Goal: Task Accomplishment & Management: Manage account settings

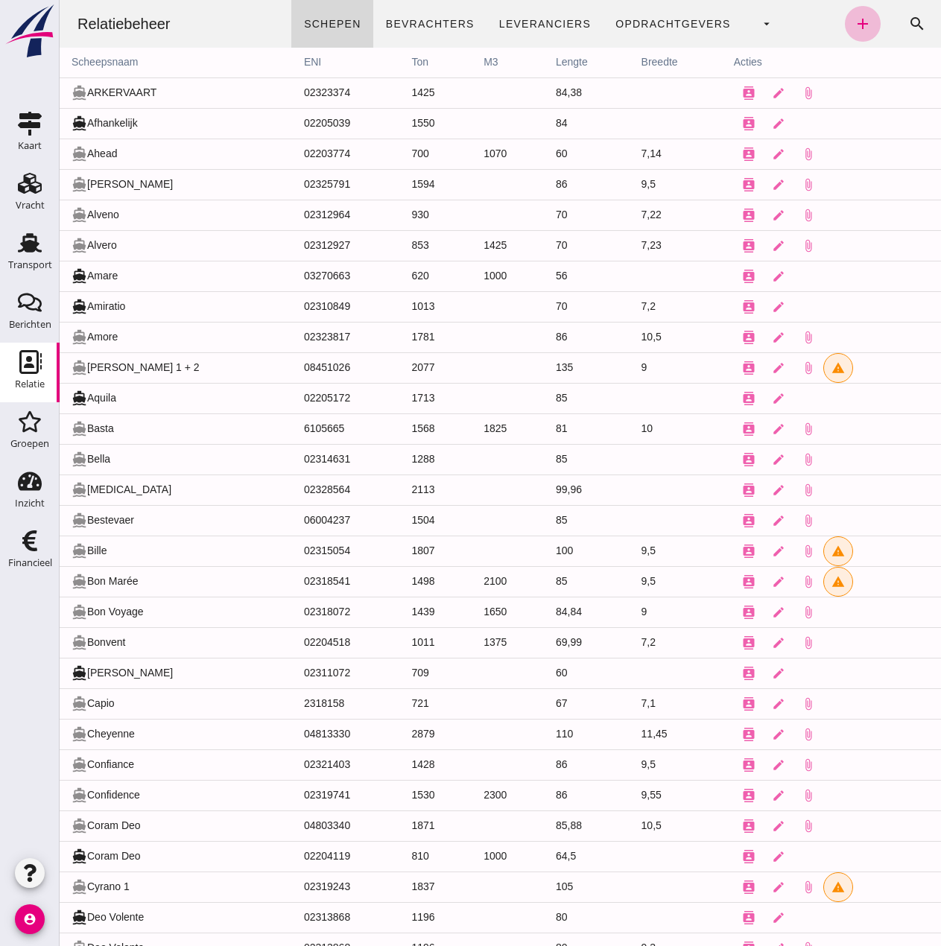
click at [405, 437] on td "1568" at bounding box center [435, 429] width 72 height 31
click span "Leveranciers"
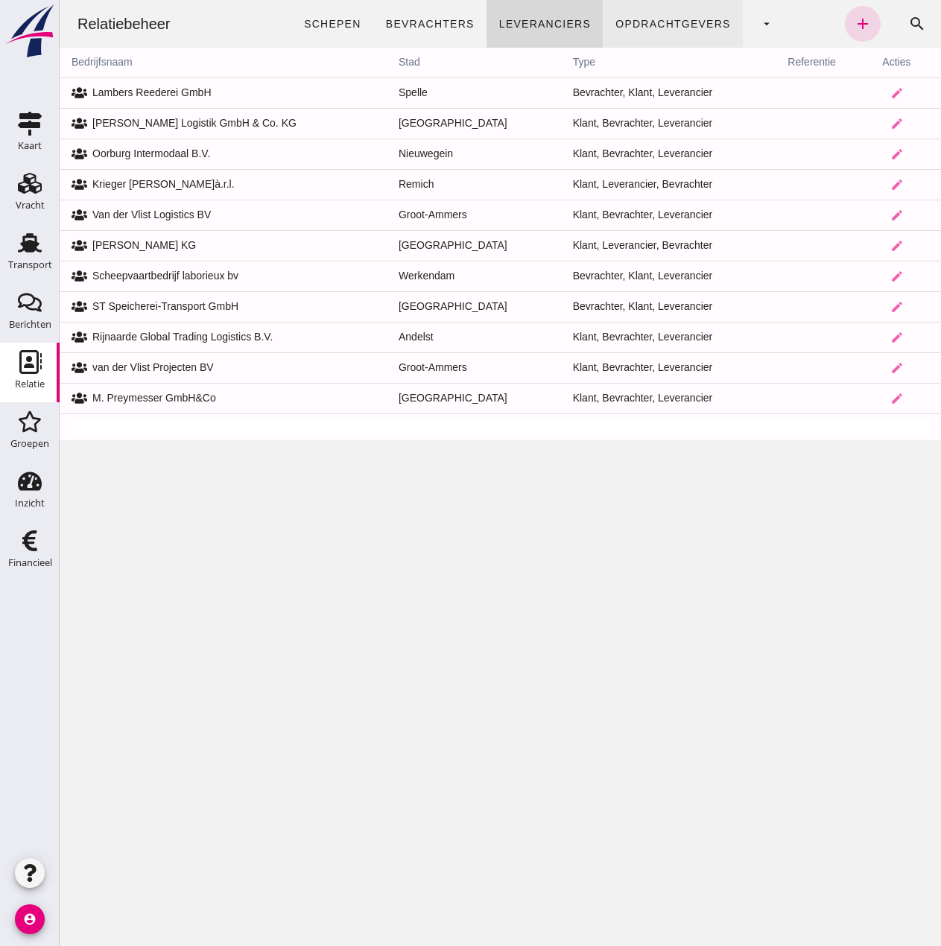
click span "Opdrachtgevers"
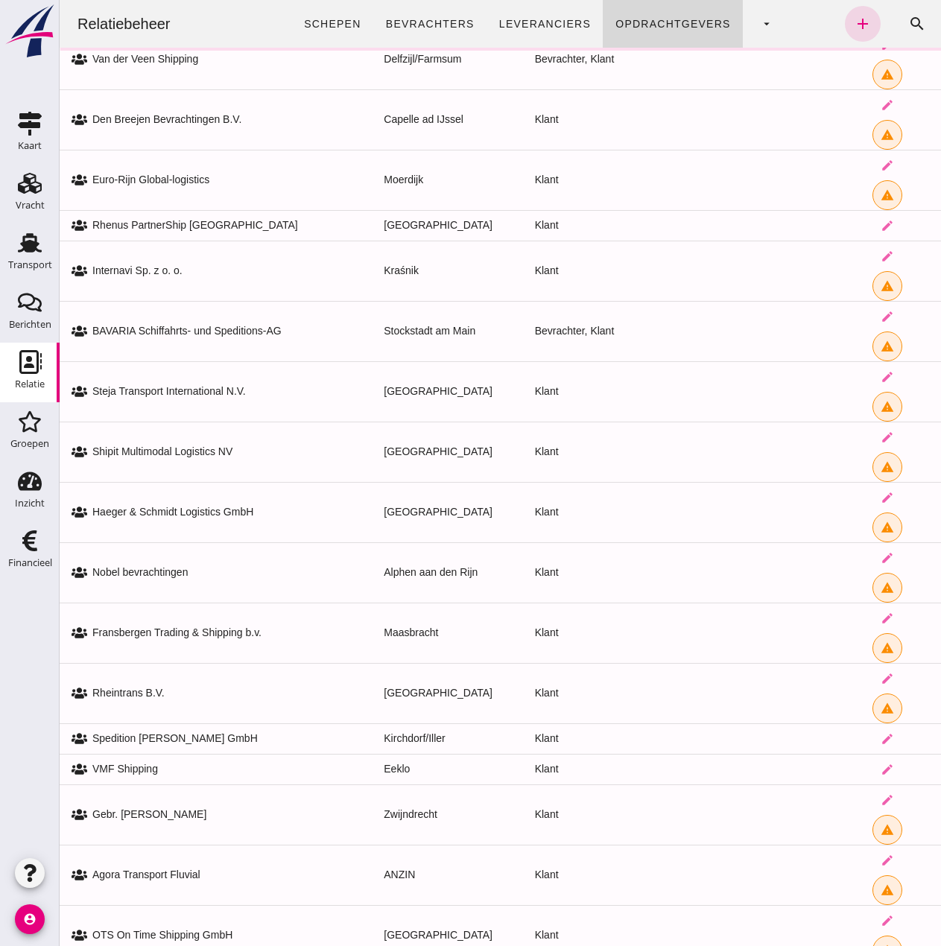
scroll to position [686, 0]
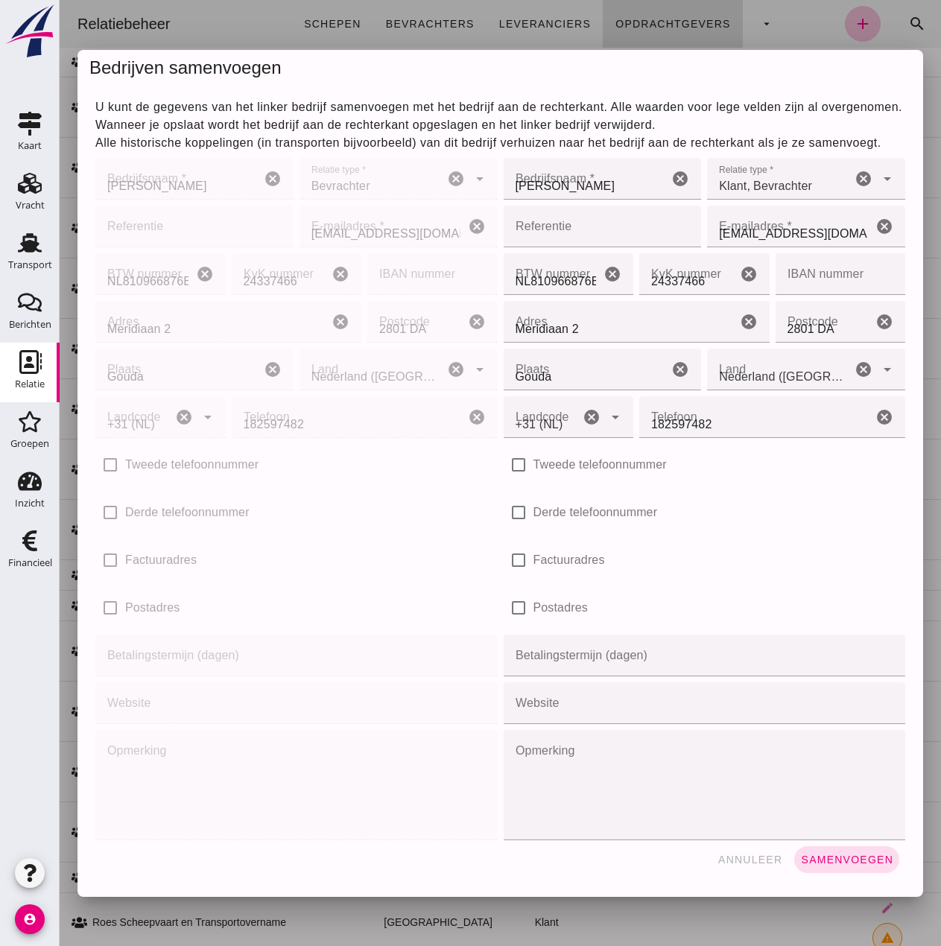
scroll to position [0, 0]
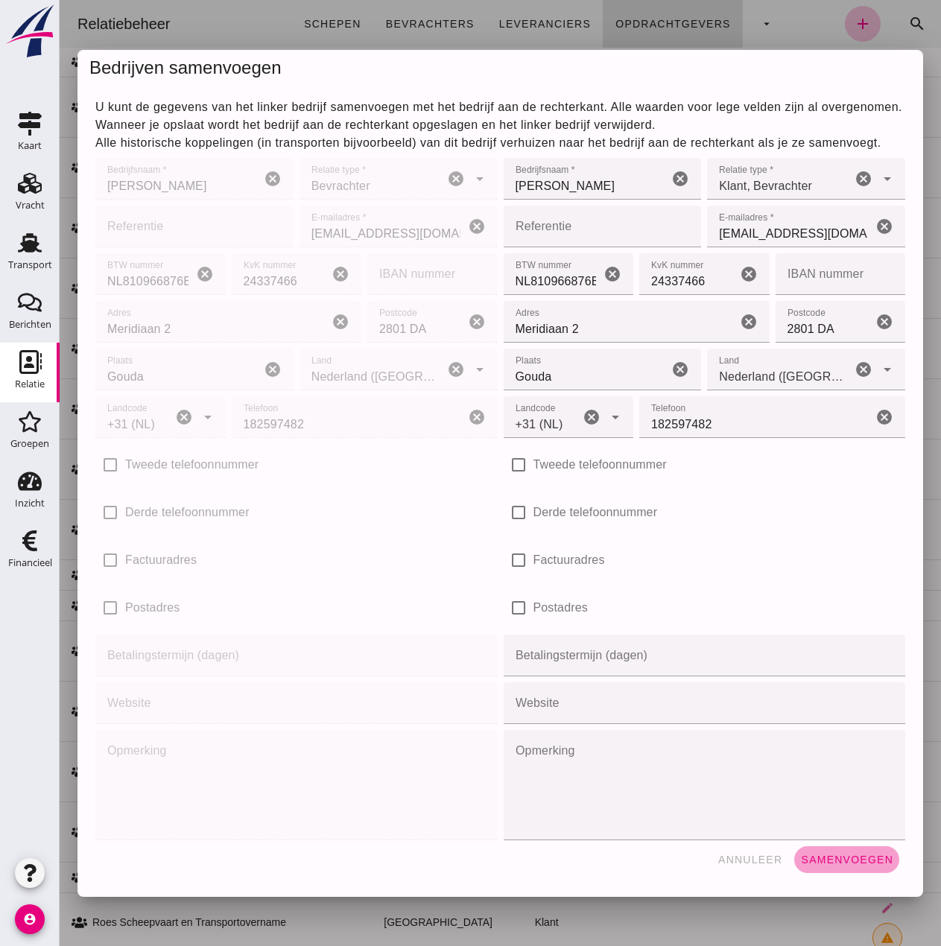
click span "Samenvoegen"
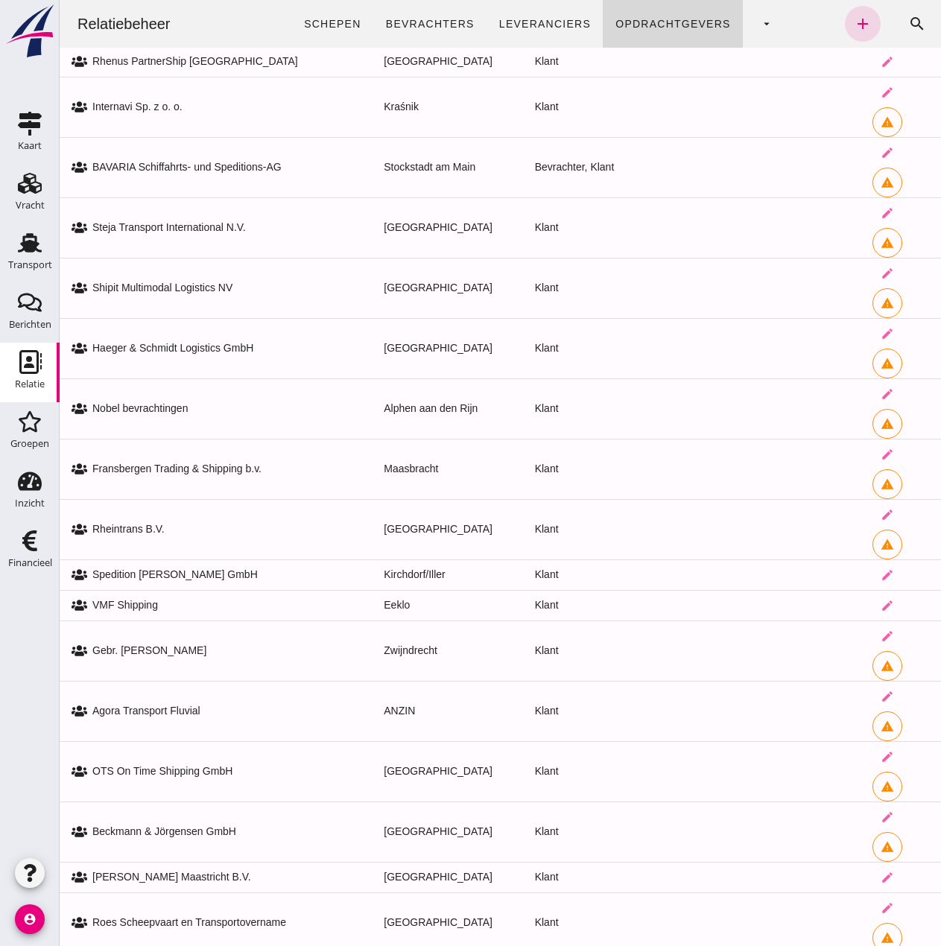
scroll to position [760, 0]
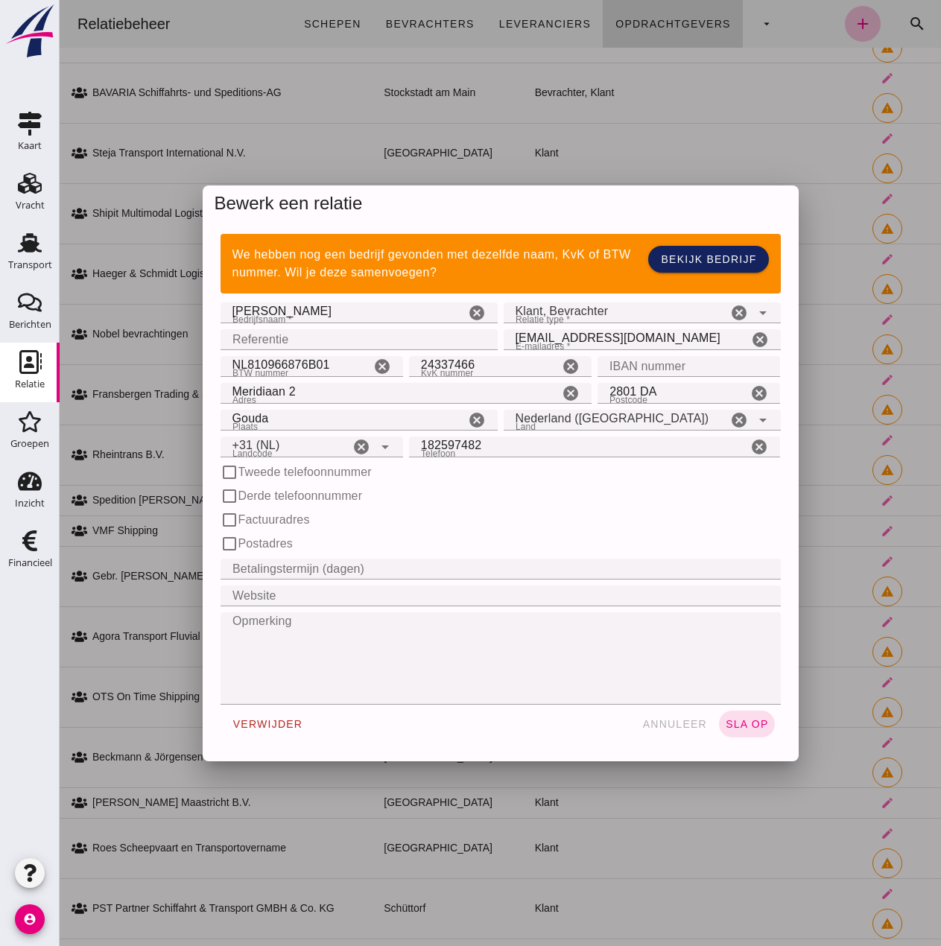
click at [654, 328] on div "E-mailadres * E-mailadres * info@van-nieuwpoort.com cancel" at bounding box center [642, 339] width 283 height 27
click input "info@van-nieuwpoort.com"
click icon "cancel"
click input "E-mailadres *"
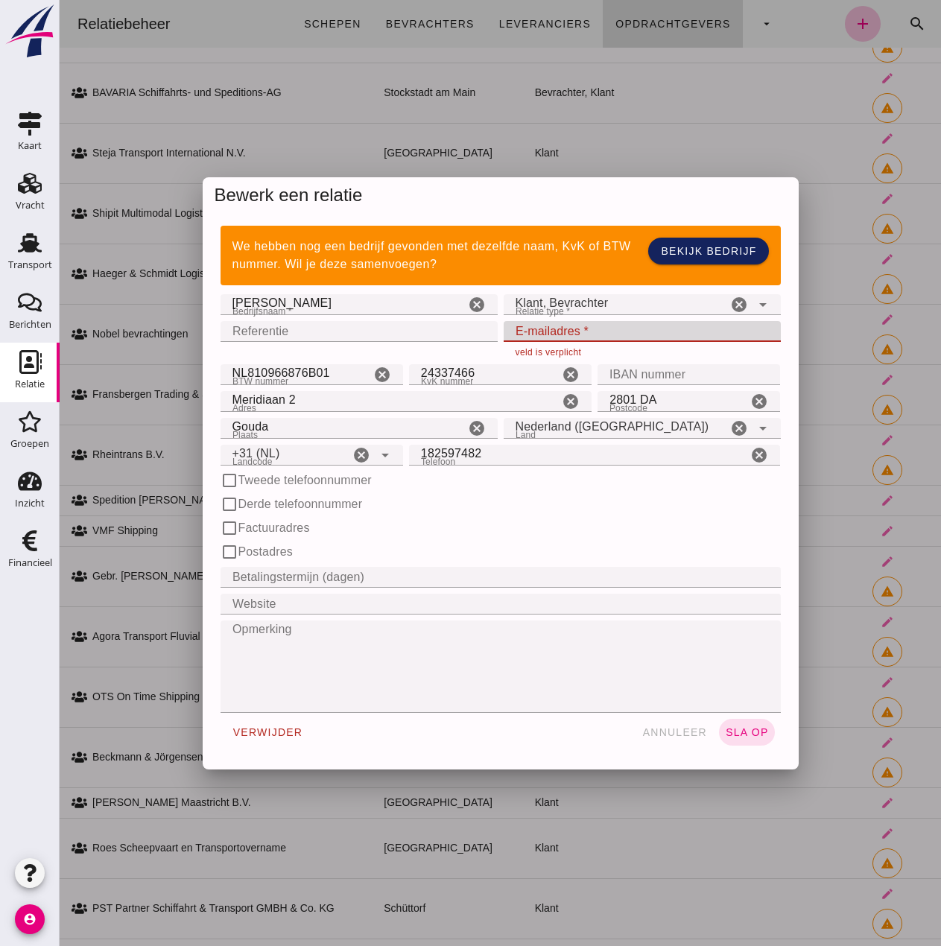
click input "E-mailadres *"
paste input "facturen.grint.en.zand@van-nieuwpoort.com"
type input "facturen.grint.en.zand@van-nieuwpoort.com"
click span "sla op"
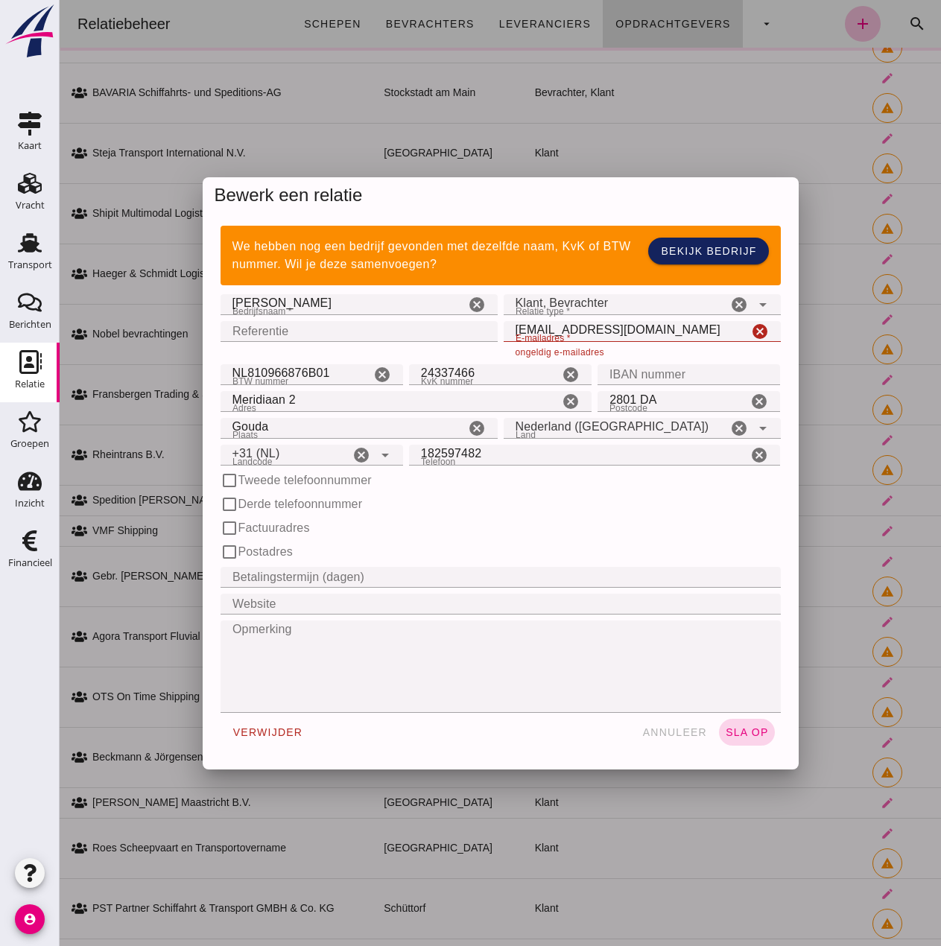
click button "sla op"
click span "sla op"
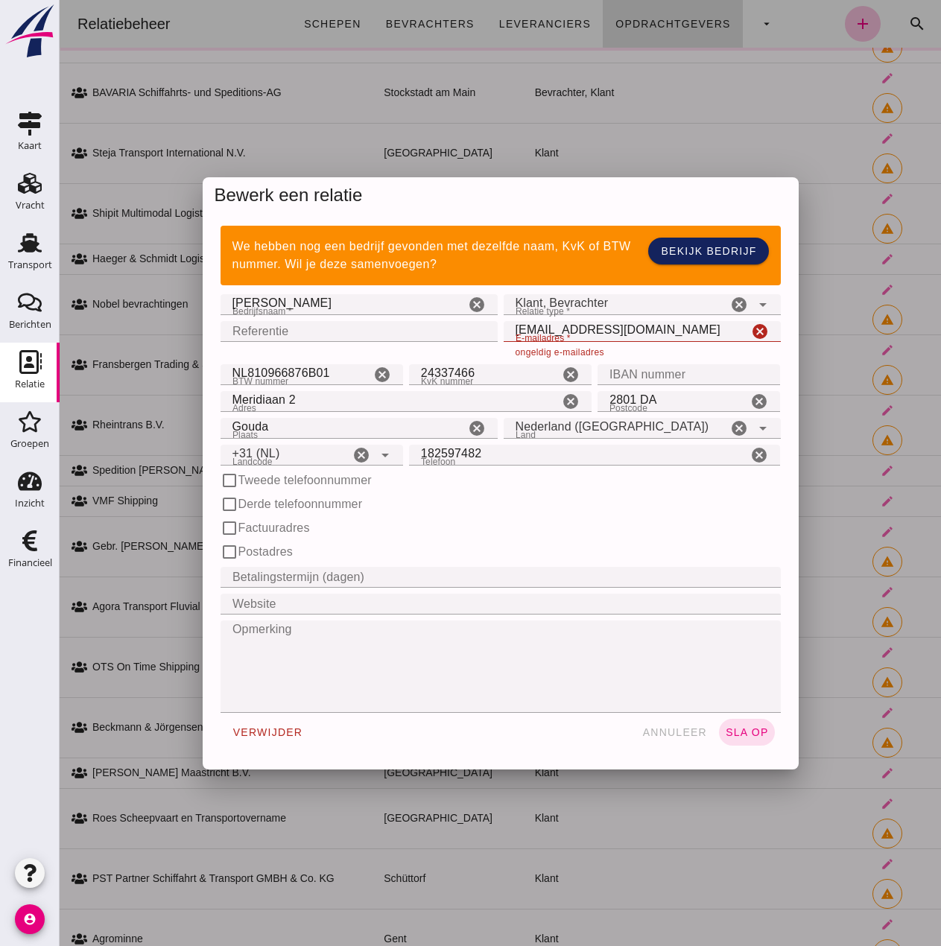
click button "sla op"
click span "sla op"
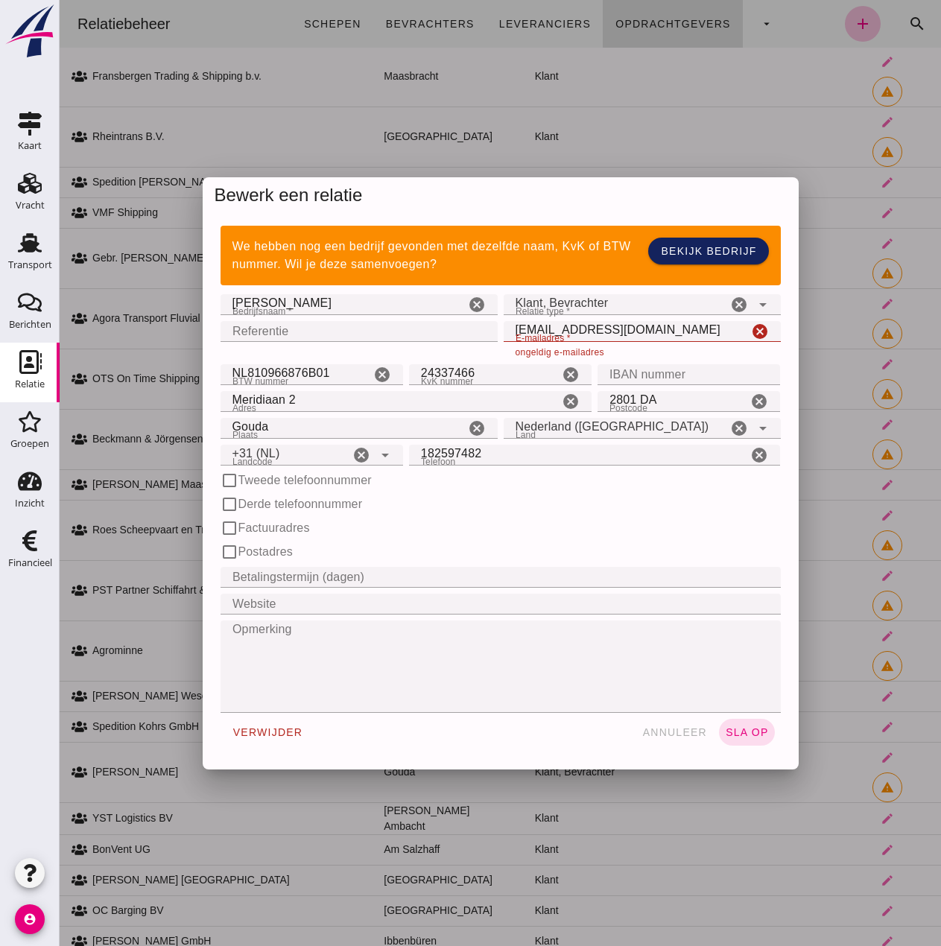
click span "sla op"
click span "annuleer"
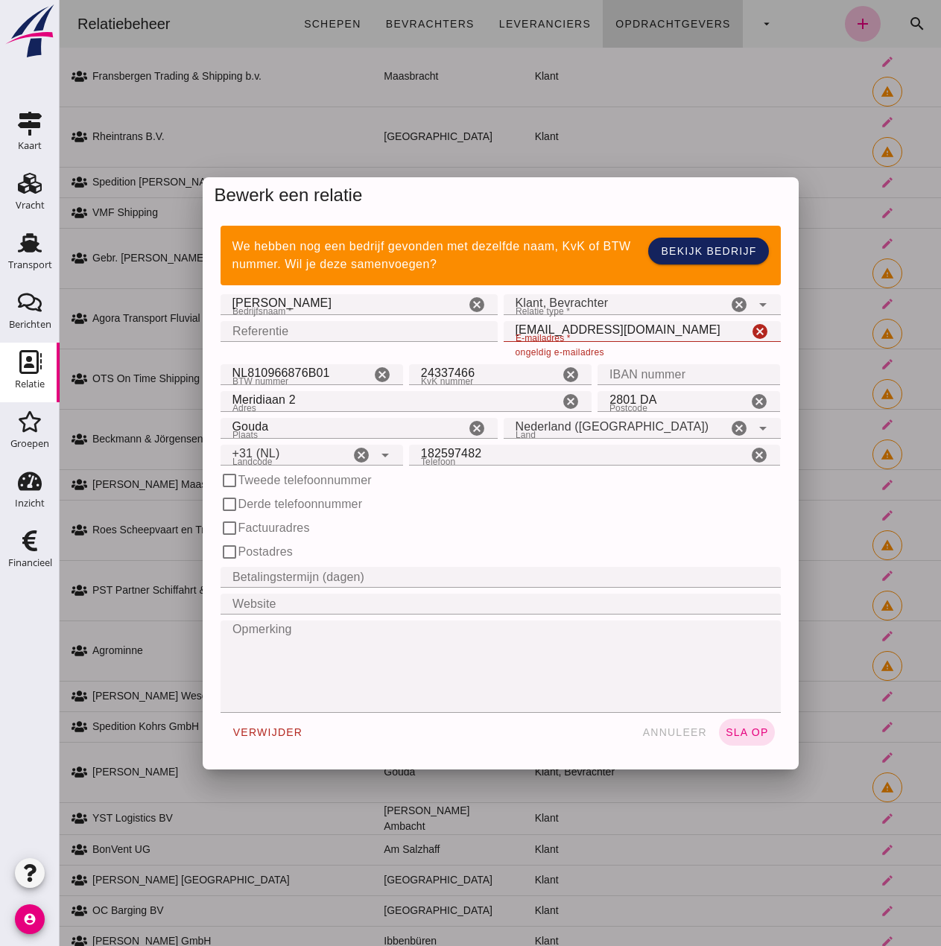
click div "check_box_outline_blank Tweede telefoonnummer"
click at [618, 442] on div "Adres Adres Meridiaan 2 cancel Postcode Postcode 2801 DA cancel Plaats Plaats G…" at bounding box center [501, 455] width 566 height 27
drag, startPoint x: 367, startPoint y: 168, endPoint x: 698, endPoint y: 252, distance: 341.4
click at [370, 169] on div at bounding box center [501, 473] width 882 height 946
click div "Bewerk een relatie"
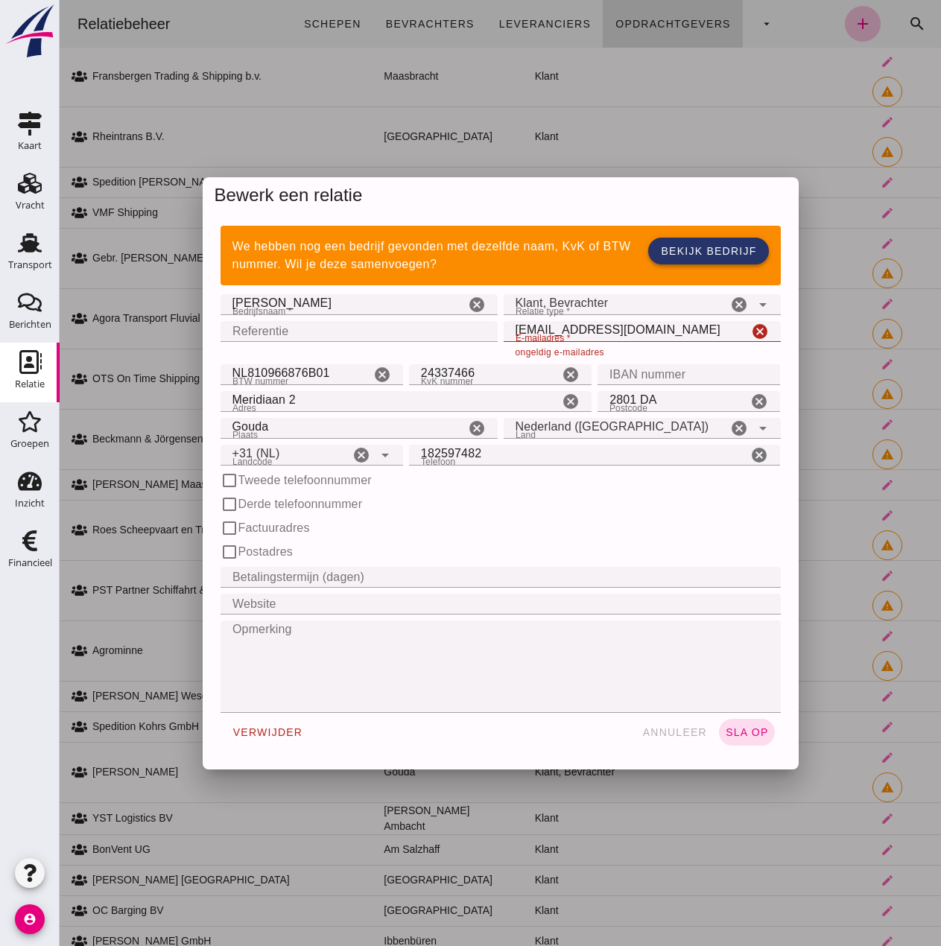
click div "We hebben nog een bedrijf gevonden met dezelfde naam, KvK of BTW nummer. Wil je…"
click link "Bekijk bedrijf"
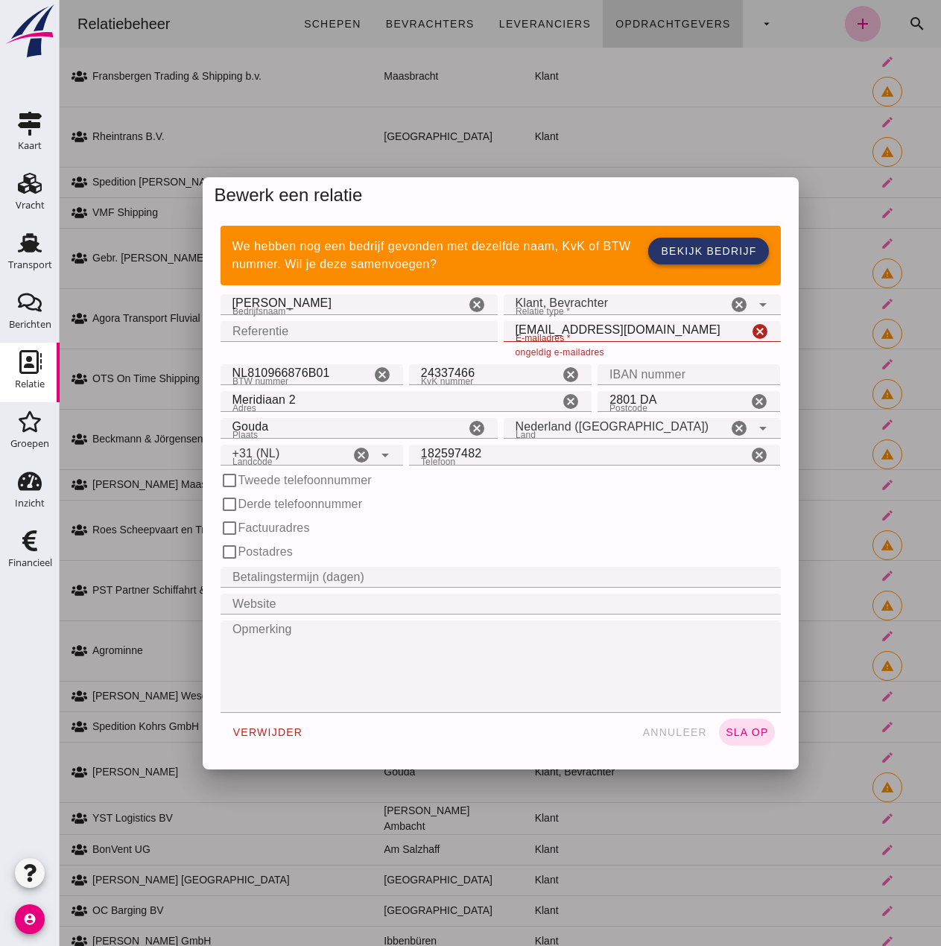
click span "Bekijk bedrijf"
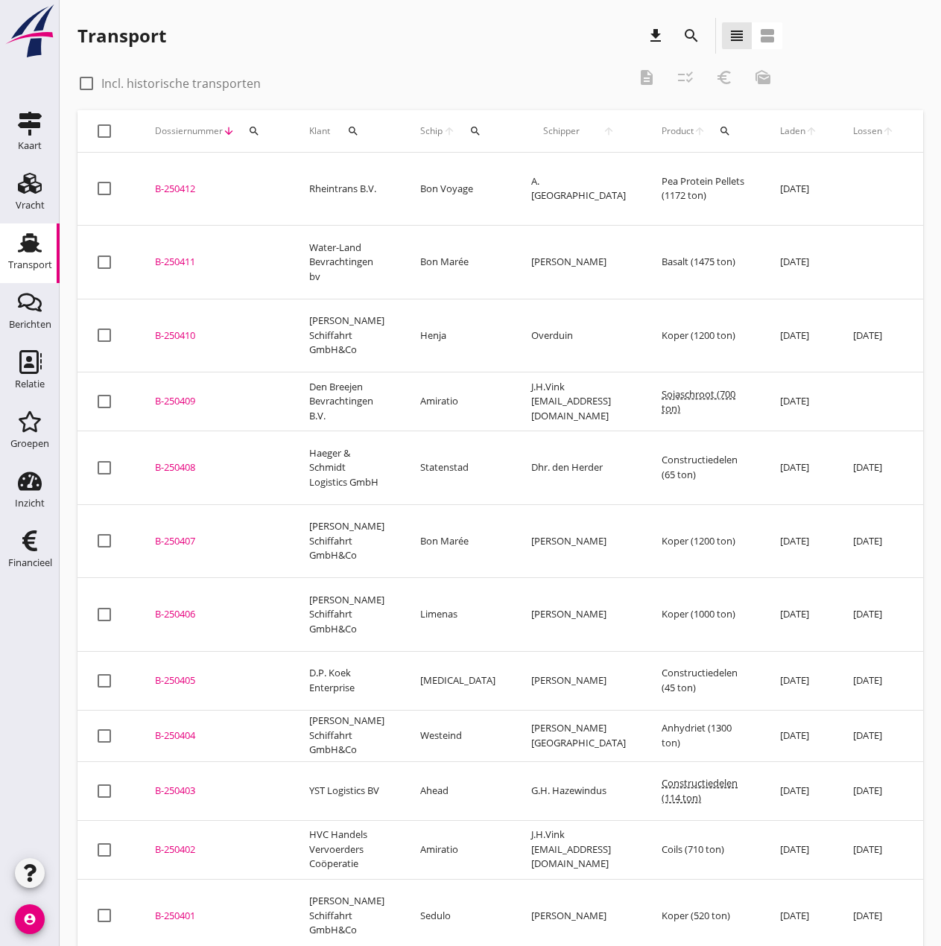
click at [469, 131] on icon "search" at bounding box center [475, 131] width 12 height 12
click at [488, 176] on input "Zoek op (scheeps)naam" at bounding box center [533, 174] width 155 height 24
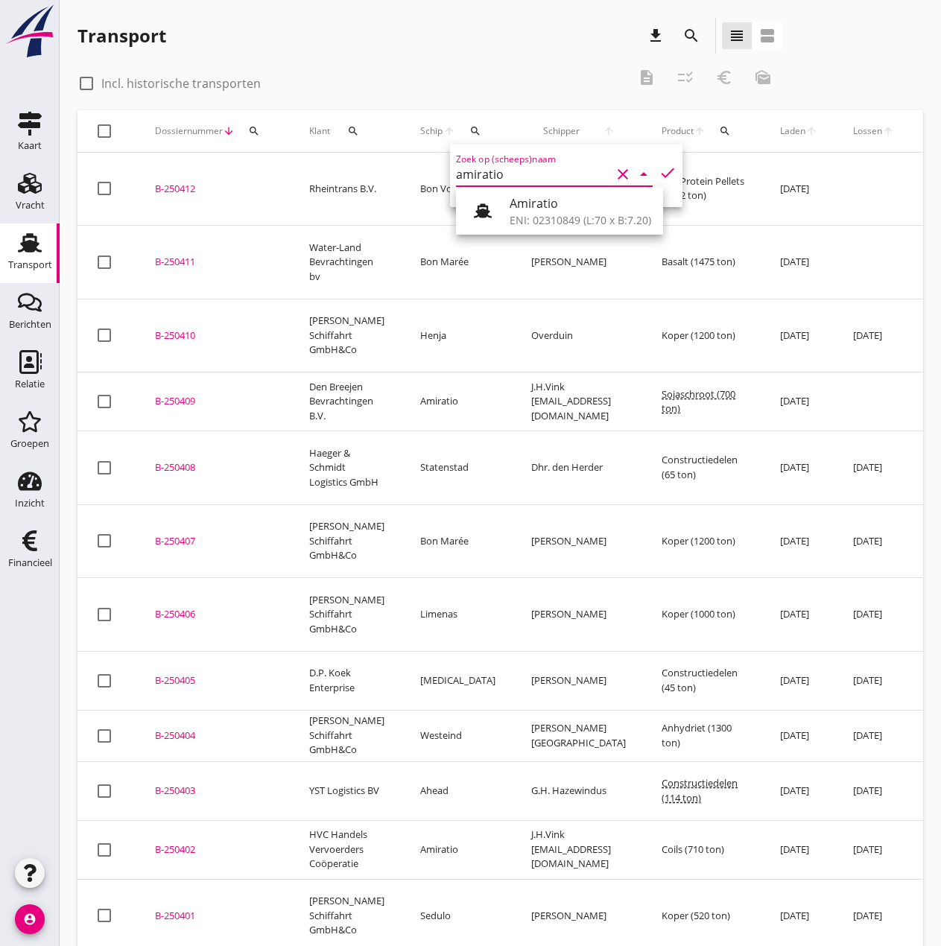
click at [595, 234] on div "Amiratio ENI: 02310849 (L:70 x B:7.20)" at bounding box center [559, 211] width 207 height 48
click at [583, 207] on div "Amiratio" at bounding box center [581, 203] width 142 height 18
click at [659, 168] on icon "check" at bounding box center [668, 173] width 18 height 18
type input "Amiratio"
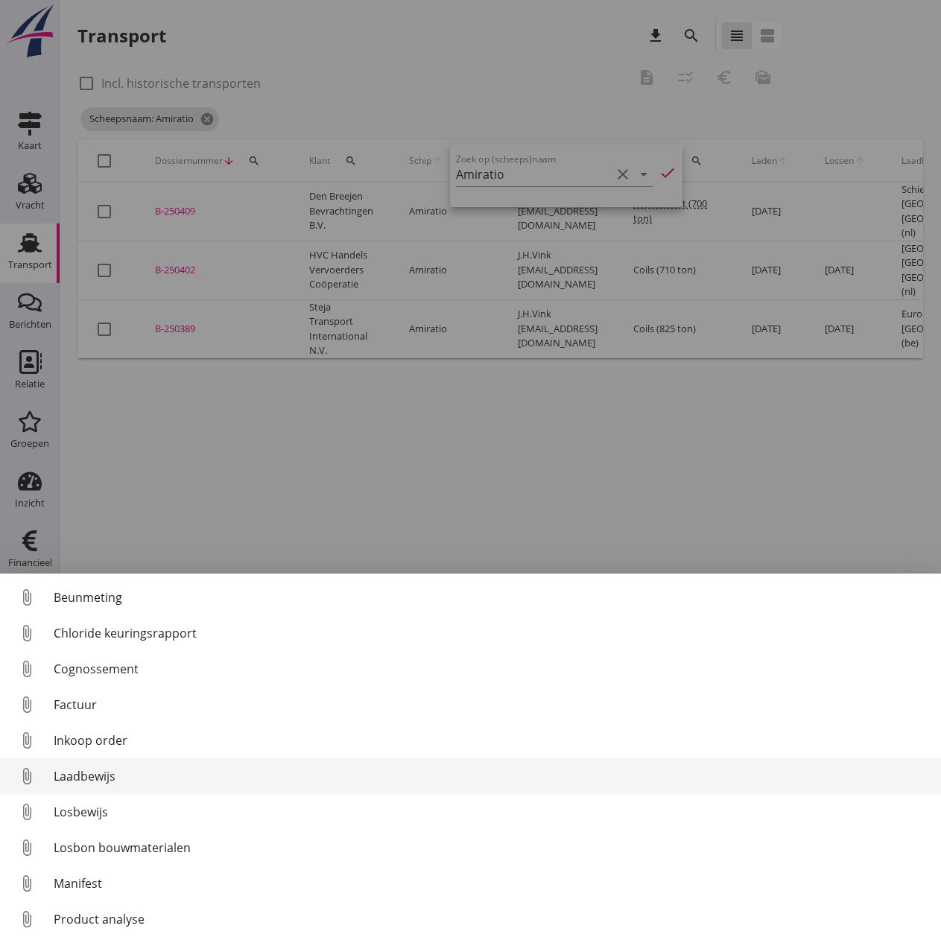
click at [79, 776] on div "Laadbewijs" at bounding box center [492, 777] width 876 height 18
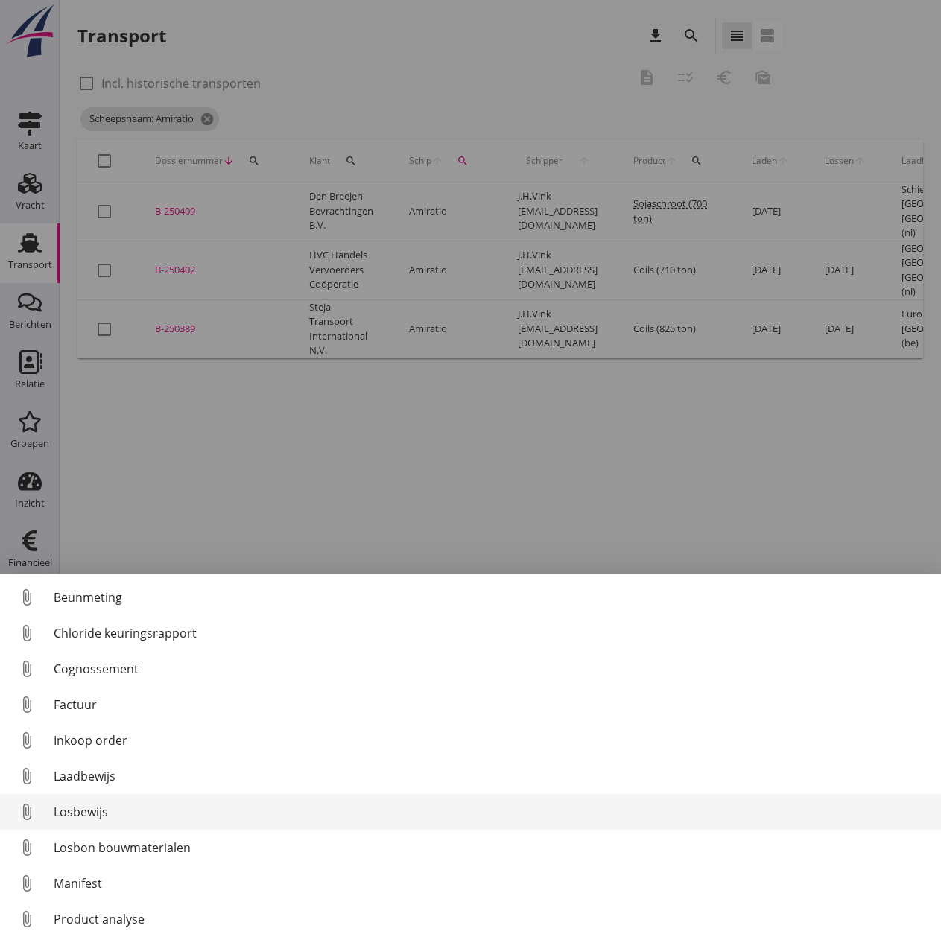
click at [84, 814] on div "Losbewijs" at bounding box center [492, 812] width 876 height 18
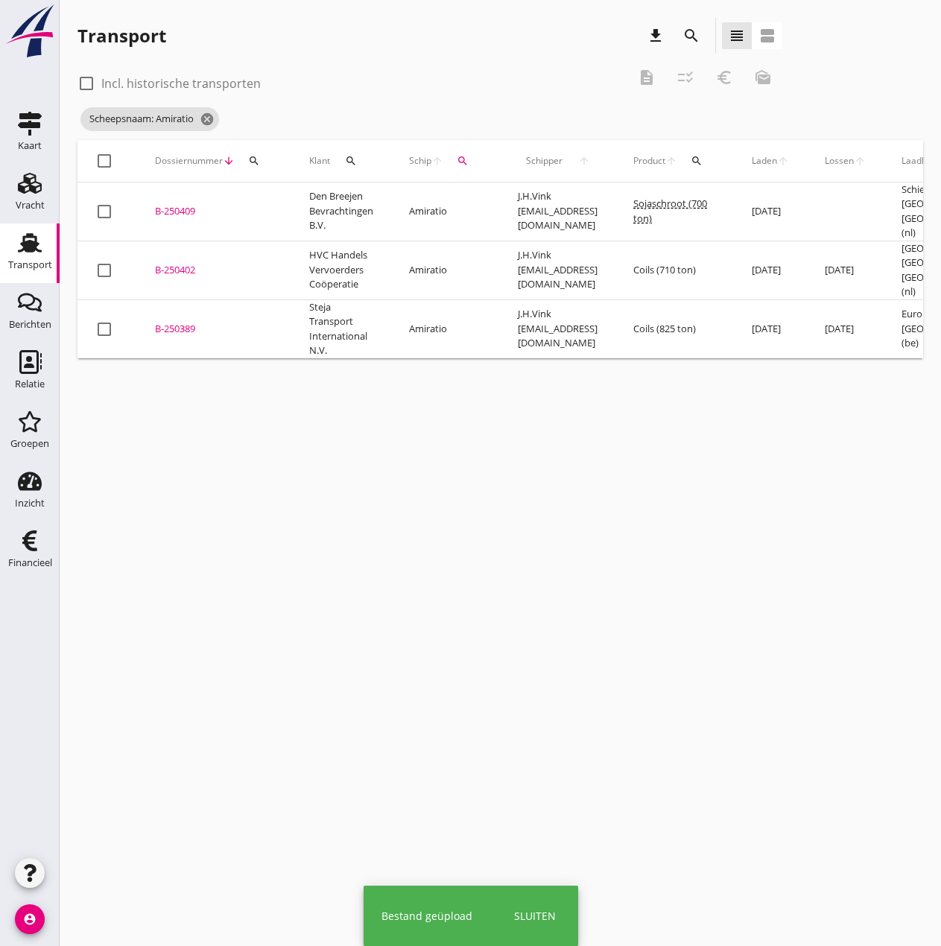
click at [173, 322] on div "B-250389" at bounding box center [214, 329] width 118 height 15
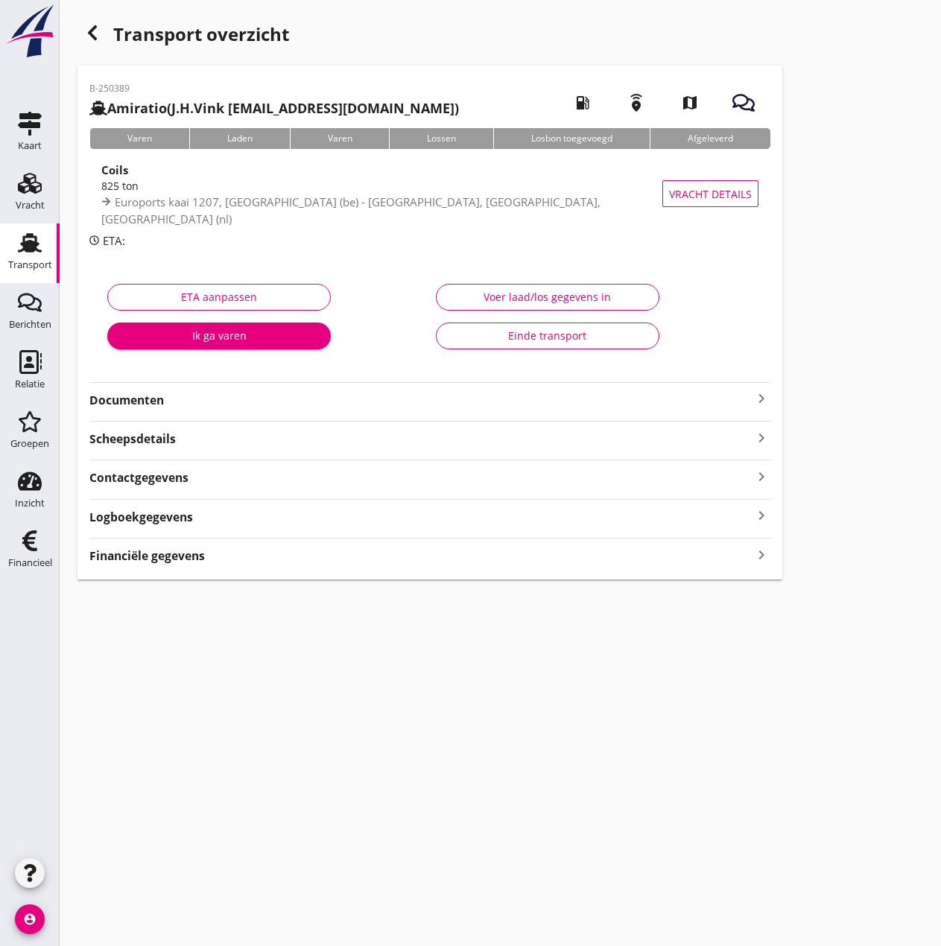
click at [581, 305] on button "Voer laad/los gegevens in" at bounding box center [548, 297] width 224 height 27
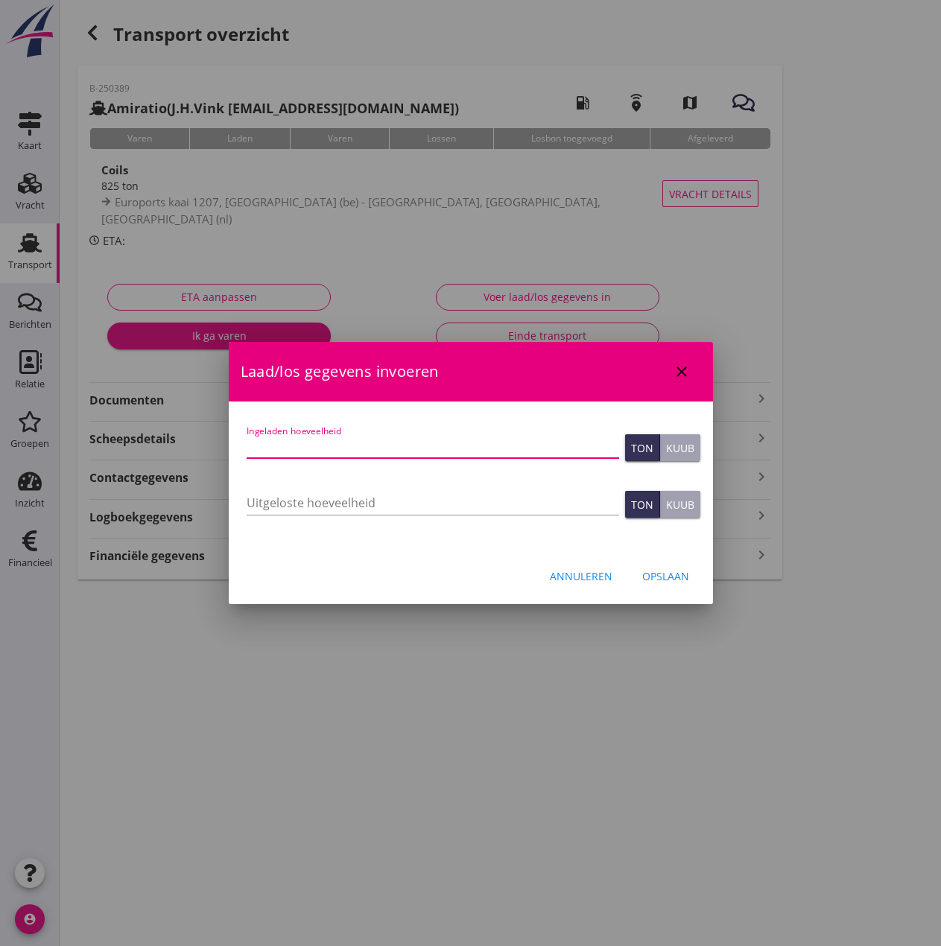
click at [339, 443] on input "Ingeladen hoeveelheid" at bounding box center [433, 446] width 373 height 24
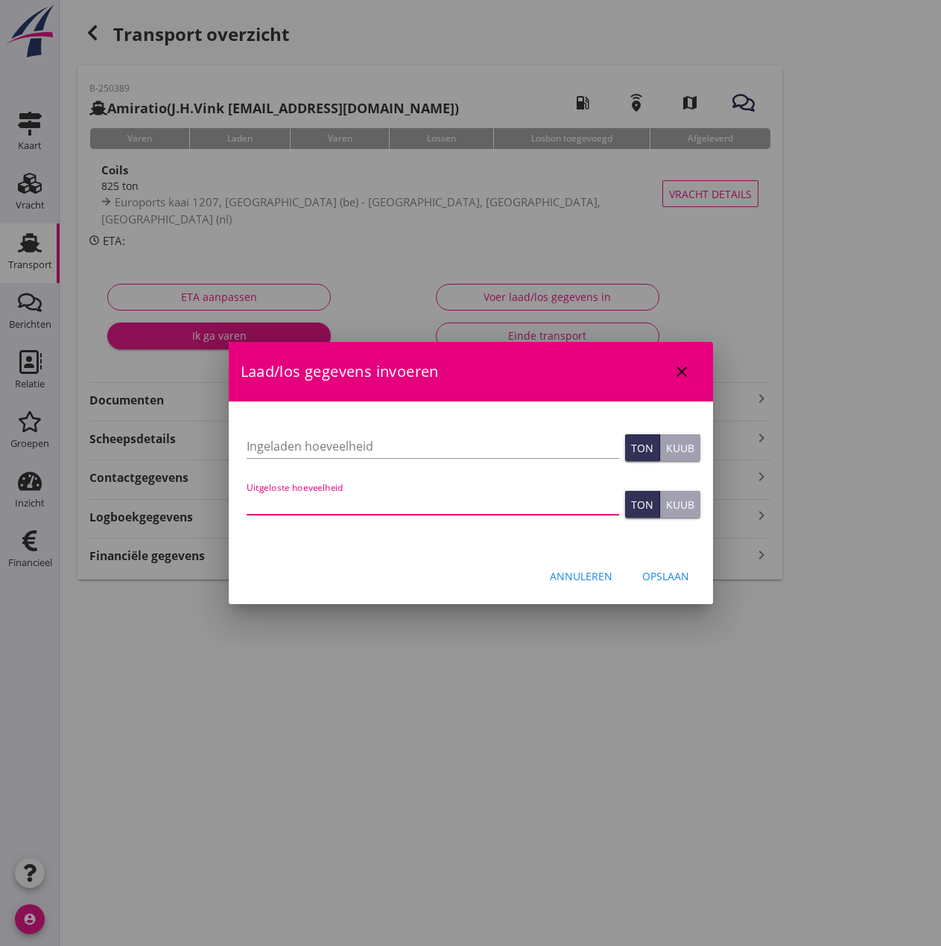
click at [316, 501] on input "Uitgeloste hoeveelheid" at bounding box center [433, 503] width 373 height 24
type input "824.936"
click at [424, 452] on input "Ingeladen hoeveelheid" at bounding box center [433, 446] width 373 height 24
click at [326, 446] on input "Ingeladen hoeveelheid" at bounding box center [433, 446] width 373 height 24
type input "824.936"
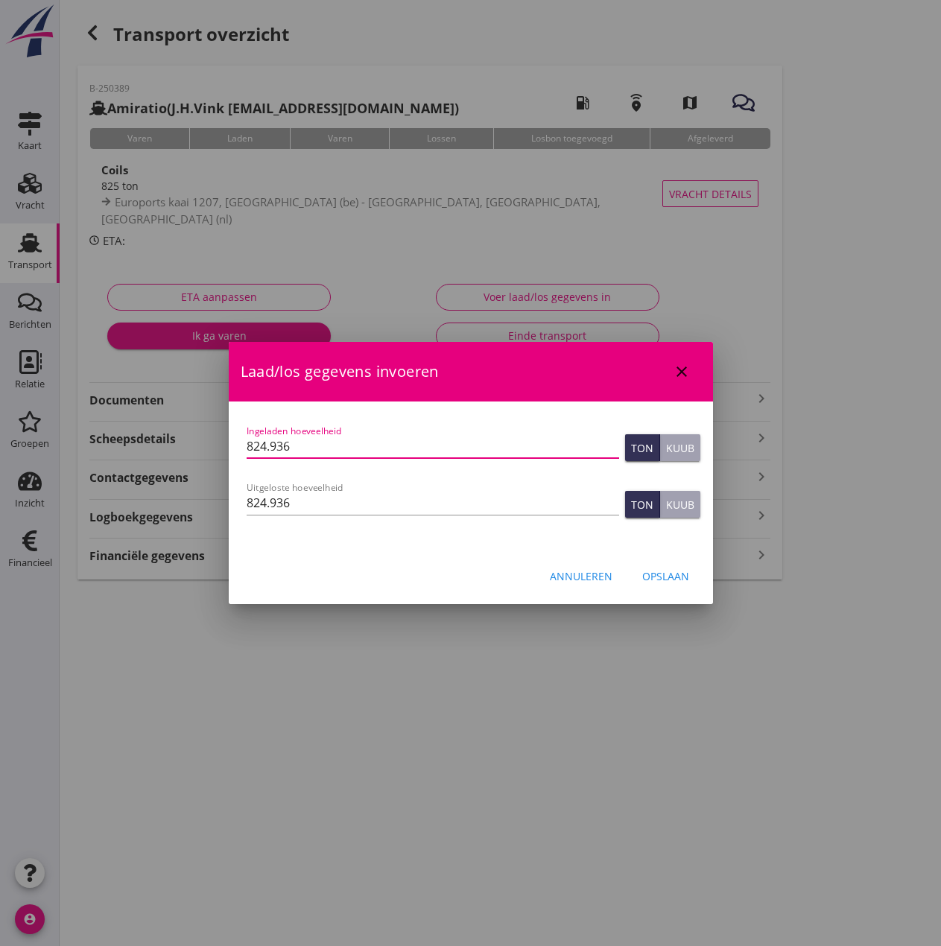
click at [670, 574] on div "Opslaan" at bounding box center [665, 577] width 47 height 16
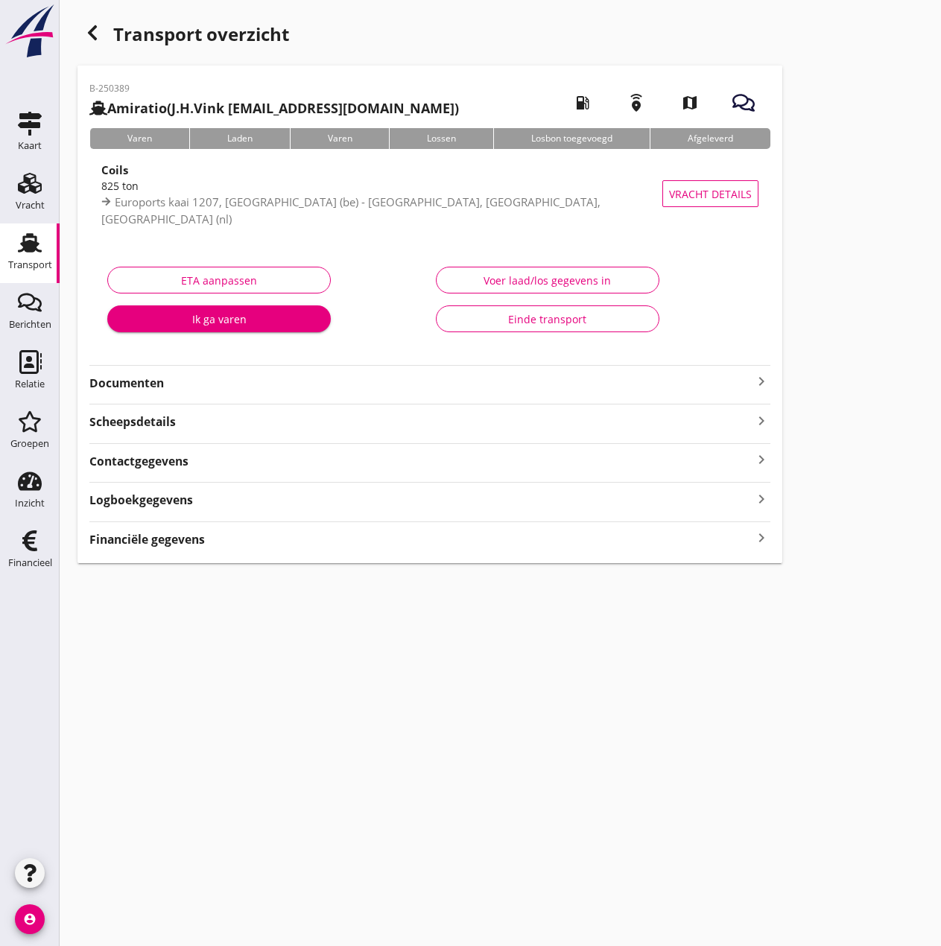
click at [162, 540] on strong "Financiële gegevens" at bounding box center [147, 539] width 116 height 17
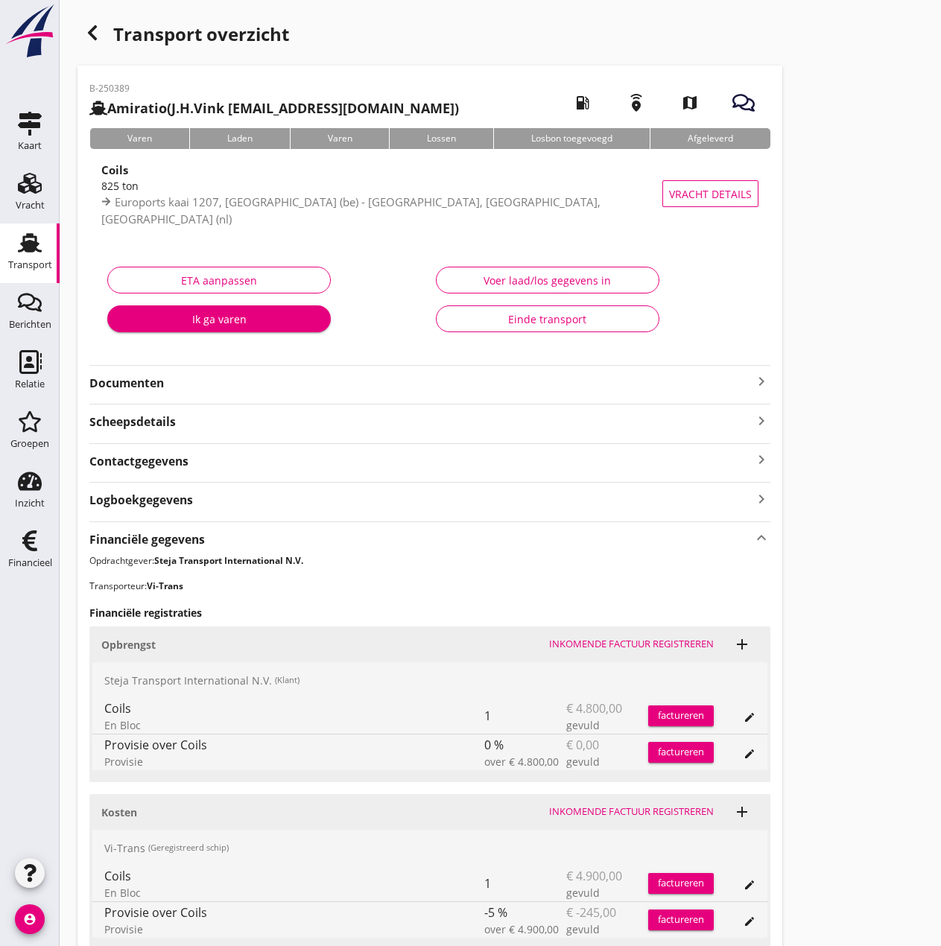
scroll to position [127, 0]
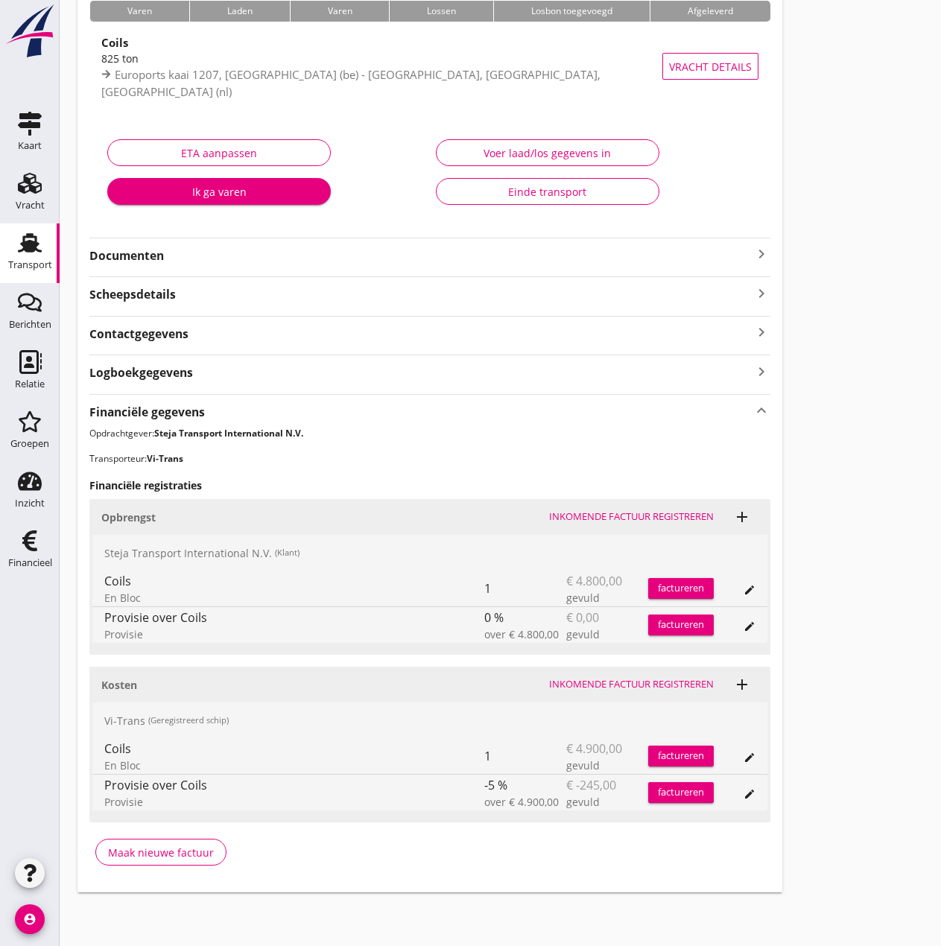
click at [677, 685] on div "Inkomende factuur registreren" at bounding box center [631, 684] width 165 height 15
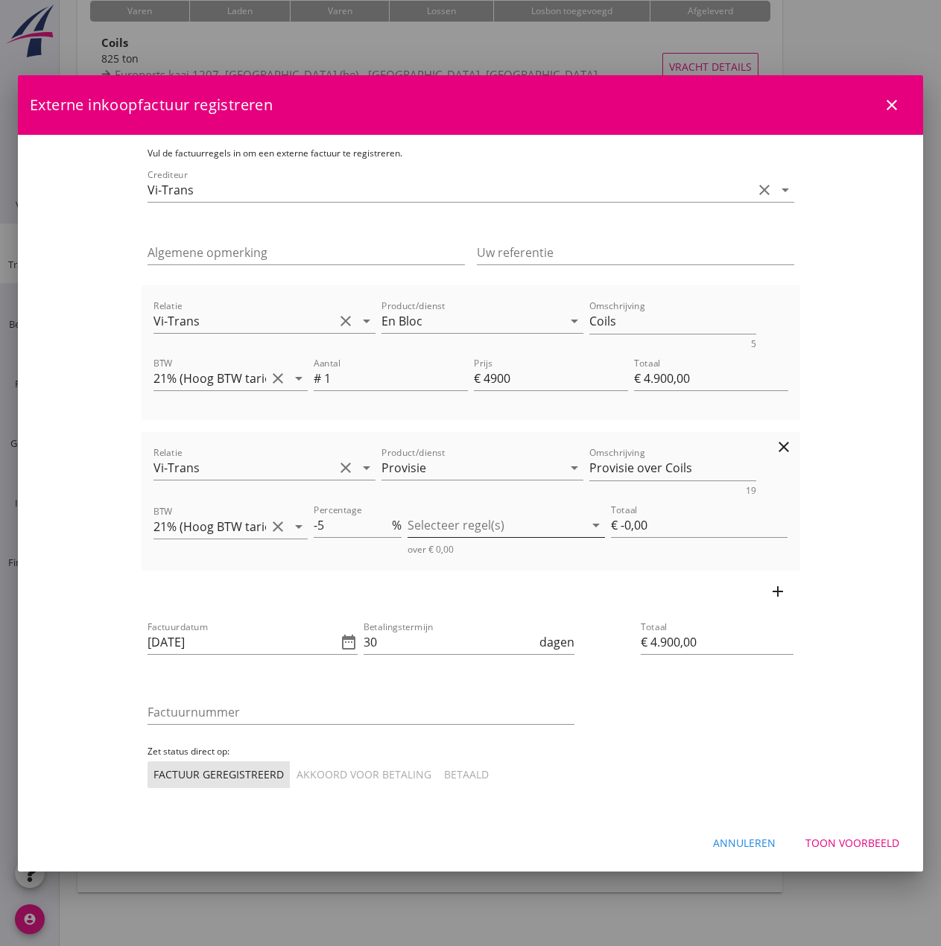
click at [545, 522] on div at bounding box center [496, 525] width 177 height 24
click at [502, 537] on div "En Bloc" at bounding box center [538, 537] width 139 height 18
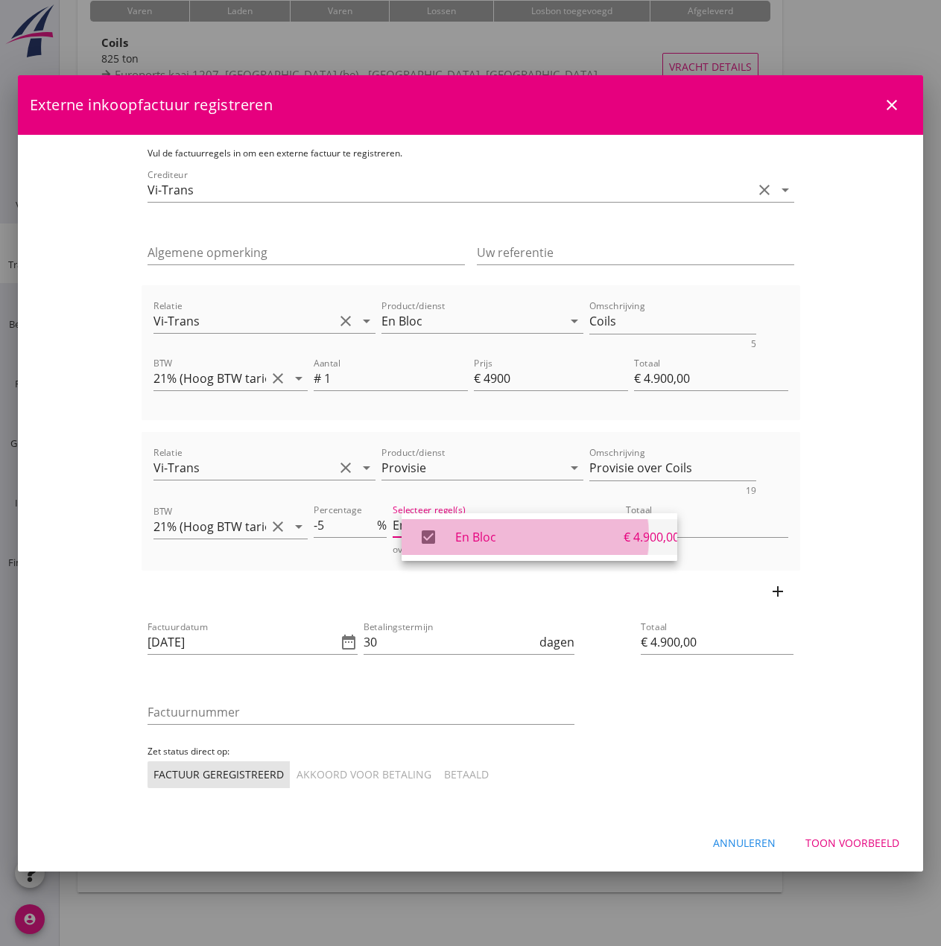
type input "€ -245,00"
click at [182, 651] on input "[DATE]" at bounding box center [243, 642] width 190 height 24
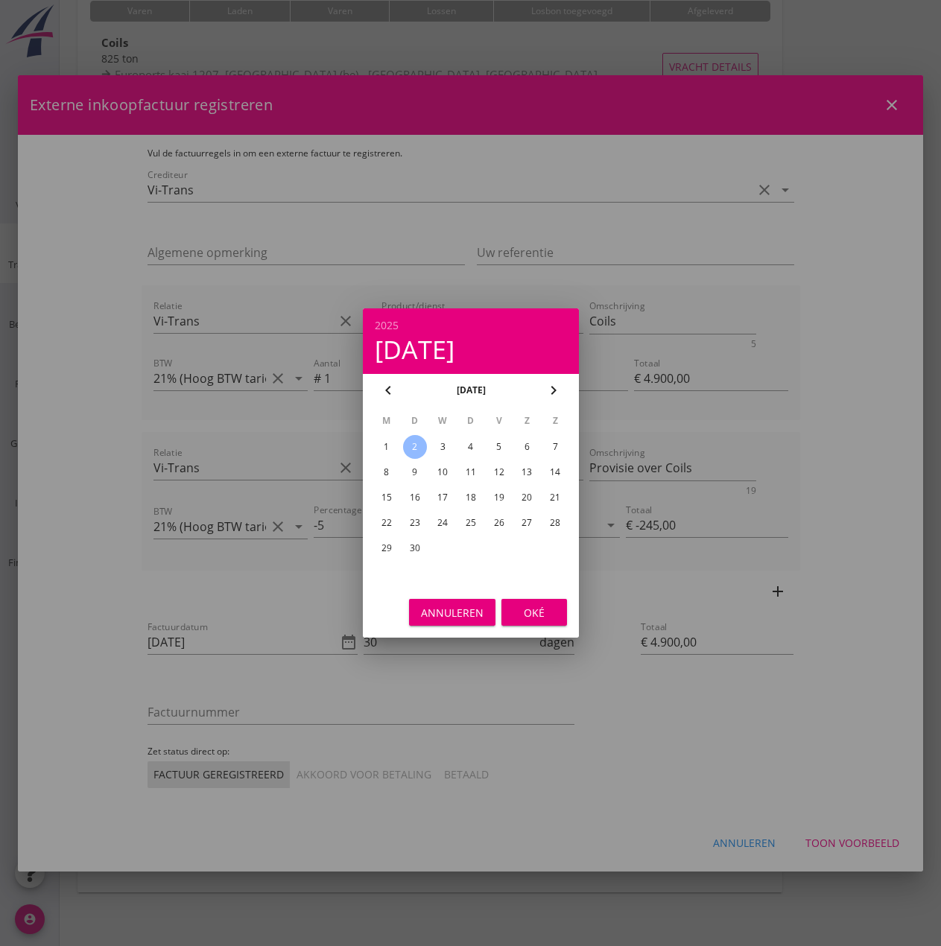
click at [393, 391] on icon "chevron_left" at bounding box center [388, 391] width 18 height 18
click at [441, 546] on div "27" at bounding box center [443, 549] width 24 height 24
type input "[DATE]"
click at [522, 610] on div "Oké" at bounding box center [534, 613] width 42 height 16
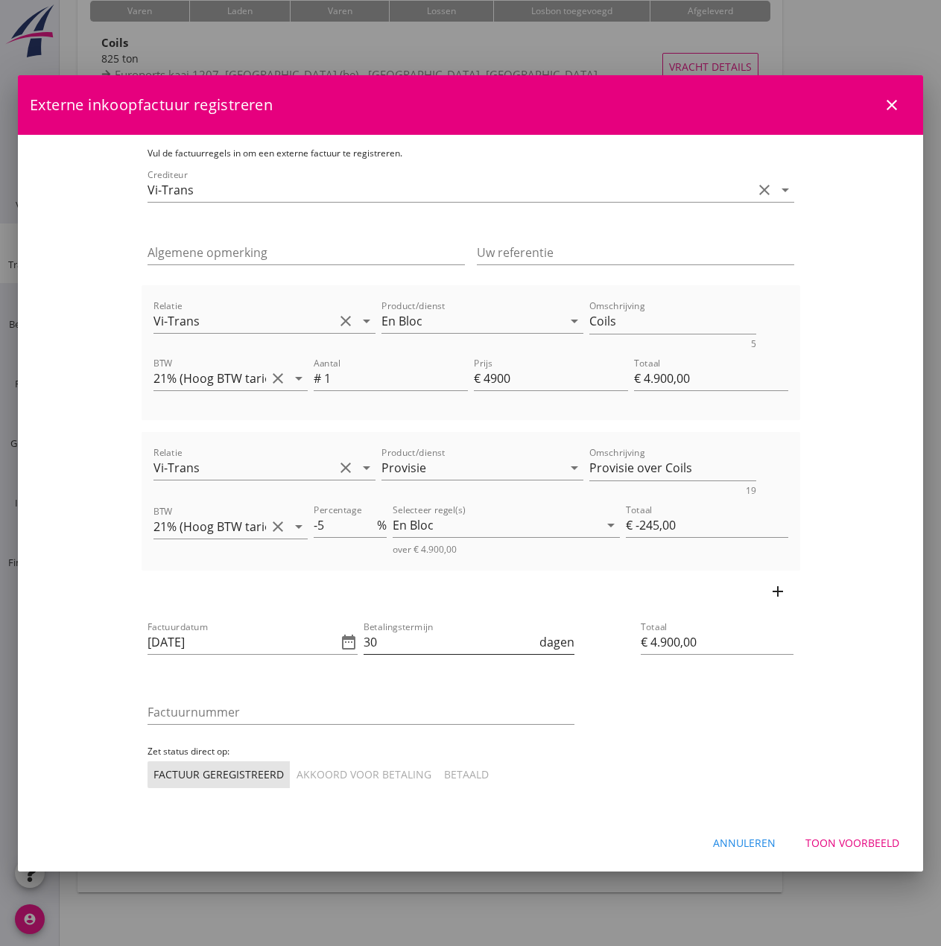
click at [364, 638] on input "30" at bounding box center [450, 642] width 173 height 24
type input "3"
type input "14"
click at [148, 715] on input "Factuurnummer" at bounding box center [361, 712] width 427 height 24
type input "25035"
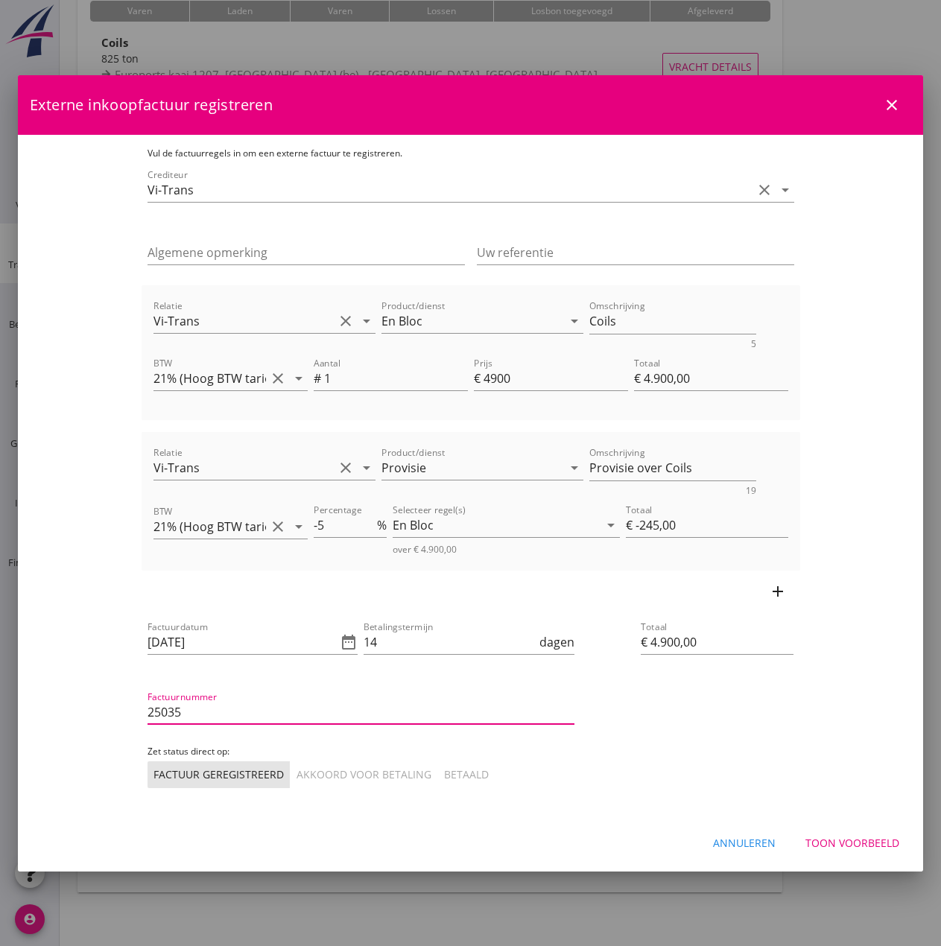
click at [297, 767] on div "Akkoord voor betaling" at bounding box center [364, 775] width 135 height 16
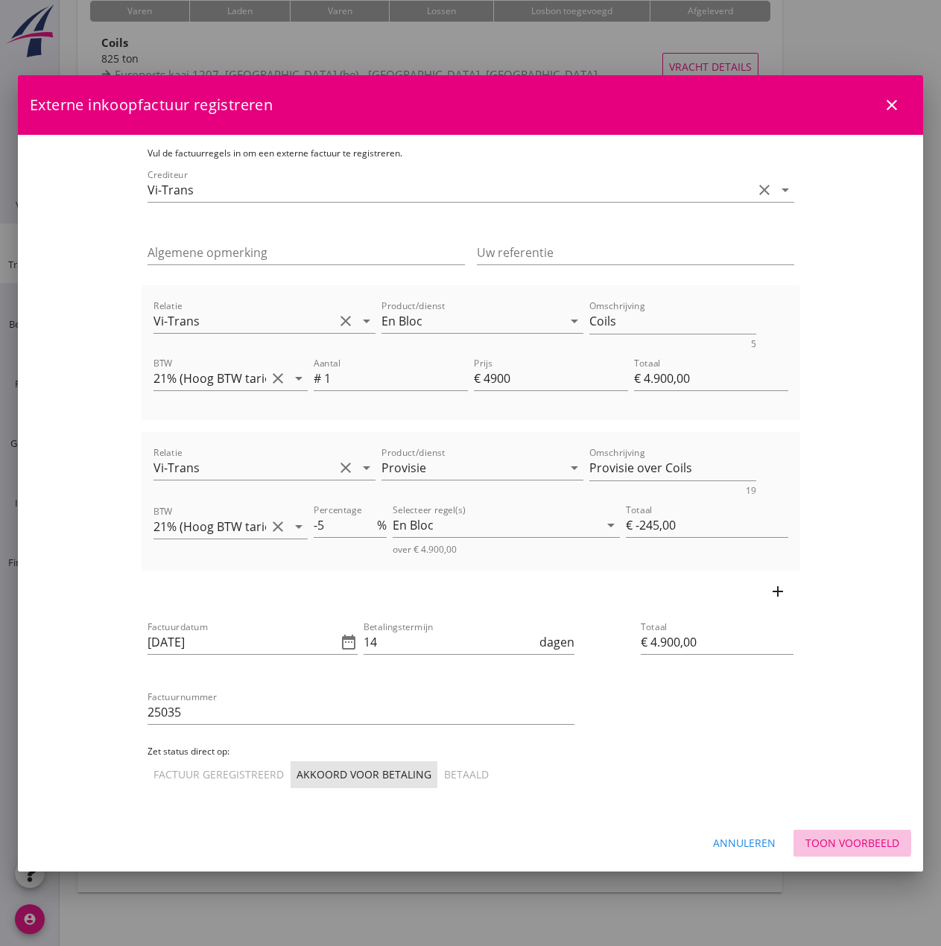
click at [855, 848] on div "Toon voorbeeld" at bounding box center [853, 843] width 94 height 16
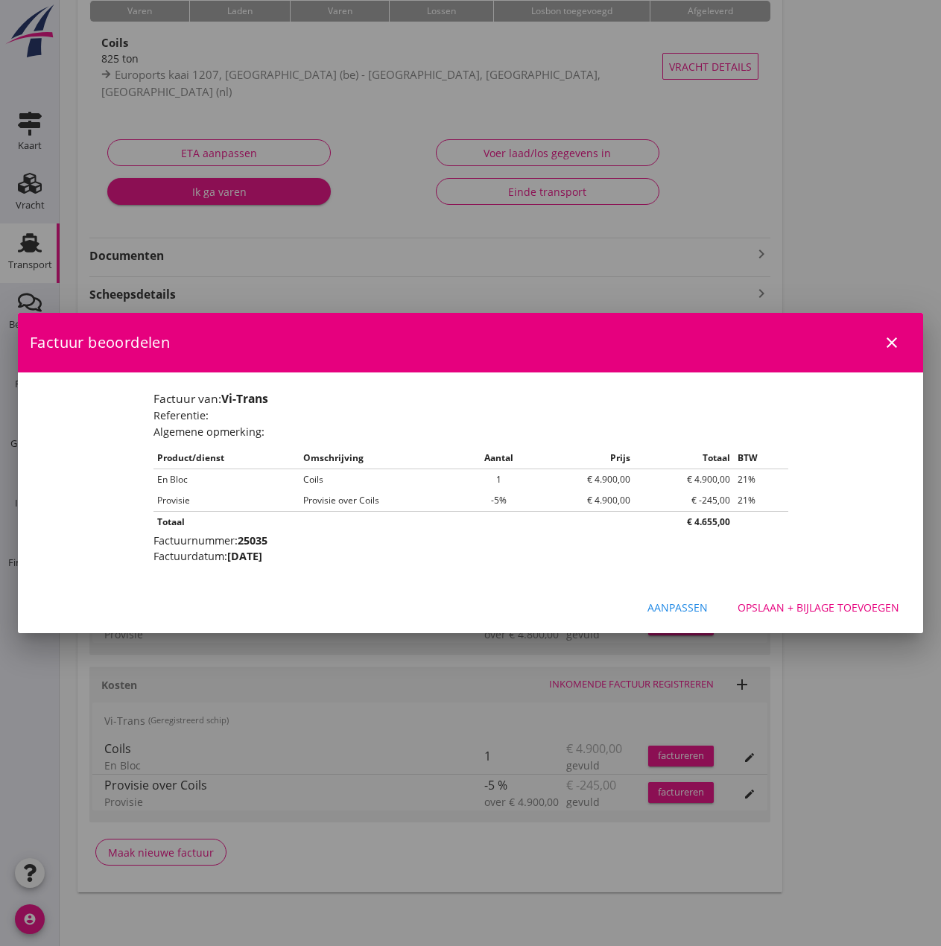
click at [809, 615] on div "Opslaan + bijlage toevoegen" at bounding box center [819, 608] width 162 height 16
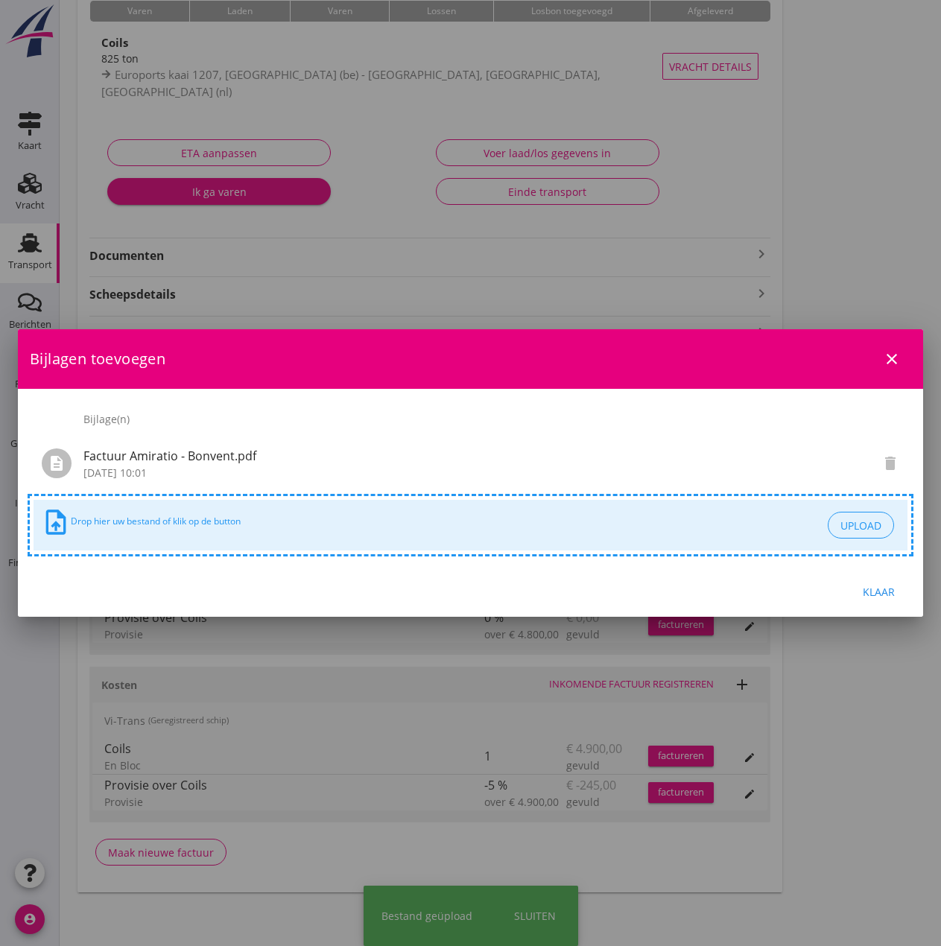
click at [884, 587] on div "Klaar" at bounding box center [879, 592] width 42 height 16
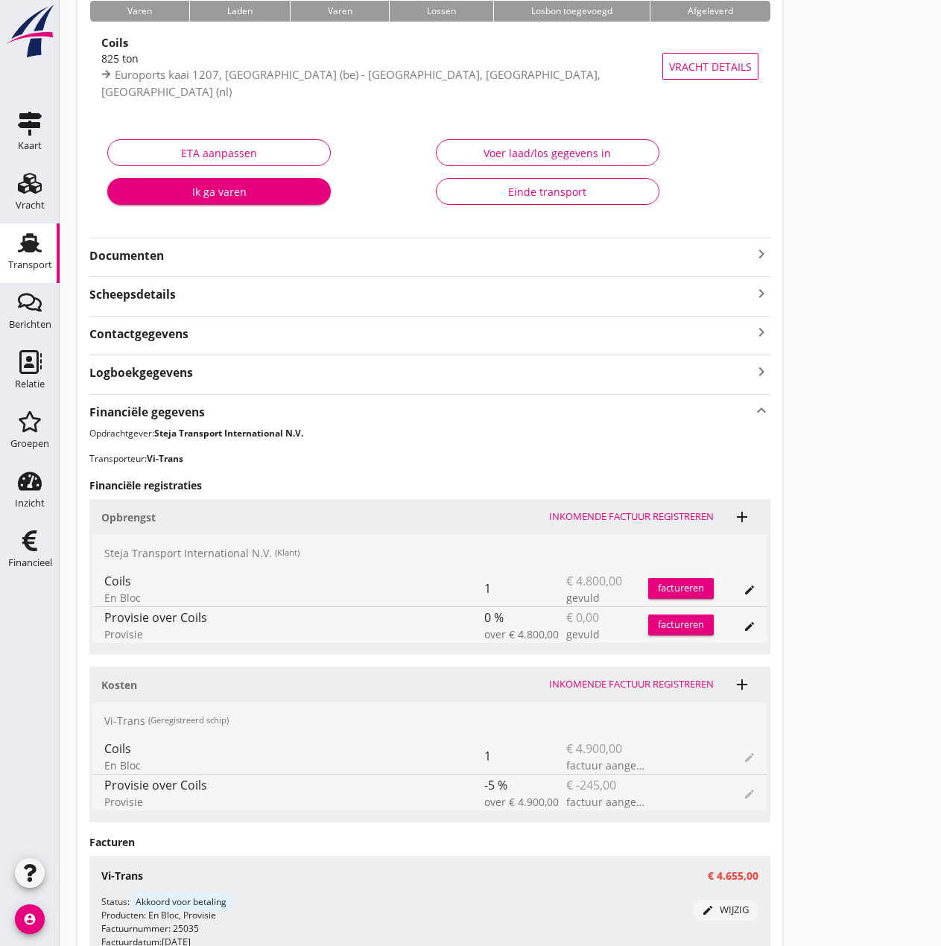
click at [686, 595] on div "factureren" at bounding box center [681, 588] width 66 height 15
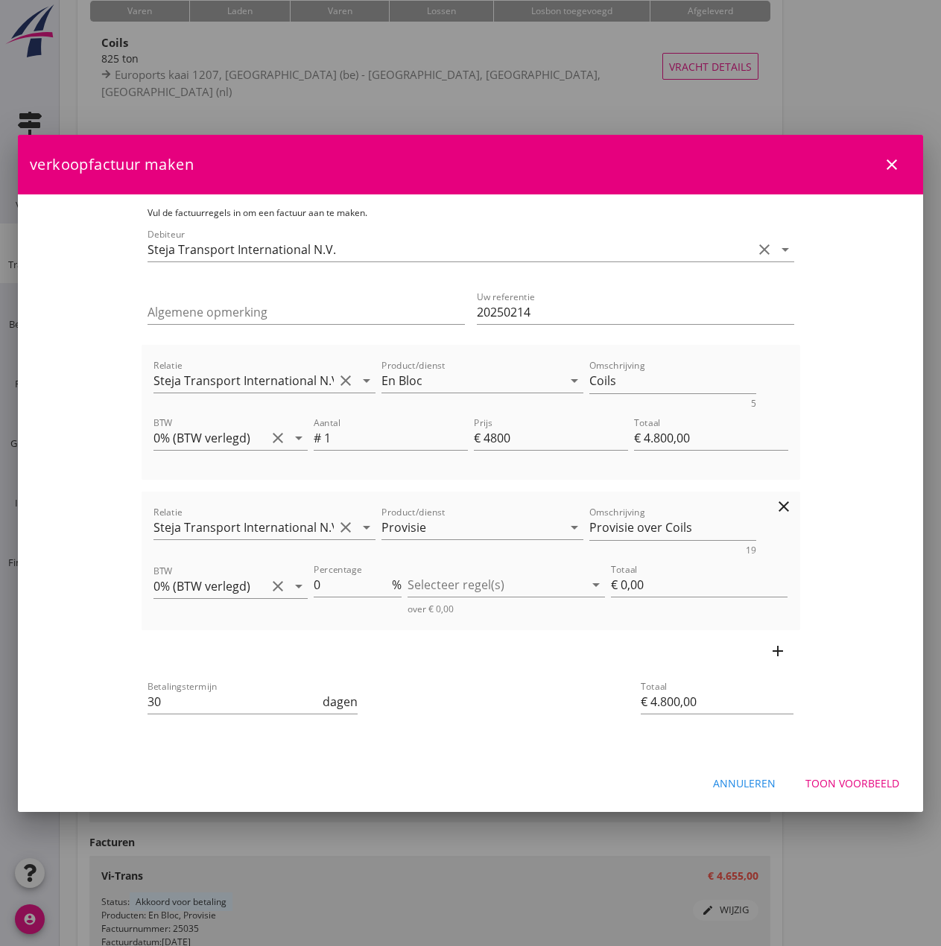
click at [793, 506] on icon "clear" at bounding box center [784, 507] width 18 height 18
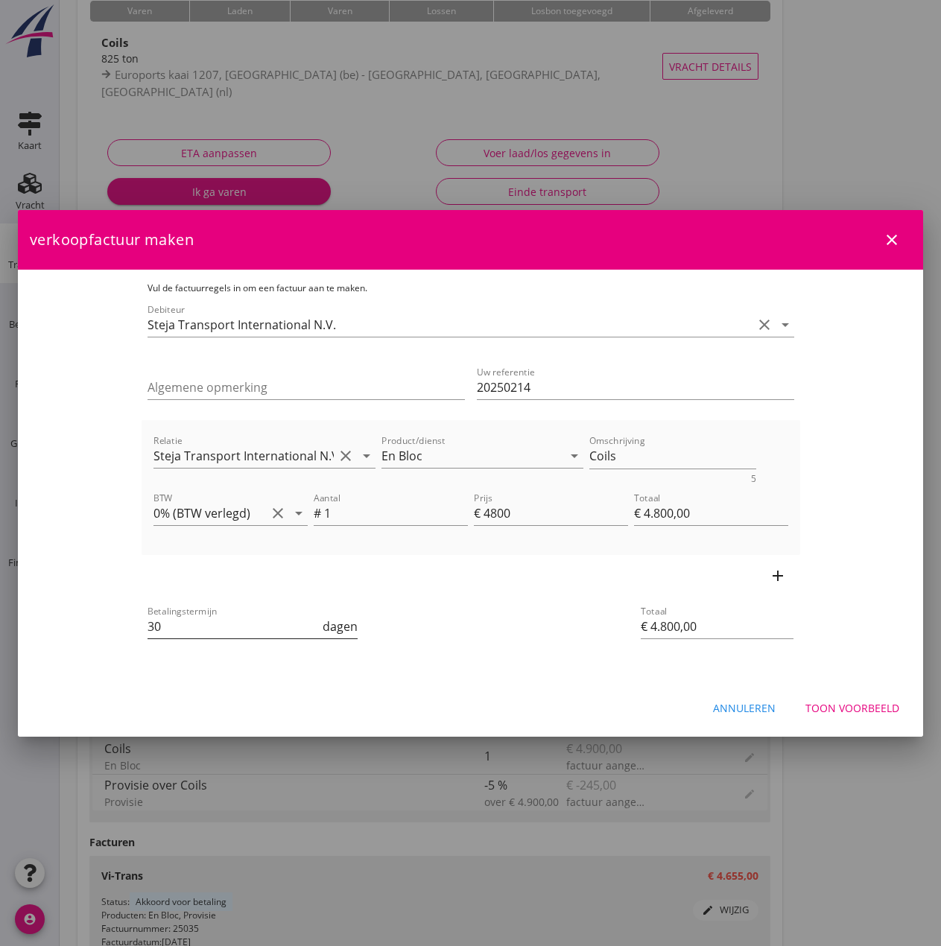
click at [207, 631] on input "30" at bounding box center [234, 627] width 173 height 24
type input "3"
type input "14"
click at [677, 687] on div "Annuleren Toon voorbeeld" at bounding box center [470, 708] width 905 height 51
click at [859, 710] on div "Toon voorbeeld" at bounding box center [853, 708] width 94 height 16
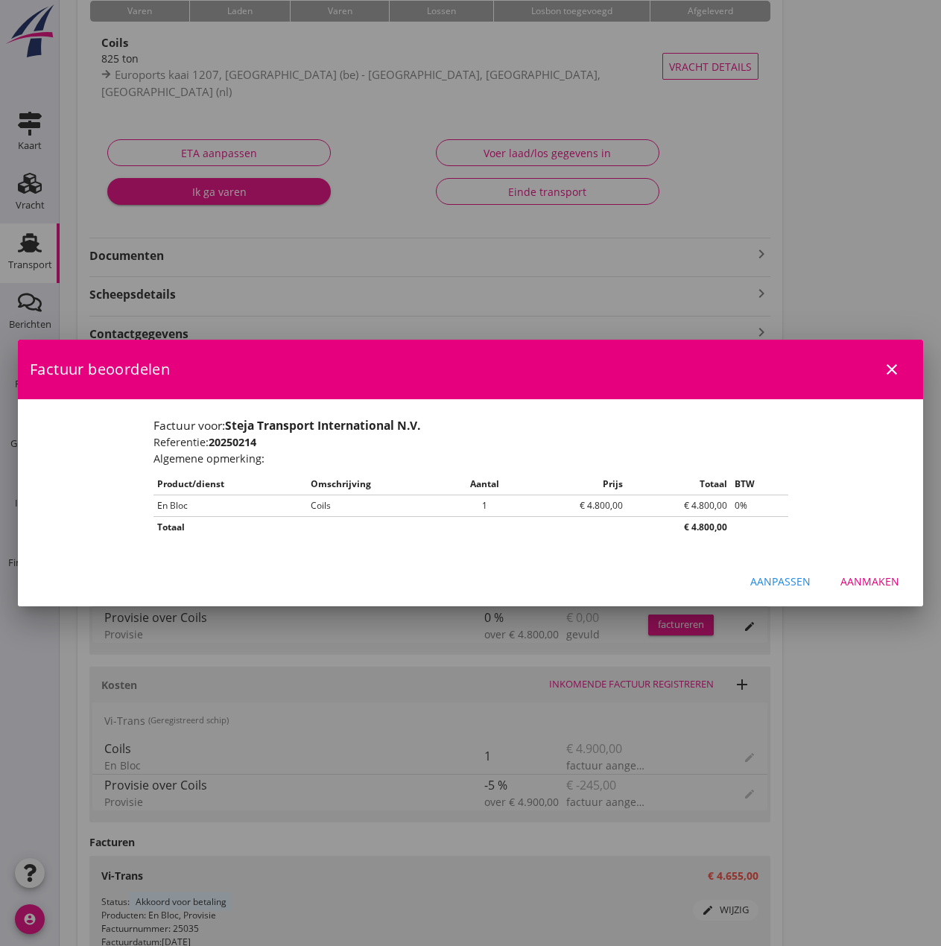
click at [881, 581] on div "Aanmaken" at bounding box center [870, 582] width 59 height 16
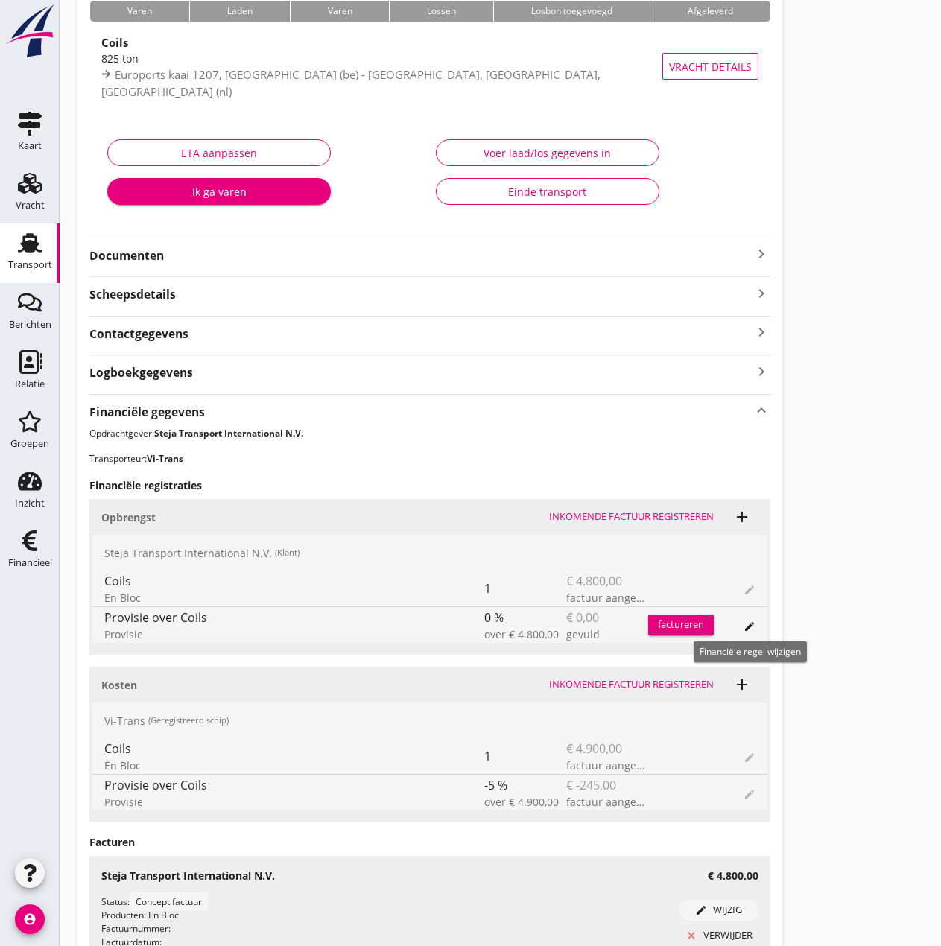
click at [747, 627] on icon "edit" at bounding box center [750, 627] width 12 height 12
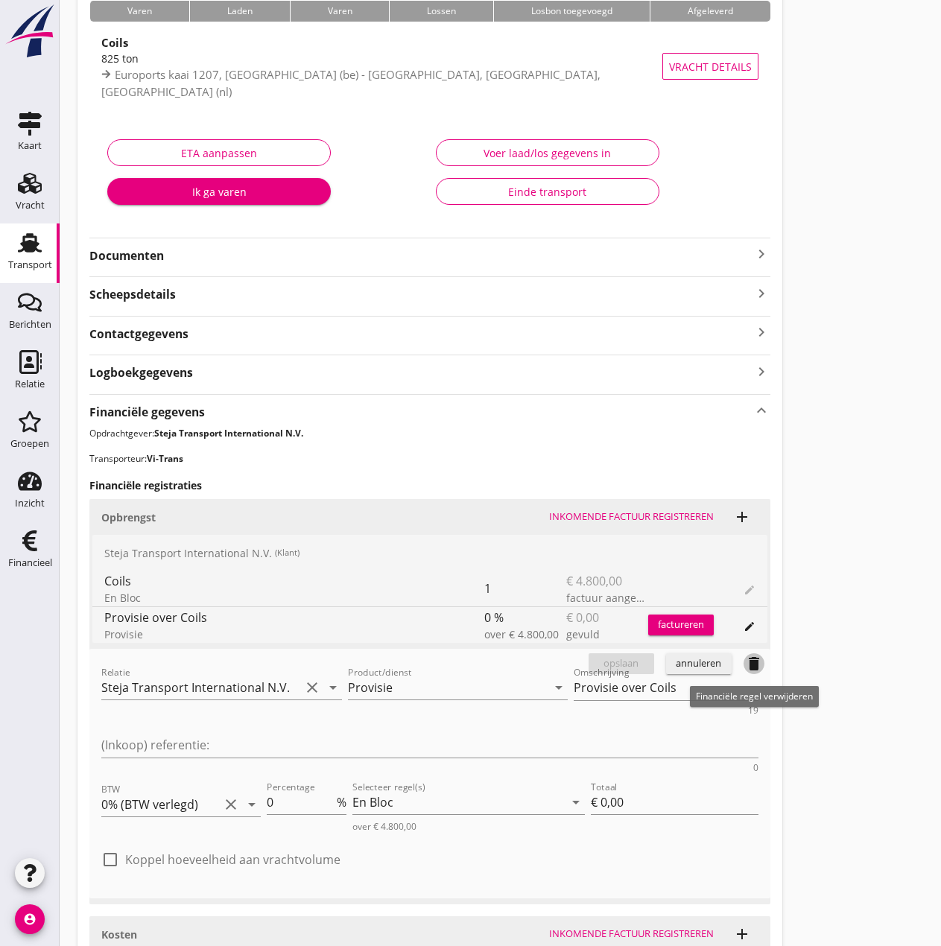
click at [755, 662] on icon "delete" at bounding box center [754, 664] width 18 height 18
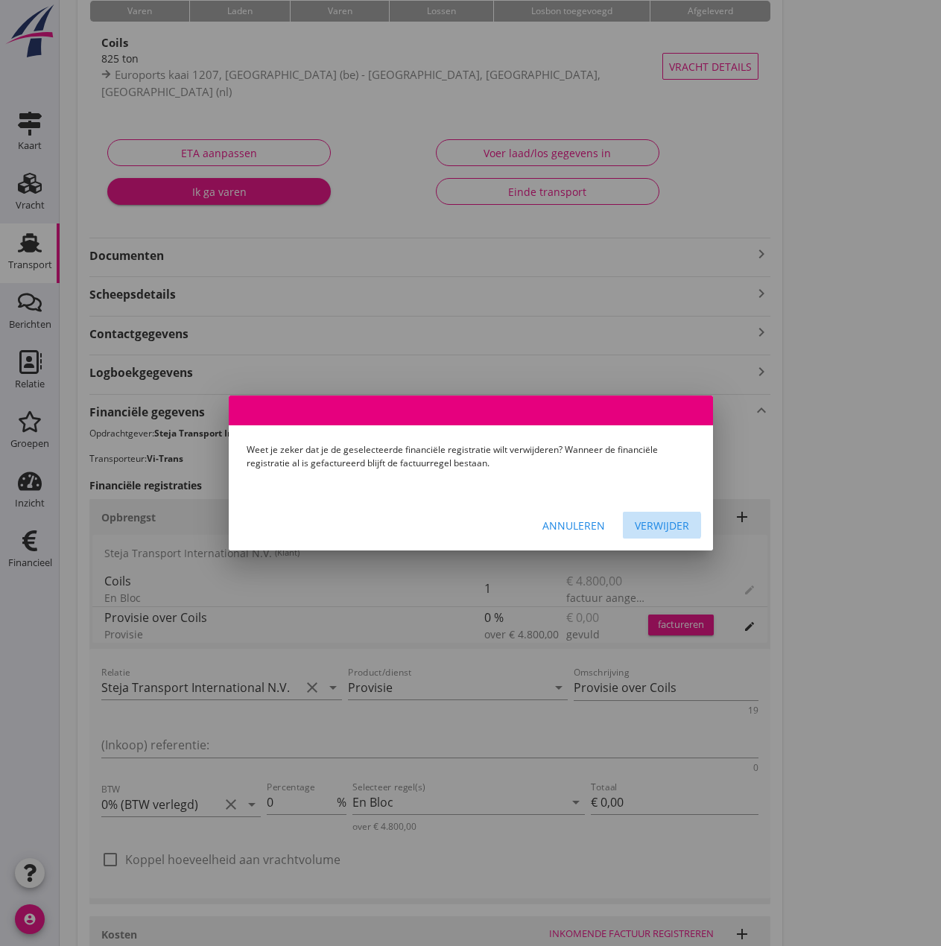
click at [668, 530] on div "Verwijder" at bounding box center [662, 526] width 54 height 16
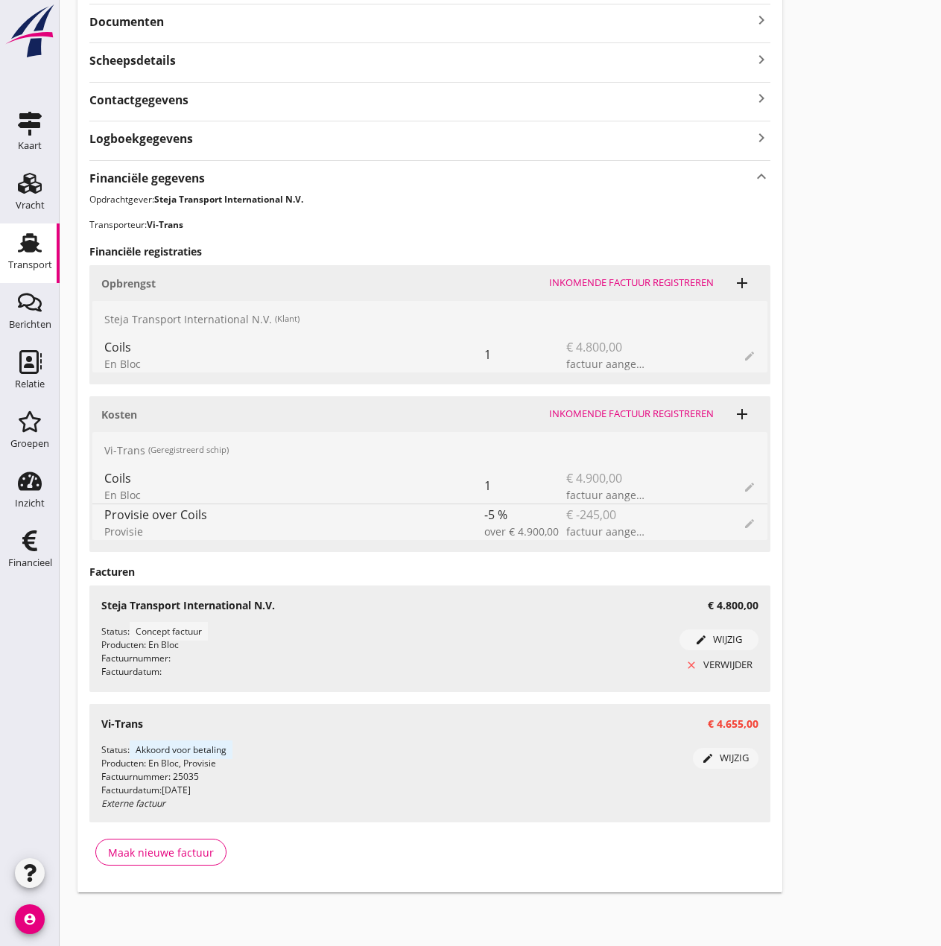
scroll to position [0, 0]
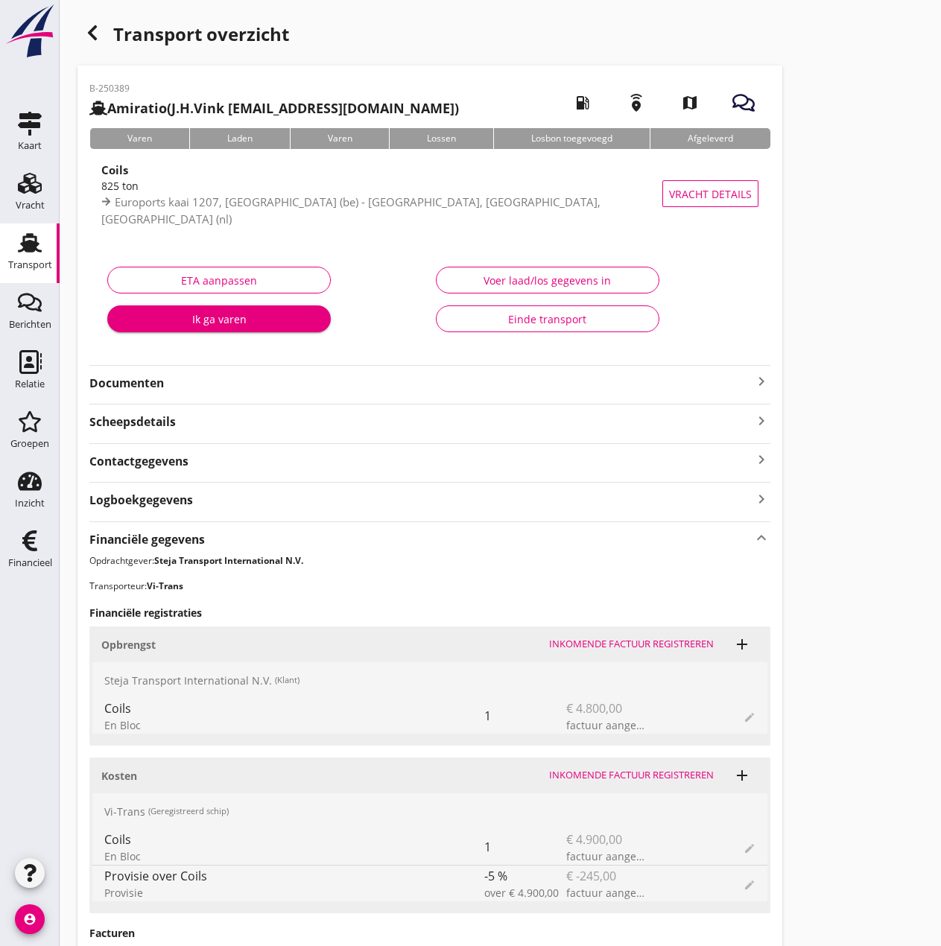
click at [605, 323] on div "Einde transport" at bounding box center [548, 319] width 198 height 16
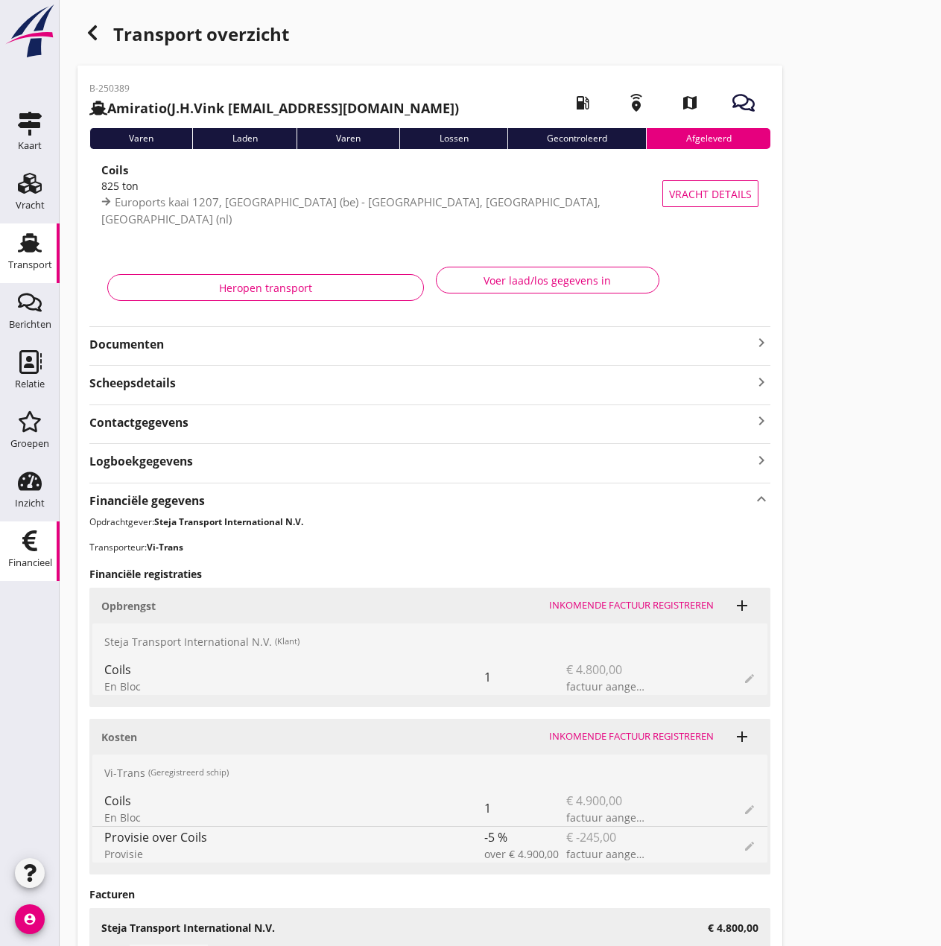
click at [34, 540] on use at bounding box center [29, 541] width 15 height 21
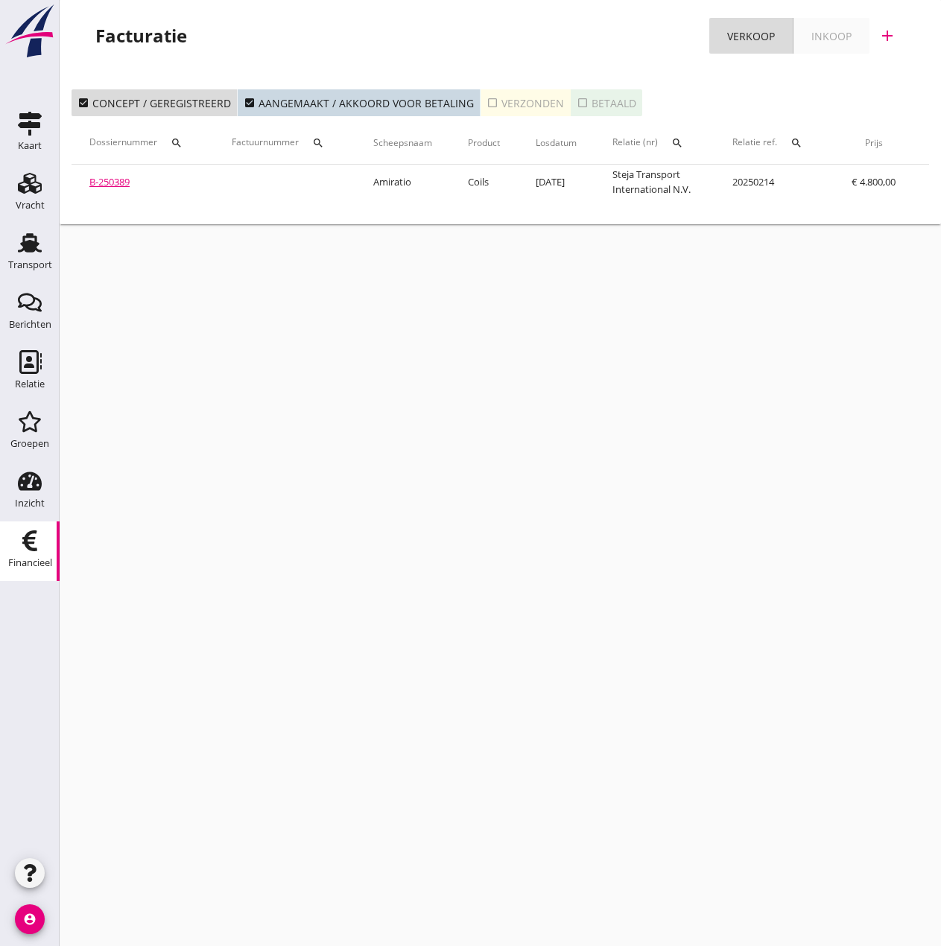
scroll to position [0, 239]
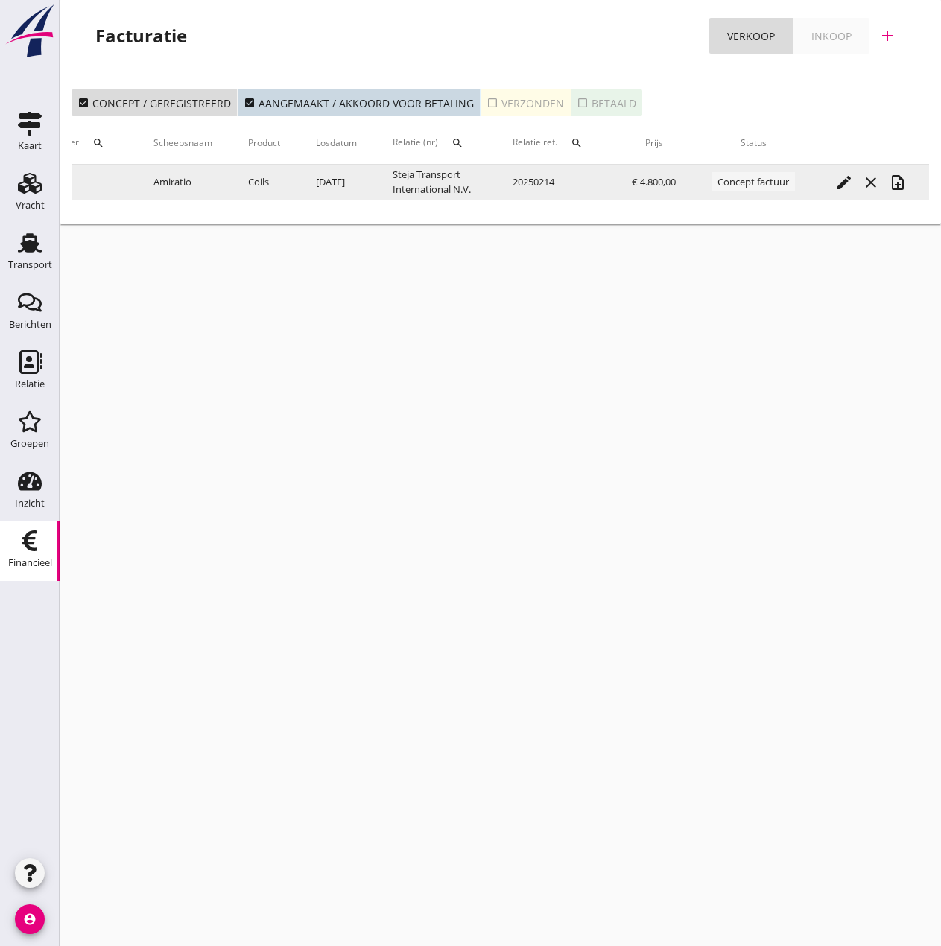
click at [902, 180] on icon "note_add" at bounding box center [898, 183] width 18 height 18
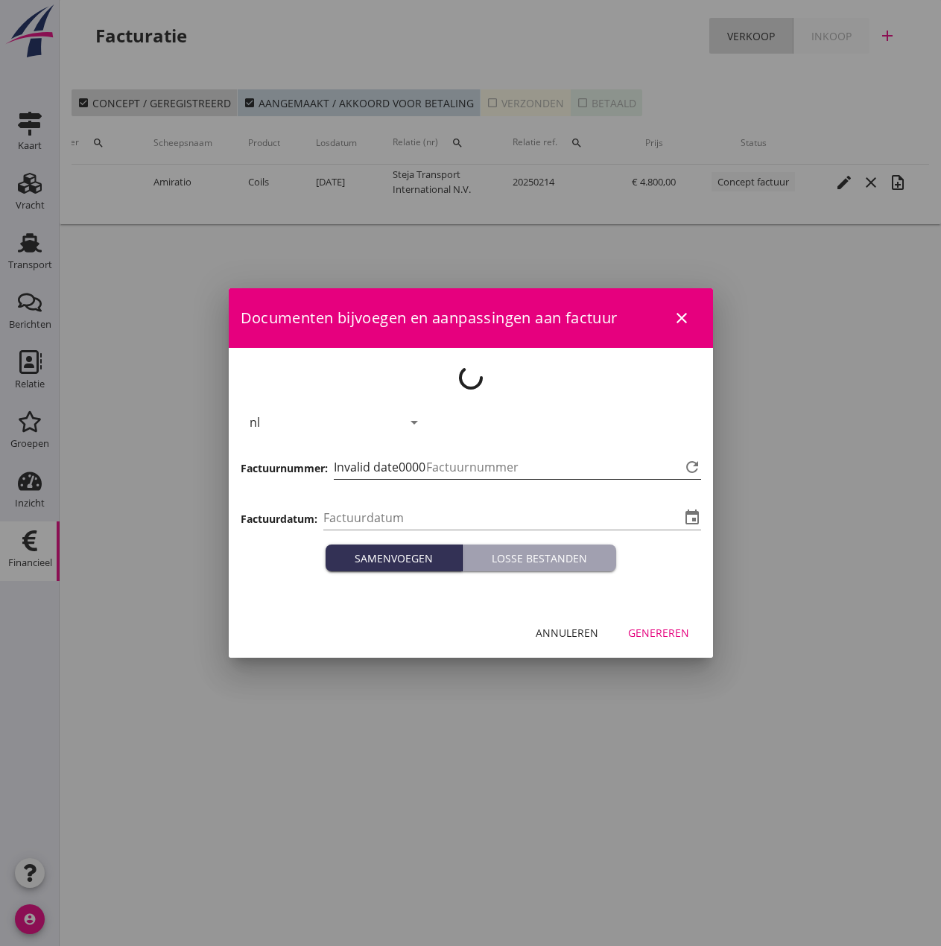
type input "[DATE]"
type input "472"
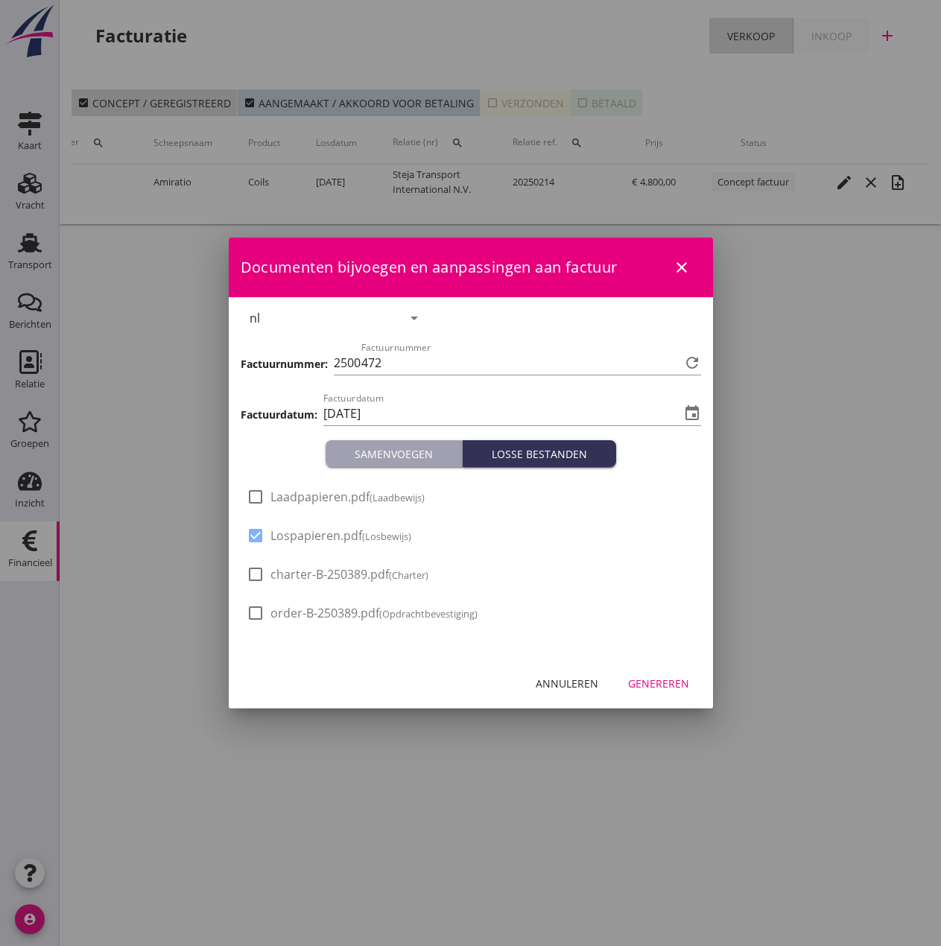
click at [277, 491] on span "Laadpapieren.pdf (Laadbewijs)" at bounding box center [348, 498] width 154 height 16
checkbox input "true"
click at [658, 686] on div "Genereren" at bounding box center [658, 684] width 61 height 16
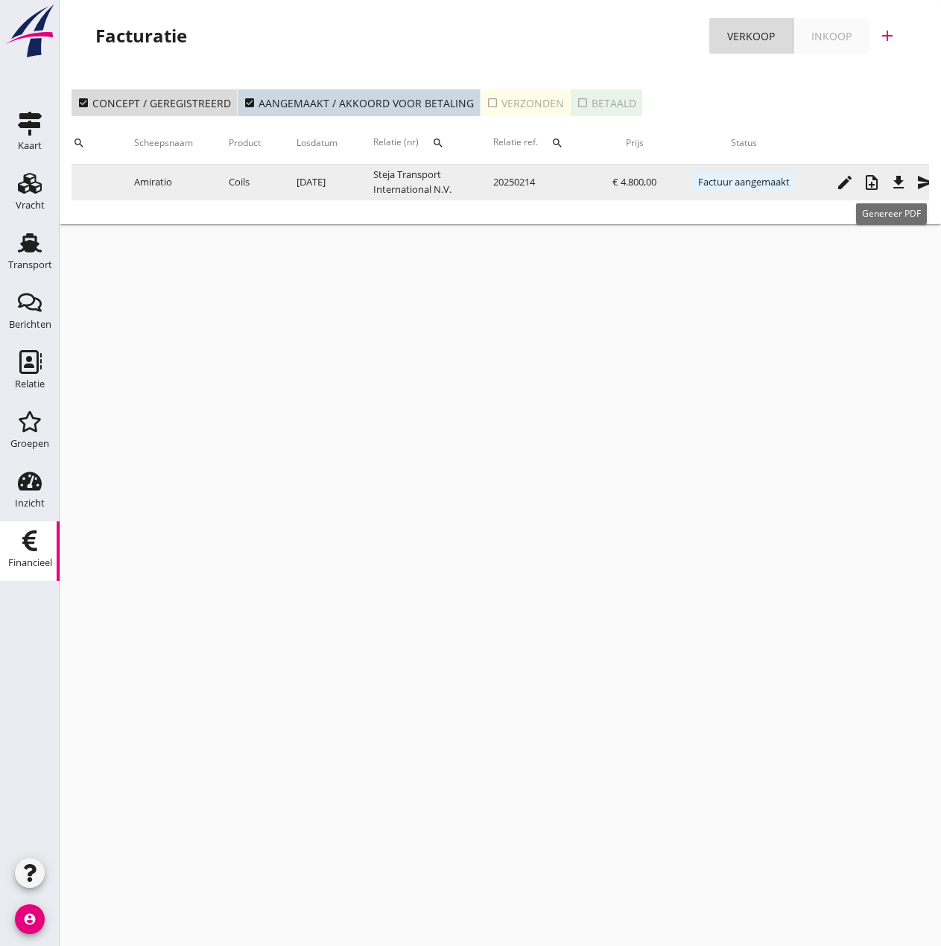
click at [881, 181] on icon "note_add" at bounding box center [872, 183] width 18 height 18
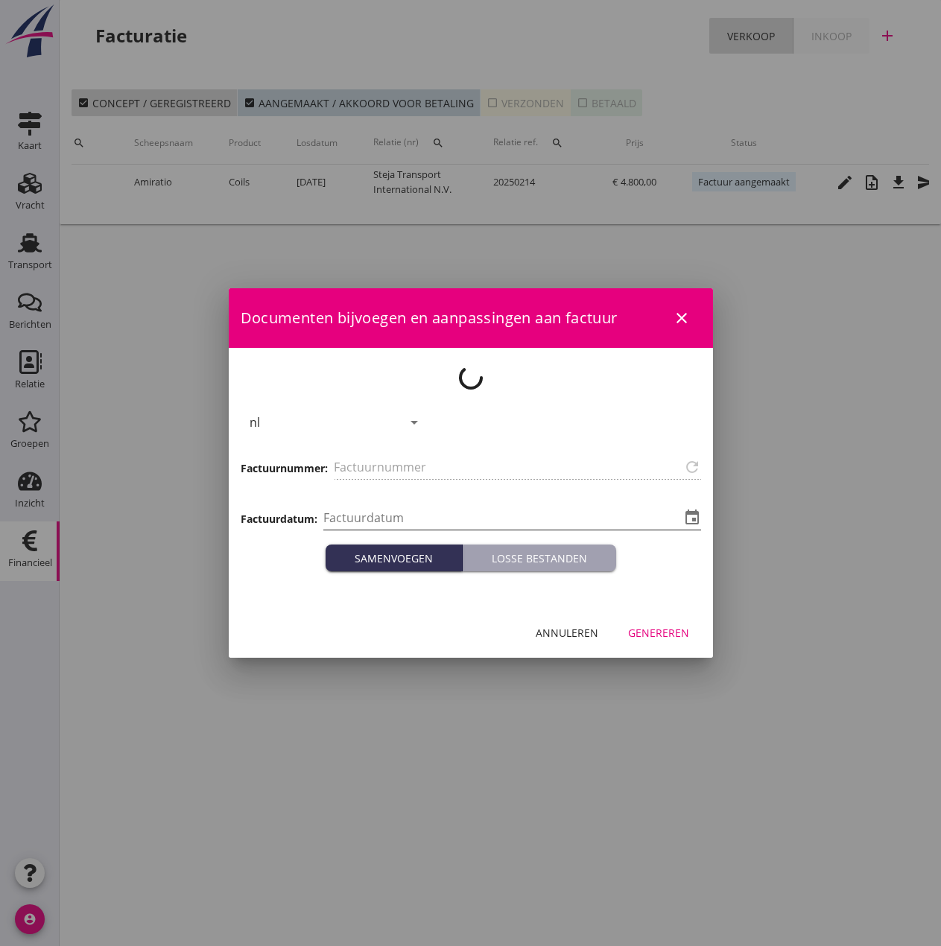
type input "[DATE]"
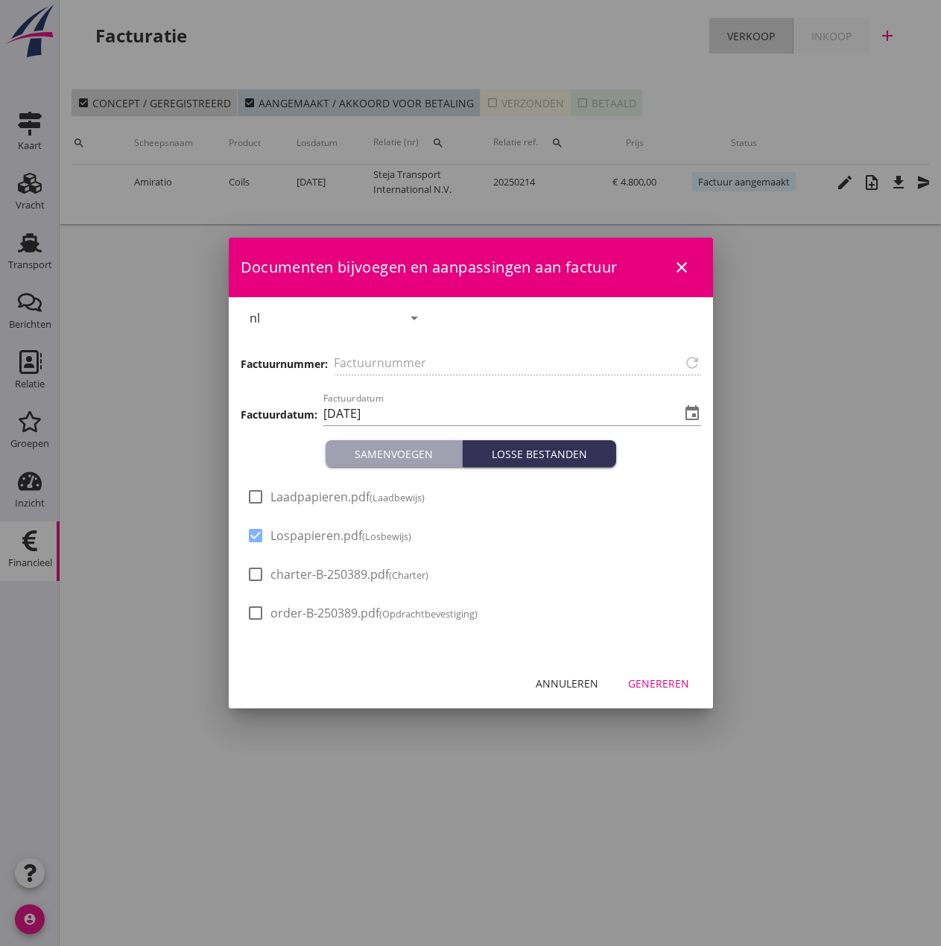
click at [309, 502] on span "Laadpapieren.pdf (Laadbewijs)" at bounding box center [348, 498] width 154 height 16
checkbox input "true"
click at [654, 687] on div "Genereren" at bounding box center [658, 684] width 61 height 16
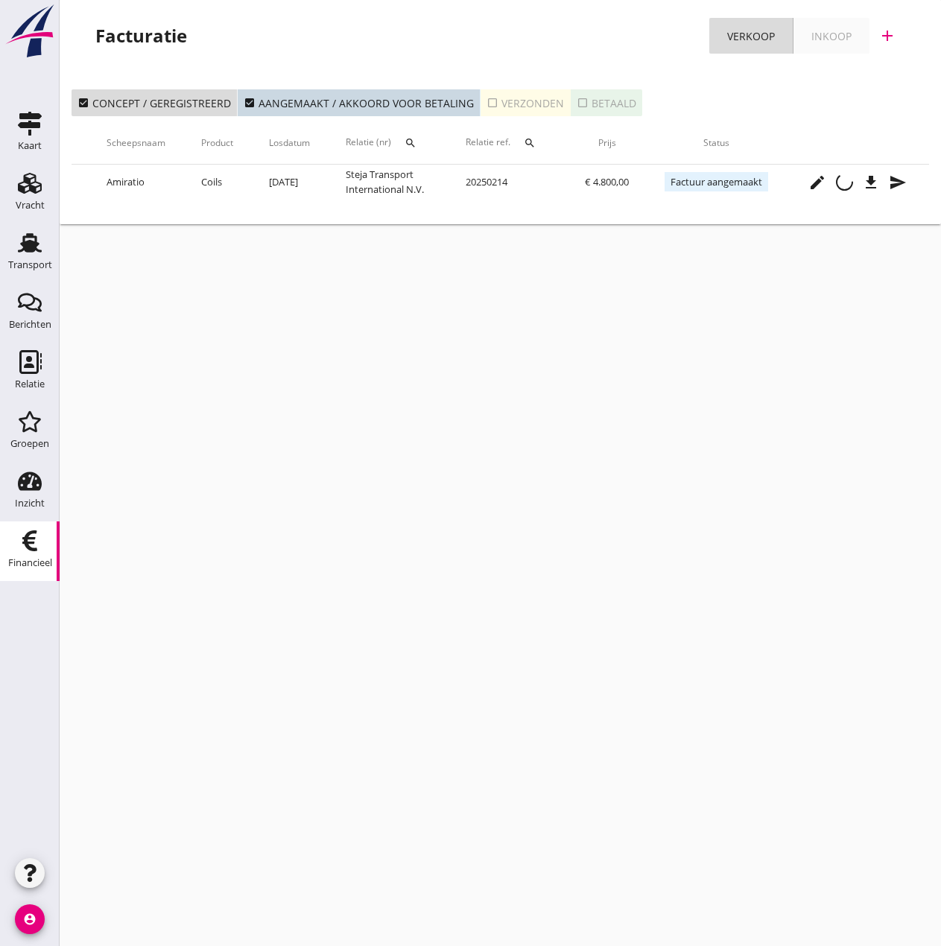
scroll to position [0, 286]
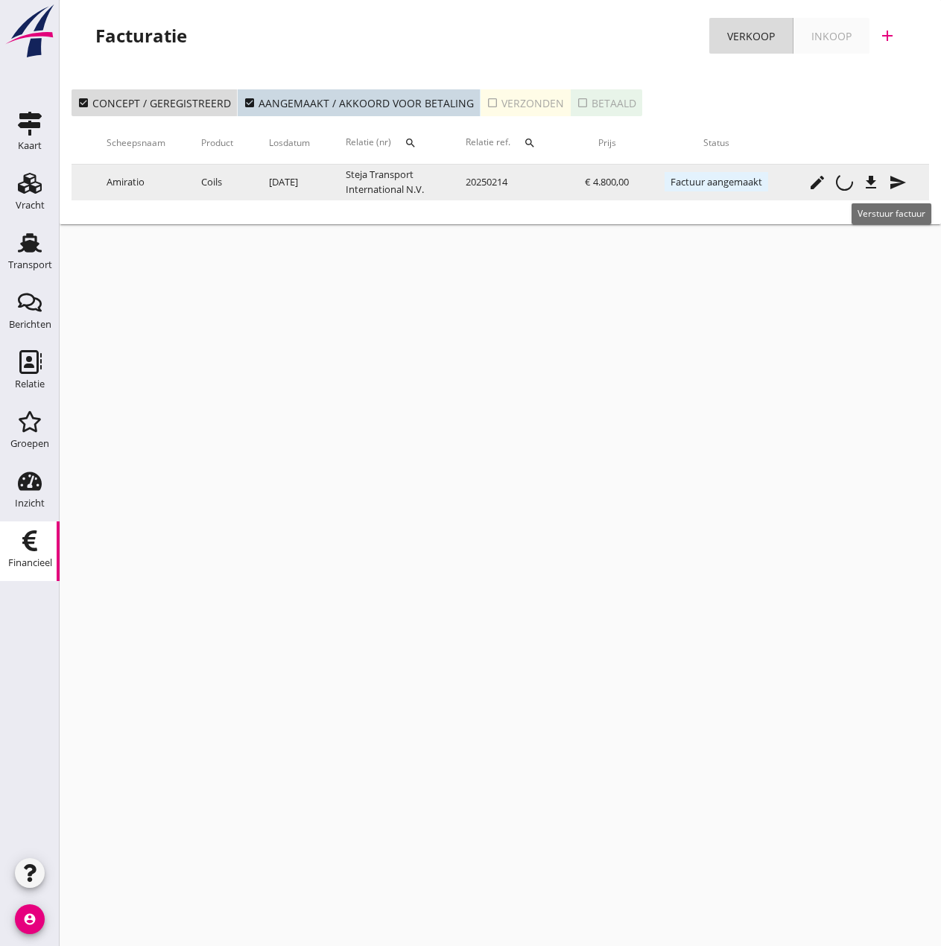
click at [899, 178] on icon "send" at bounding box center [898, 183] width 18 height 18
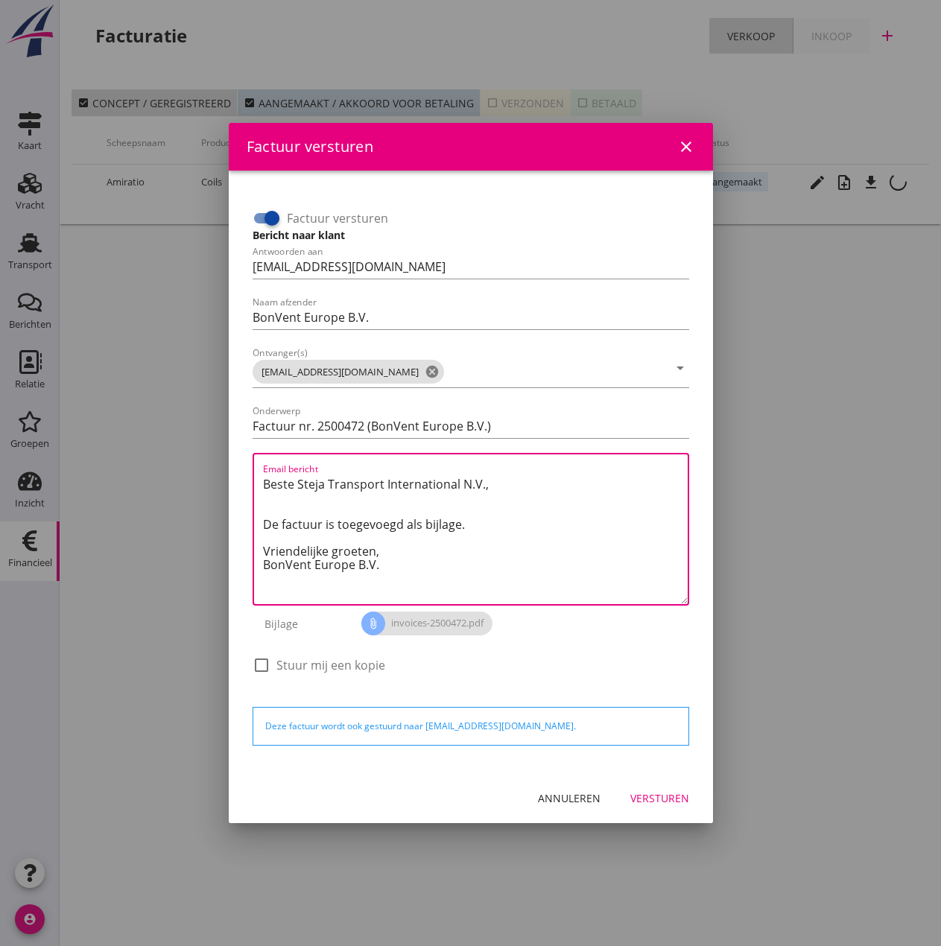
drag, startPoint x: 391, startPoint y: 553, endPoint x: 156, endPoint y: 451, distance: 256.0
click at [156, 451] on div "Factuur versturen close Factuur versturen Bericht naar klant Antwoorden aan [EM…" at bounding box center [470, 473] width 941 height 946
paste textarea "Relatie, In de bijlage vindt u de afrekening voor de reis van de MS [PERSON_NAM…"
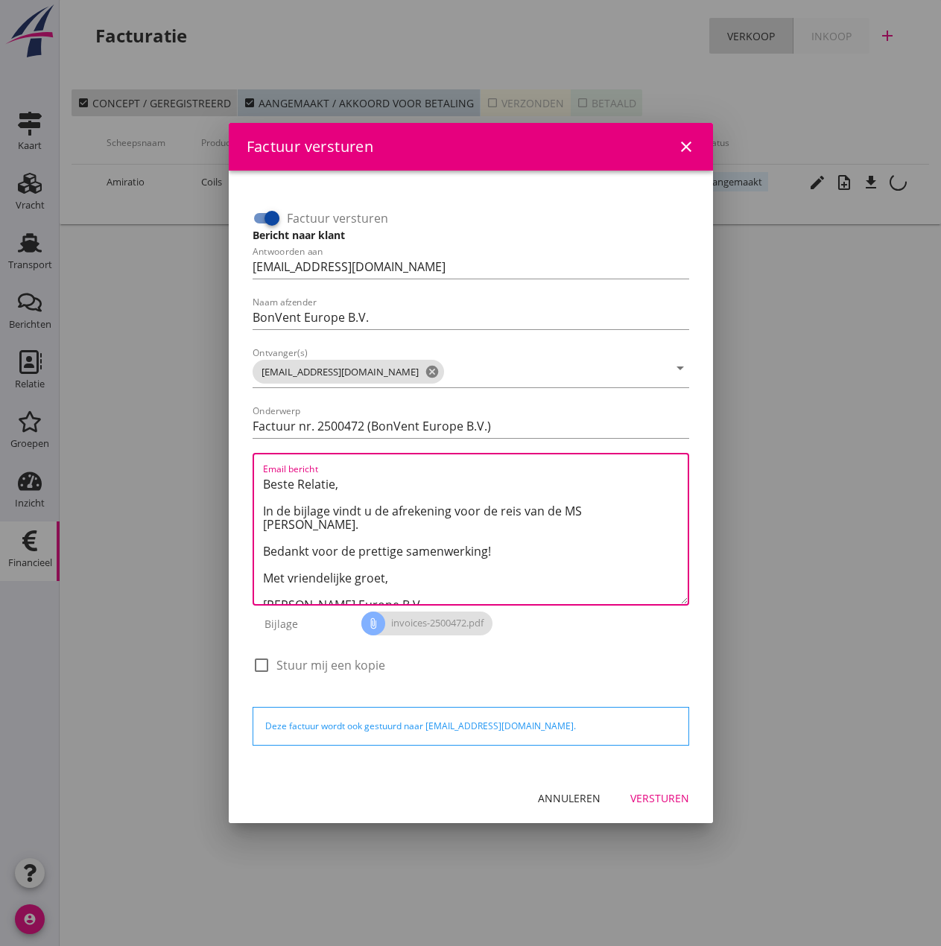
drag, startPoint x: 581, startPoint y: 509, endPoint x: 633, endPoint y: 510, distance: 52.2
click at [633, 510] on textarea "Beste Relatie, In de bijlage vindt u de afrekening voor de reis van de MS [PERS…" at bounding box center [475, 538] width 425 height 132
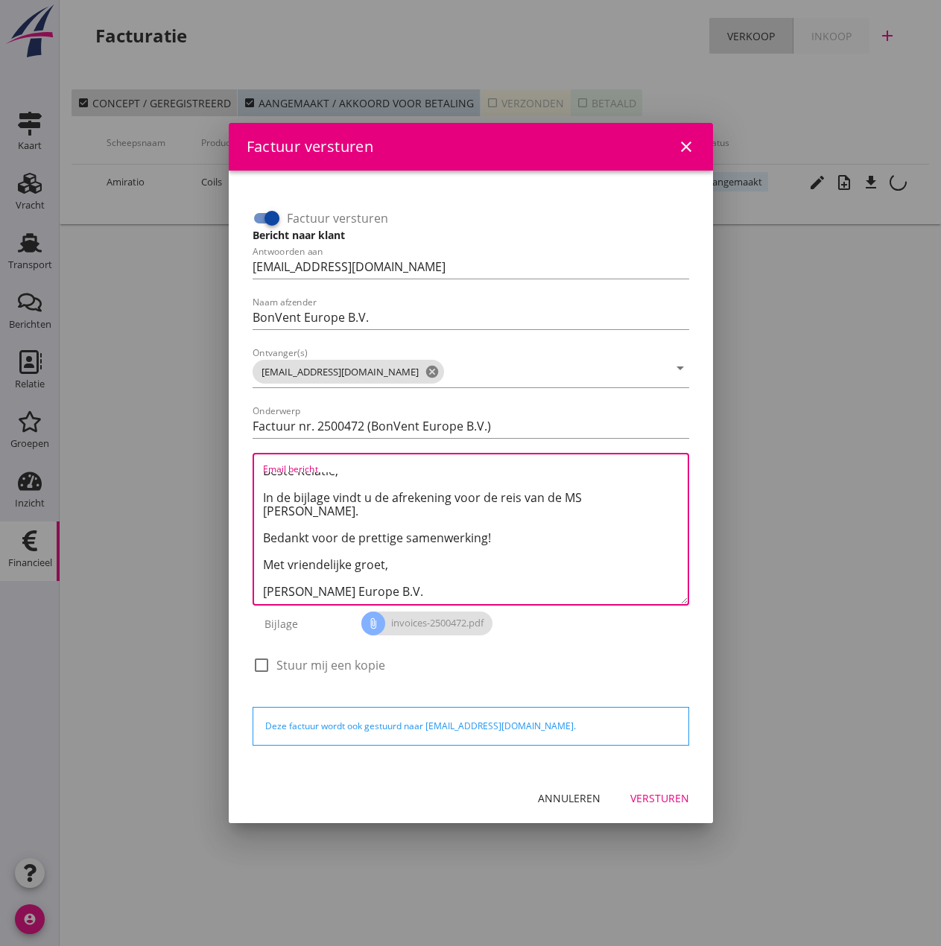
type textarea "Beste Relatie, In de bijlage vindt u de afrekening voor de reis van de MS [PERS…"
click at [671, 798] on div "Versturen" at bounding box center [659, 799] width 59 height 16
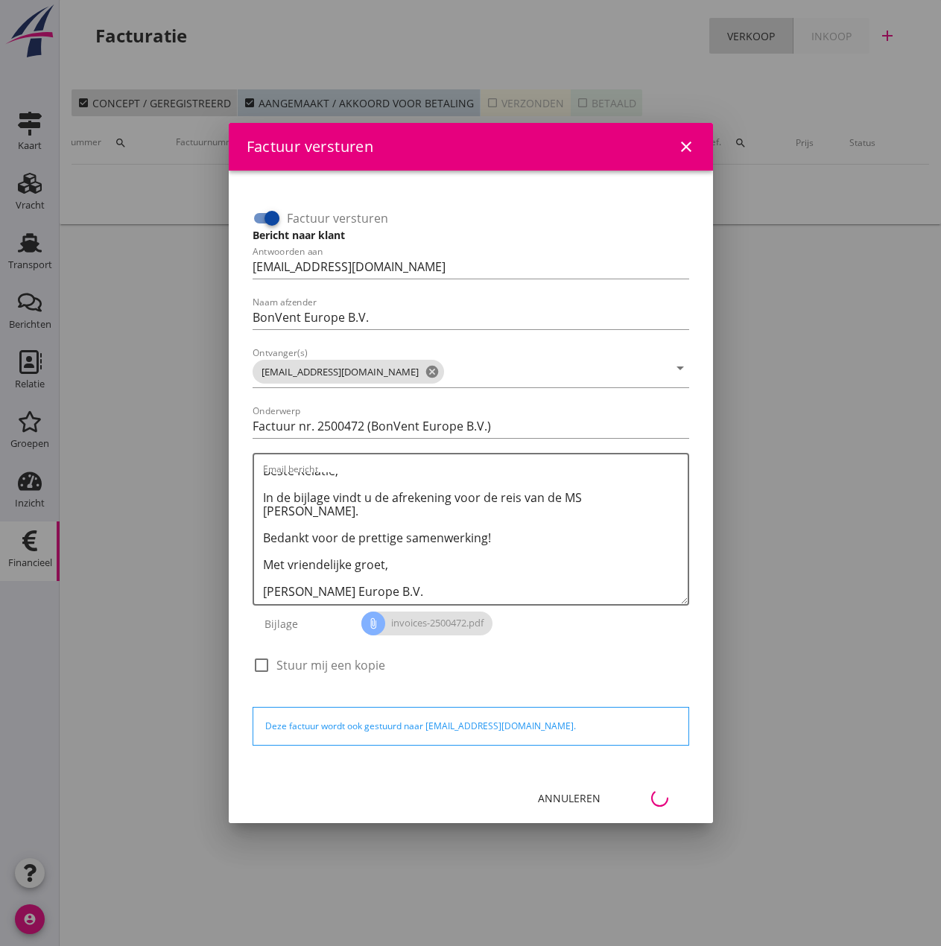
scroll to position [0, 66]
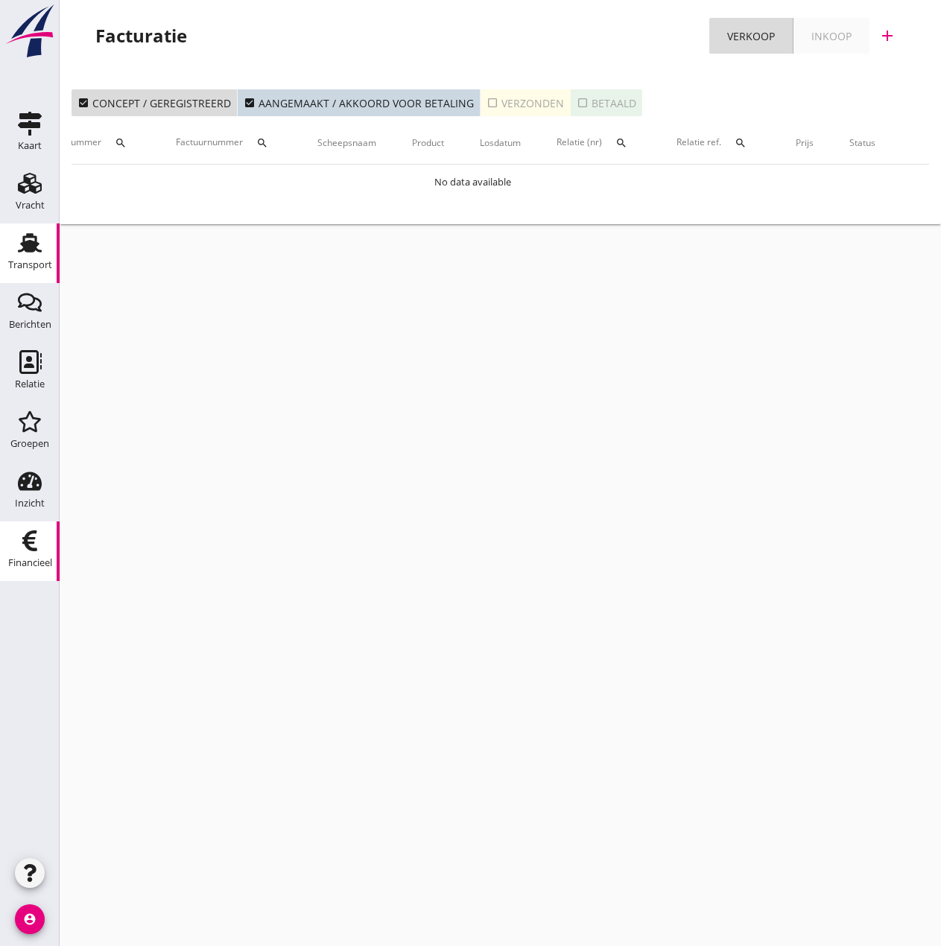
click at [32, 253] on icon "Transport" at bounding box center [30, 243] width 24 height 24
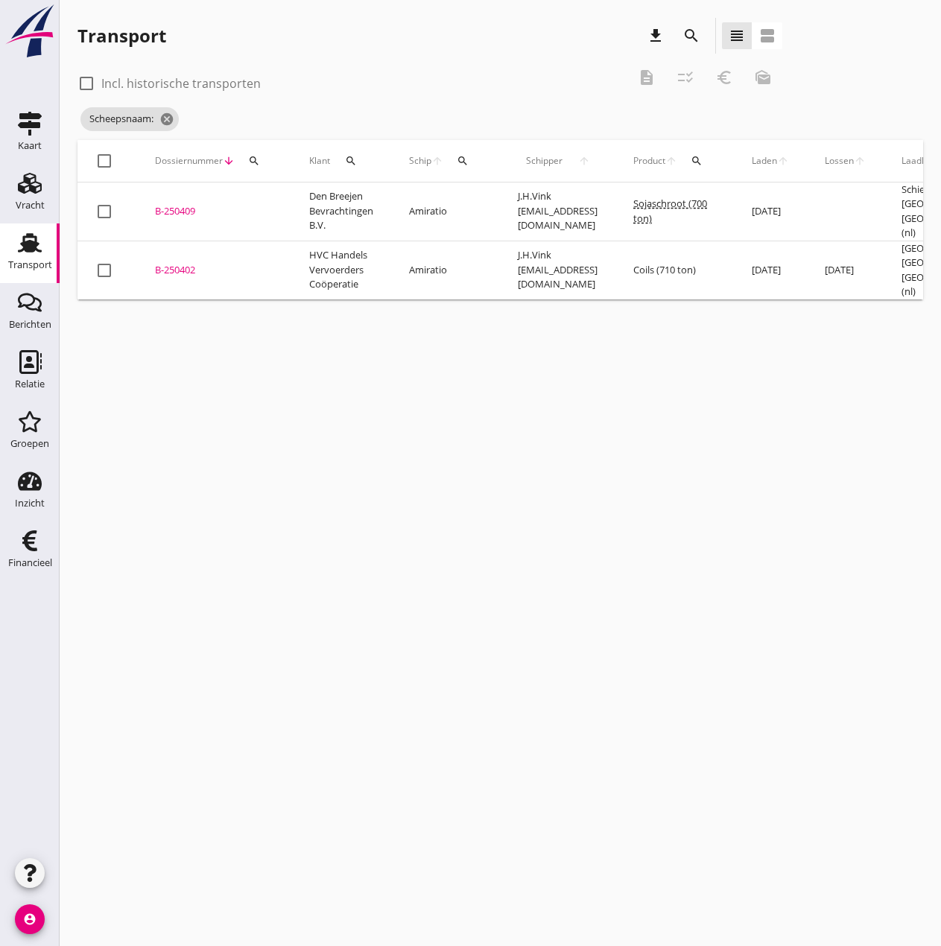
click at [462, 161] on icon "search" at bounding box center [463, 161] width 12 height 12
click at [496, 197] on input "Zoek op (scheeps)naam" at bounding box center [533, 204] width 155 height 24
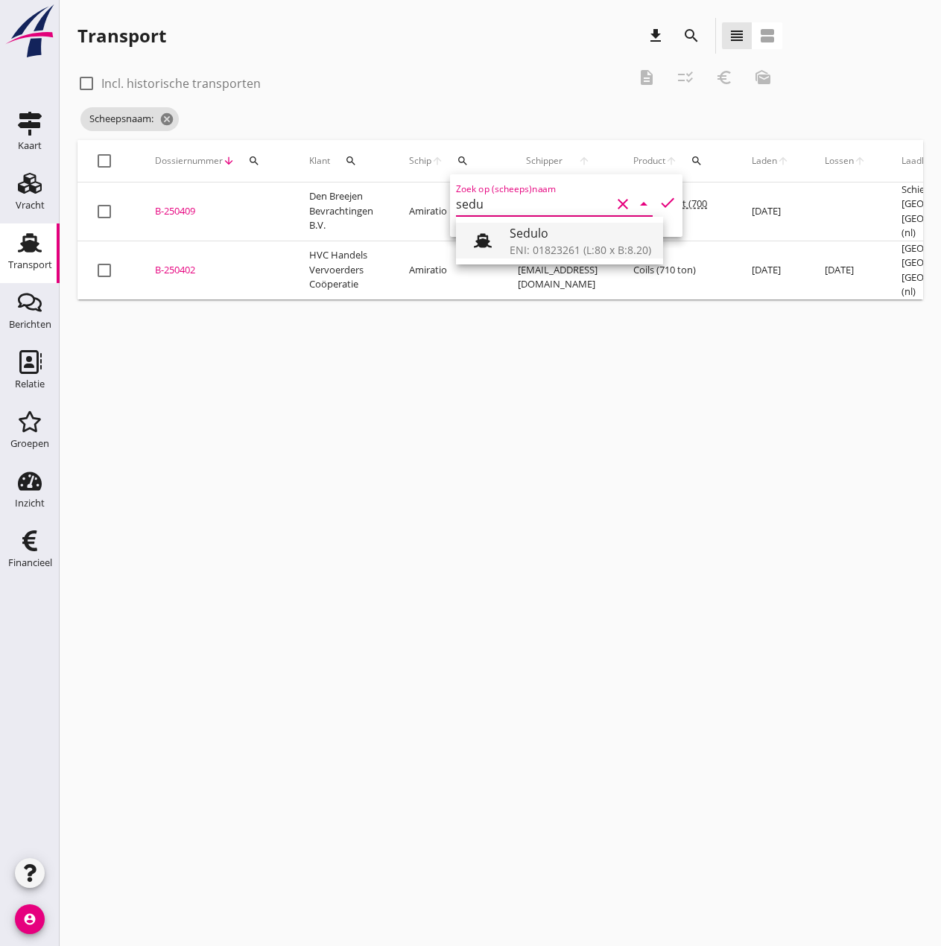
click at [531, 251] on div "ENI: 01823261 (L:80 x B:8.20)" at bounding box center [581, 250] width 142 height 16
click at [659, 200] on icon "check" at bounding box center [668, 203] width 18 height 18
type input "Sedulo"
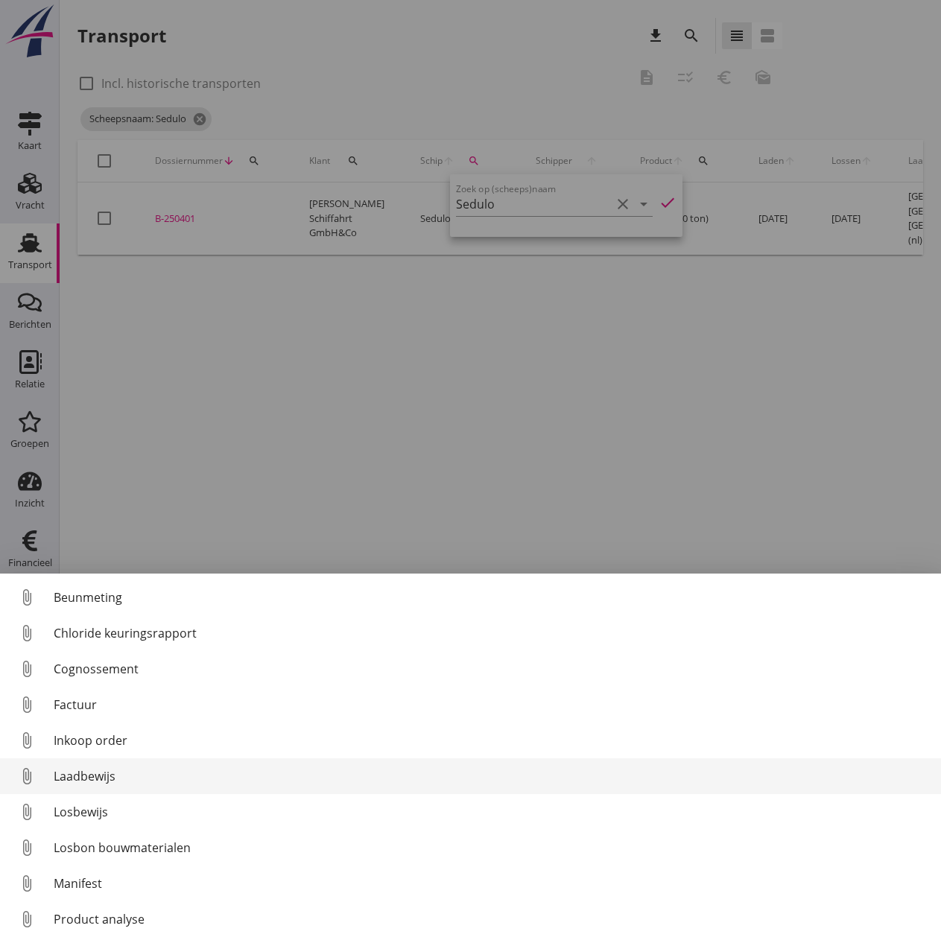
click at [101, 774] on div "Laadbewijs" at bounding box center [492, 777] width 876 height 18
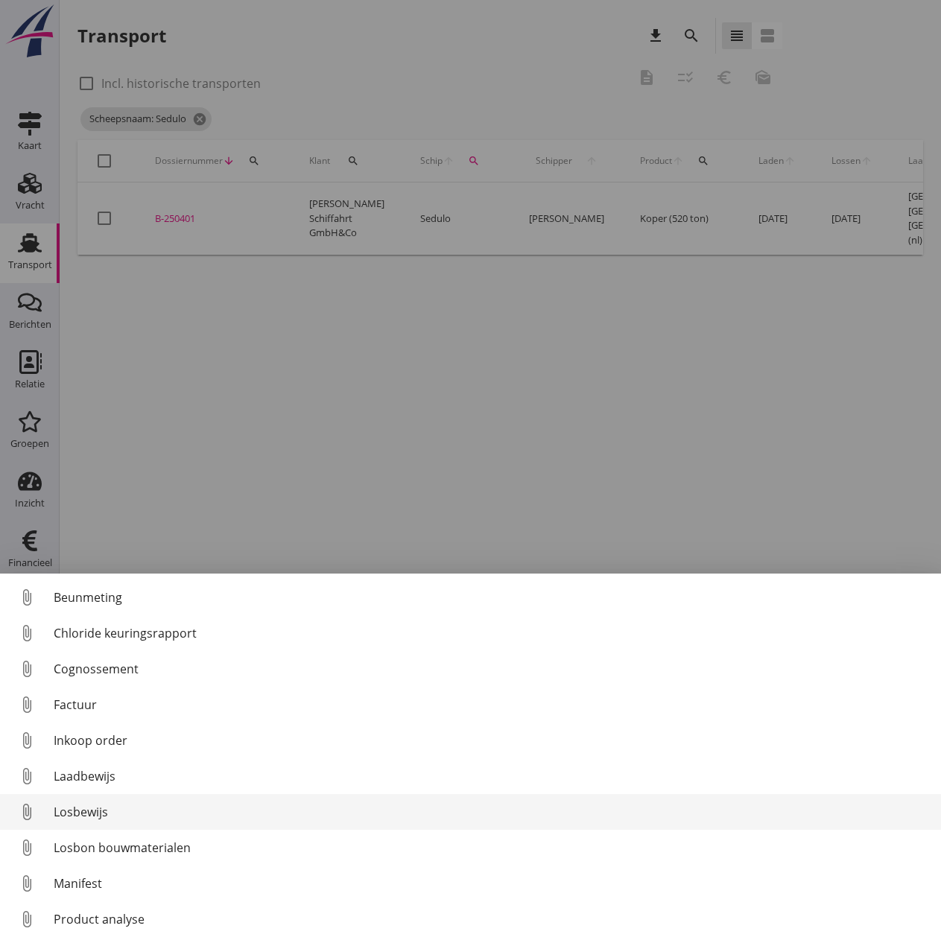
click at [81, 814] on div "Losbewijs" at bounding box center [492, 812] width 876 height 18
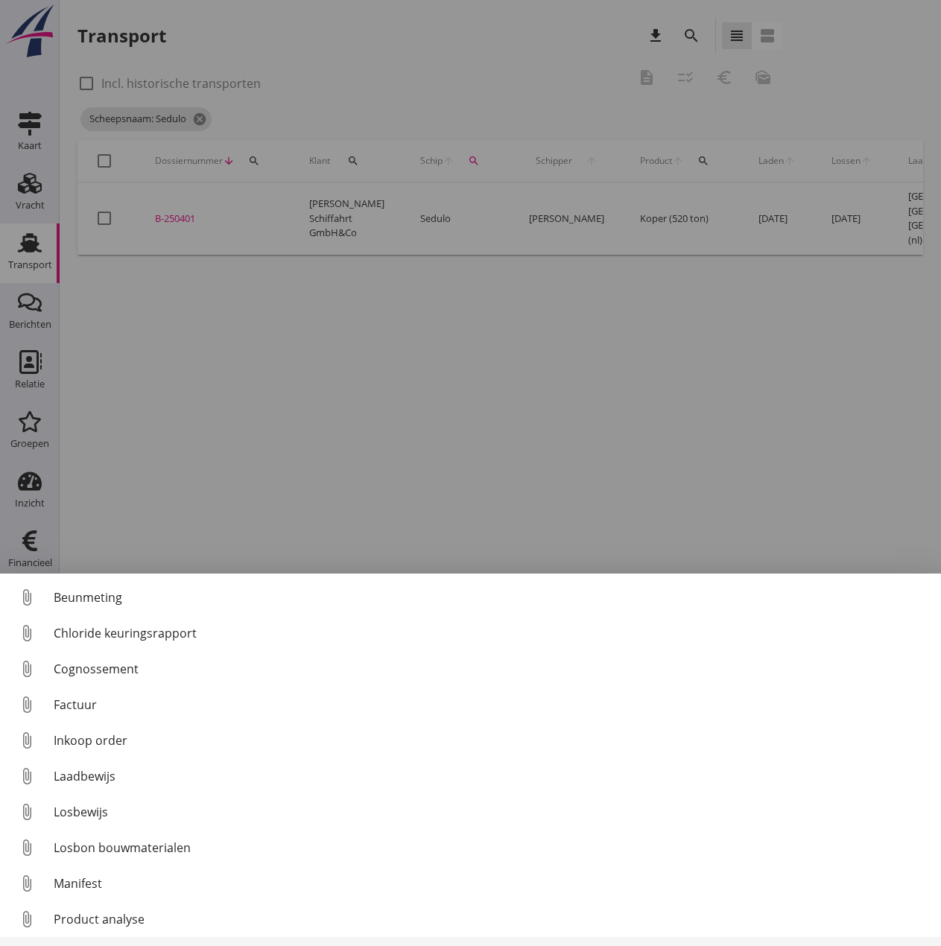
scroll to position [69, 0]
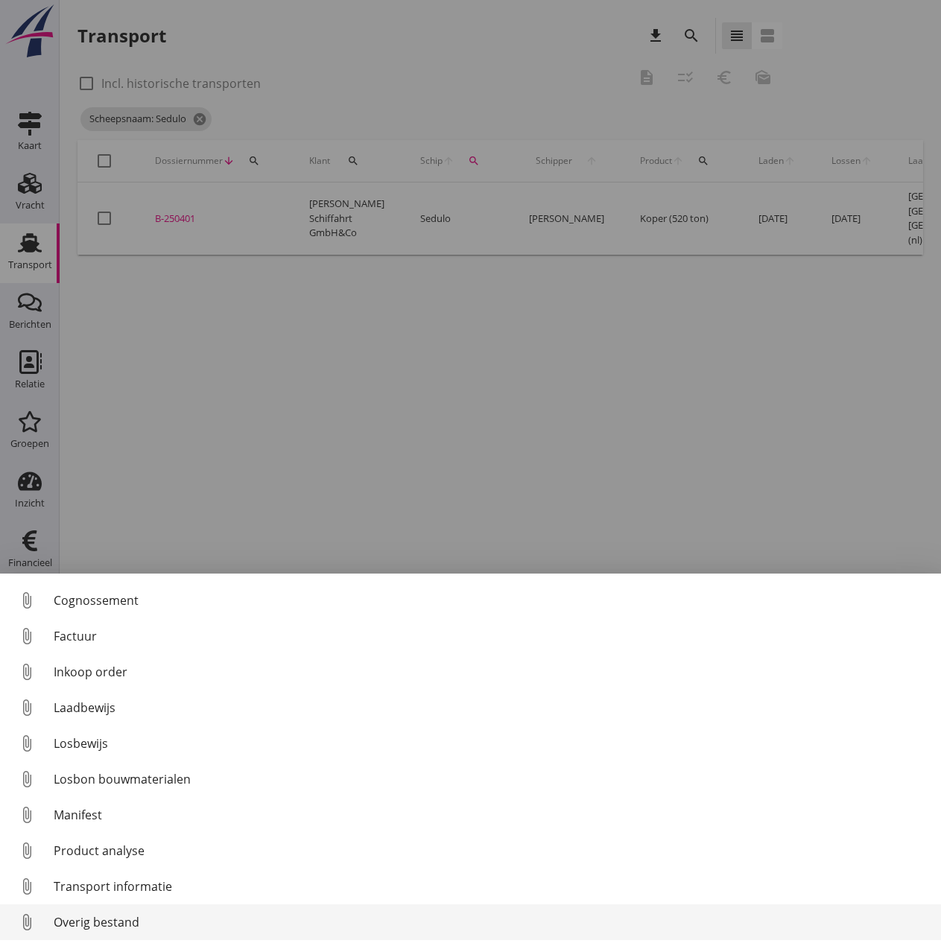
click at [121, 926] on div "Overig bestand" at bounding box center [492, 923] width 876 height 18
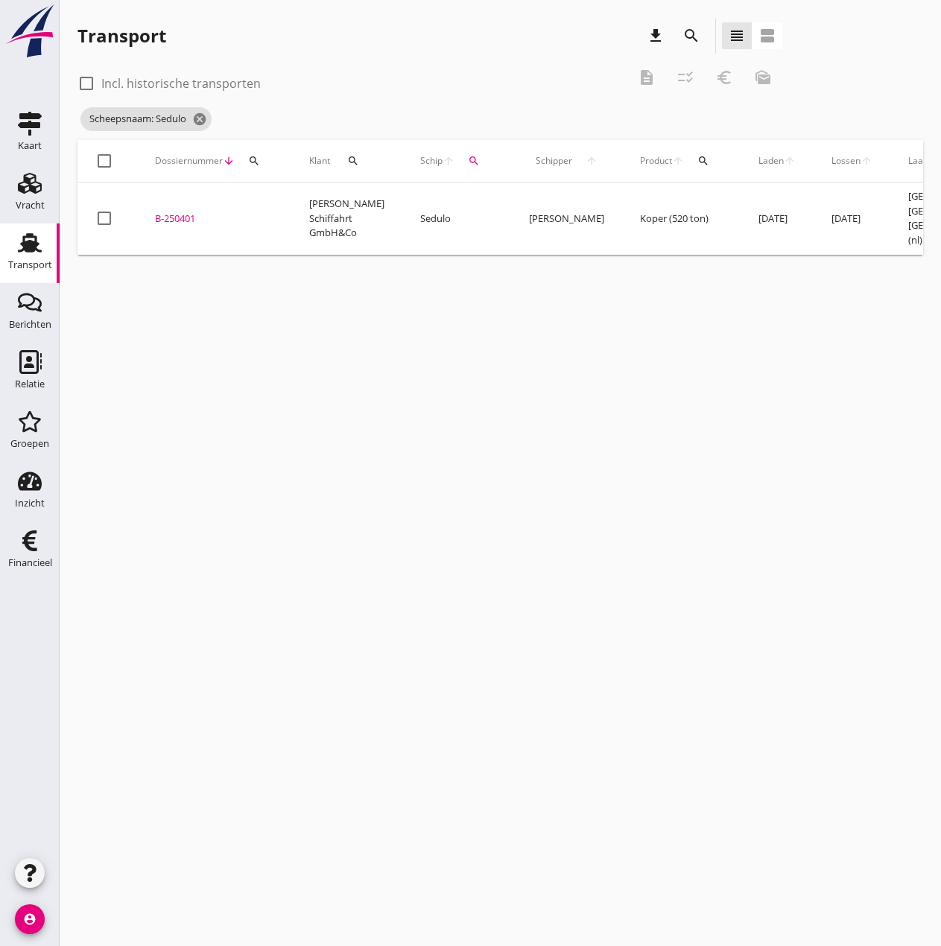
click at [184, 214] on div "B-250401" at bounding box center [214, 219] width 118 height 15
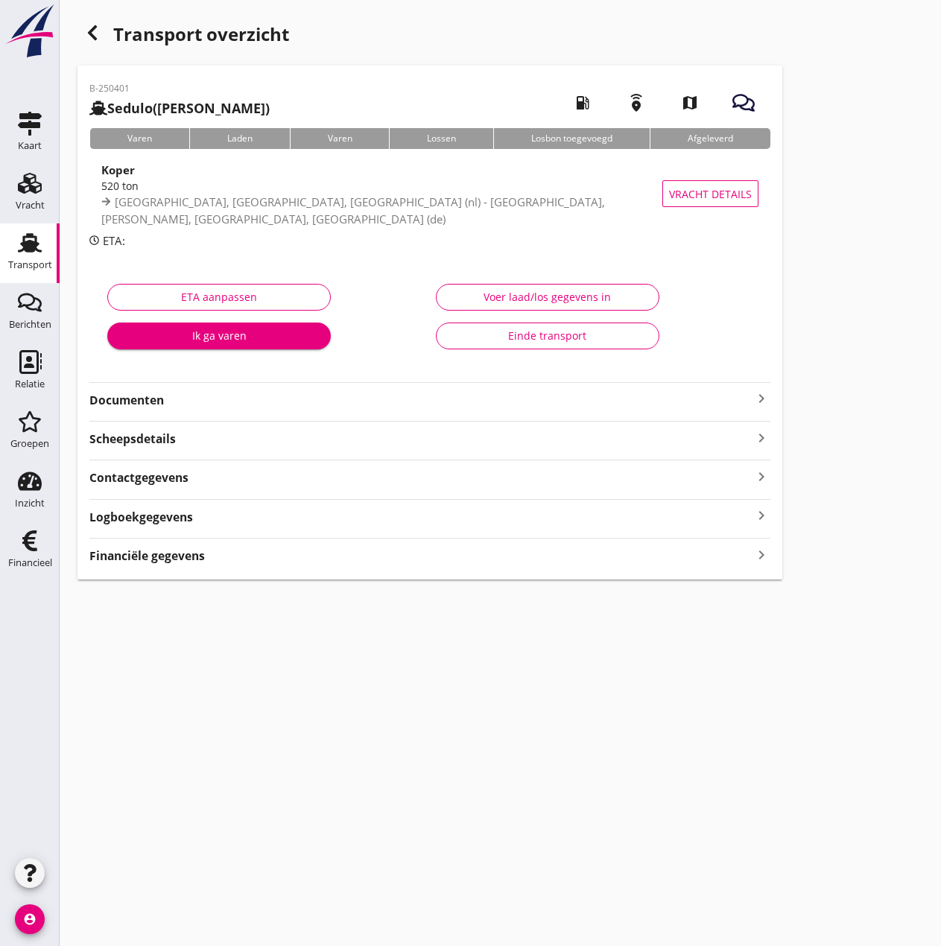
click at [499, 296] on div "Voer laad/los gegevens in" at bounding box center [548, 297] width 198 height 16
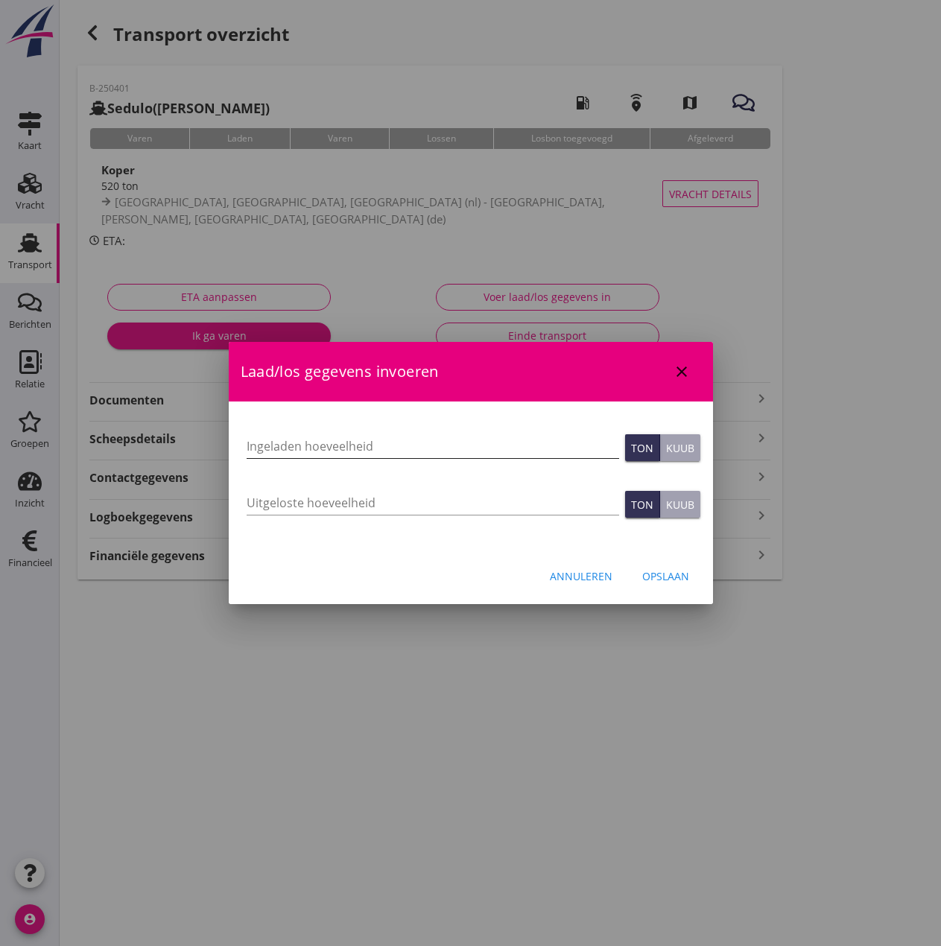
click at [328, 448] on input "Ingeladen hoeveelheid" at bounding box center [433, 446] width 373 height 24
click at [322, 443] on input "Ingeladen hoeveelheid" at bounding box center [433, 446] width 373 height 24
click at [276, 451] on input "522" at bounding box center [433, 446] width 373 height 24
type input "521"
click at [294, 507] on input "Uitgeloste hoeveelheid" at bounding box center [433, 503] width 373 height 24
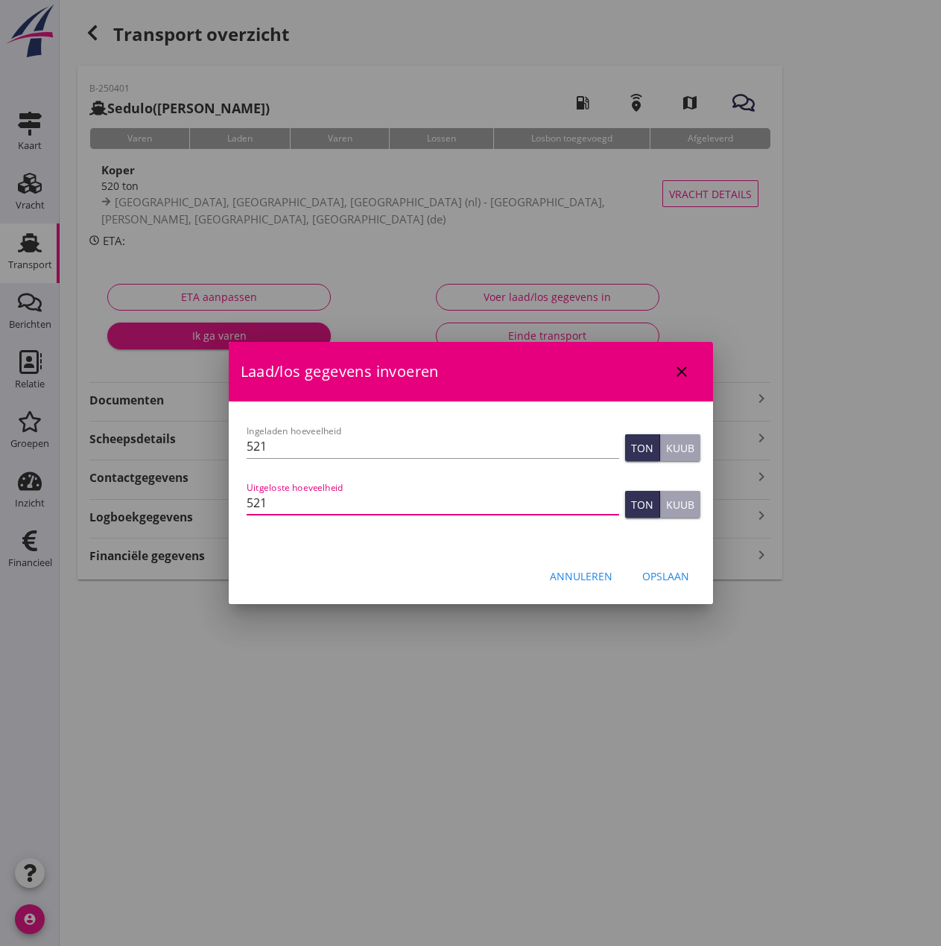
type input "521"
click at [666, 579] on div "Opslaan" at bounding box center [665, 577] width 47 height 16
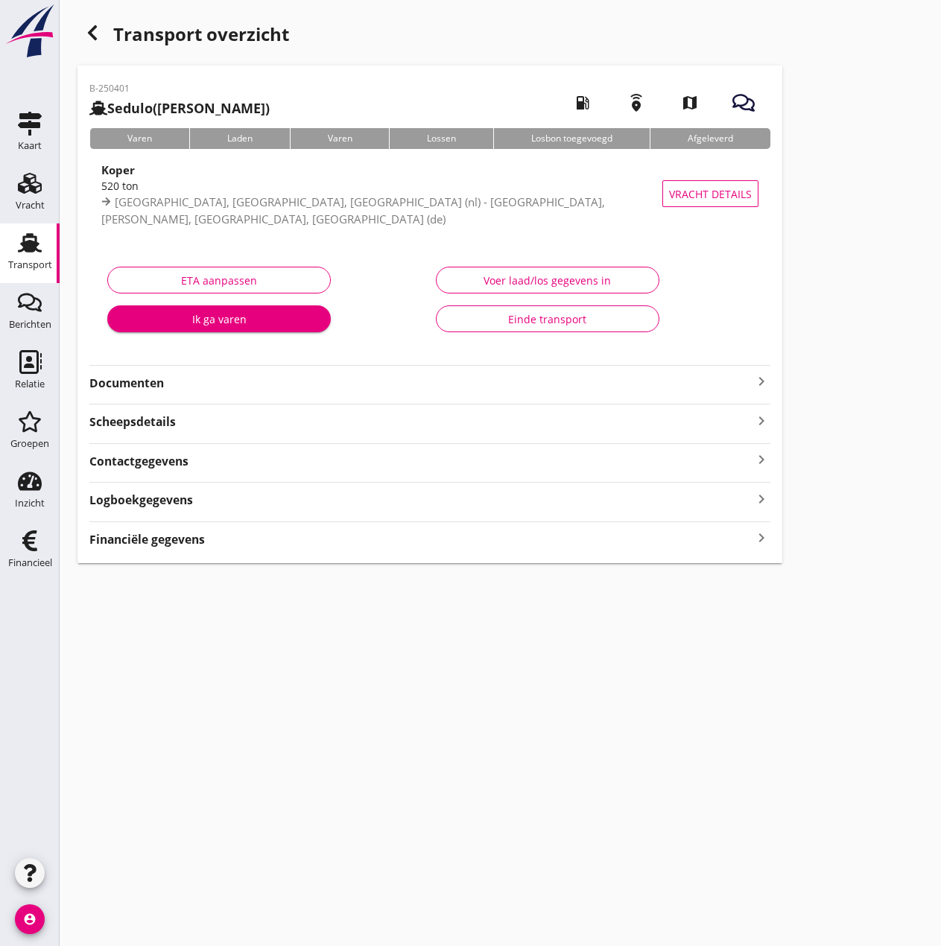
click at [156, 545] on strong "Financiële gegevens" at bounding box center [147, 539] width 116 height 17
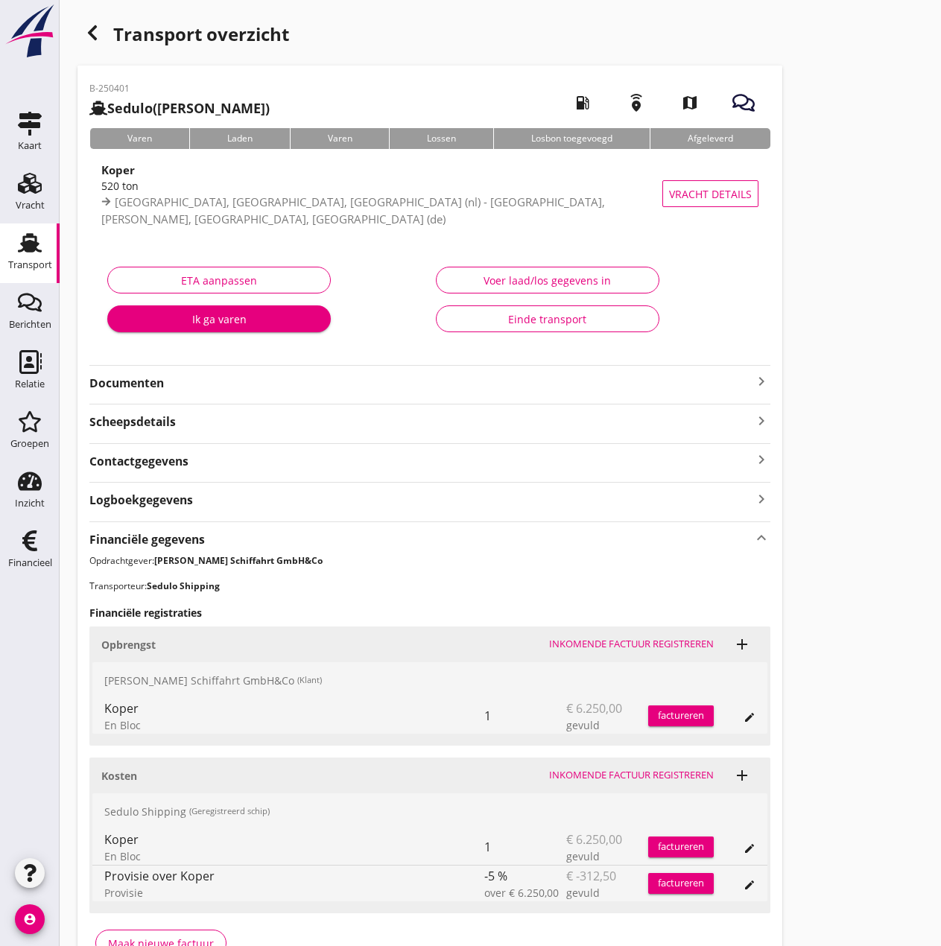
scroll to position [91, 0]
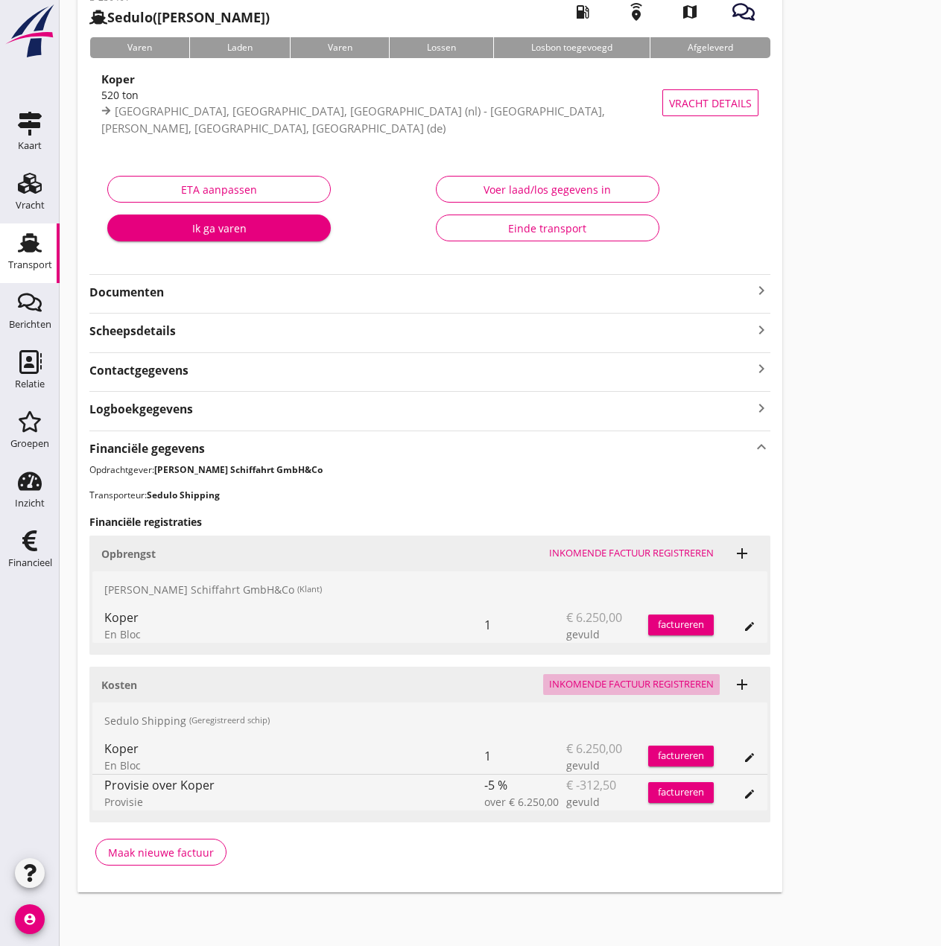
click at [652, 680] on div "Inkomende factuur registreren" at bounding box center [631, 684] width 165 height 15
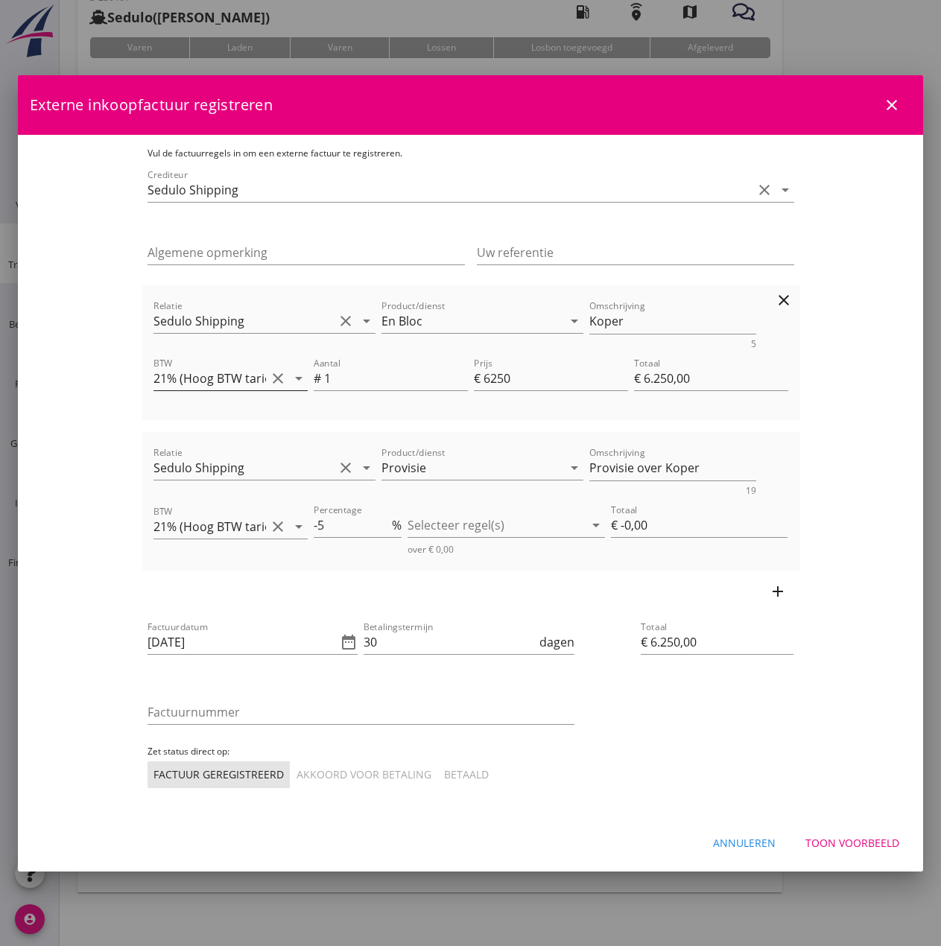
click at [290, 379] on icon "arrow_drop_down" at bounding box center [299, 379] width 18 height 18
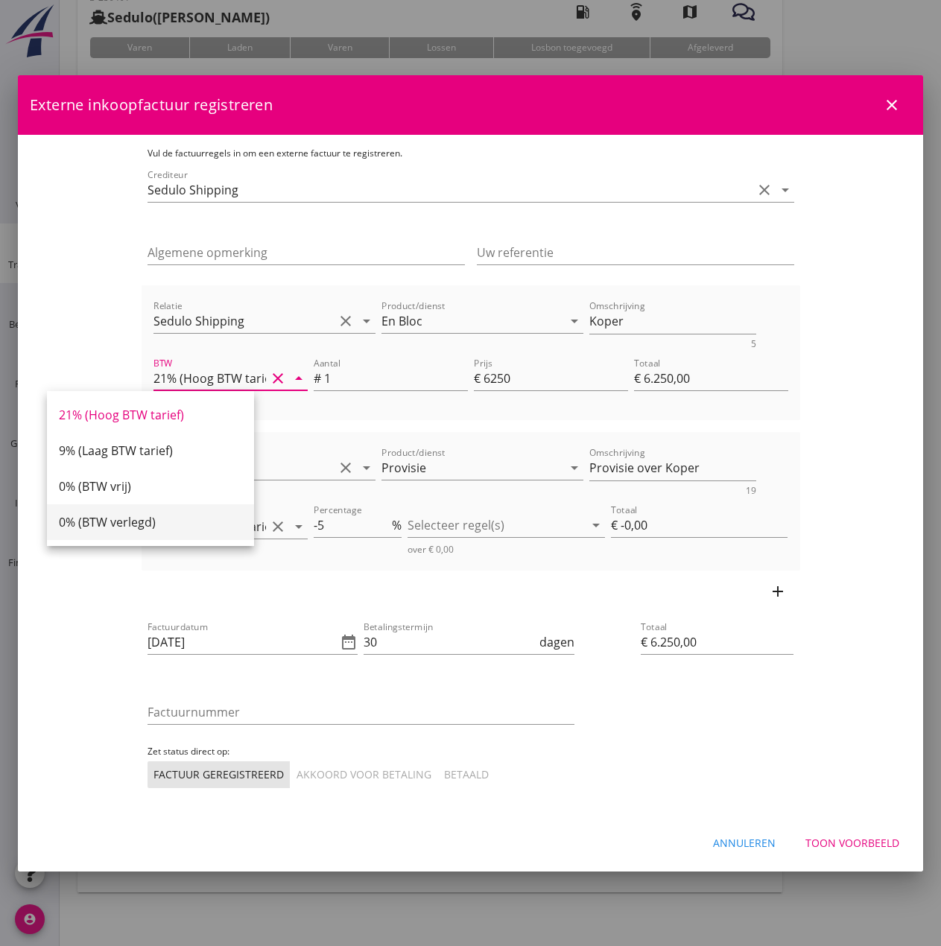
click at [163, 520] on div "0% (BTW verlegd)" at bounding box center [150, 522] width 183 height 18
type input "0% (BTW verlegd)"
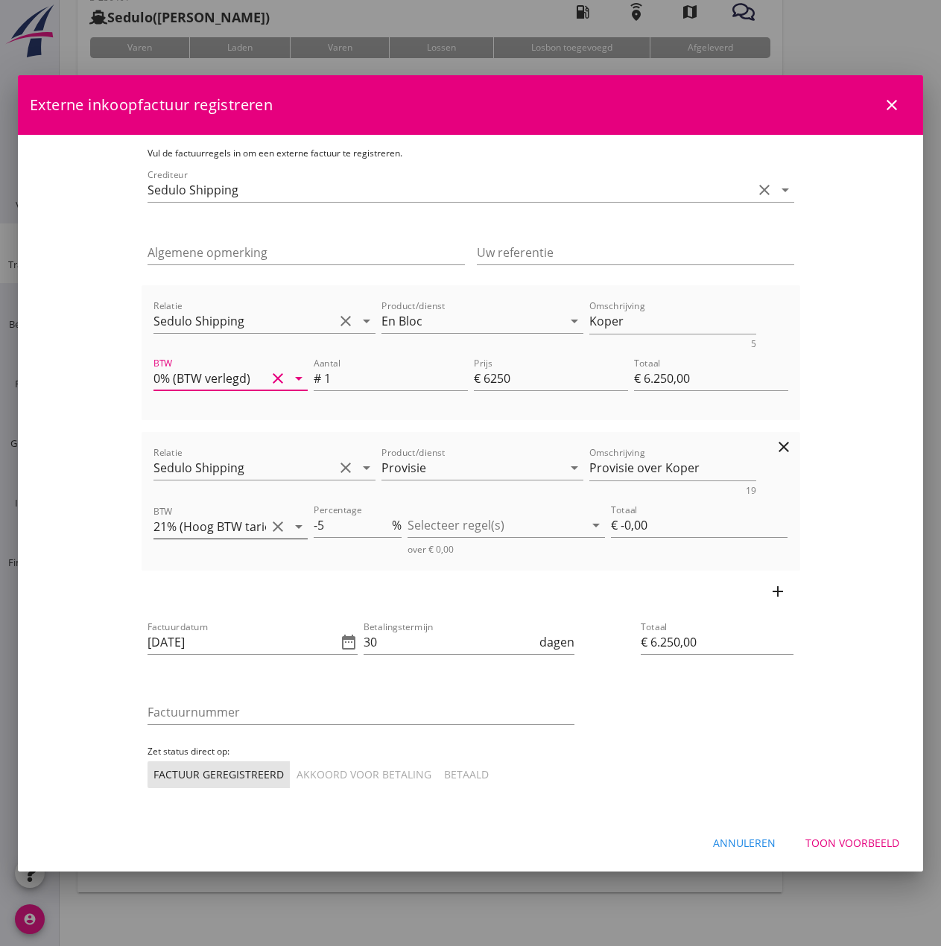
click at [290, 526] on icon "arrow_drop_down" at bounding box center [299, 527] width 18 height 18
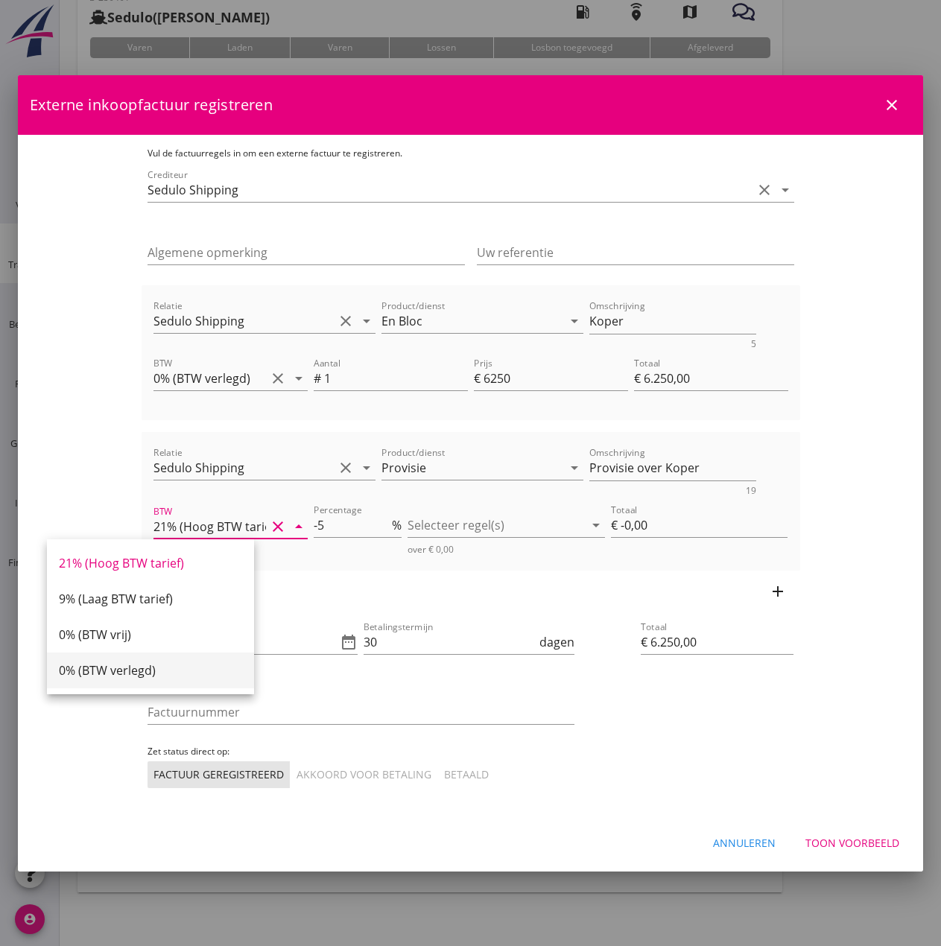
click at [142, 666] on div "0% (BTW verlegd)" at bounding box center [150, 671] width 183 height 18
type input "0% (BTW verlegd)"
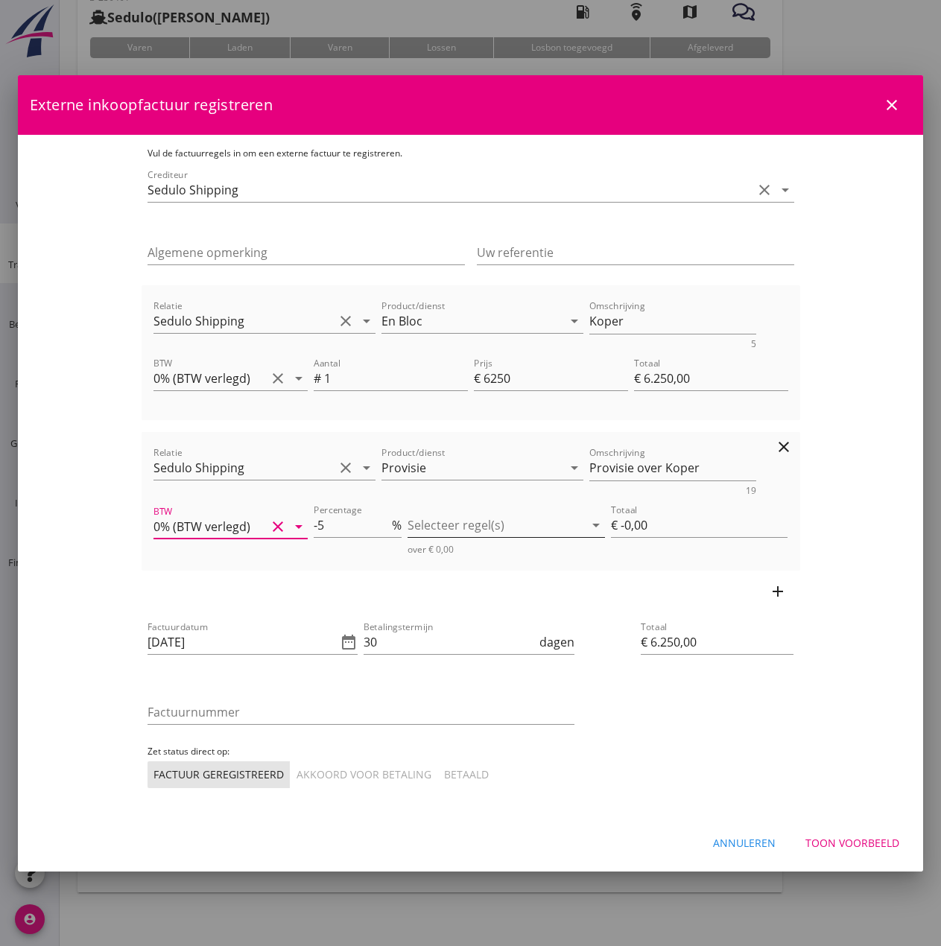
click at [584, 524] on div at bounding box center [496, 525] width 177 height 24
click at [471, 537] on div "En Bloc" at bounding box center [538, 537] width 139 height 18
type input "€ -312,50"
click at [338, 593] on div "add" at bounding box center [471, 592] width 659 height 42
click at [340, 646] on icon "date_range" at bounding box center [349, 642] width 18 height 18
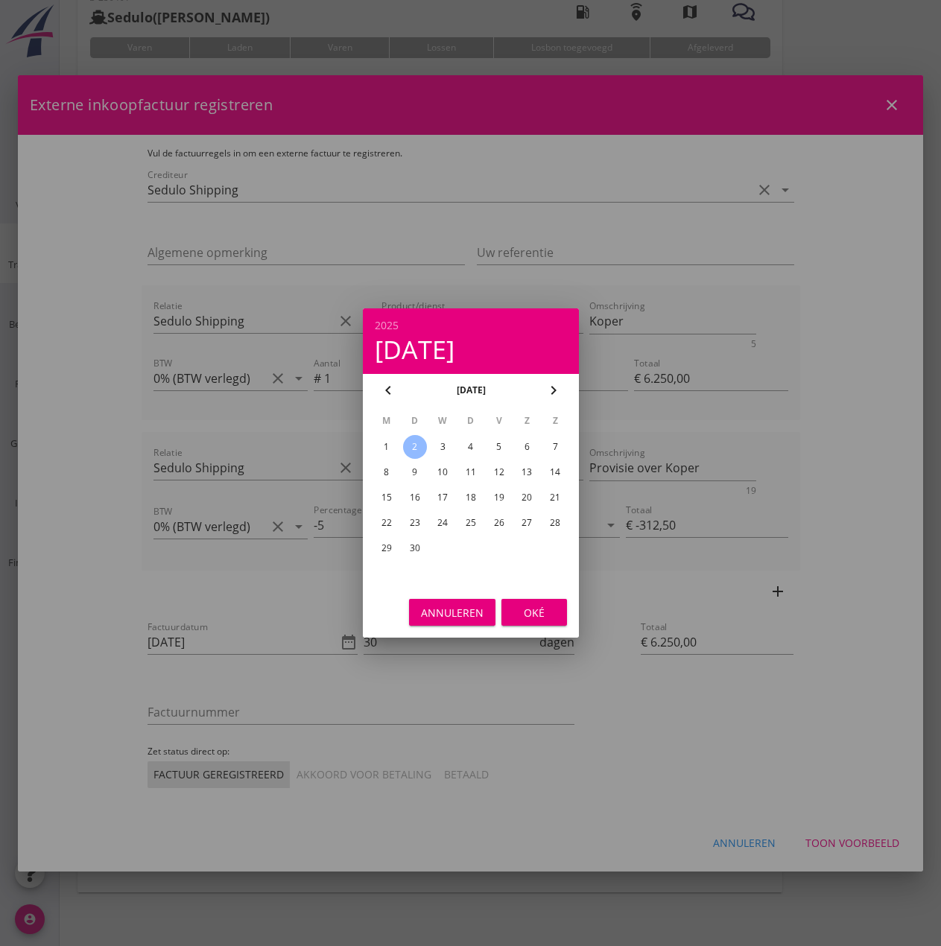
click at [556, 523] on div "28" at bounding box center [555, 523] width 24 height 24
type input "[DATE]"
click at [530, 616] on div "Oké" at bounding box center [534, 613] width 42 height 16
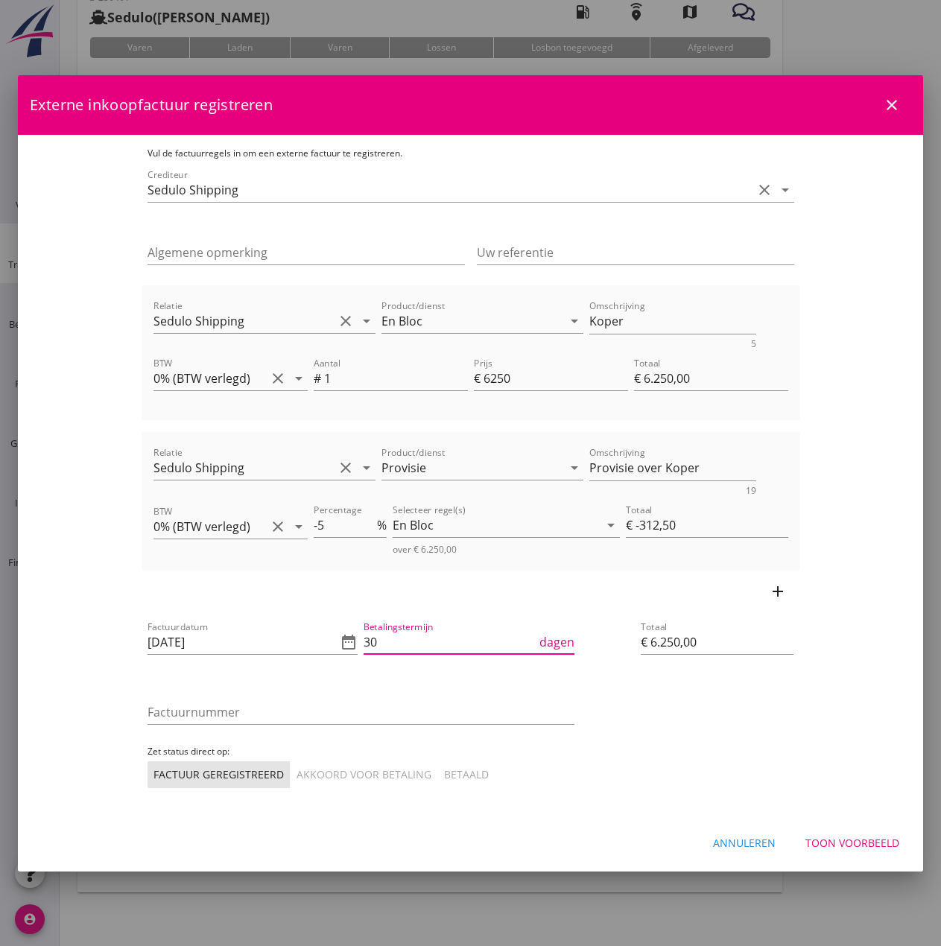
click at [415, 647] on input "30" at bounding box center [450, 642] width 173 height 24
type input "3"
type input "14"
click at [245, 715] on input "Factuurnummer" at bounding box center [361, 712] width 427 height 24
type input "202538"
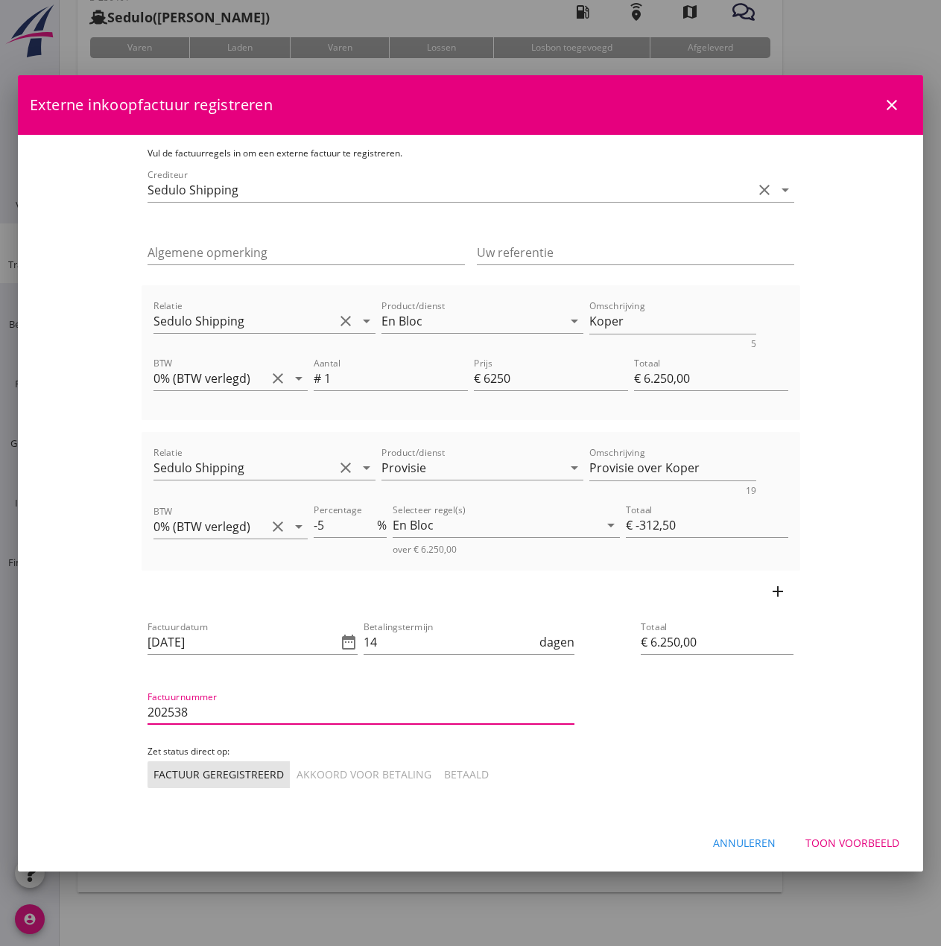
click at [297, 781] on div "Akkoord voor betaling" at bounding box center [364, 775] width 135 height 16
click at [856, 837] on div "Toon voorbeeld" at bounding box center [853, 843] width 94 height 16
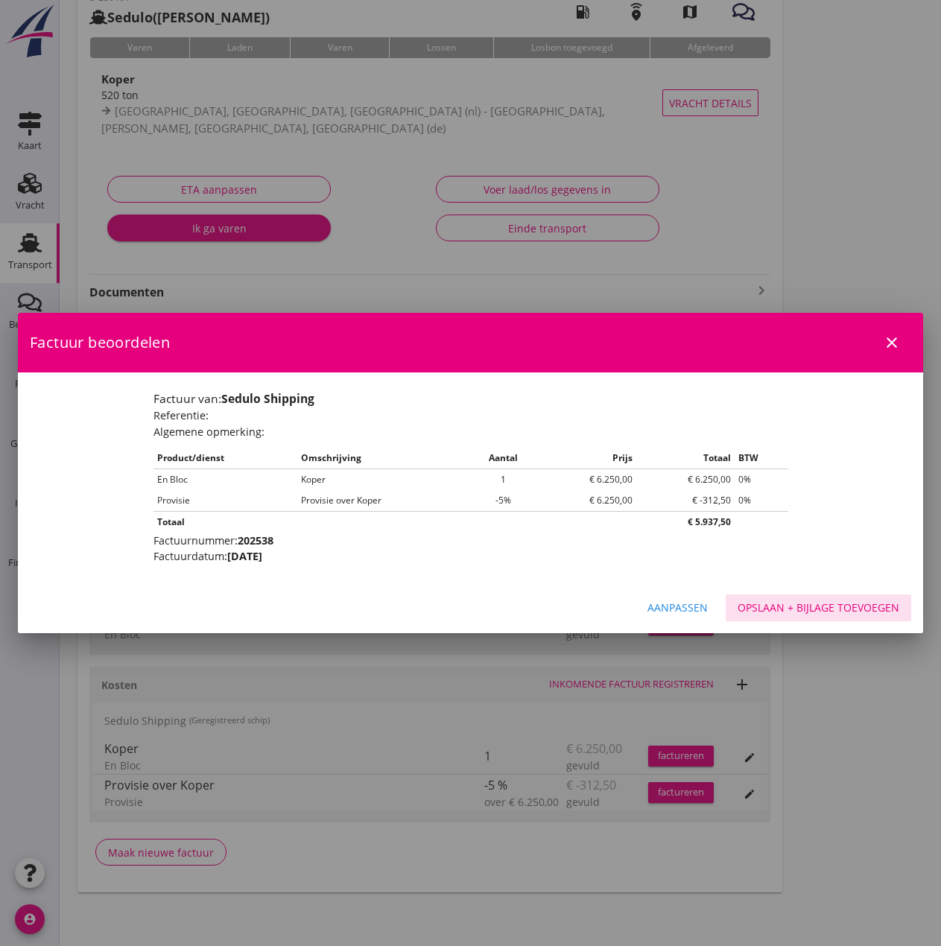
click at [837, 599] on button "Opslaan + bijlage toevoegen" at bounding box center [819, 608] width 186 height 27
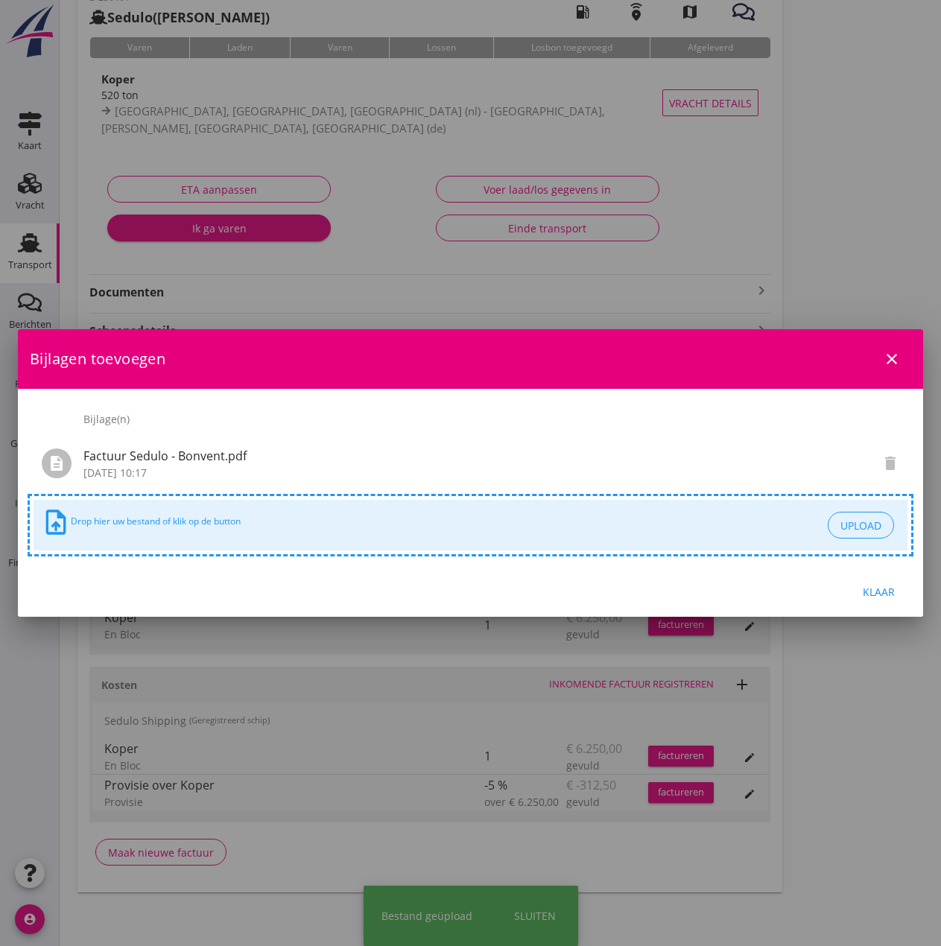
click at [873, 592] on div "Klaar" at bounding box center [879, 592] width 42 height 16
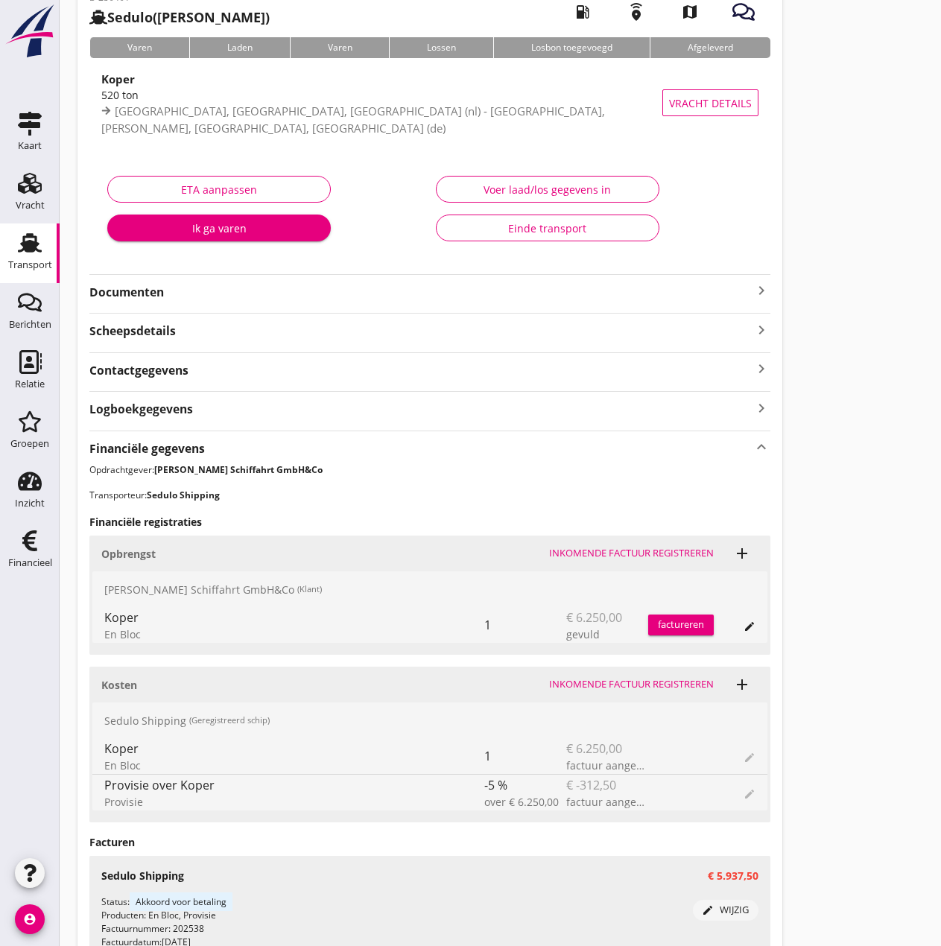
click at [30, 238] on icon "Transport" at bounding box center [30, 243] width 24 height 24
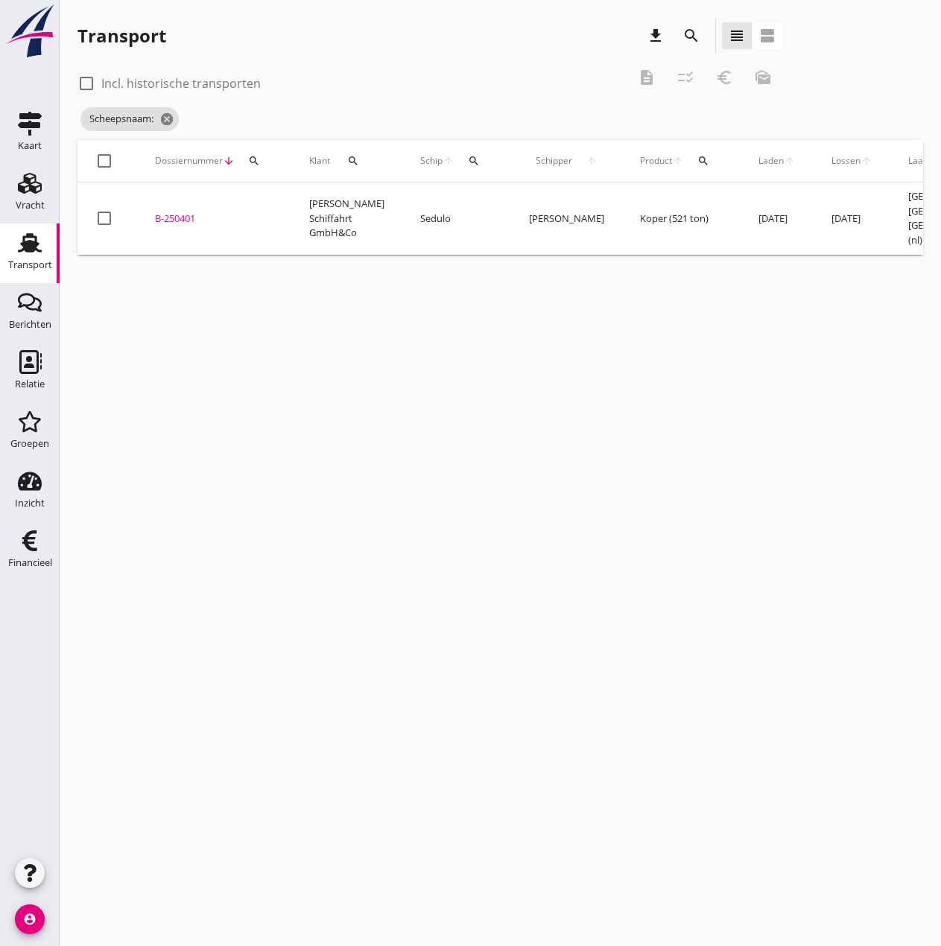
click at [468, 164] on icon "search" at bounding box center [474, 161] width 12 height 12
click at [482, 207] on input "Zoek op (scheeps)naam" at bounding box center [529, 204] width 155 height 24
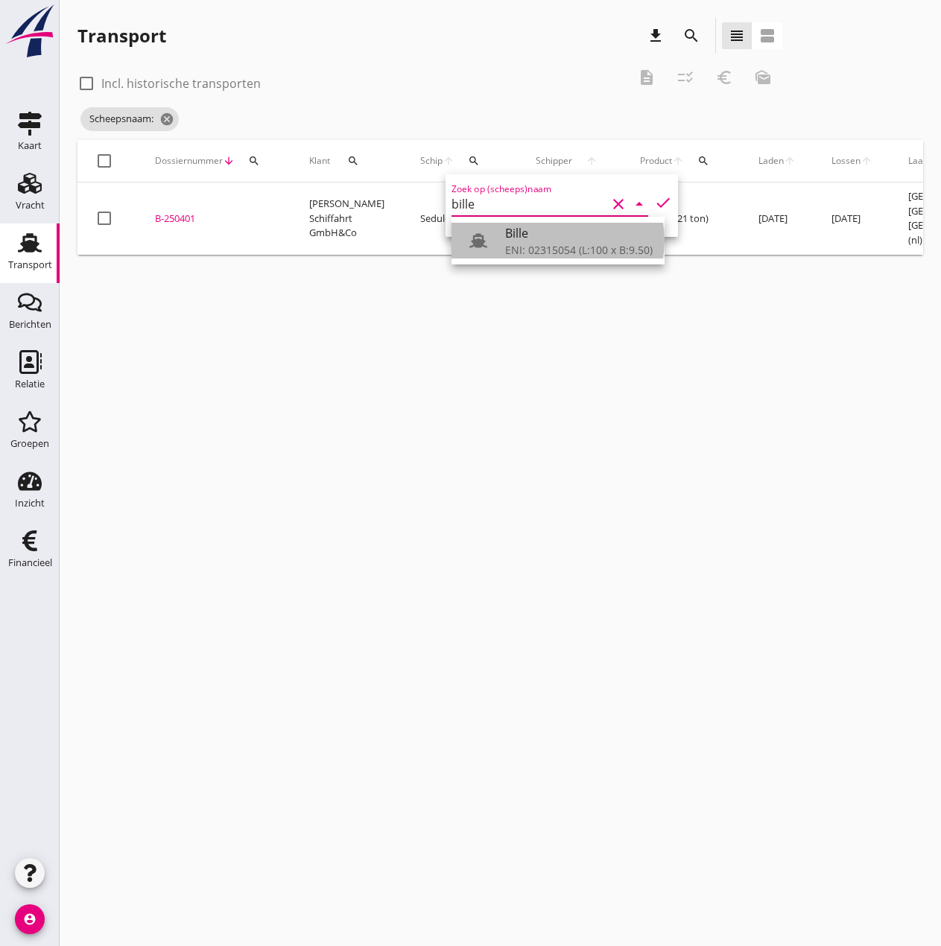
click at [509, 235] on div "Bille" at bounding box center [579, 233] width 148 height 18
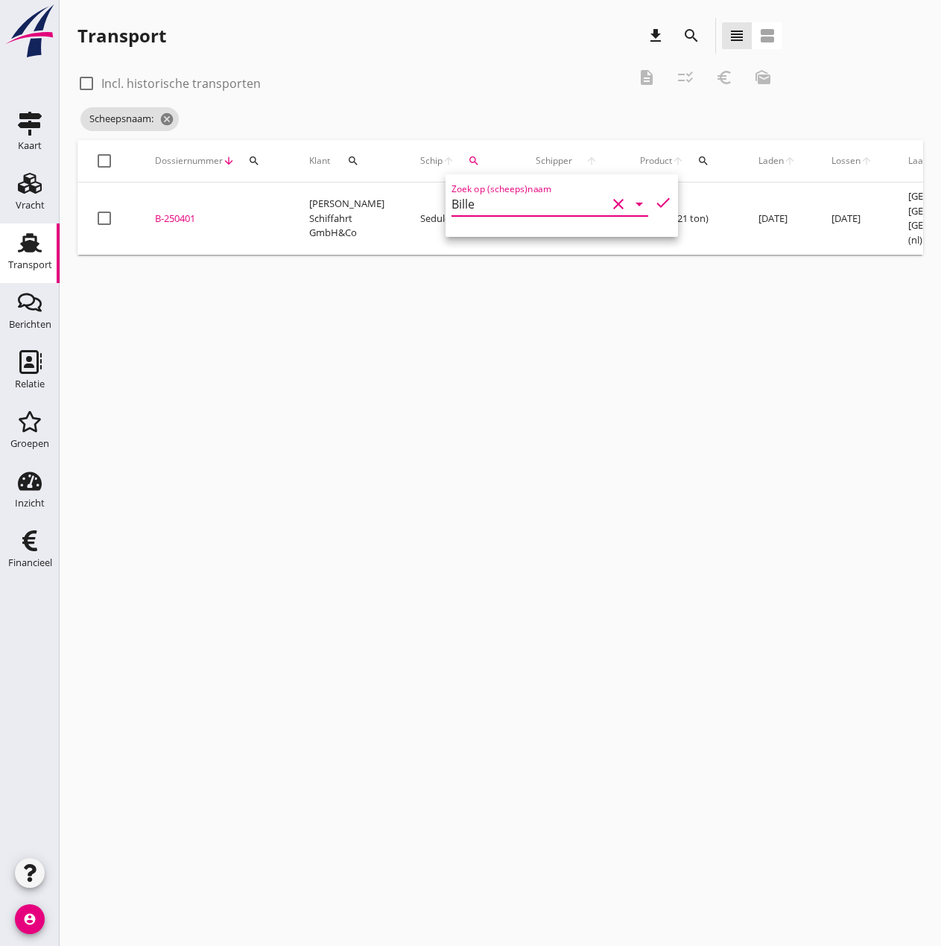
click at [654, 200] on icon "check" at bounding box center [663, 203] width 18 height 18
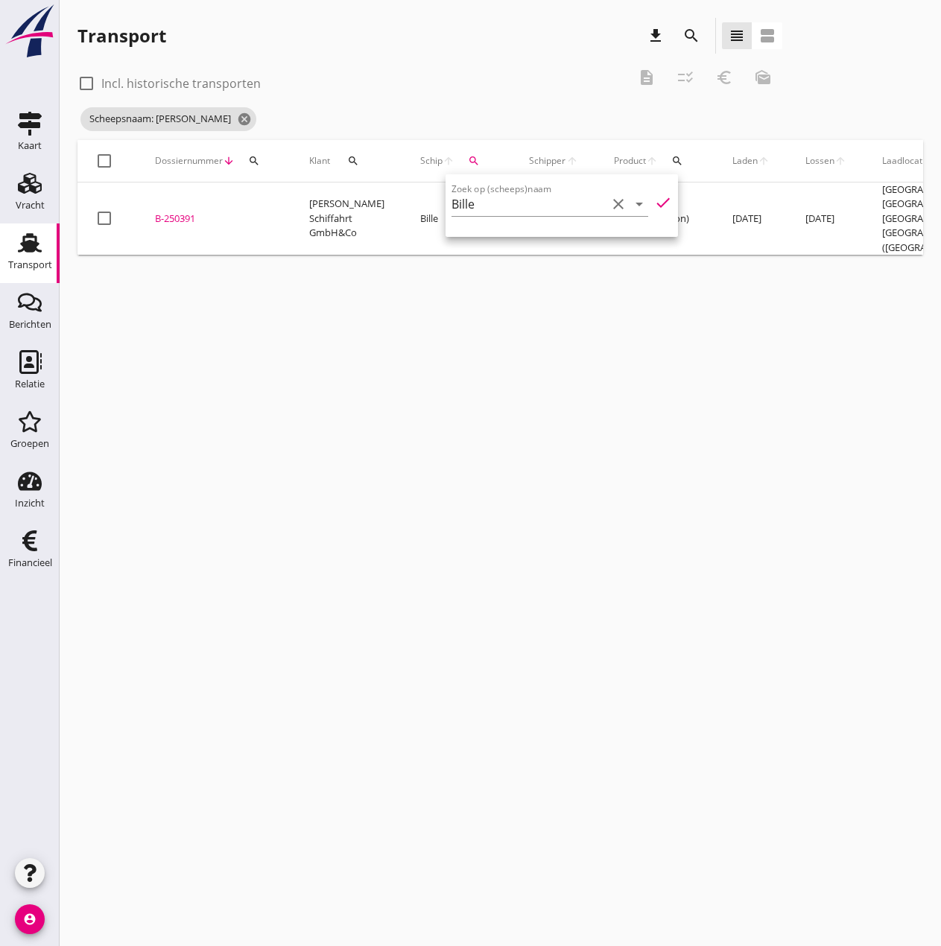
click at [468, 164] on icon "search" at bounding box center [474, 161] width 12 height 12
click at [461, 153] on button "search" at bounding box center [474, 161] width 27 height 27
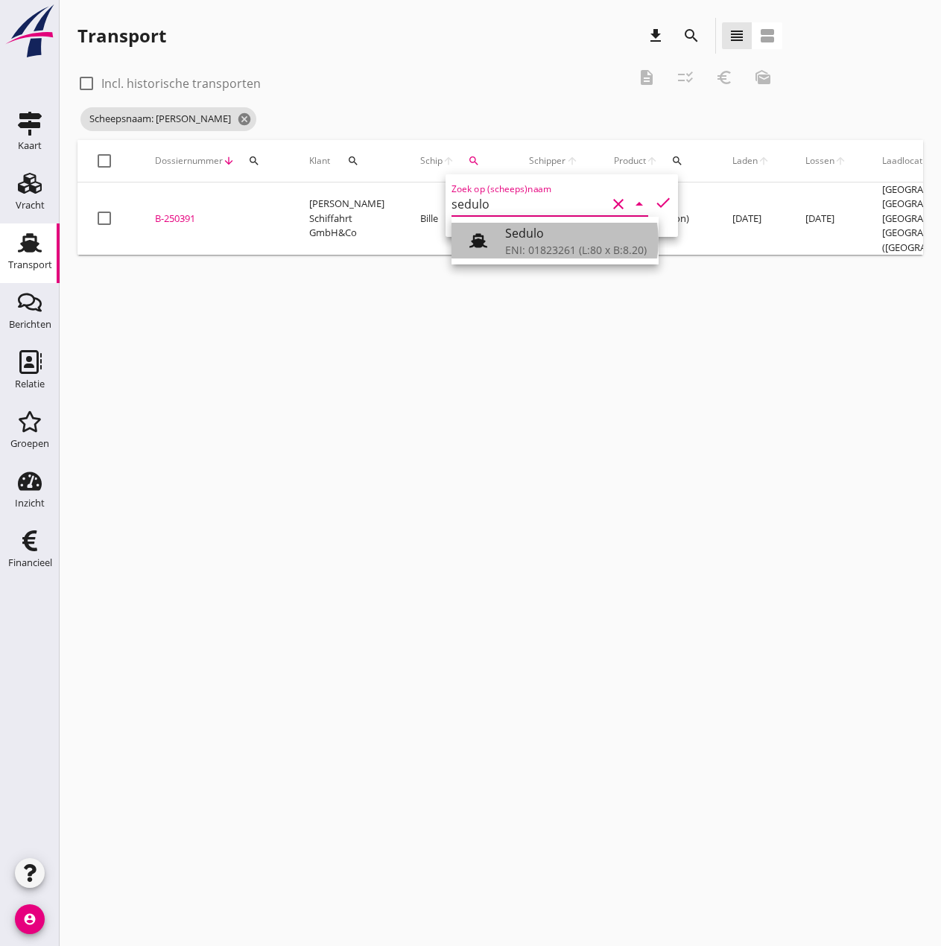
click at [560, 244] on div "ENI: 01823261 (L:80 x B:8.20)" at bounding box center [576, 250] width 142 height 16
click at [654, 203] on icon "check" at bounding box center [663, 203] width 18 height 18
click at [516, 236] on div "[PERSON_NAME]" at bounding box center [565, 233] width 121 height 18
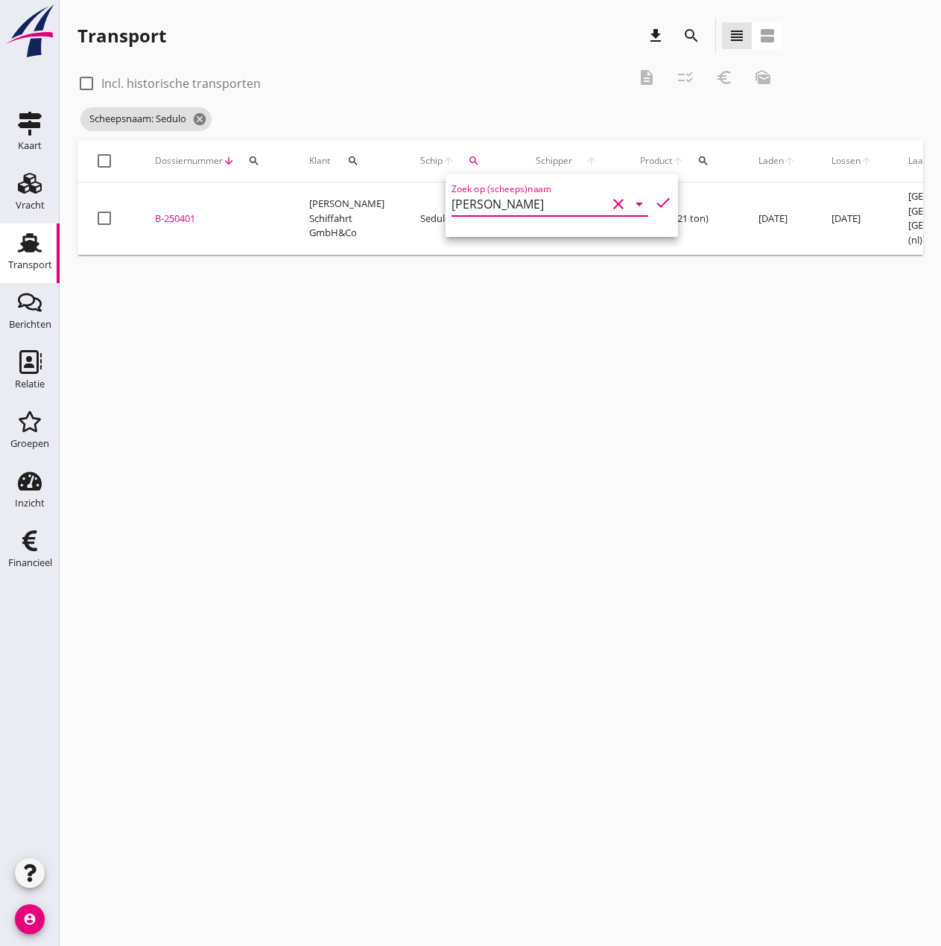
click at [654, 200] on icon "check" at bounding box center [663, 203] width 18 height 18
type input "[PERSON_NAME]"
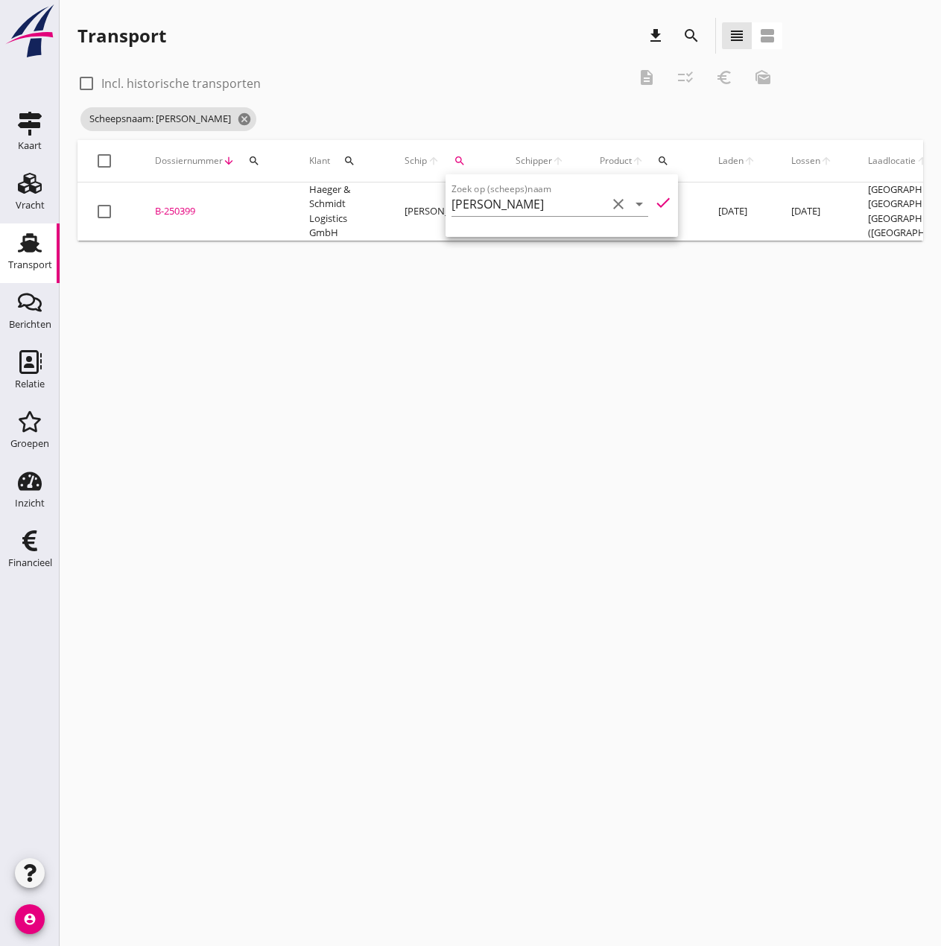
click at [195, 209] on div "B-250399" at bounding box center [214, 211] width 118 height 15
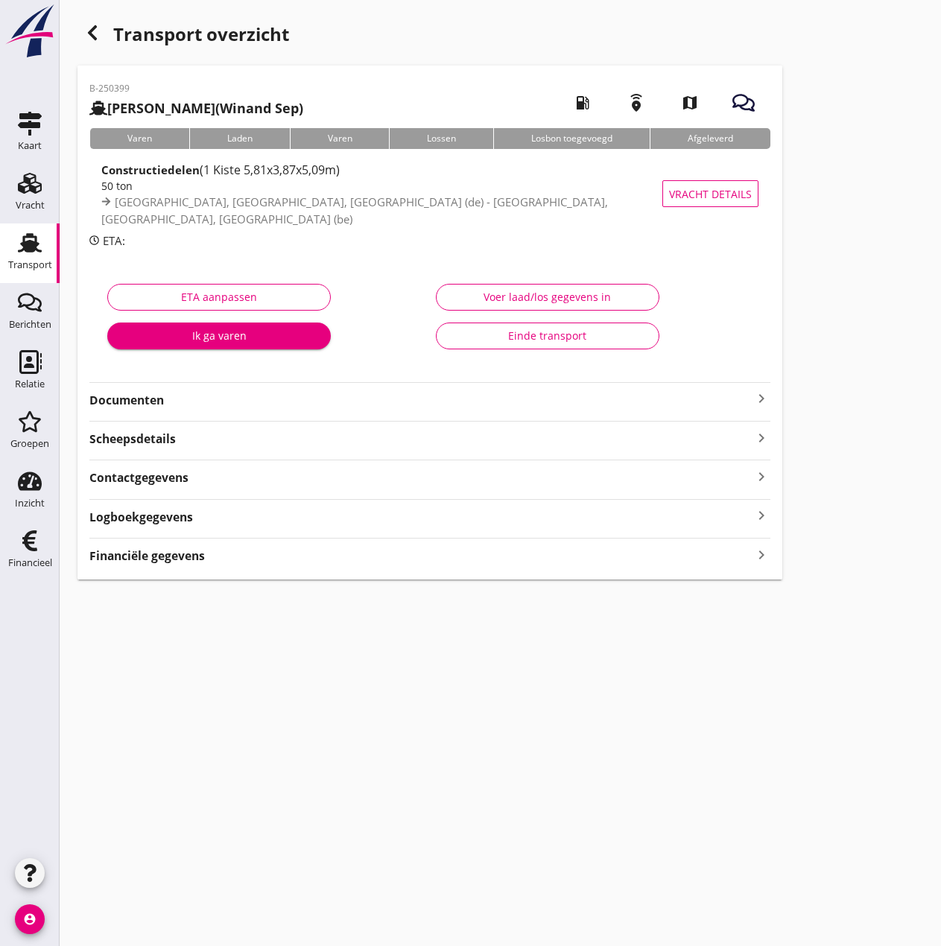
click at [566, 295] on div "Voer laad/los gegevens in" at bounding box center [548, 297] width 198 height 16
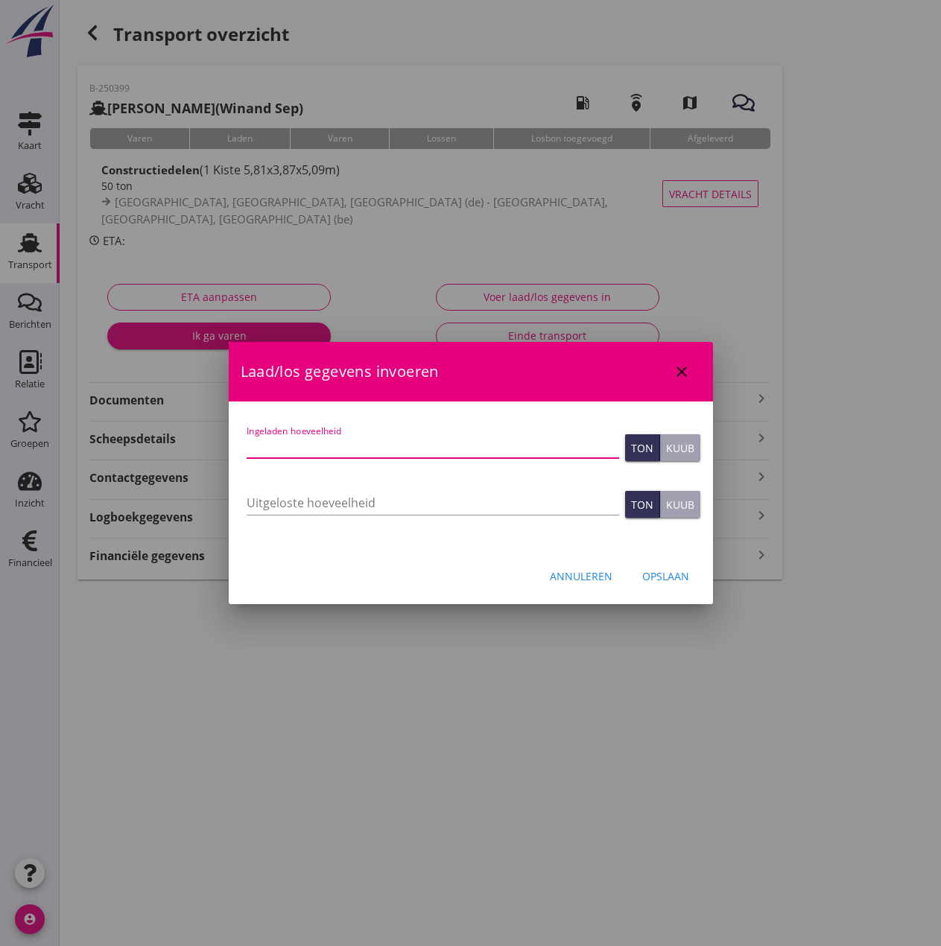
click at [441, 452] on input "Ingeladen hoeveelheid" at bounding box center [433, 446] width 373 height 24
type input "49.792"
click at [421, 509] on input "Uitgeloste hoeveelheid" at bounding box center [433, 503] width 373 height 24
type input "49.792"
click at [682, 590] on div "Annuleren Opslaan" at bounding box center [471, 576] width 484 height 51
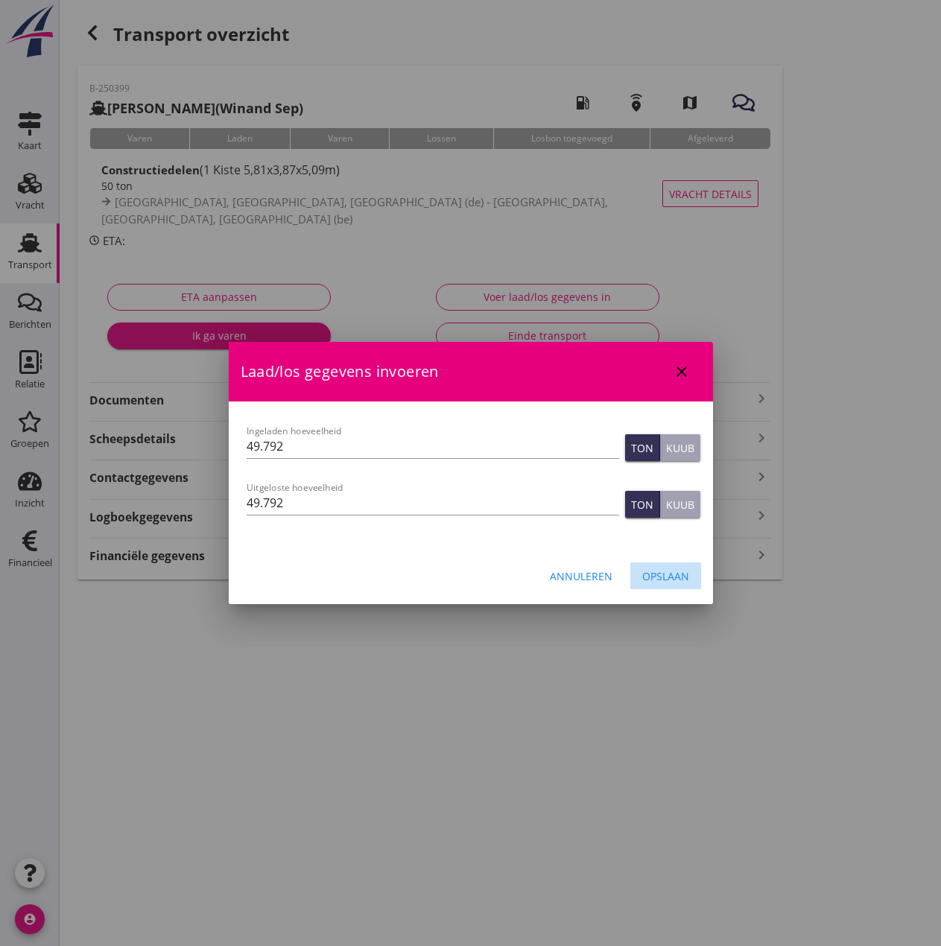
click at [676, 581] on div "Opslaan" at bounding box center [665, 577] width 47 height 16
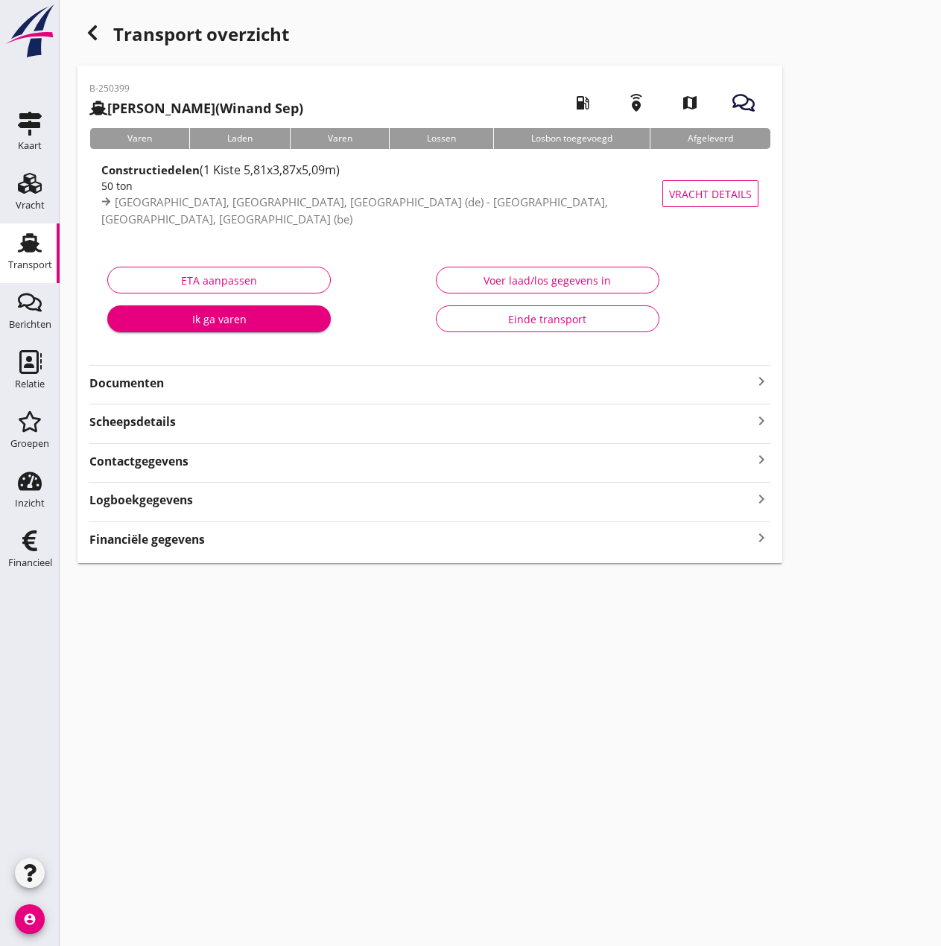
click at [98, 38] on icon "button" at bounding box center [92, 33] width 18 height 18
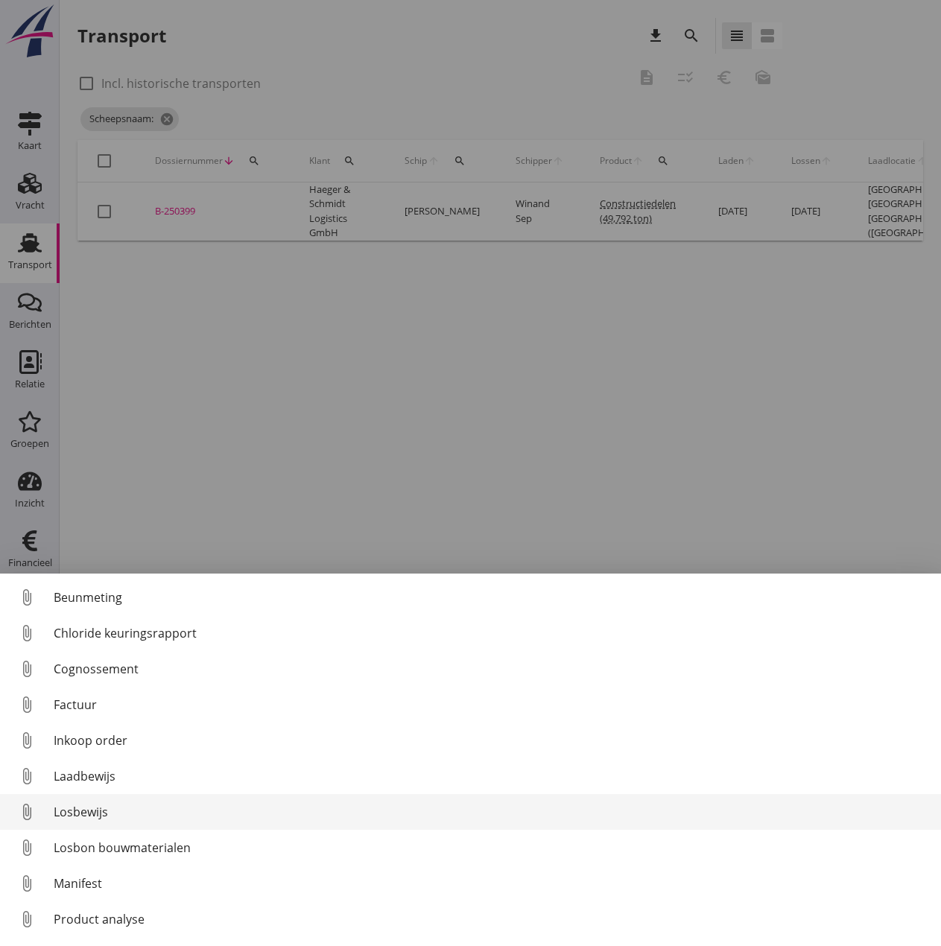
click at [65, 814] on div "Losbewijs" at bounding box center [492, 812] width 876 height 18
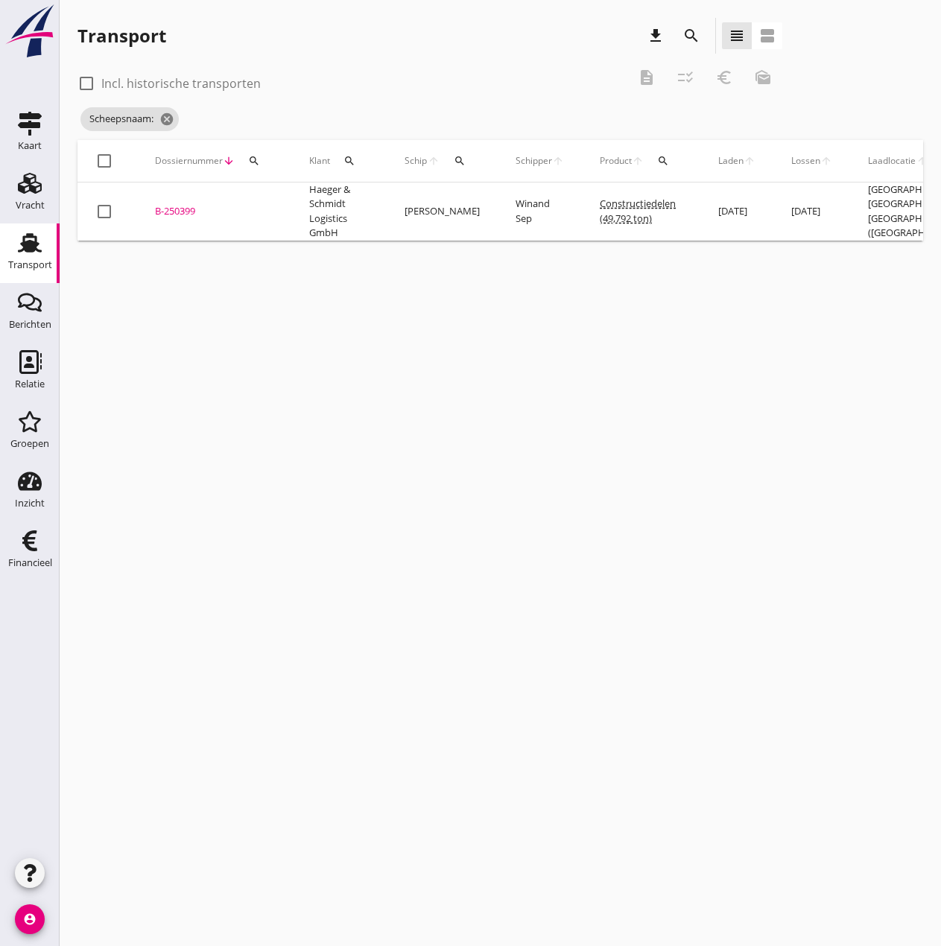
click at [177, 218] on div "B-250399" at bounding box center [214, 211] width 118 height 15
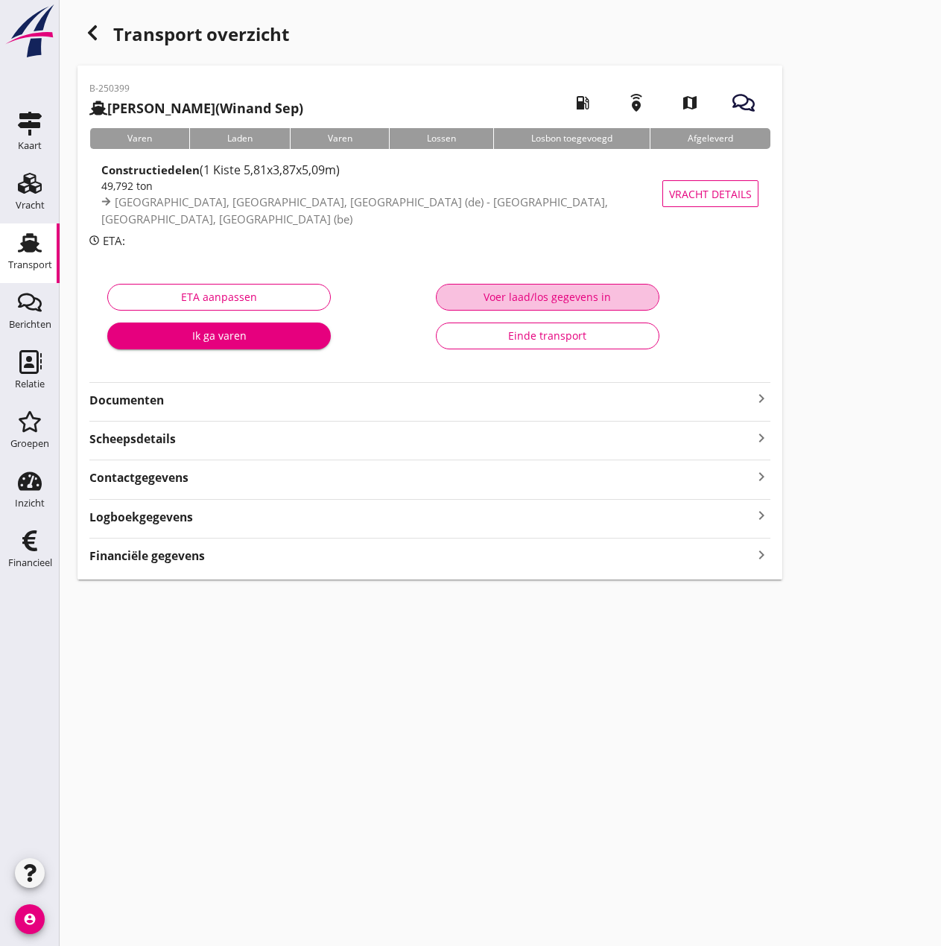
click at [534, 292] on div "Voer laad/los gegevens in" at bounding box center [548, 297] width 198 height 16
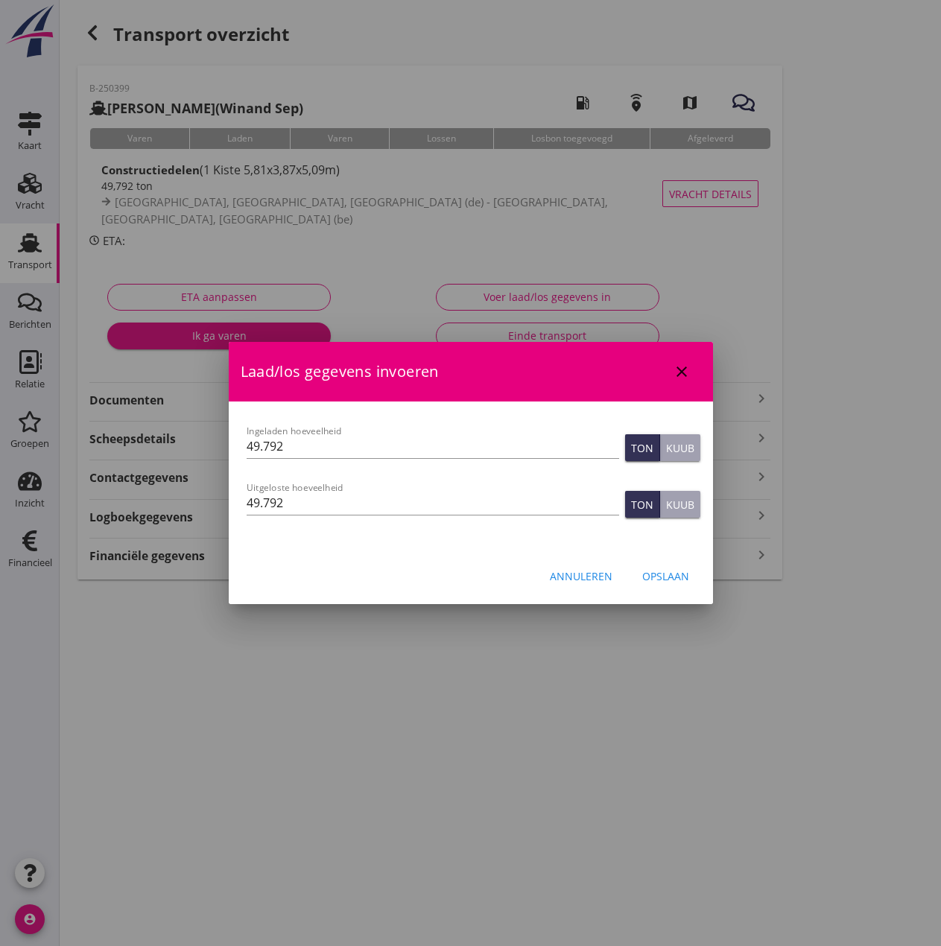
click at [677, 581] on div "Opslaan" at bounding box center [665, 577] width 47 height 16
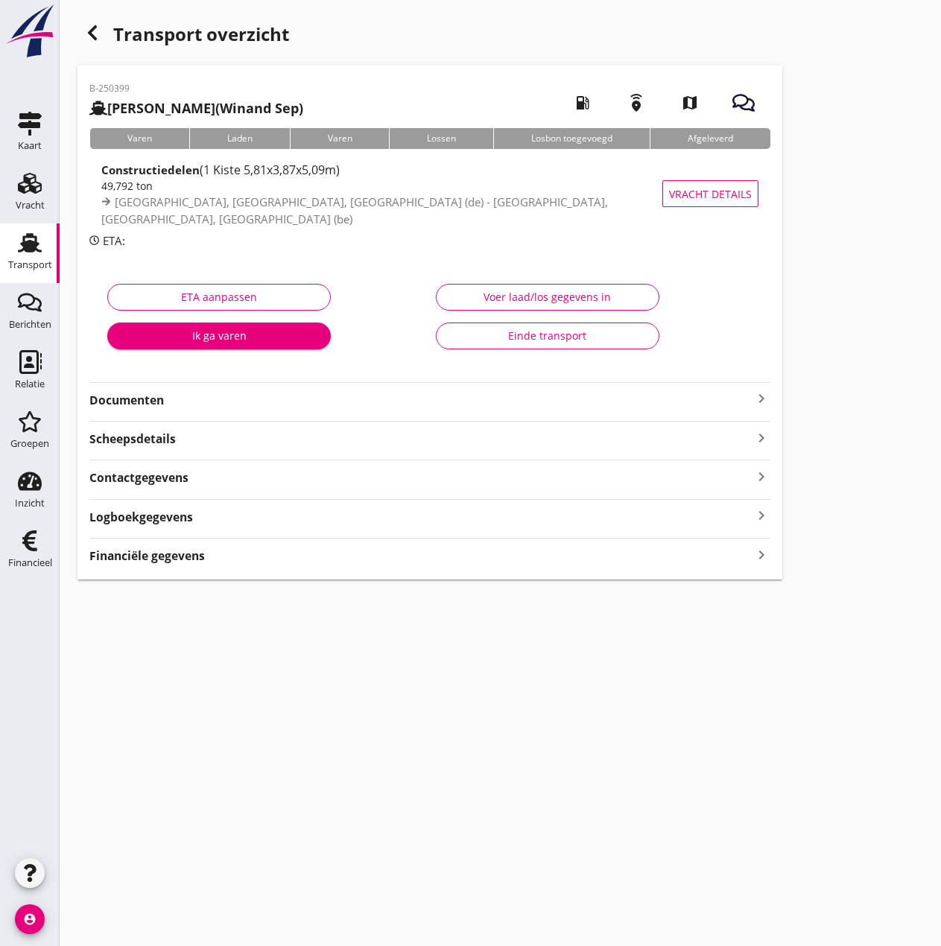
click at [147, 558] on strong "Financiële gegevens" at bounding box center [147, 556] width 116 height 17
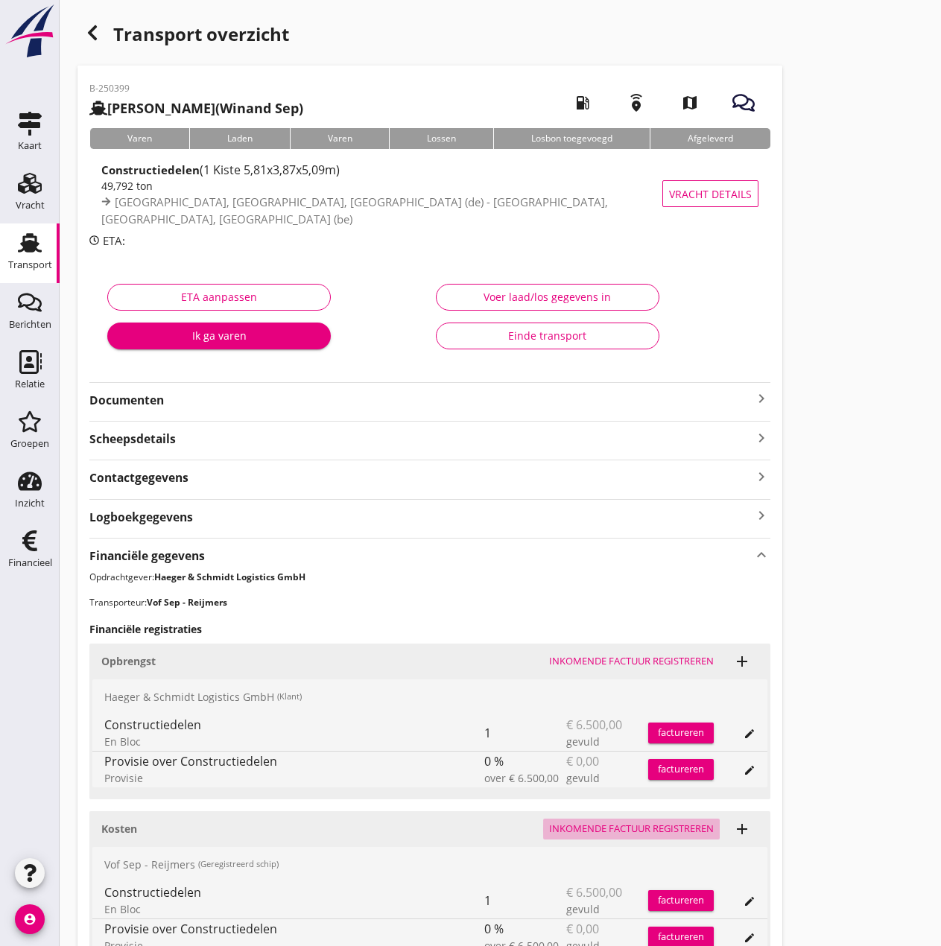
click at [690, 832] on div "Inkomende factuur registreren" at bounding box center [631, 829] width 165 height 15
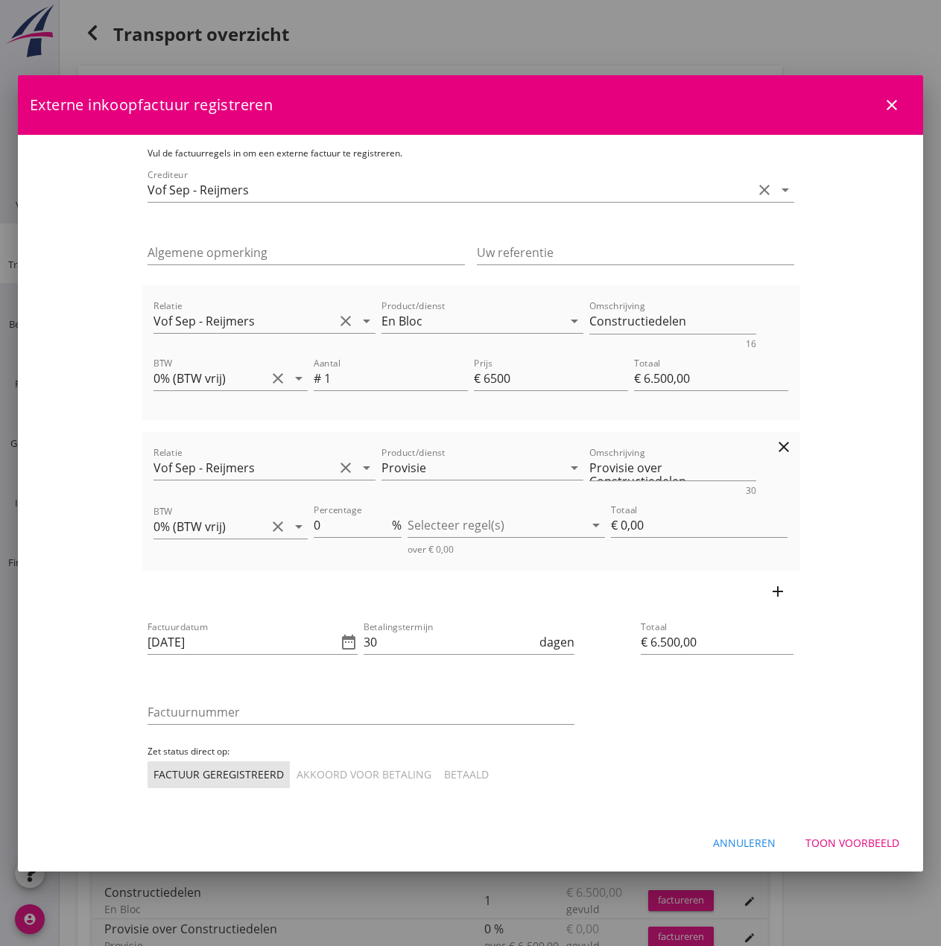
click at [793, 445] on icon "clear" at bounding box center [784, 447] width 18 height 18
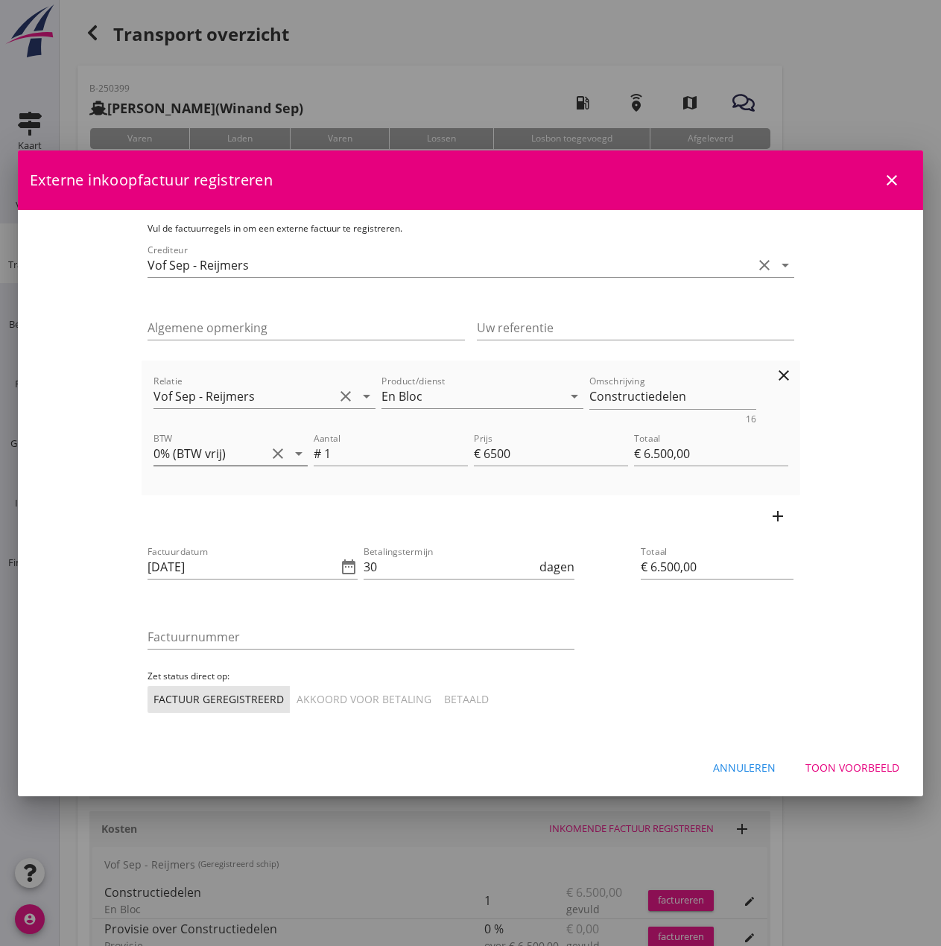
click at [290, 454] on icon "arrow_drop_down" at bounding box center [299, 454] width 18 height 18
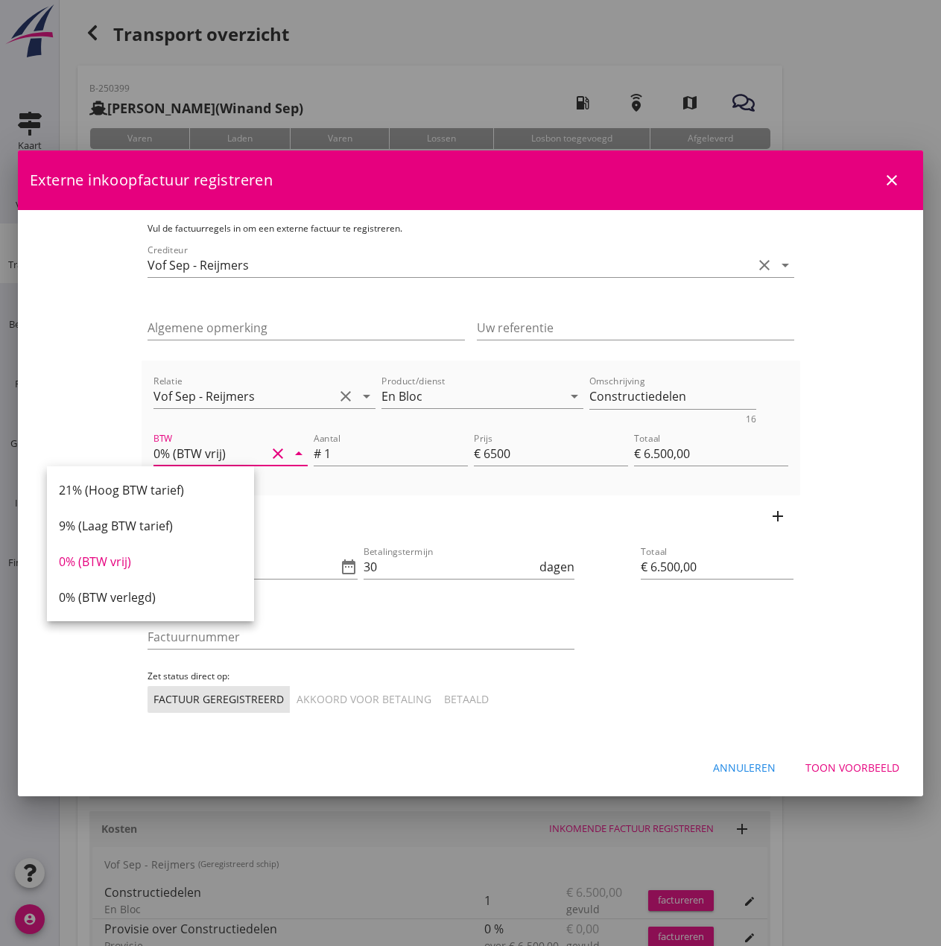
click at [145, 487] on div "21% (Hoog BTW tarief)" at bounding box center [150, 490] width 183 height 18
type input "21% (Hoog BTW tarief)"
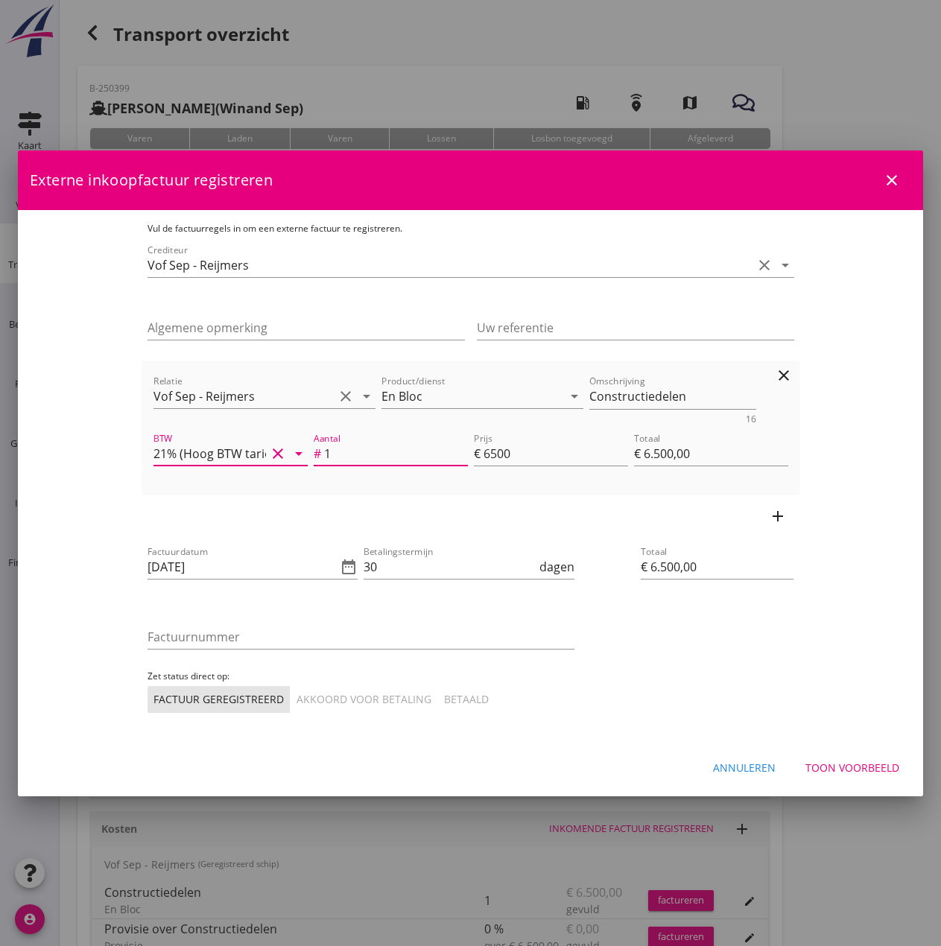
click at [367, 454] on input "1" at bounding box center [396, 454] width 144 height 24
click at [340, 566] on icon "date_range" at bounding box center [349, 567] width 18 height 18
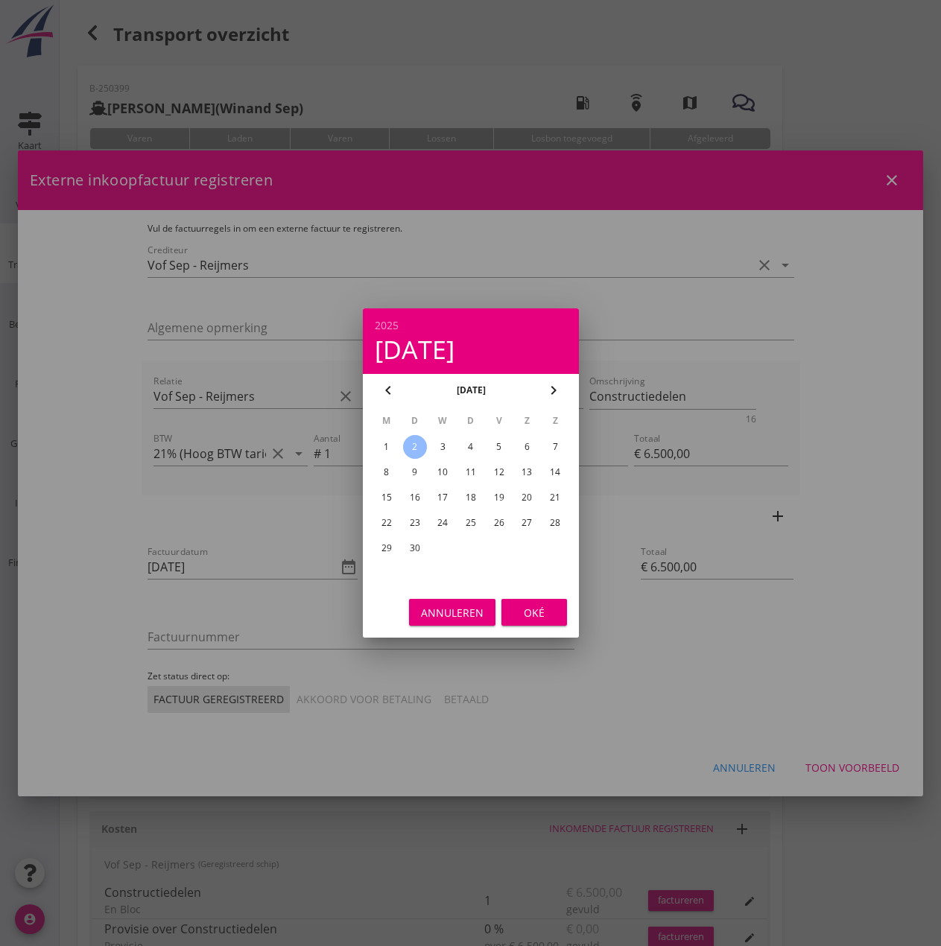
click at [386, 443] on div "1" at bounding box center [386, 447] width 24 height 24
type input "[DATE]"
click at [566, 614] on button "Oké" at bounding box center [535, 612] width 66 height 27
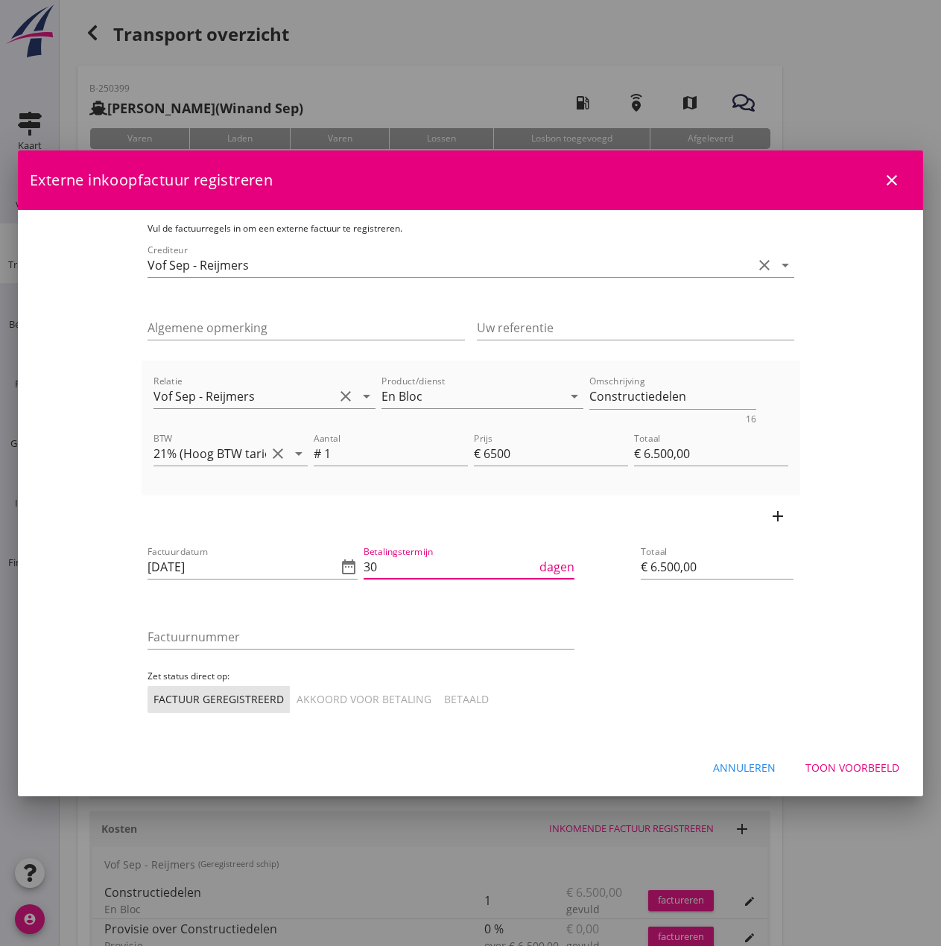
click at [394, 574] on input "30" at bounding box center [450, 567] width 173 height 24
type input "3"
type input "14"
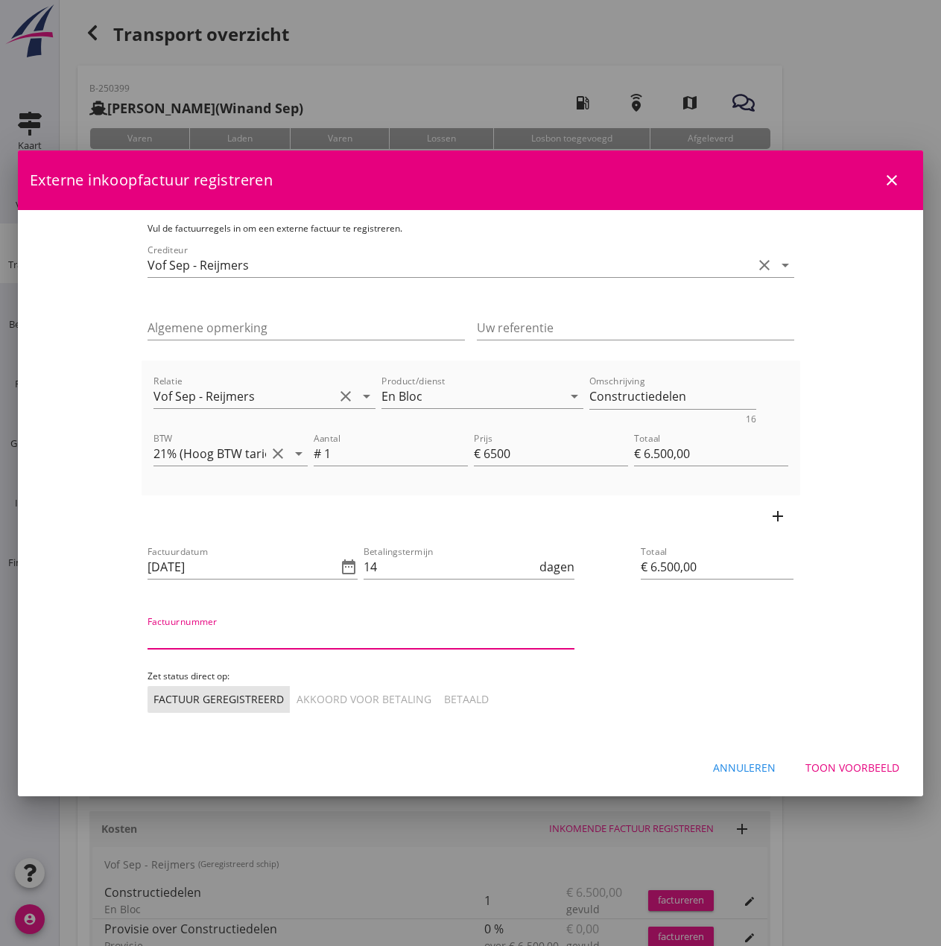
click at [272, 643] on input "Factuurnummer" at bounding box center [361, 637] width 427 height 24
type input "20"
click at [297, 700] on div "Akkoord voor betaling" at bounding box center [364, 700] width 135 height 16
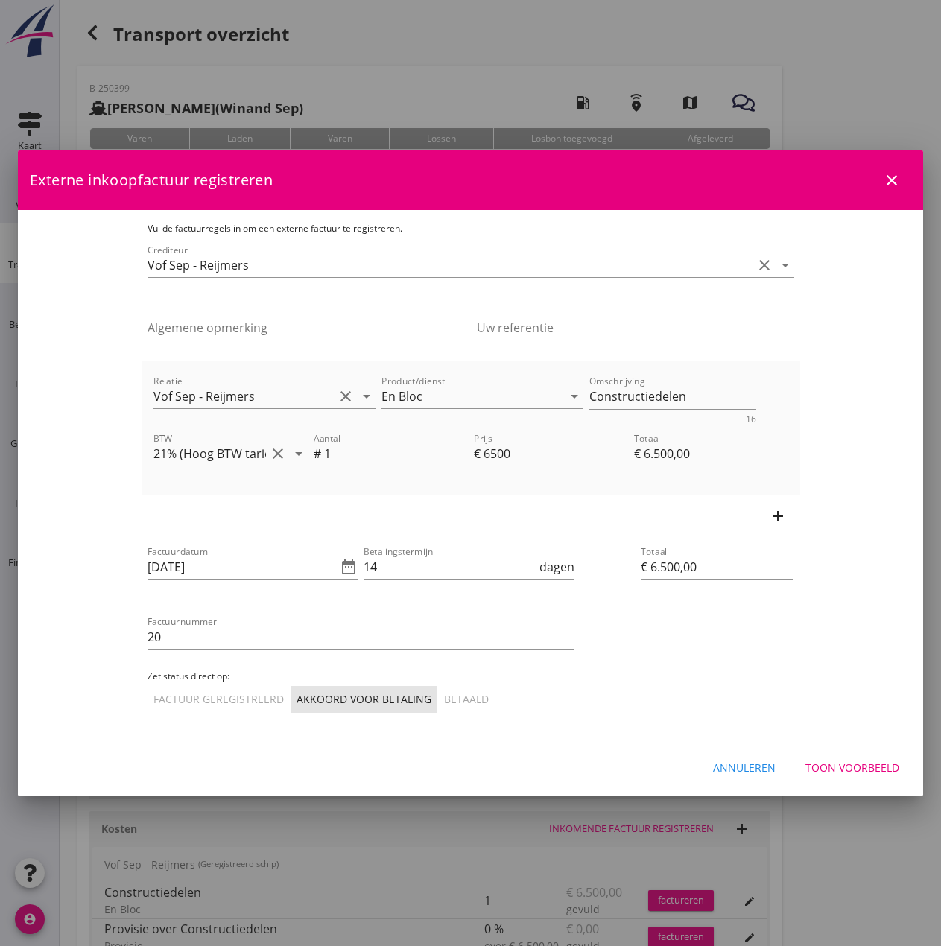
click at [823, 763] on div "Toon voorbeeld" at bounding box center [853, 768] width 94 height 16
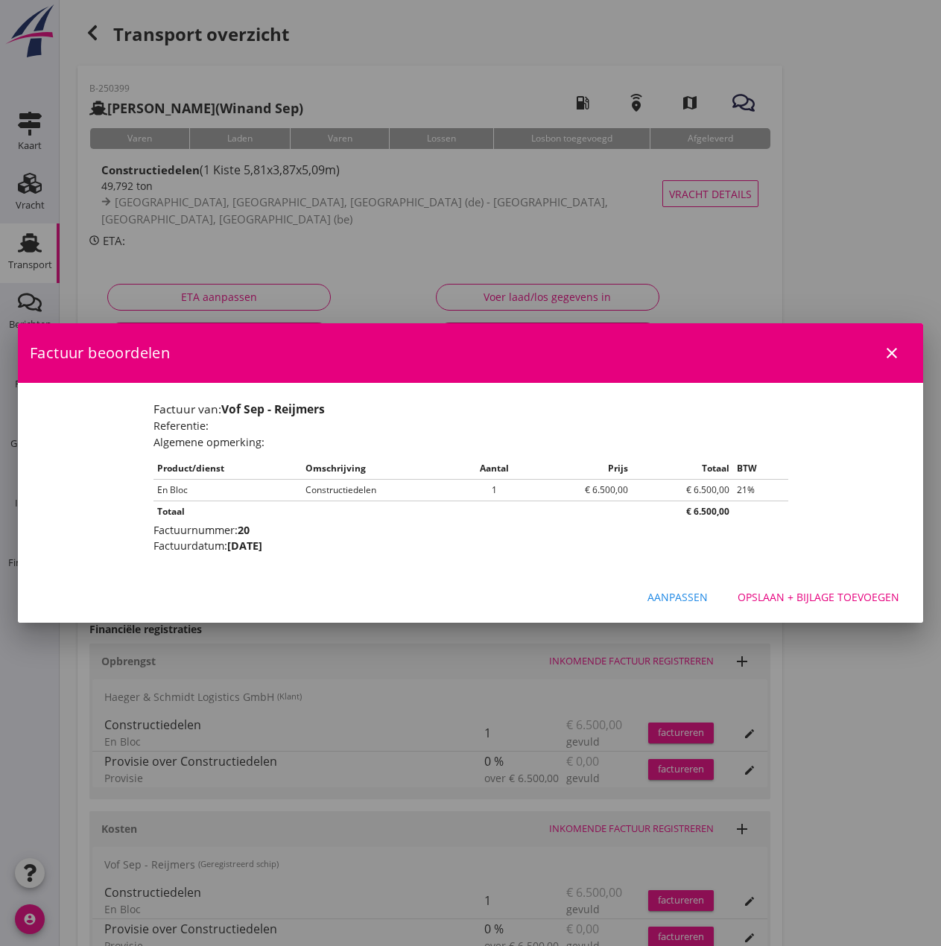
click at [801, 594] on div "Opslaan + bijlage toevoegen" at bounding box center [819, 597] width 162 height 16
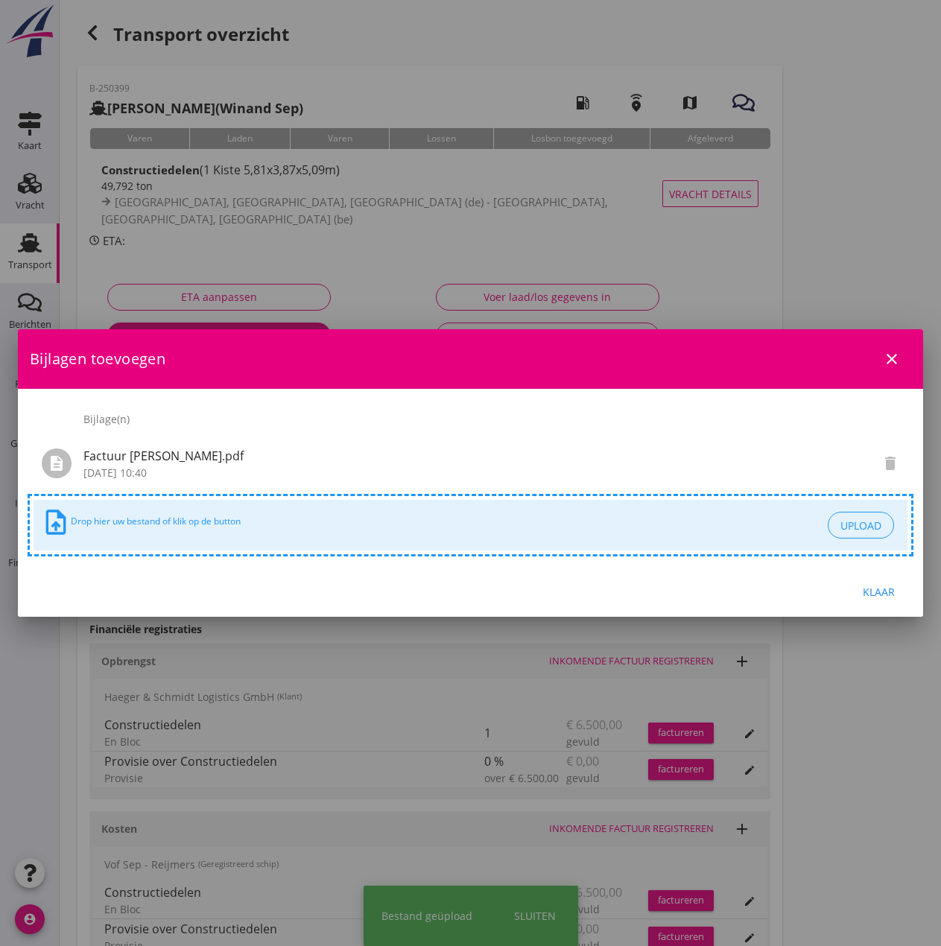
click at [887, 596] on div "Klaar" at bounding box center [879, 592] width 42 height 16
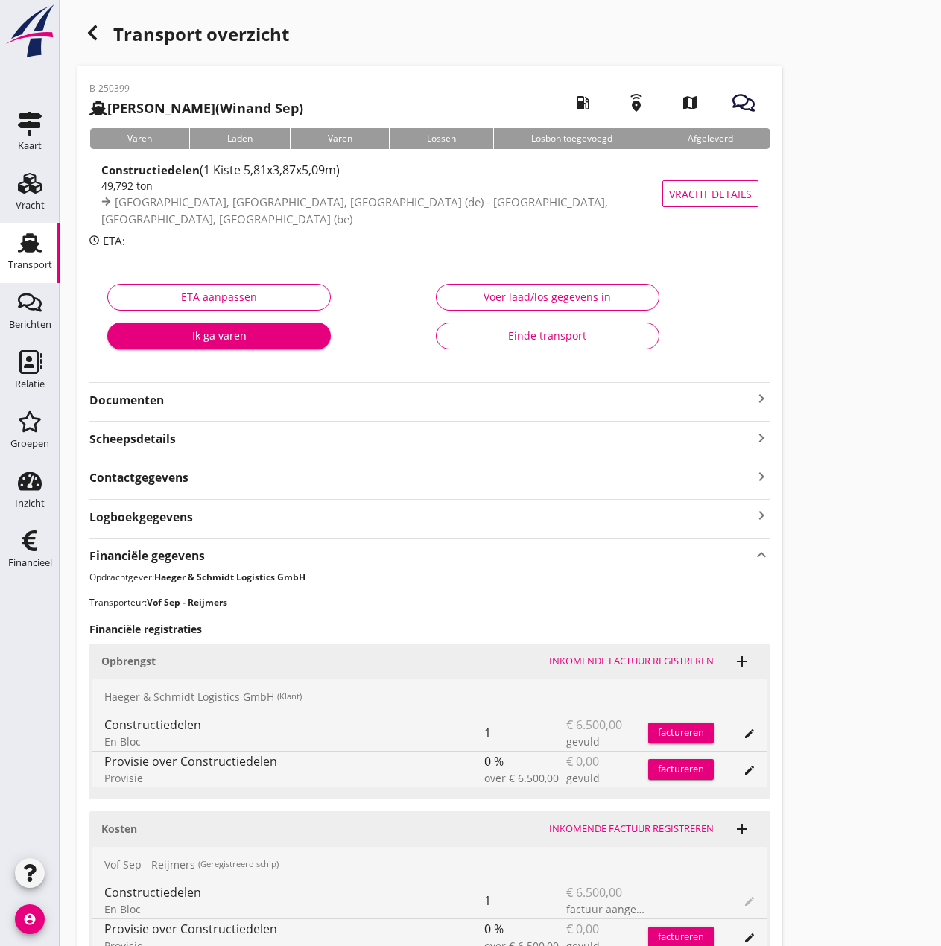
scroll to position [297, 0]
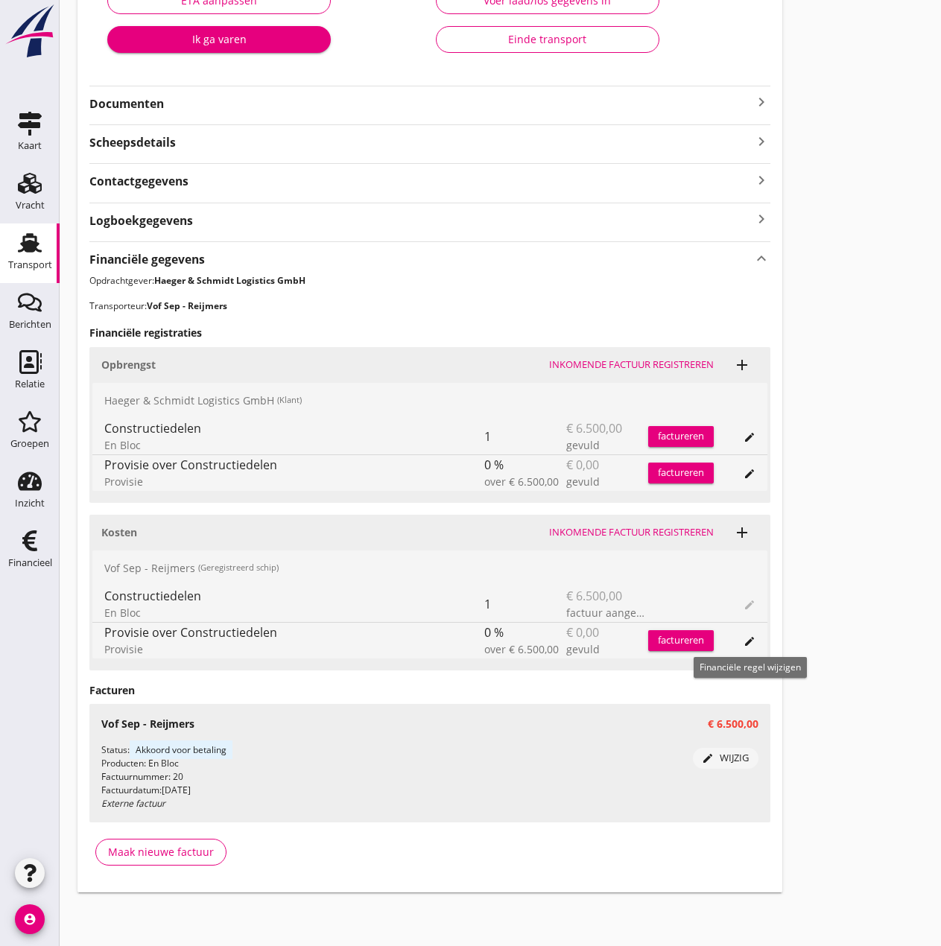
click at [750, 639] on icon "edit" at bounding box center [750, 642] width 12 height 12
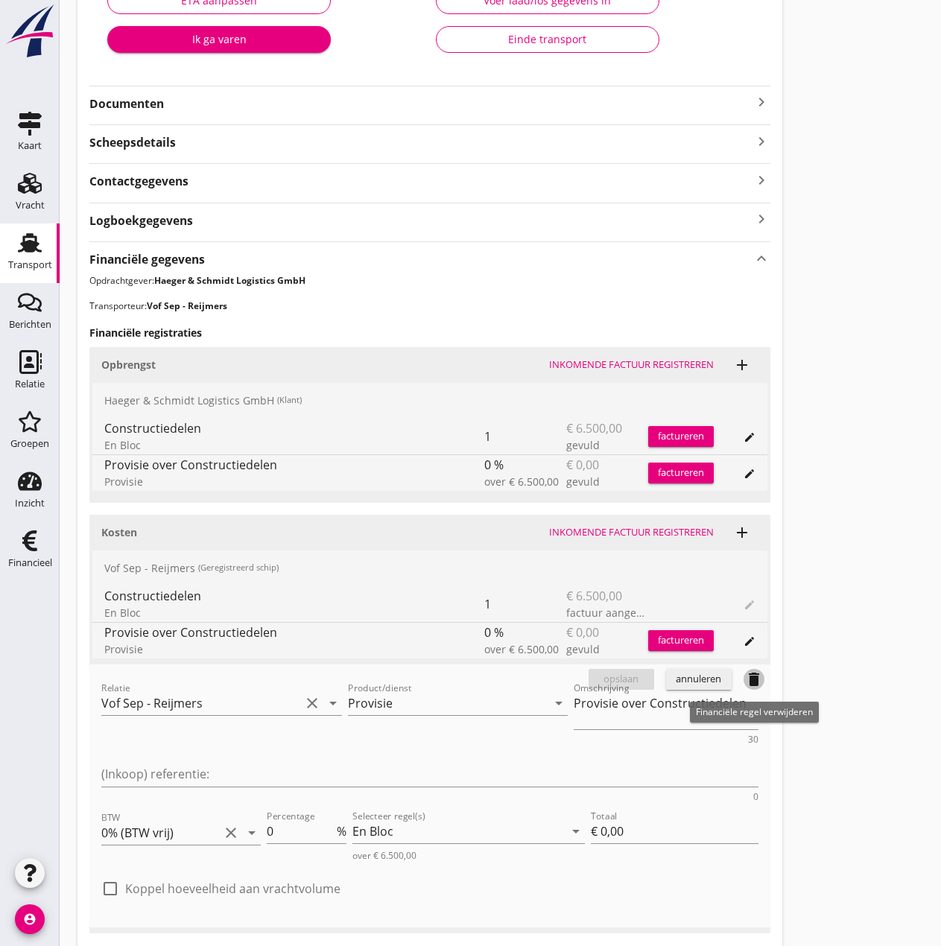
click at [762, 683] on icon "delete" at bounding box center [754, 680] width 18 height 18
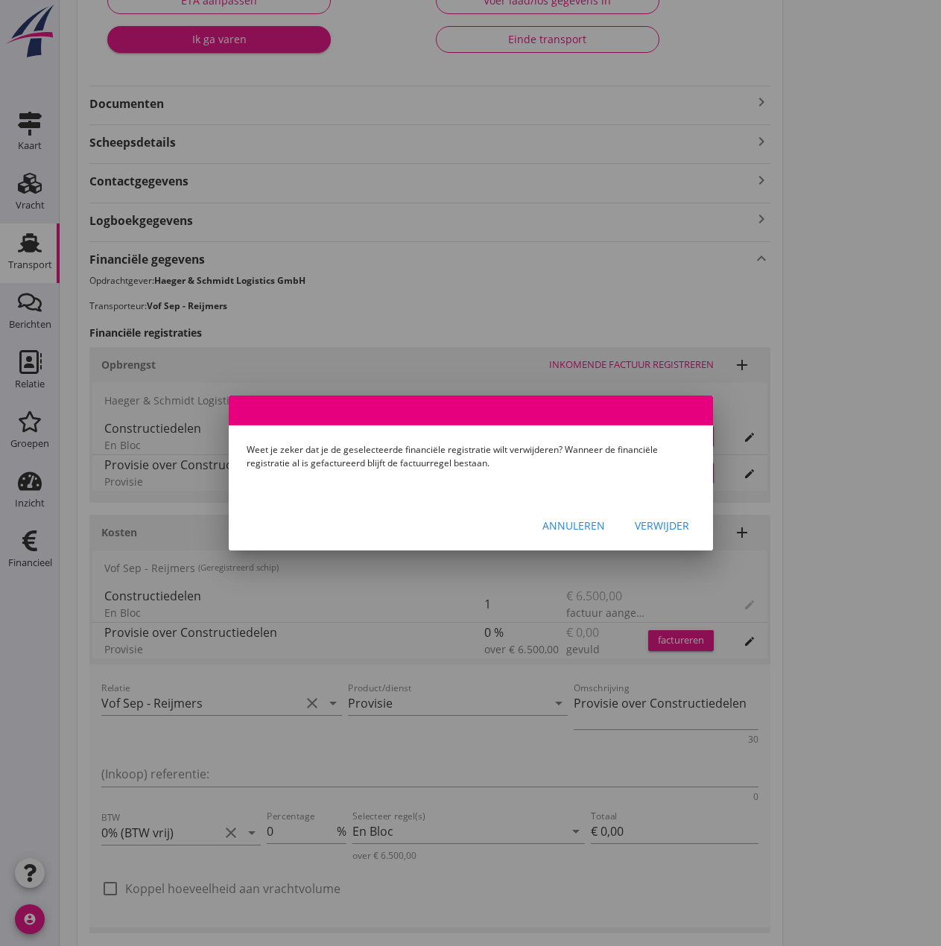
click at [660, 519] on div "Verwijder" at bounding box center [662, 526] width 54 height 16
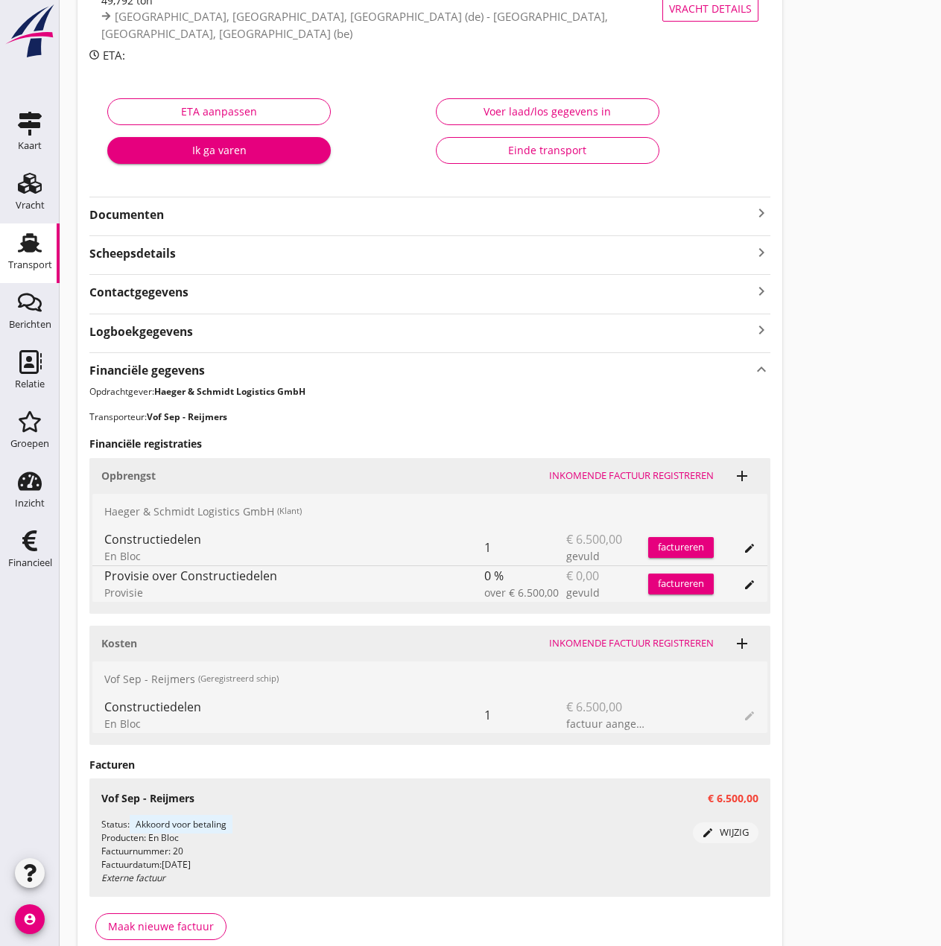
scroll to position [0, 0]
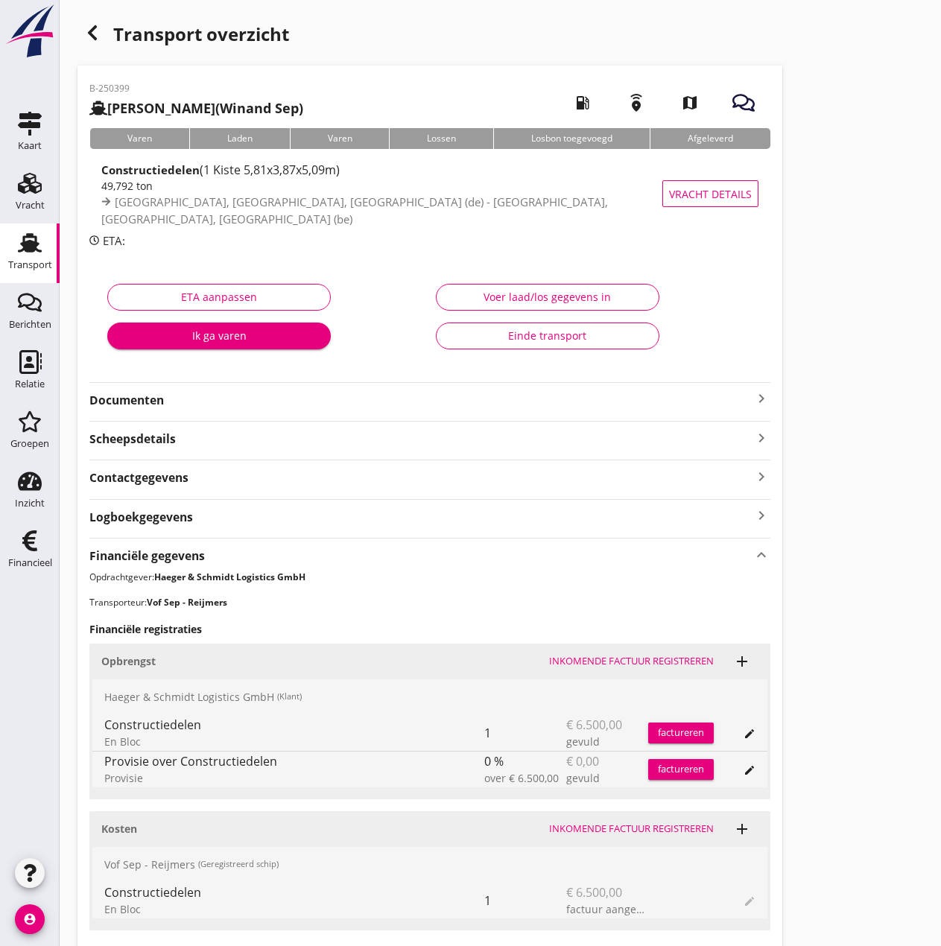
click at [32, 256] on div "Transport" at bounding box center [30, 265] width 44 height 21
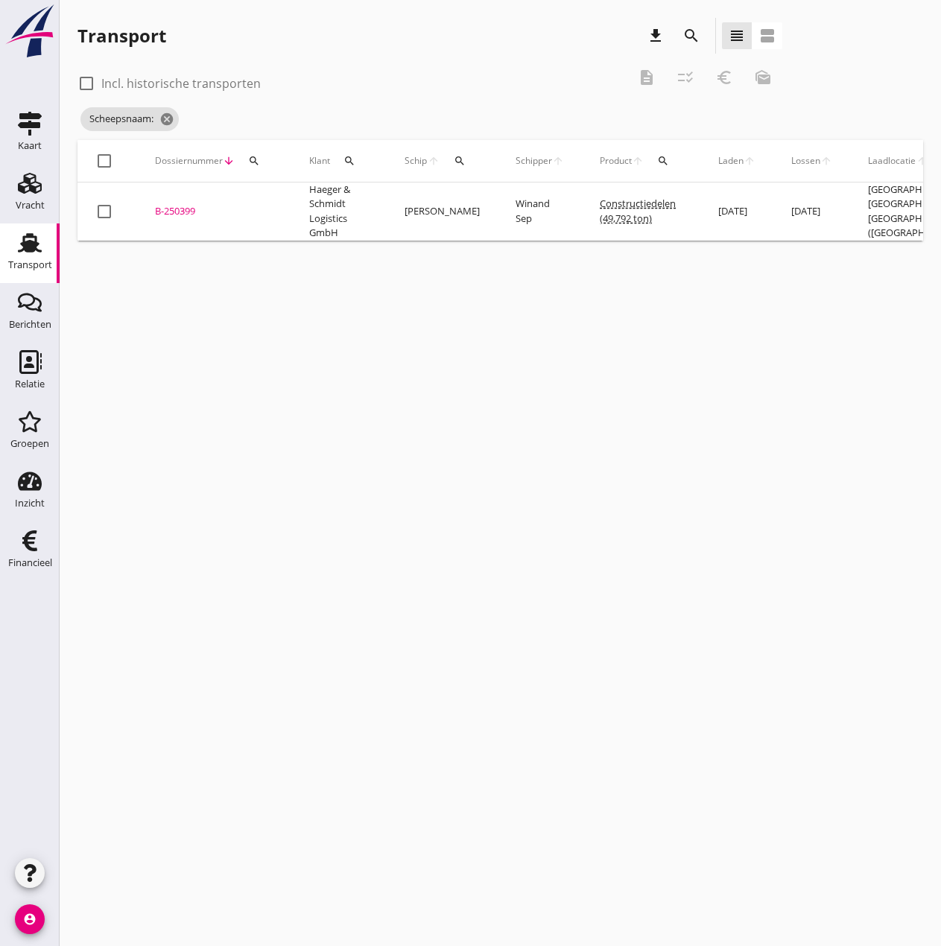
click at [458, 157] on icon "search" at bounding box center [460, 161] width 12 height 12
click at [474, 205] on input "Zoek op (scheeps)naam" at bounding box center [529, 204] width 155 height 24
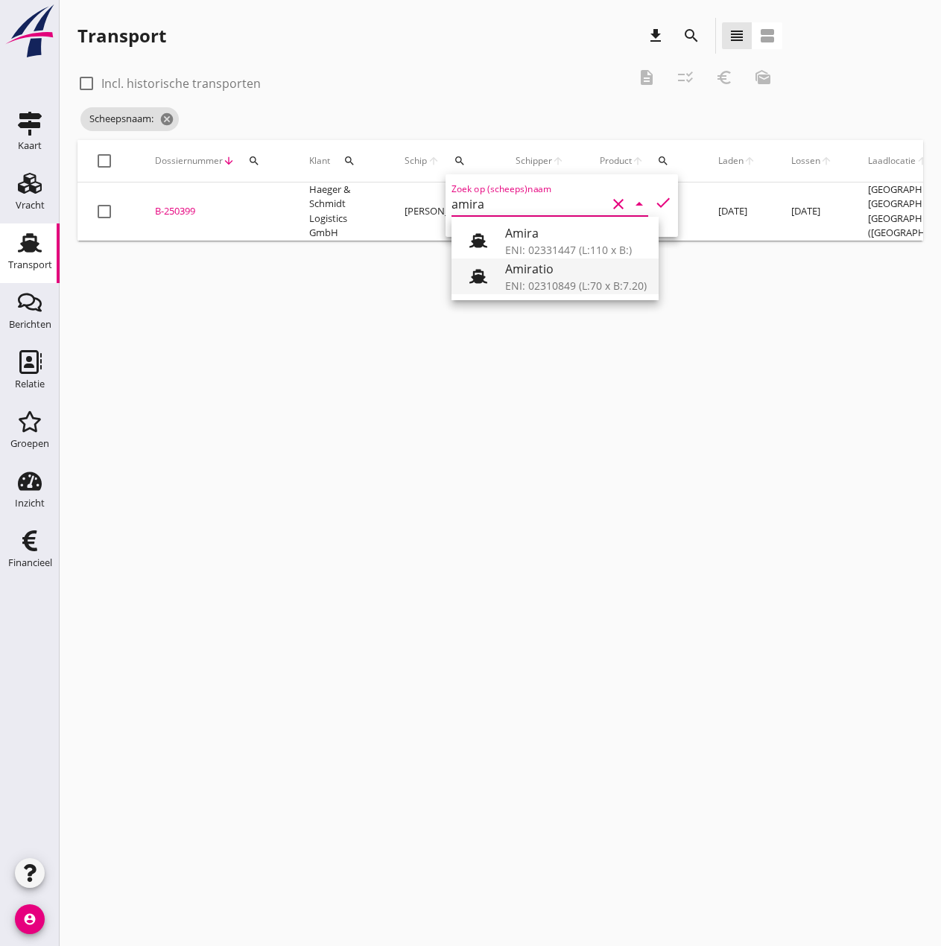
click at [554, 275] on div "Amiratio" at bounding box center [576, 269] width 142 height 18
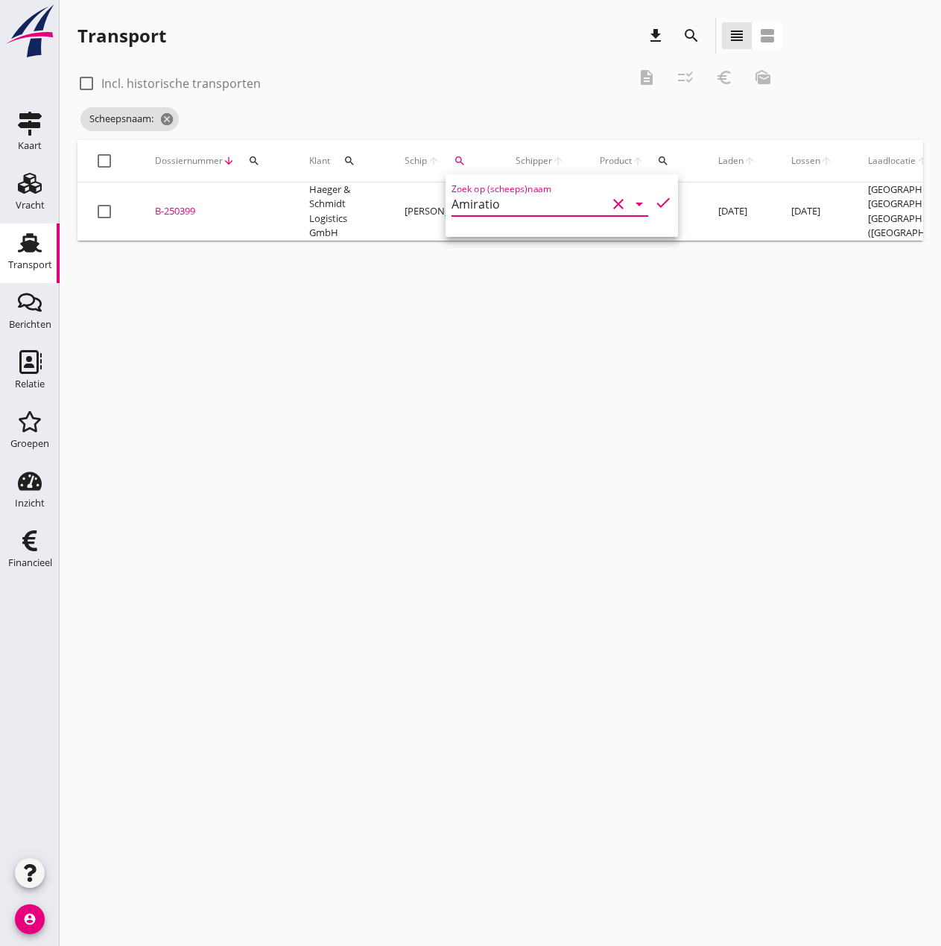
click at [654, 201] on icon "check" at bounding box center [663, 203] width 18 height 18
type input "Amiratio"
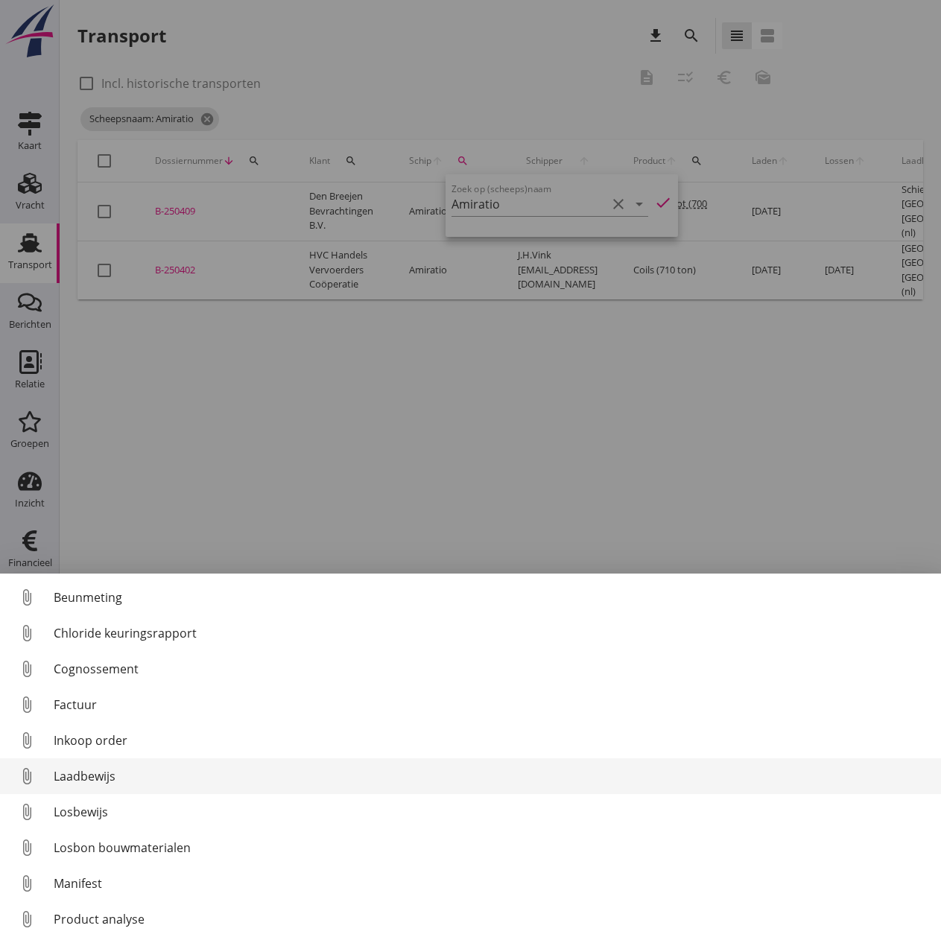
click at [97, 772] on div "Laadbewijs" at bounding box center [492, 777] width 876 height 18
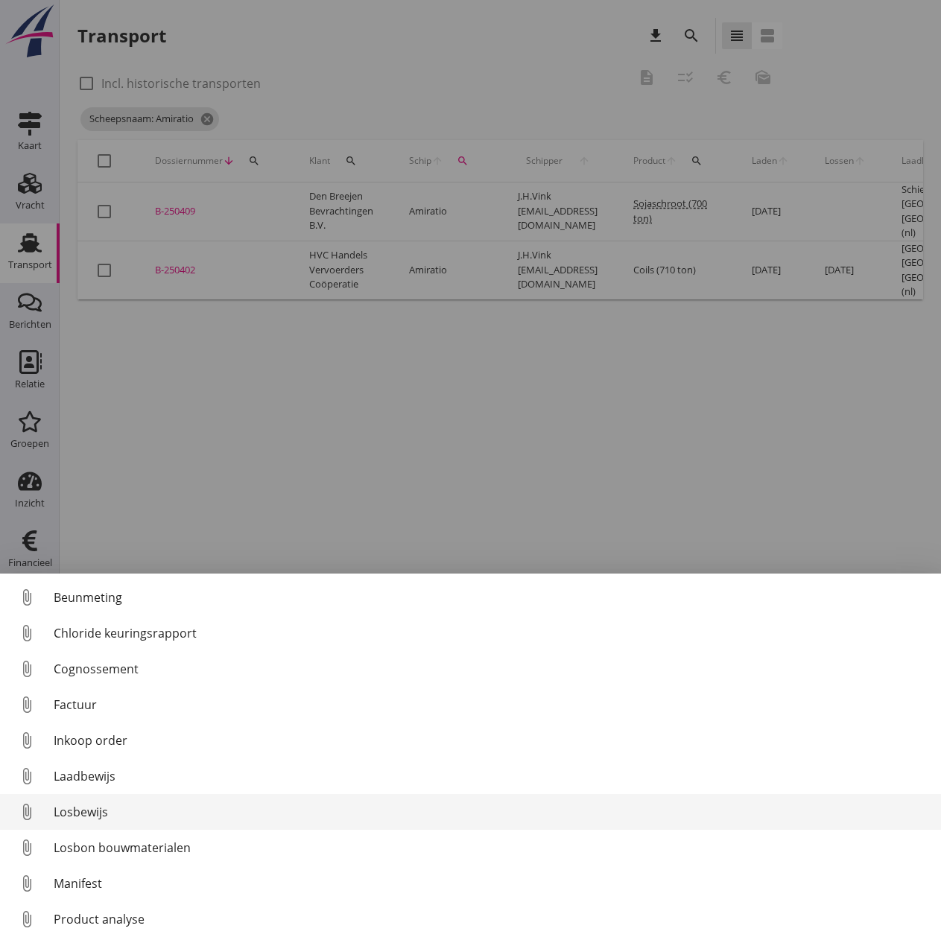
click at [89, 812] on div "Losbewijs" at bounding box center [492, 812] width 876 height 18
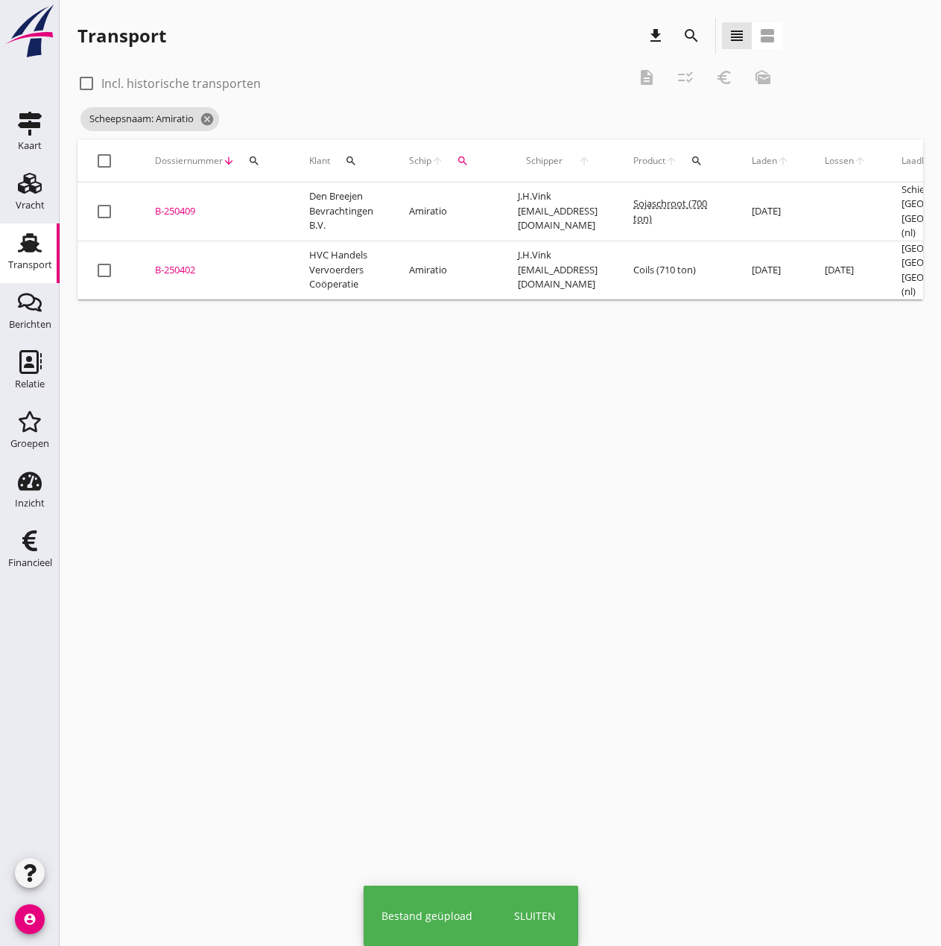
click at [180, 263] on div "B-250402" at bounding box center [214, 270] width 118 height 15
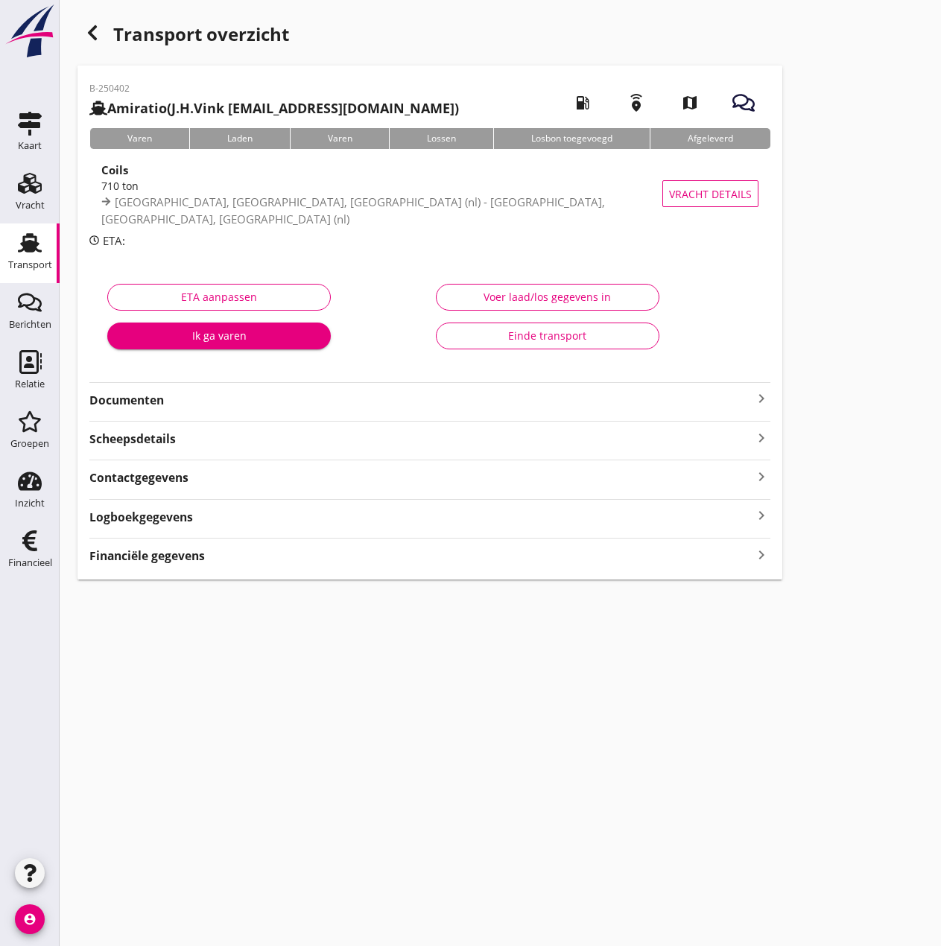
click at [529, 300] on div "Voer laad/los gegevens in" at bounding box center [548, 297] width 198 height 16
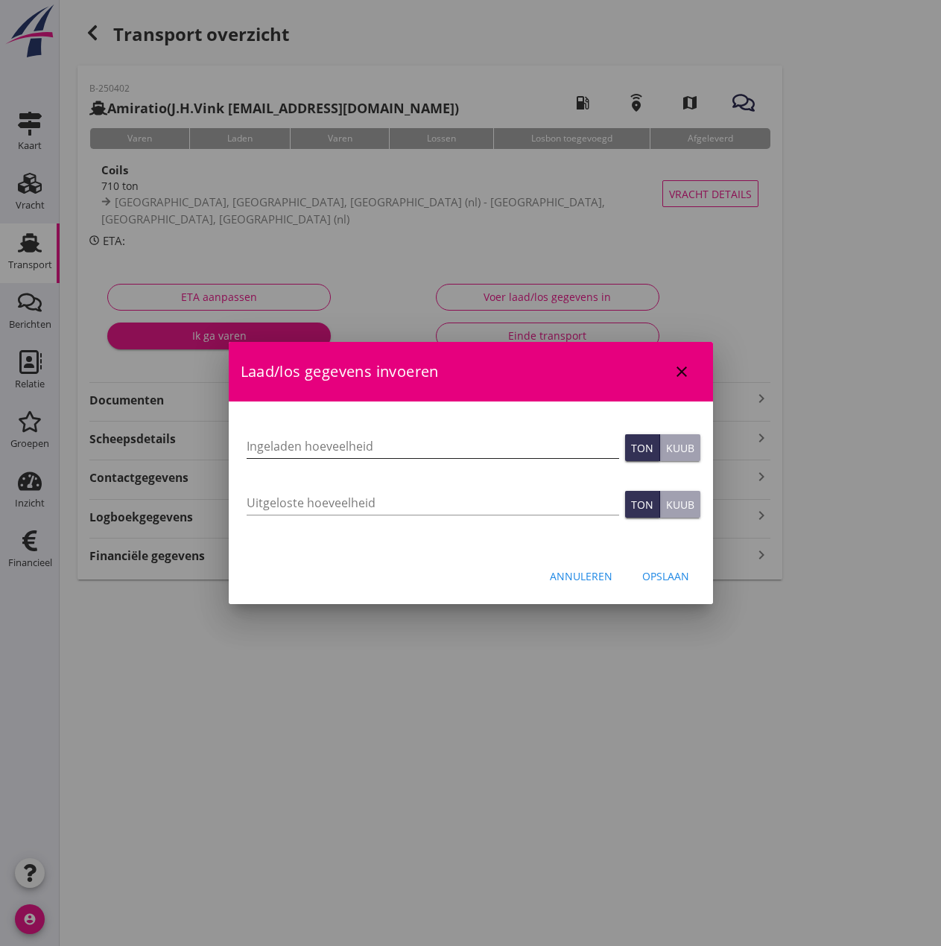
click at [304, 437] on input "Ingeladen hoeveelheid" at bounding box center [433, 446] width 373 height 24
type input "702"
type input "702.020"
click at [300, 487] on div "Uitgeloste hoeveelheid" at bounding box center [433, 506] width 373 height 48
click at [288, 500] on input "Uitgeloste hoeveelheid" at bounding box center [433, 503] width 373 height 24
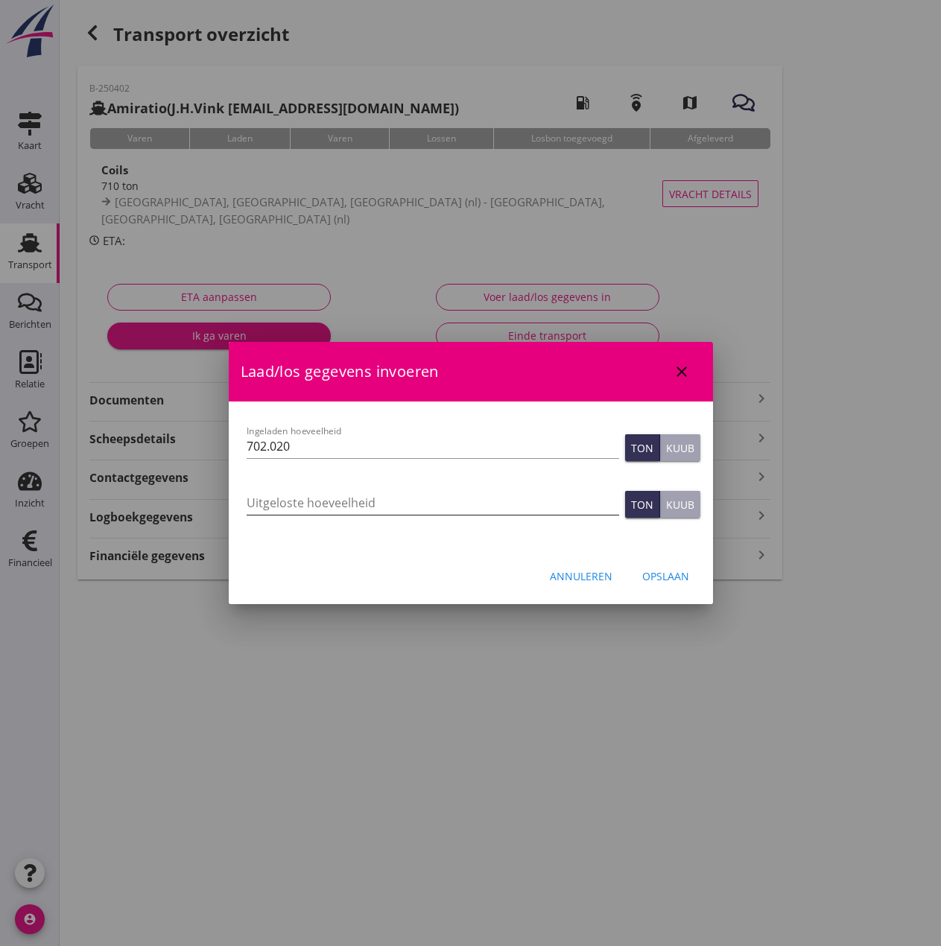
click at [258, 503] on input "Uitgeloste hoeveelheid" at bounding box center [433, 503] width 373 height 24
type input "702.020"
click at [641, 576] on button "Opslaan" at bounding box center [665, 576] width 71 height 27
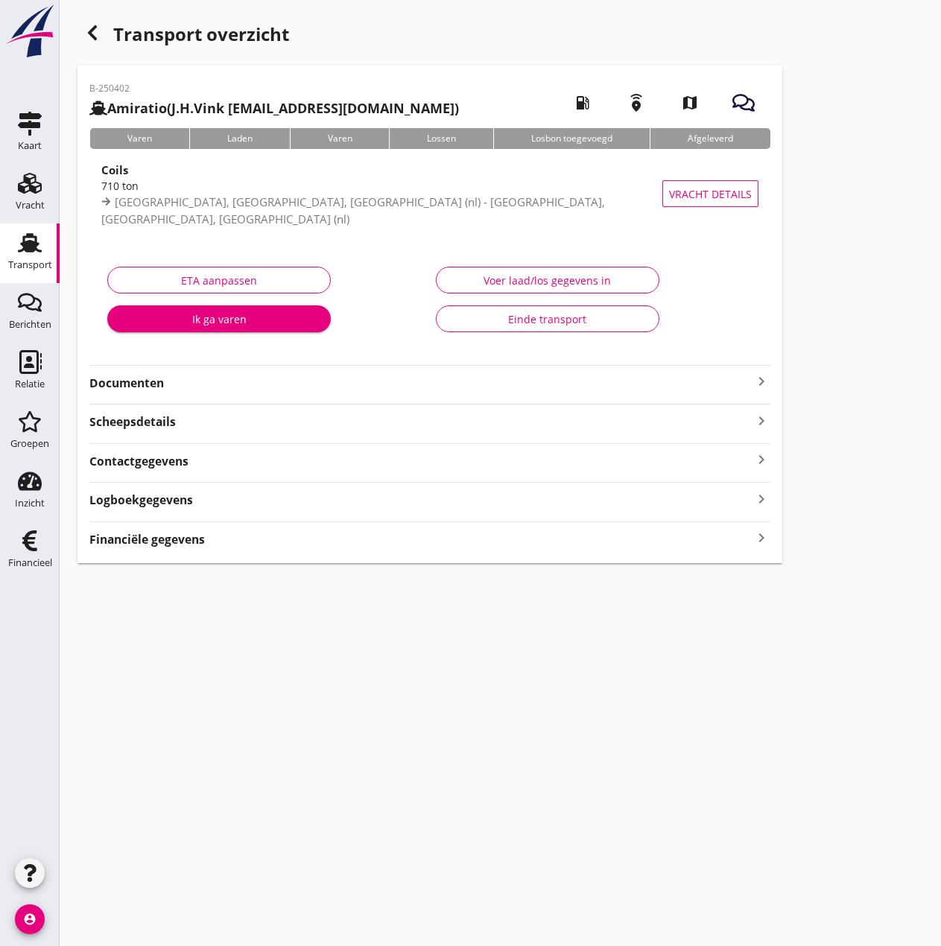
click at [184, 538] on strong "Financiële gegevens" at bounding box center [147, 539] width 116 height 17
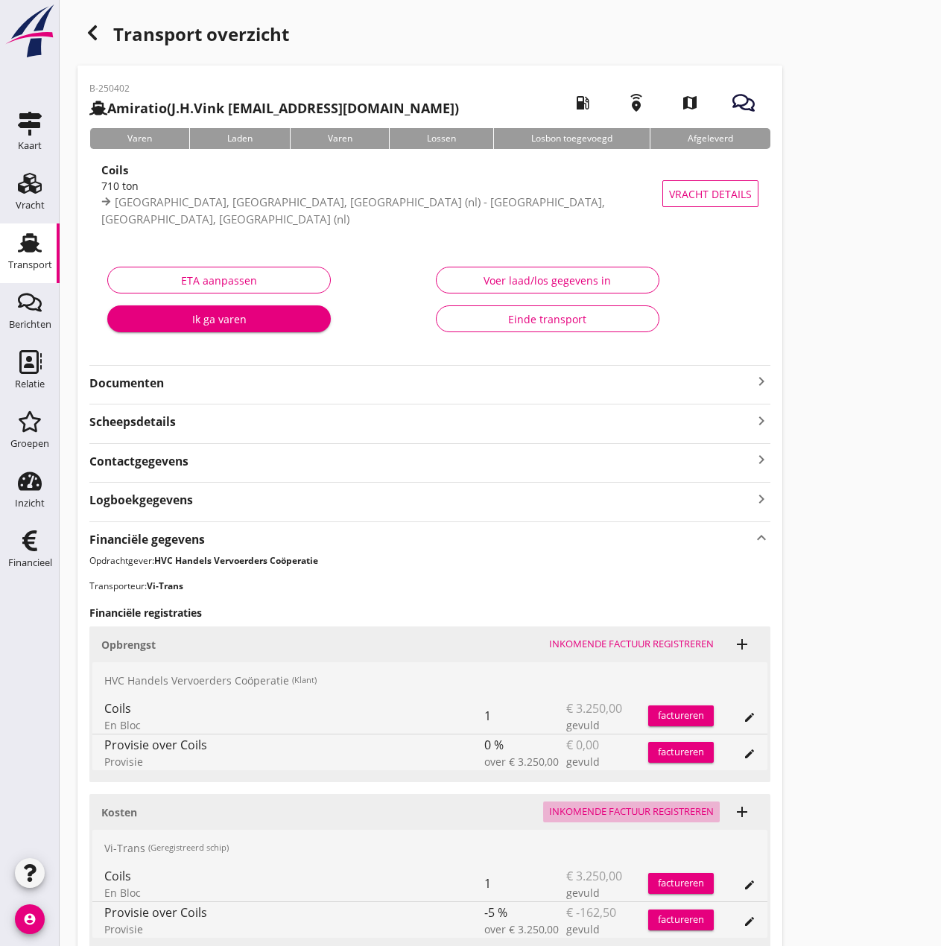
click at [639, 803] on button "Inkomende factuur registreren" at bounding box center [631, 812] width 177 height 21
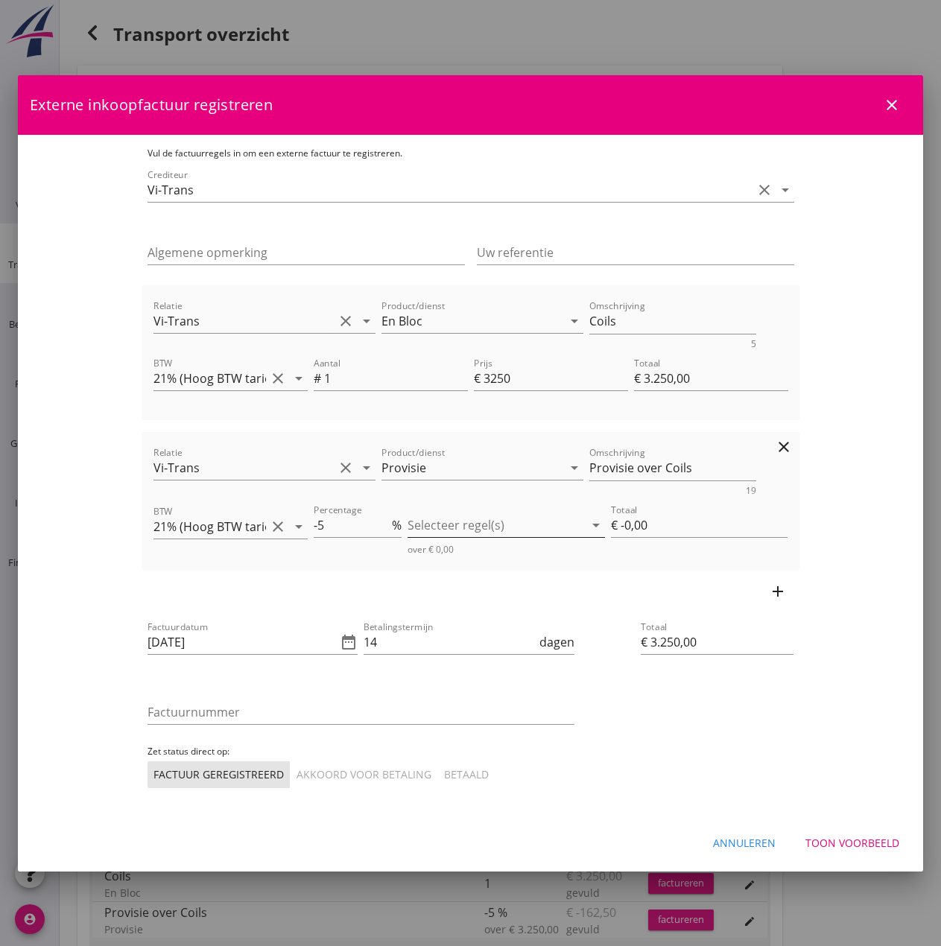
click at [540, 533] on div at bounding box center [496, 525] width 177 height 24
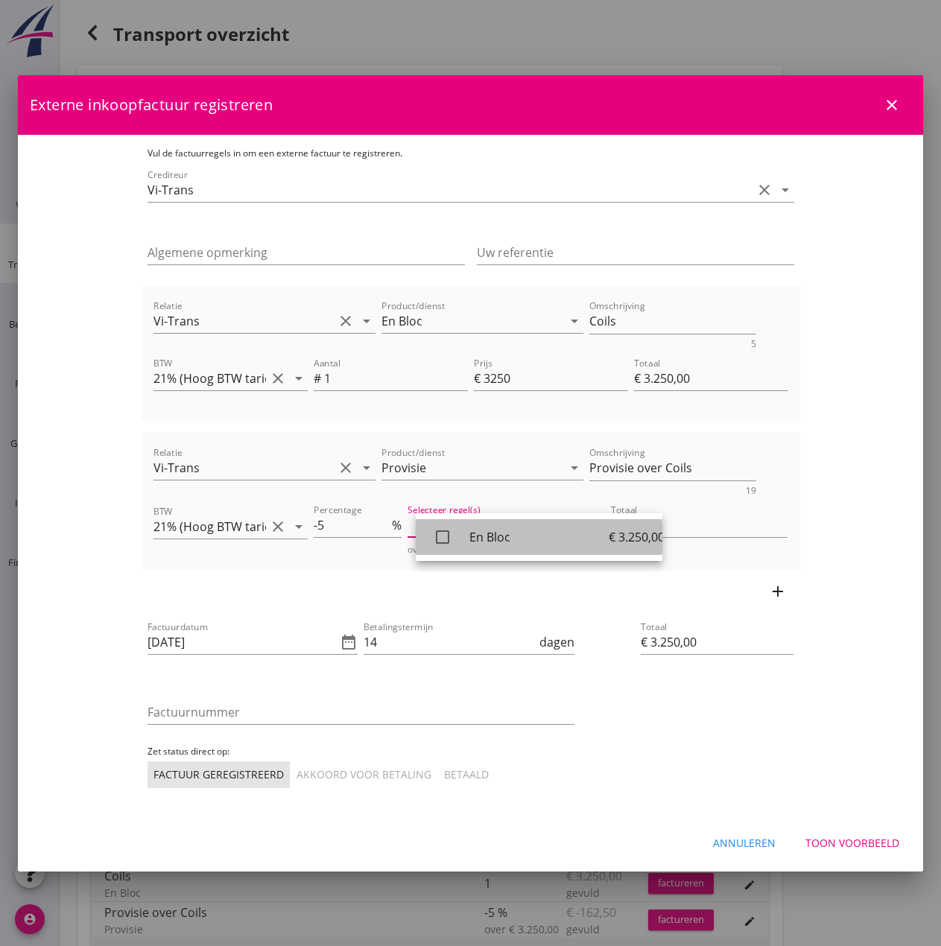
drag, startPoint x: 499, startPoint y: 542, endPoint x: 510, endPoint y: 554, distance: 16.3
click at [501, 546] on link "check_box_outline_blank En Bloc € 3.250,00" at bounding box center [539, 537] width 247 height 36
type input "€ -162,50"
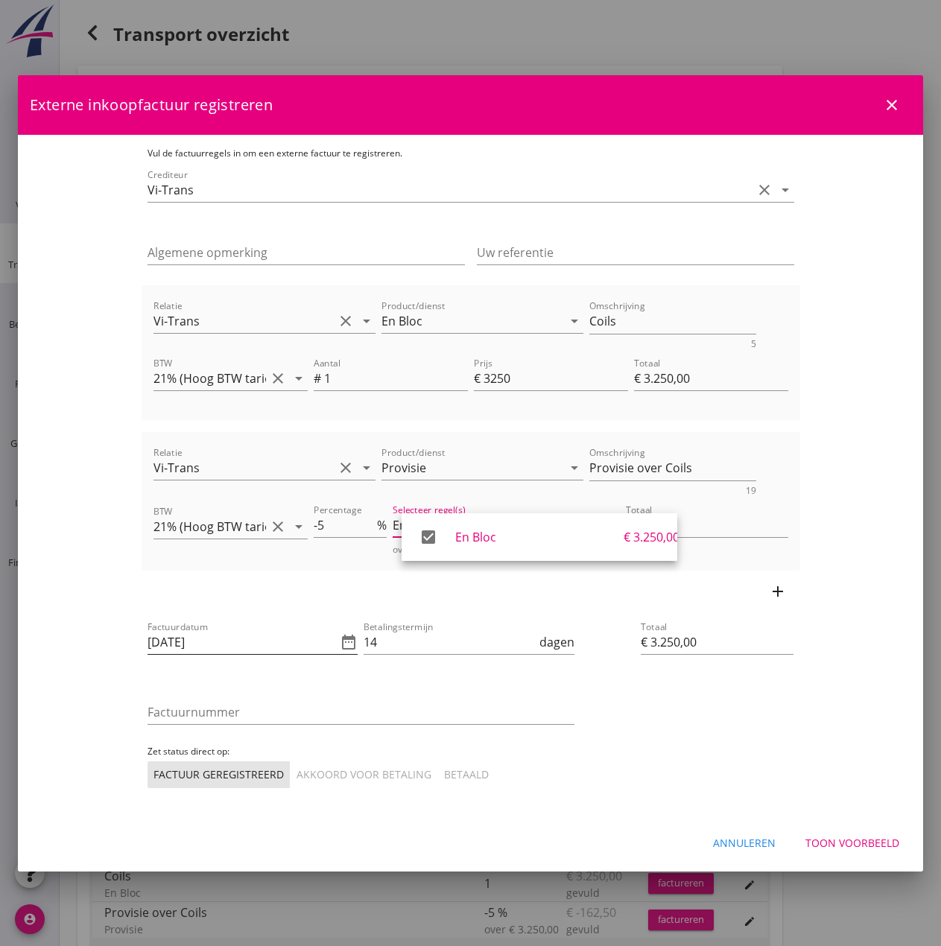
click at [175, 642] on input "[DATE]" at bounding box center [243, 642] width 190 height 24
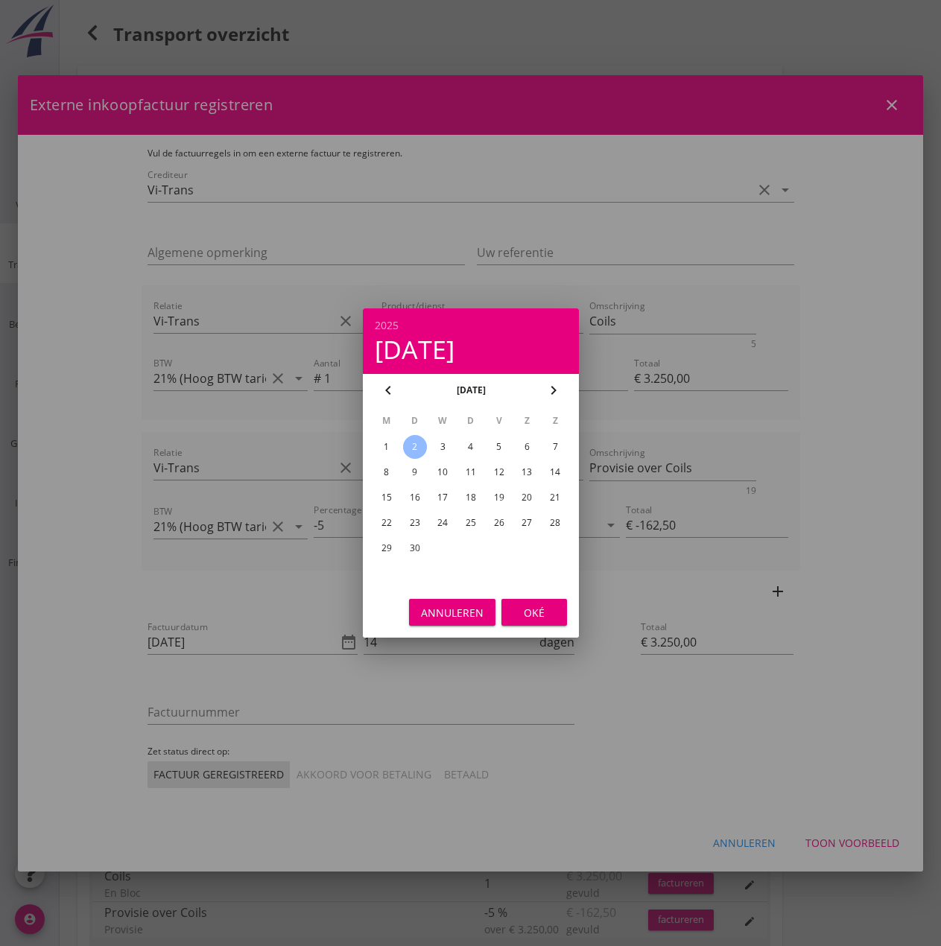
click at [384, 446] on div "1" at bounding box center [386, 447] width 24 height 24
type input "[DATE]"
click at [534, 607] on div "Oké" at bounding box center [534, 613] width 42 height 16
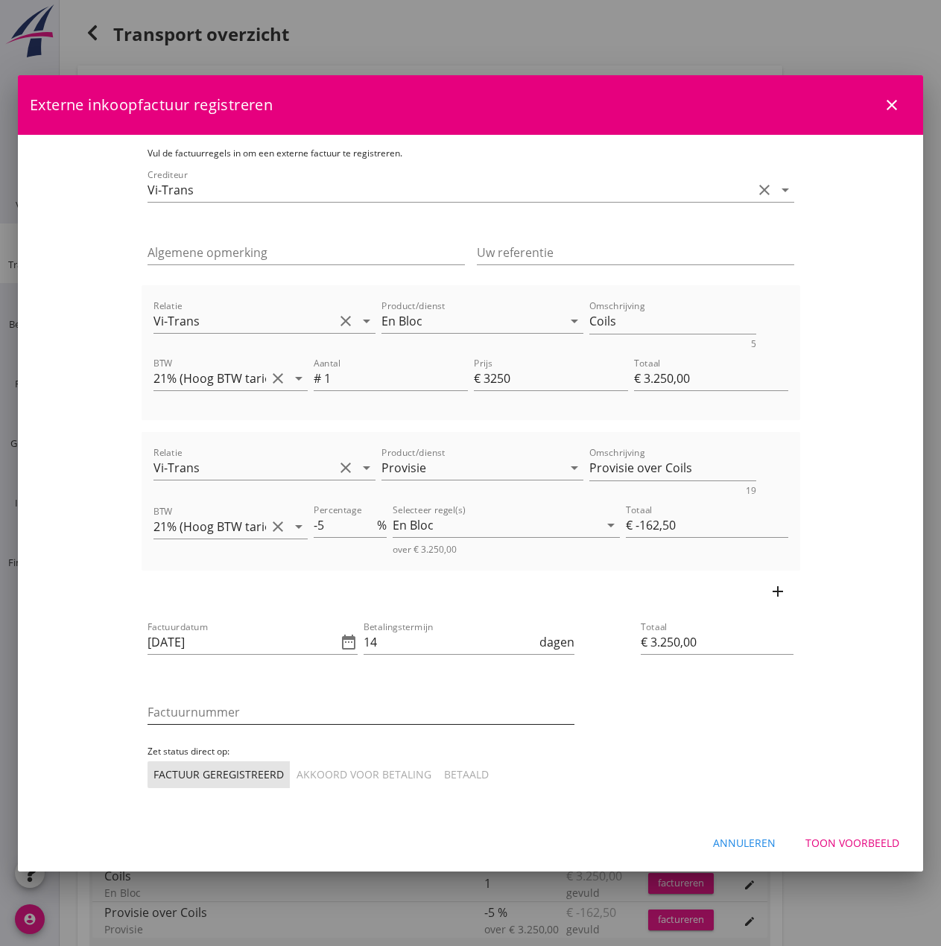
click at [162, 711] on input "Factuurnummer" at bounding box center [361, 712] width 427 height 24
type input "25036"
click at [297, 771] on div "Akkoord voor betaling" at bounding box center [364, 775] width 135 height 16
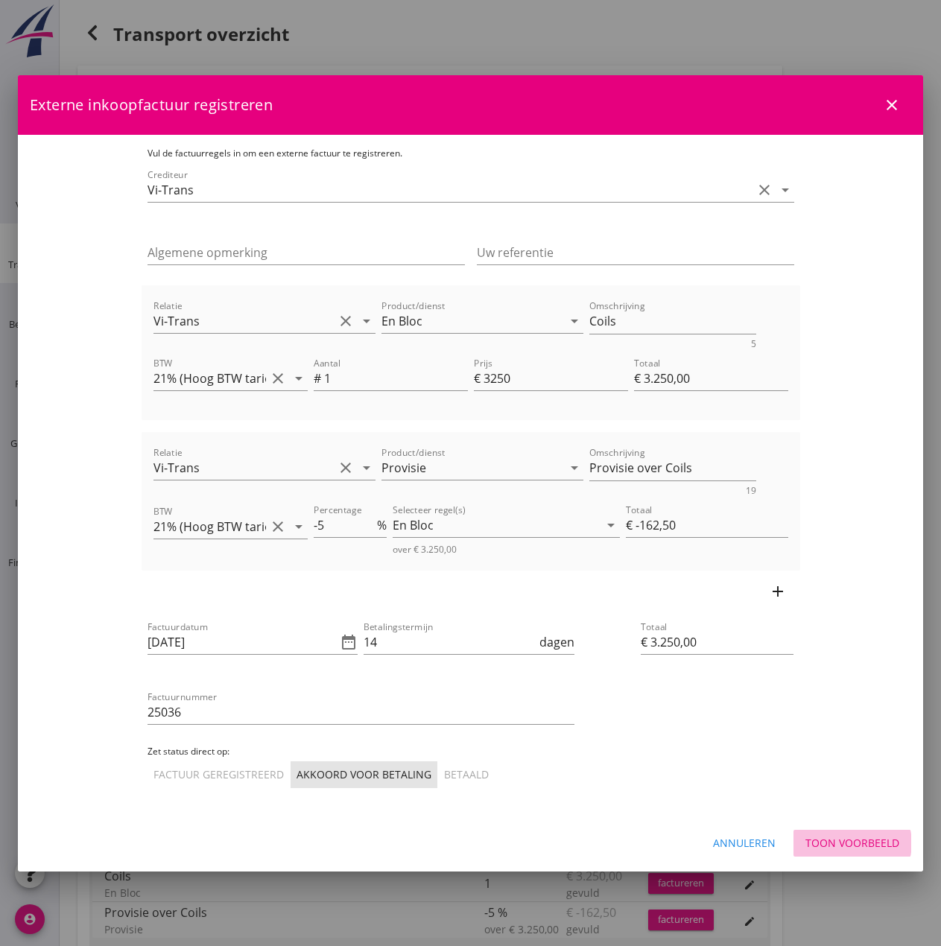
click at [855, 841] on div "Toon voorbeeld" at bounding box center [853, 843] width 94 height 16
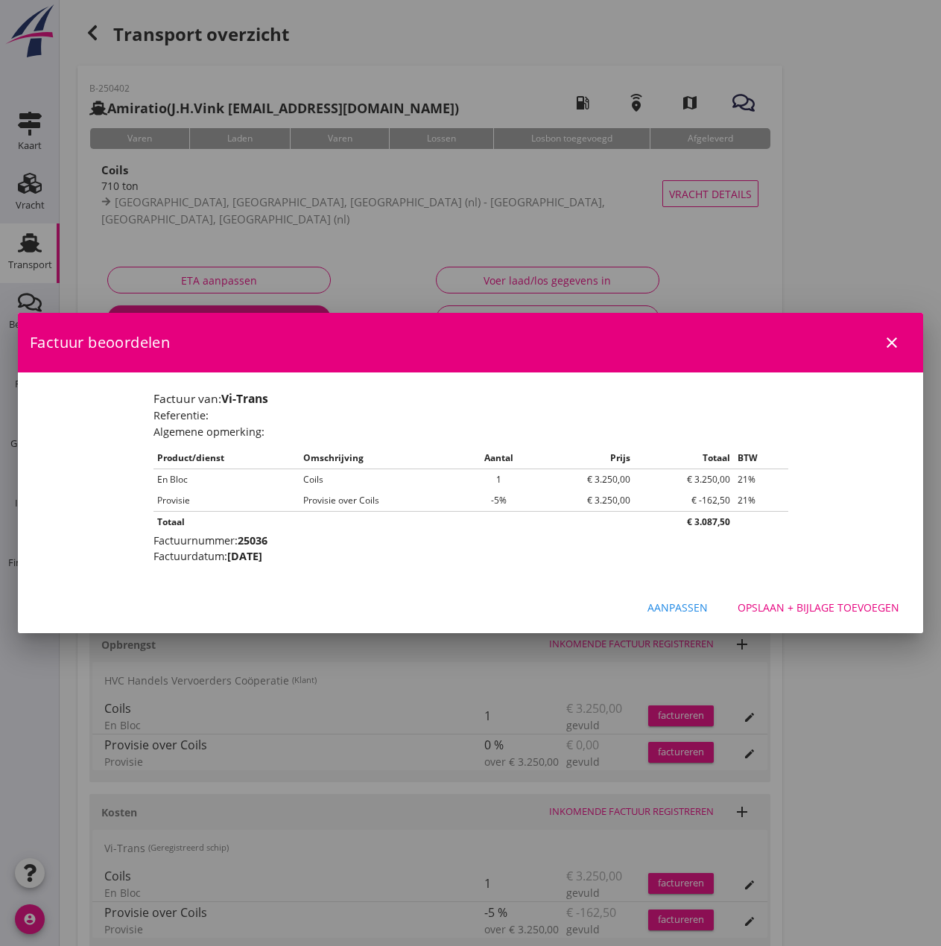
click at [791, 603] on div "Opslaan + bijlage toevoegen" at bounding box center [819, 608] width 162 height 16
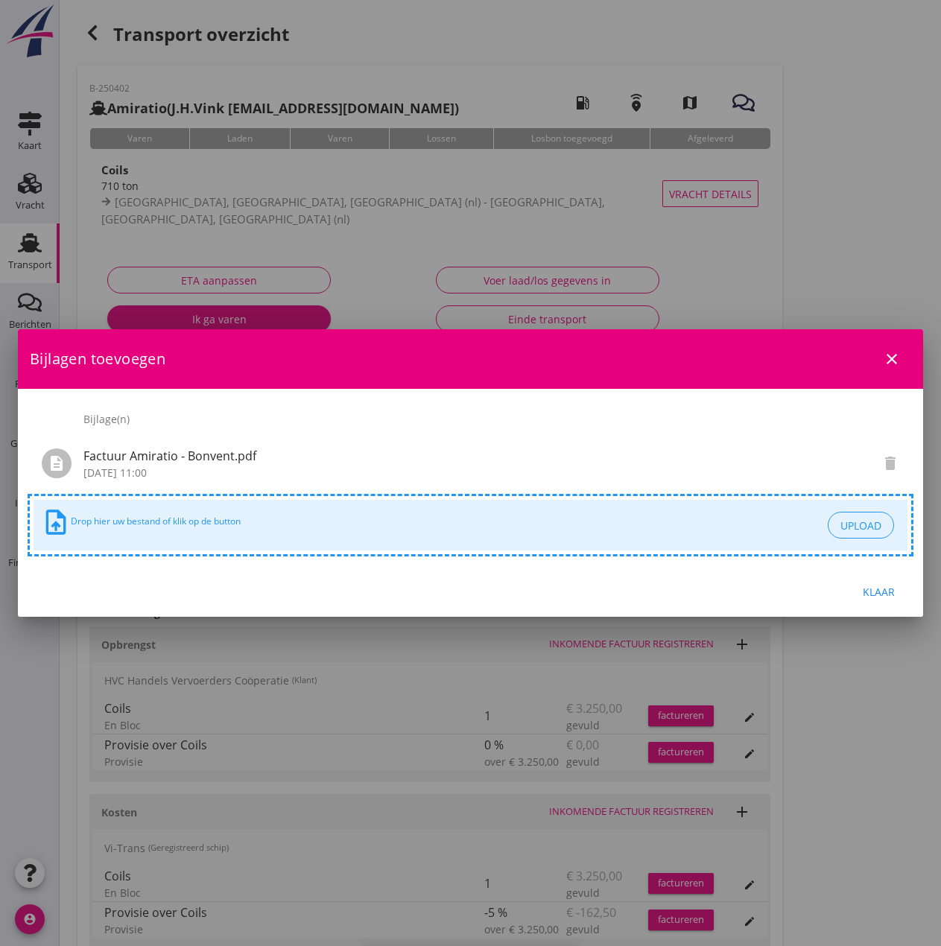
click at [873, 592] on div "Klaar" at bounding box center [879, 592] width 42 height 16
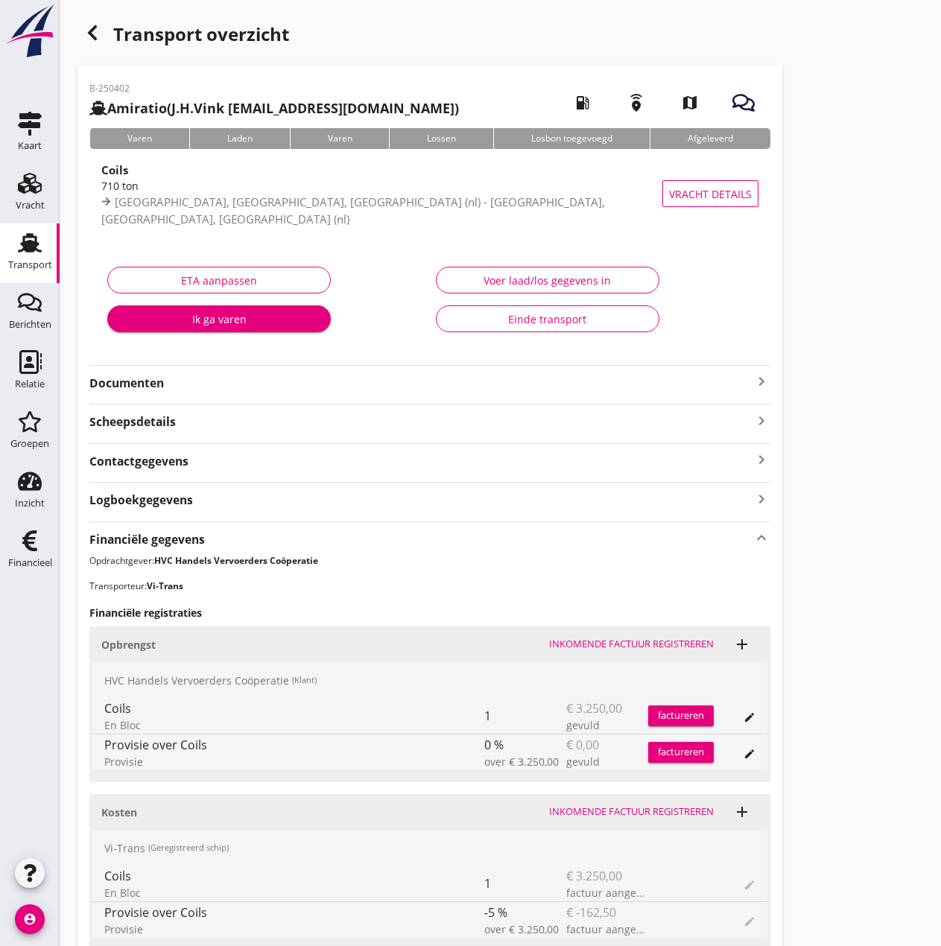
click at [572, 282] on div "Voer laad/los gegevens in" at bounding box center [548, 281] width 198 height 16
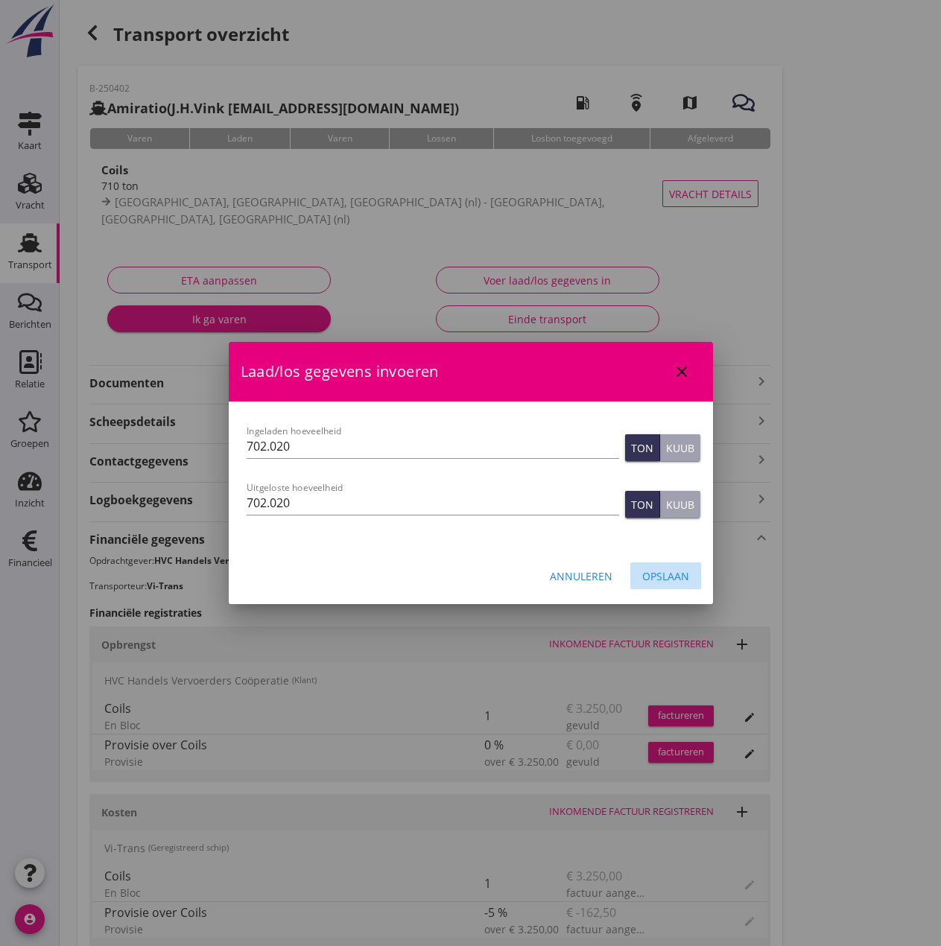
click at [665, 567] on button "Opslaan" at bounding box center [665, 576] width 71 height 27
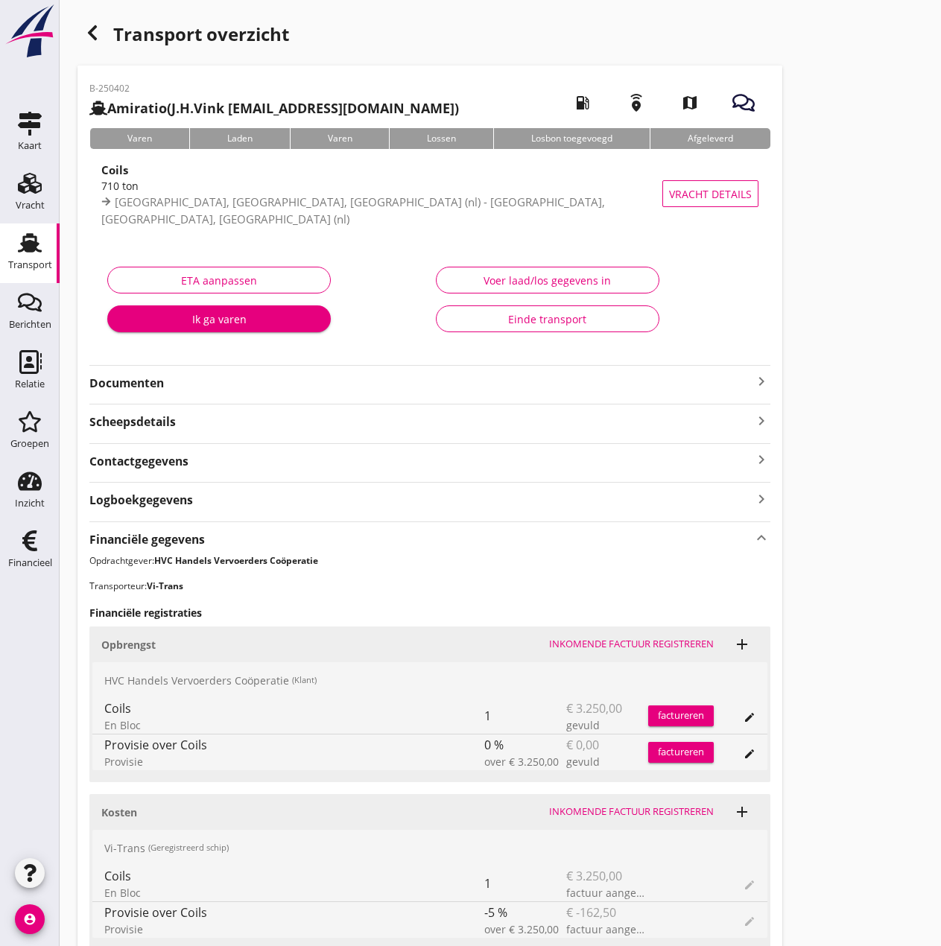
click at [700, 714] on div "factureren" at bounding box center [681, 716] width 66 height 15
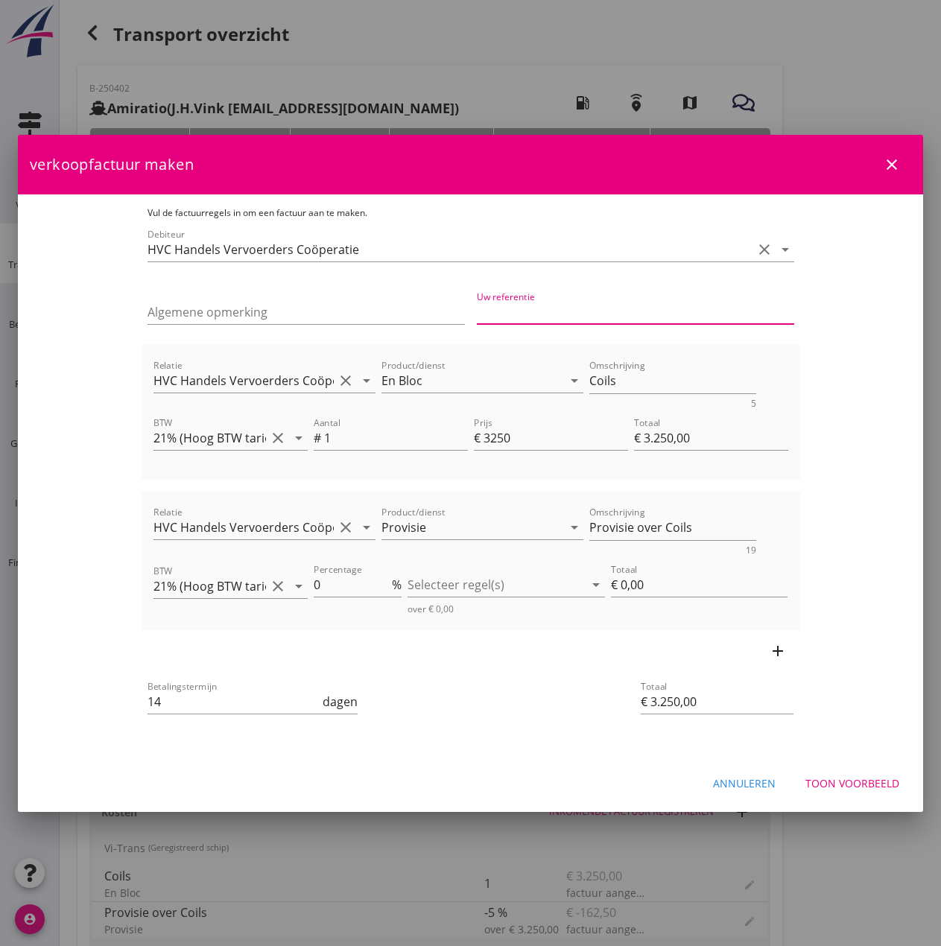
click at [542, 306] on input "Uw referentie" at bounding box center [635, 312] width 317 height 24
type input "HC25-0551"
click at [793, 509] on icon "clear" at bounding box center [784, 507] width 18 height 18
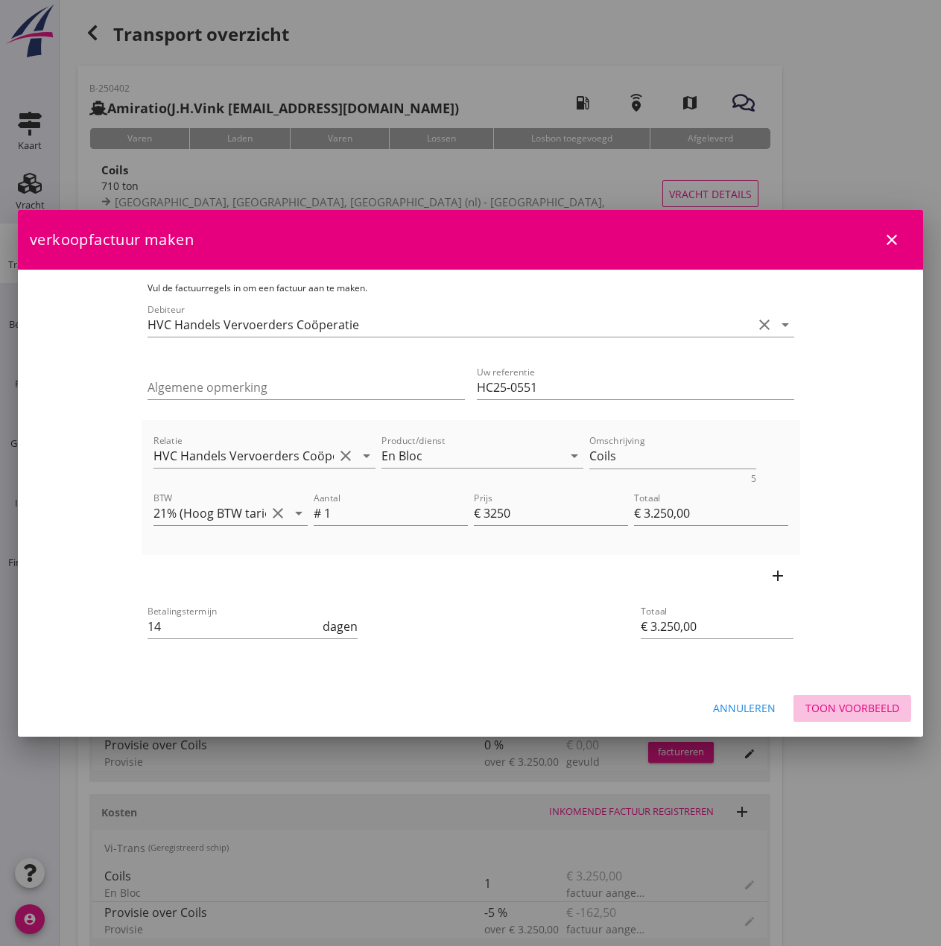
click at [840, 702] on div "Toon voorbeeld" at bounding box center [853, 708] width 94 height 16
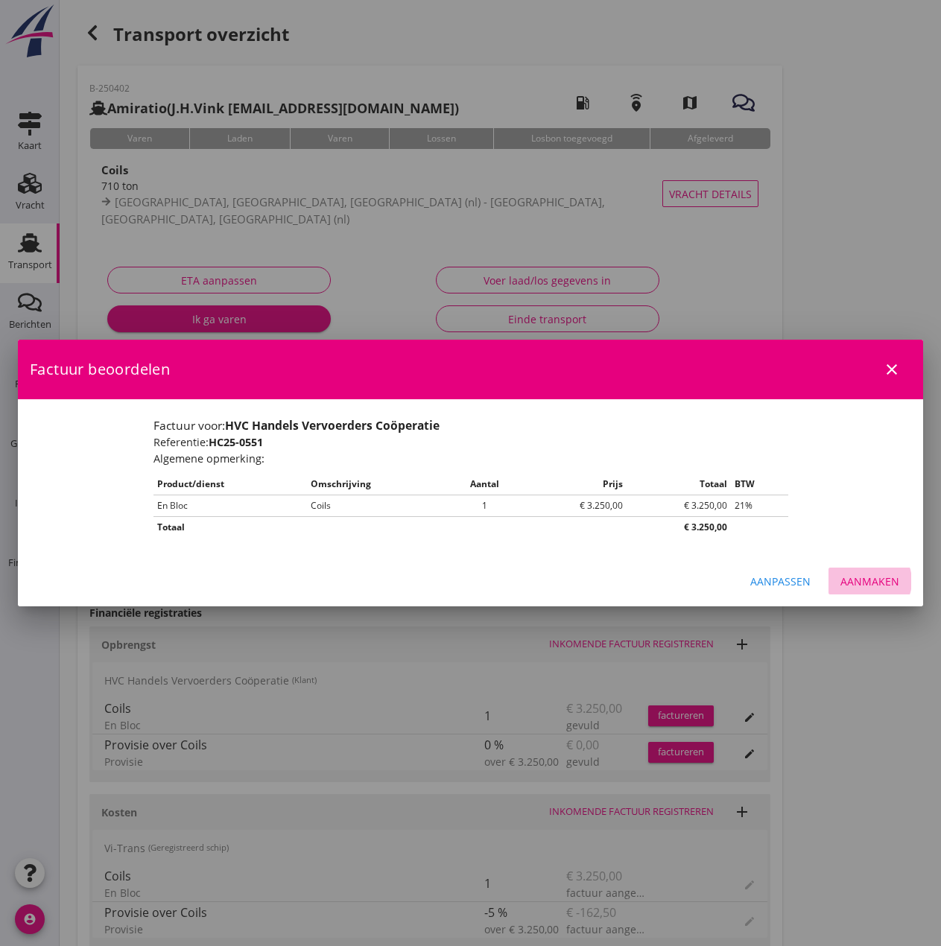
click at [891, 583] on div "Aanmaken" at bounding box center [870, 582] width 59 height 16
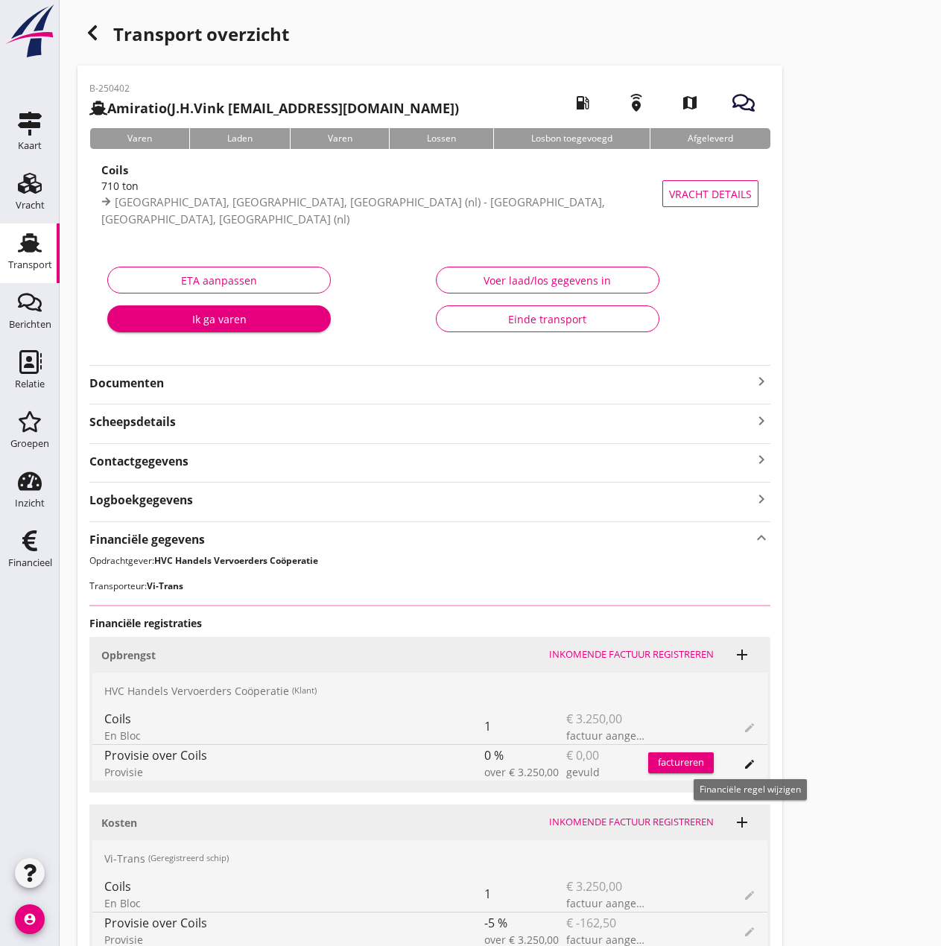
click at [750, 768] on icon "edit" at bounding box center [750, 765] width 12 height 12
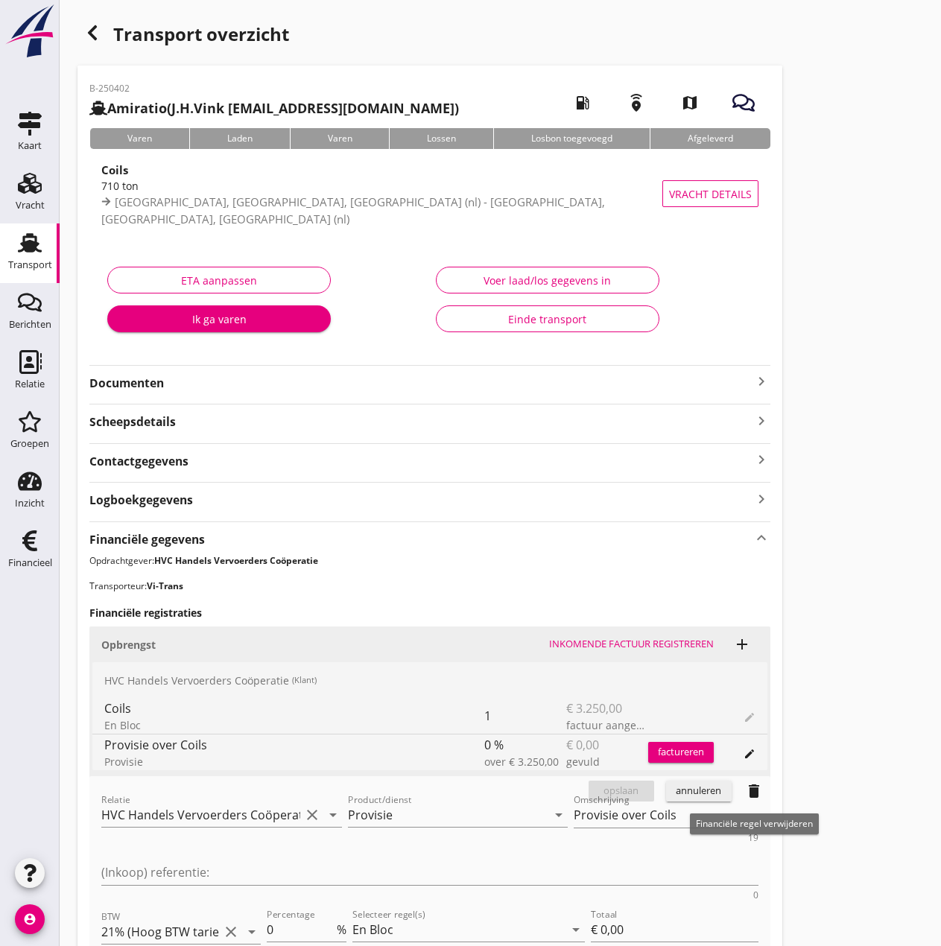
click at [753, 785] on icon "delete" at bounding box center [754, 791] width 18 height 18
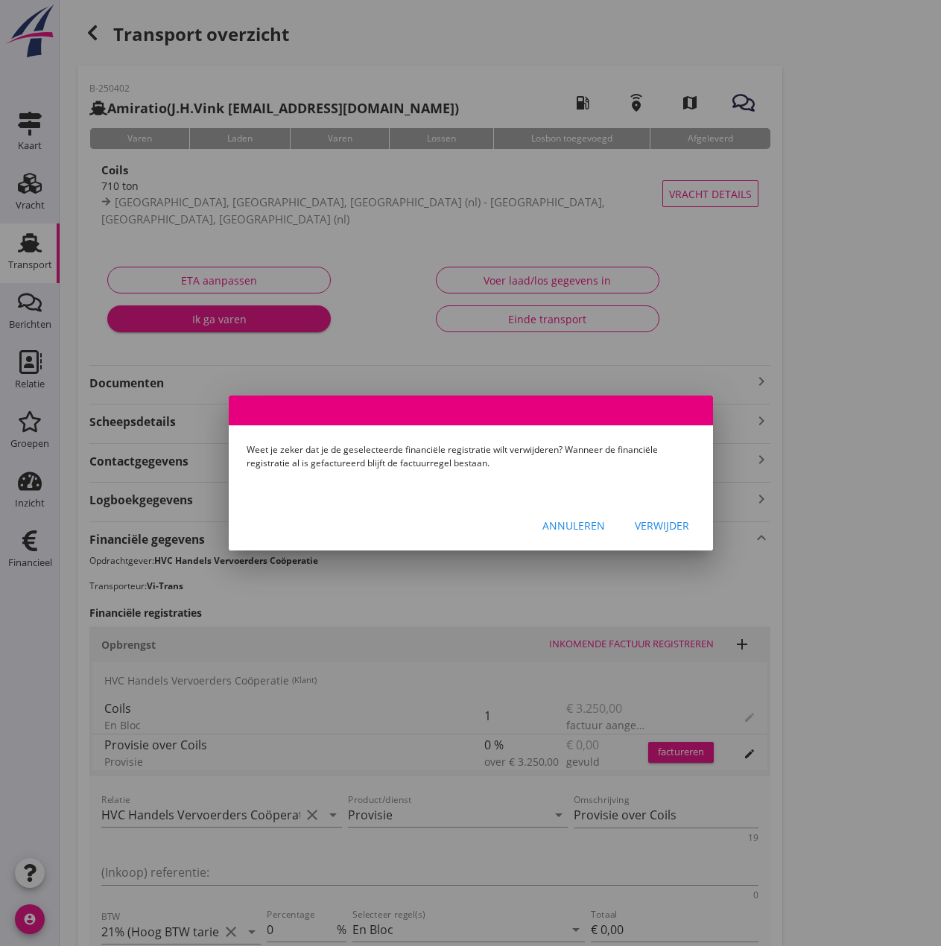
click at [666, 520] on div "Verwijder" at bounding box center [662, 526] width 54 height 16
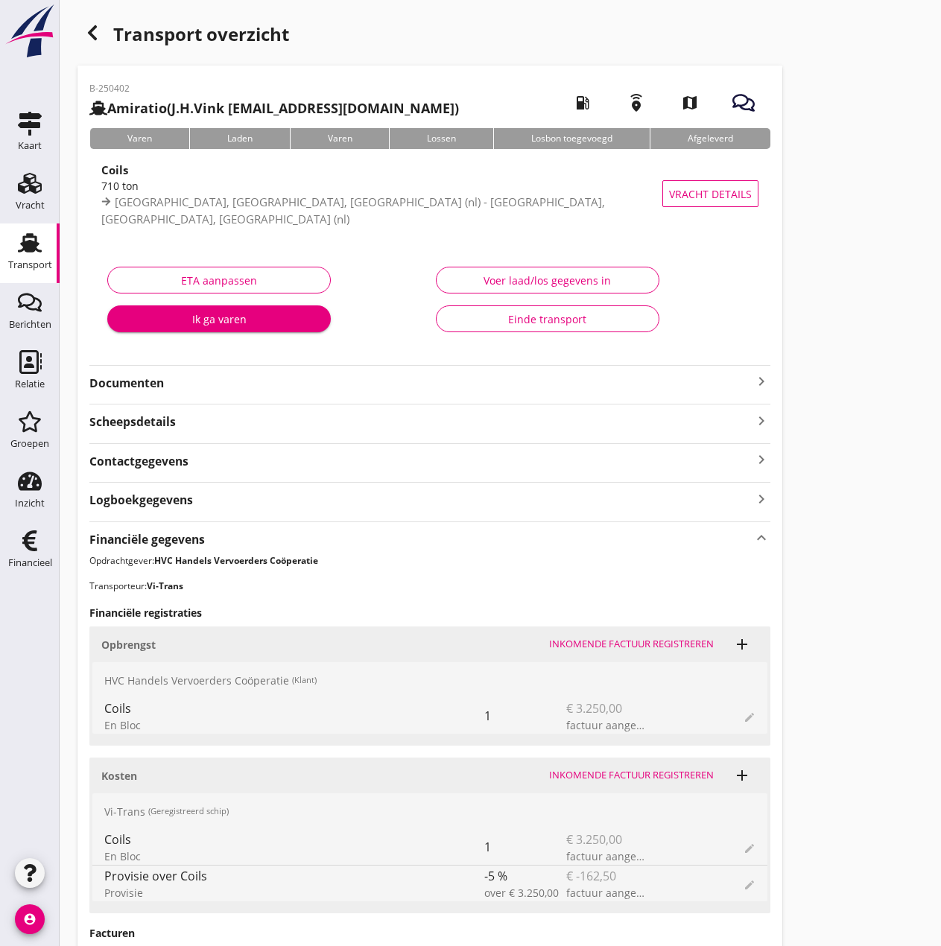
click at [603, 311] on div "Einde transport" at bounding box center [548, 319] width 198 height 16
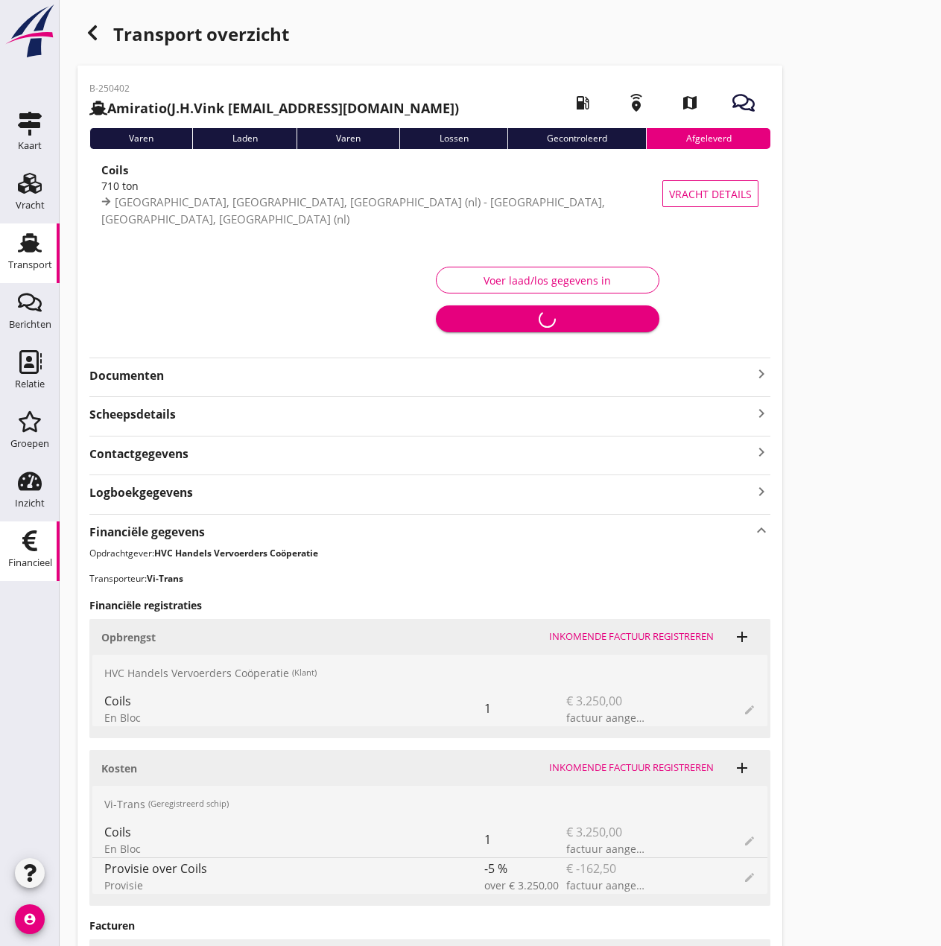
click at [39, 553] on div "Financieel" at bounding box center [30, 563] width 44 height 21
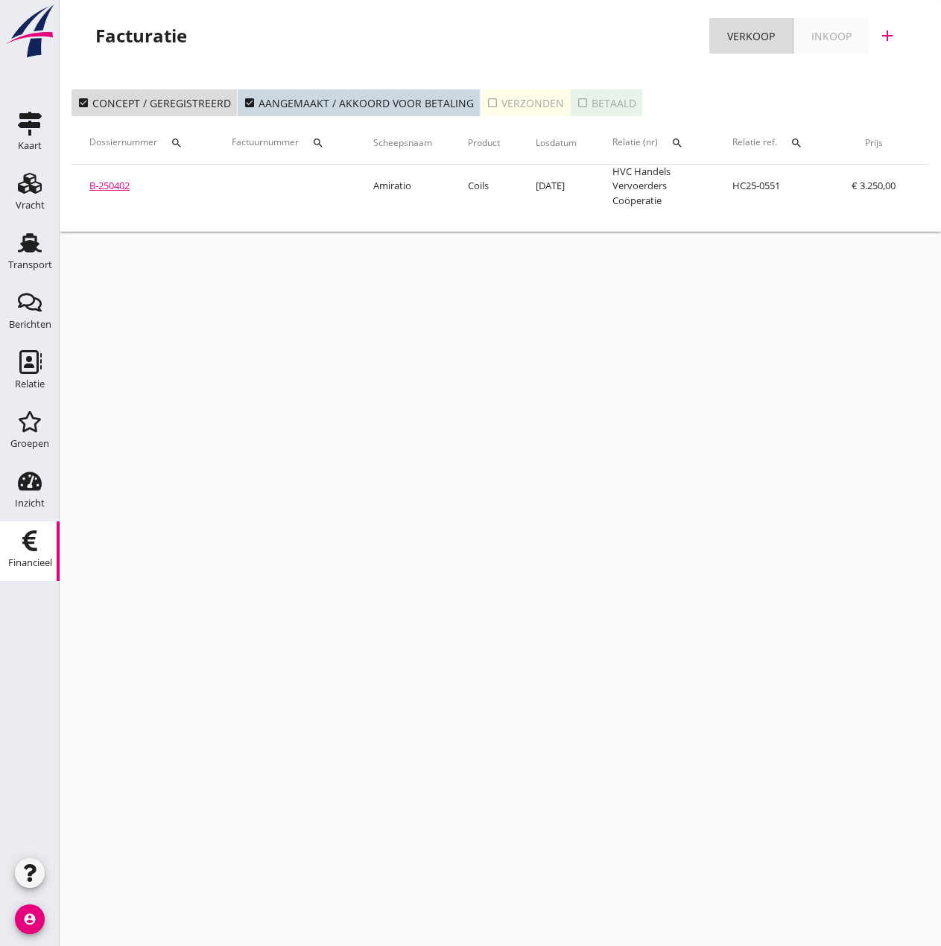
scroll to position [0, 239]
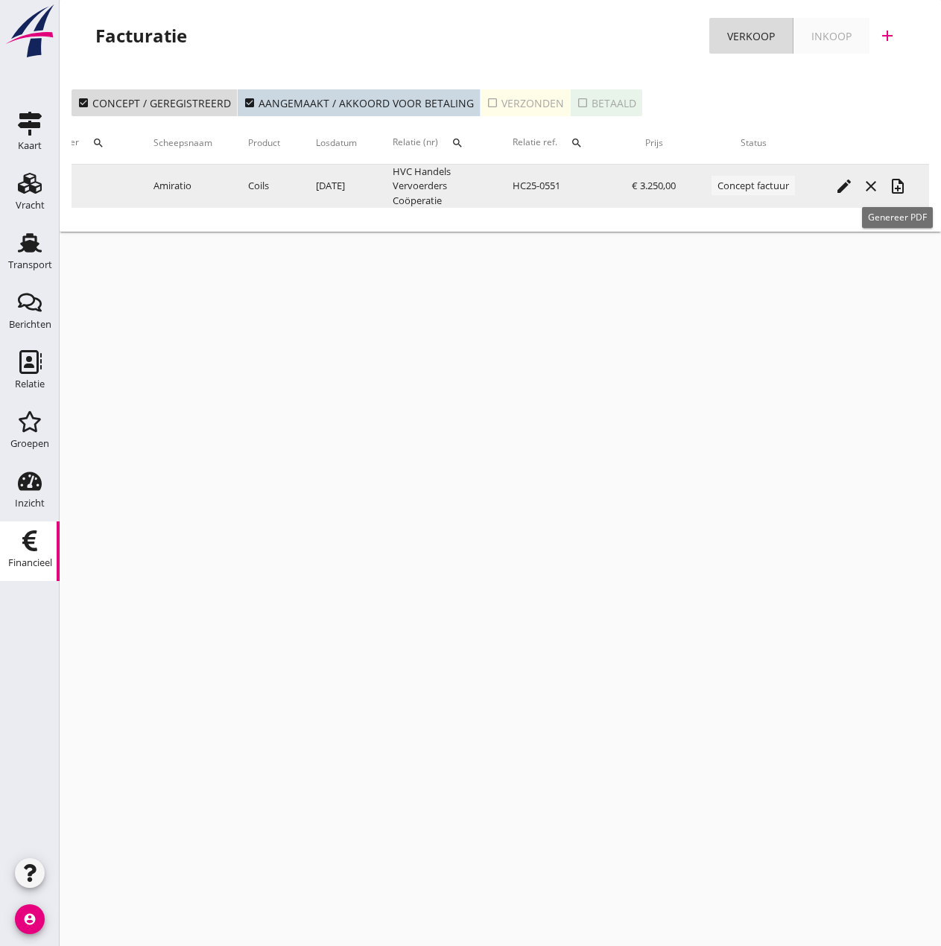
click at [890, 183] on icon "note_add" at bounding box center [898, 186] width 18 height 18
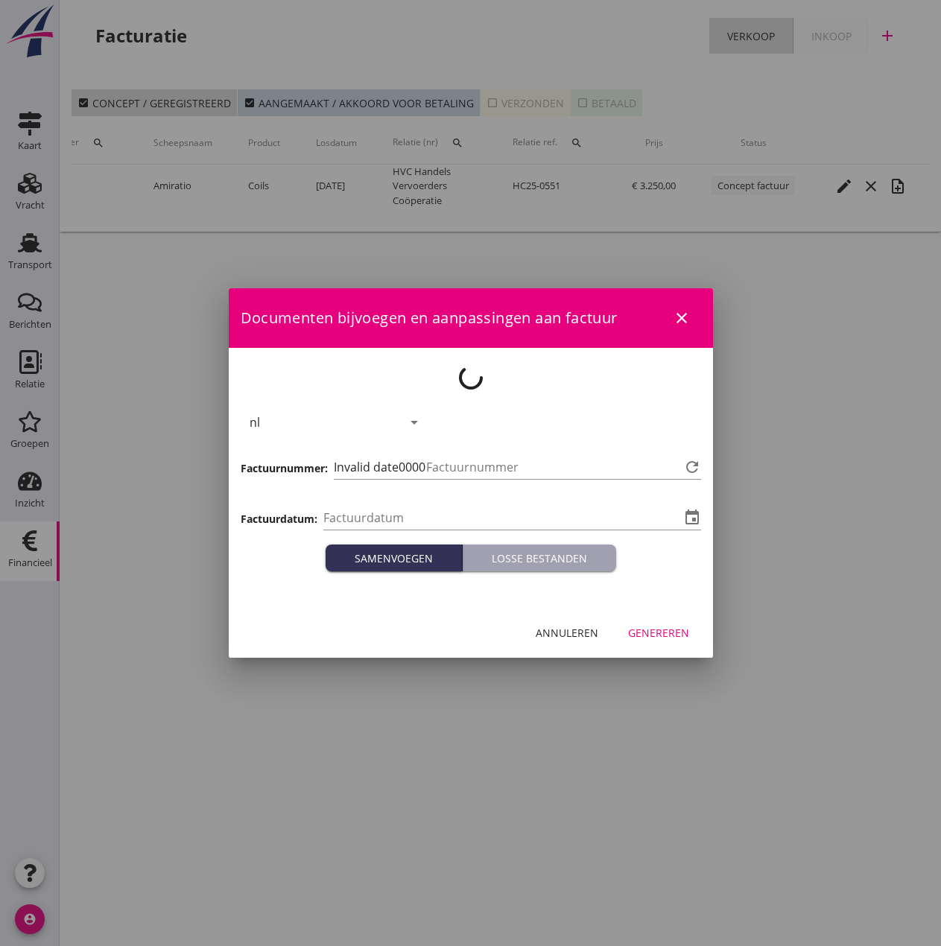
type input "[DATE]"
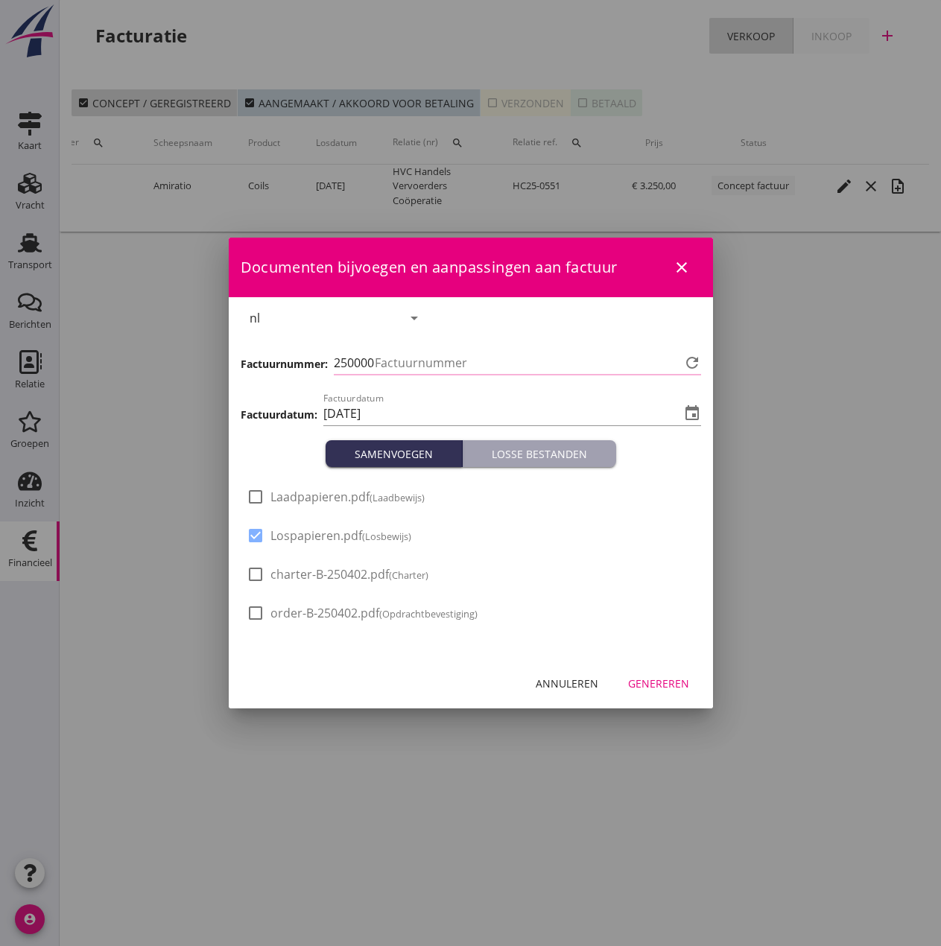
type input "473"
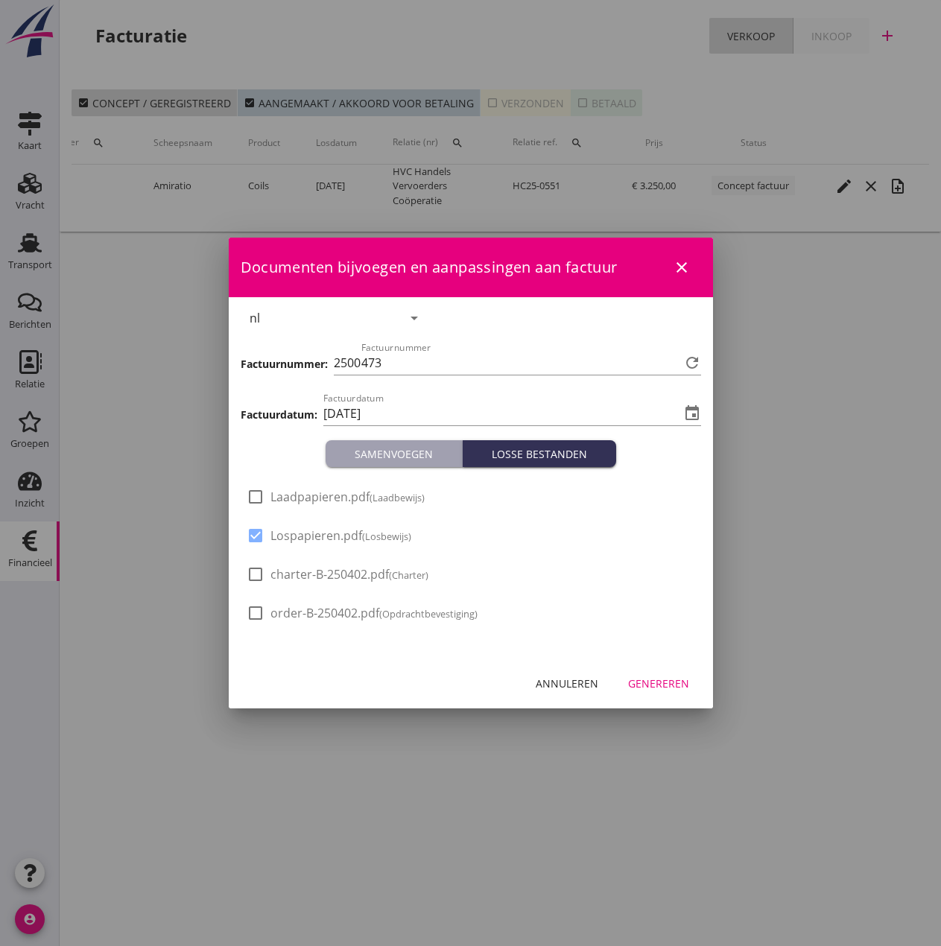
click at [276, 499] on span "Laadpapieren.pdf (Laadbewijs)" at bounding box center [348, 498] width 154 height 16
checkbox input "true"
click at [661, 680] on div "Genereren" at bounding box center [658, 684] width 61 height 16
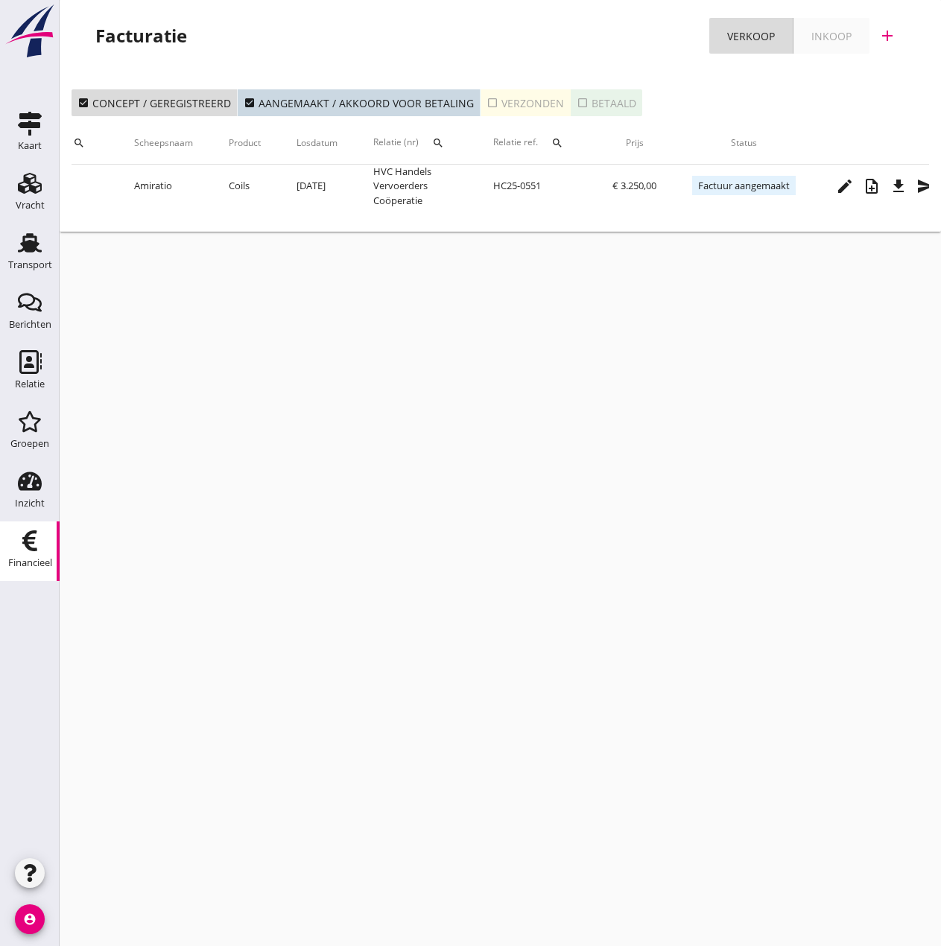
scroll to position [0, 286]
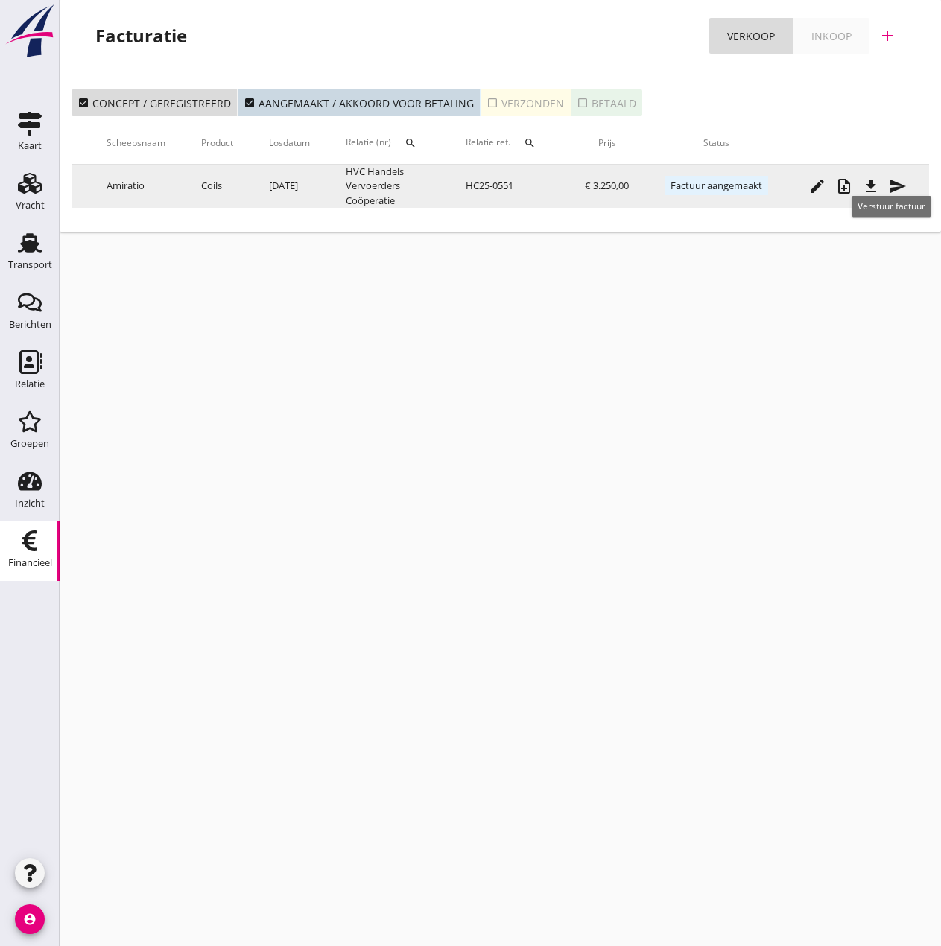
click at [891, 188] on icon "send" at bounding box center [898, 186] width 18 height 18
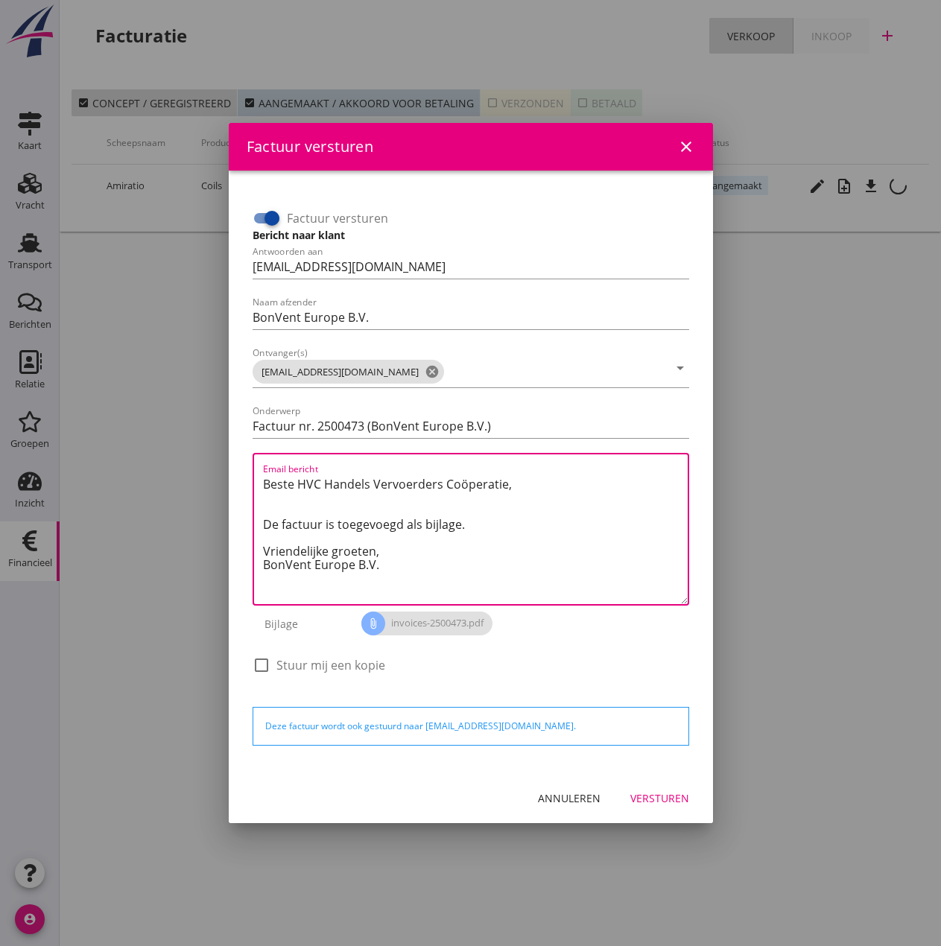
drag, startPoint x: 390, startPoint y: 551, endPoint x: 160, endPoint y: 453, distance: 250.4
click at [160, 453] on div "Factuur versturen close Factuur versturen Bericht naar klant Antwoorden aan [EM…" at bounding box center [470, 473] width 941 height 946
paste textarea "Relatie, In de bijlage vindt u de afrekening voor de reis van de MS [PERSON_NAM…"
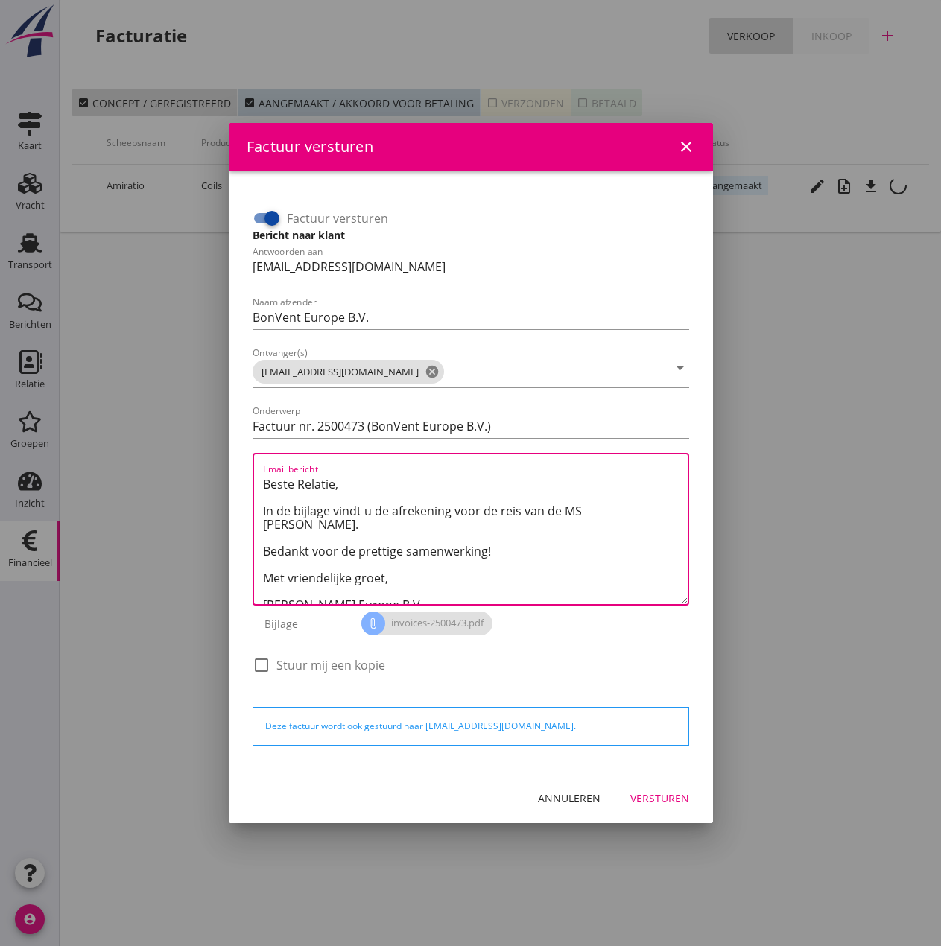
click at [584, 512] on textarea "Beste Relatie, In de bijlage vindt u de afrekening voor de reis van de MS [PERS…" at bounding box center [475, 538] width 425 height 132
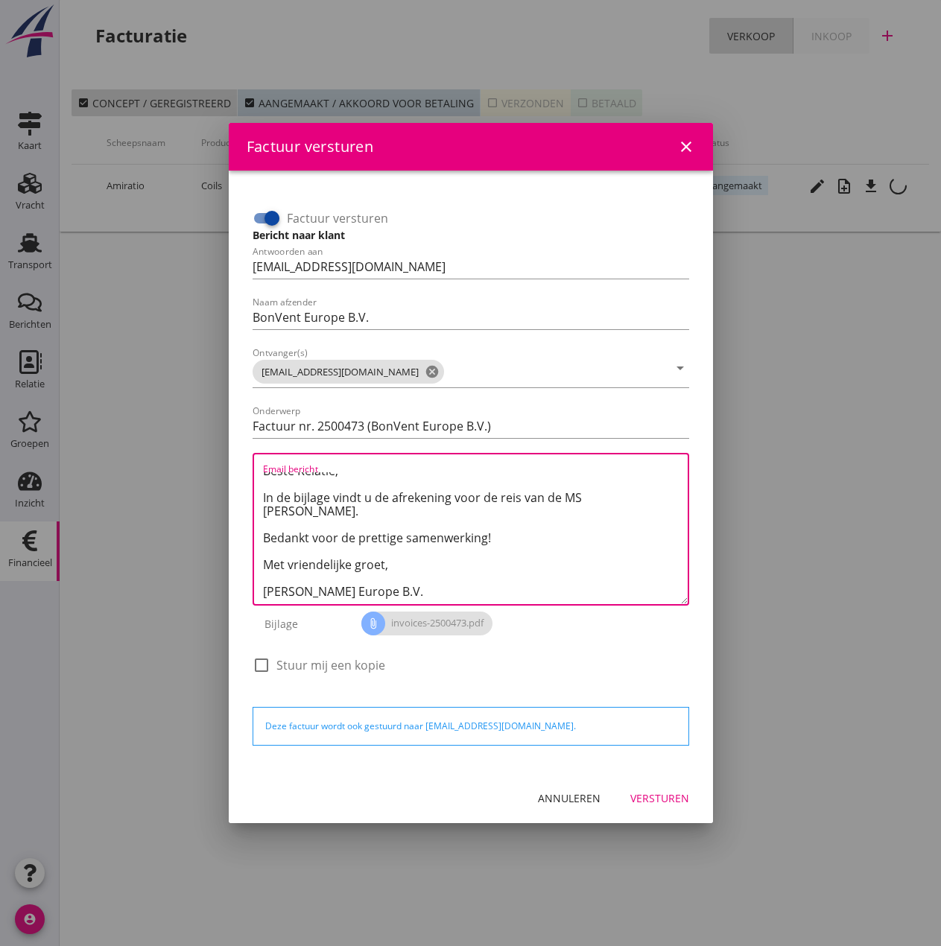
scroll to position [0, 0]
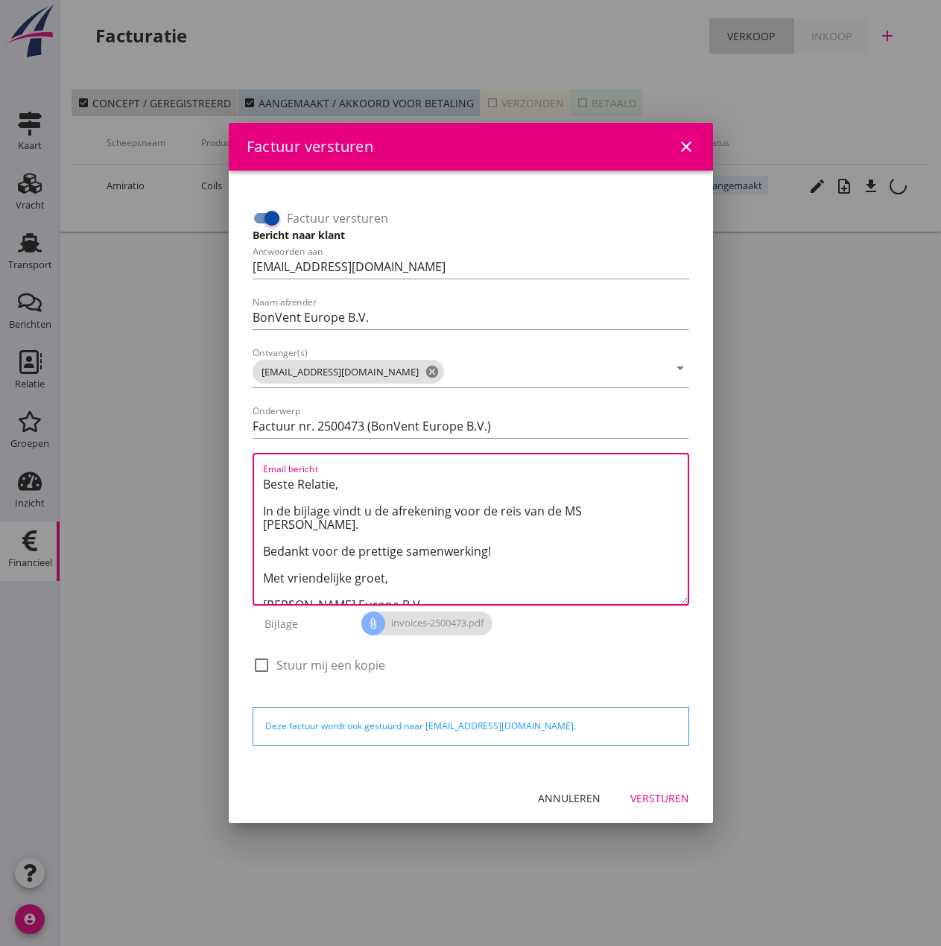
type textarea "Beste Relatie, In de bijlage vindt u de afrekening voor de reis van de MS [PERS…"
click at [641, 793] on div "Versturen" at bounding box center [659, 799] width 59 height 16
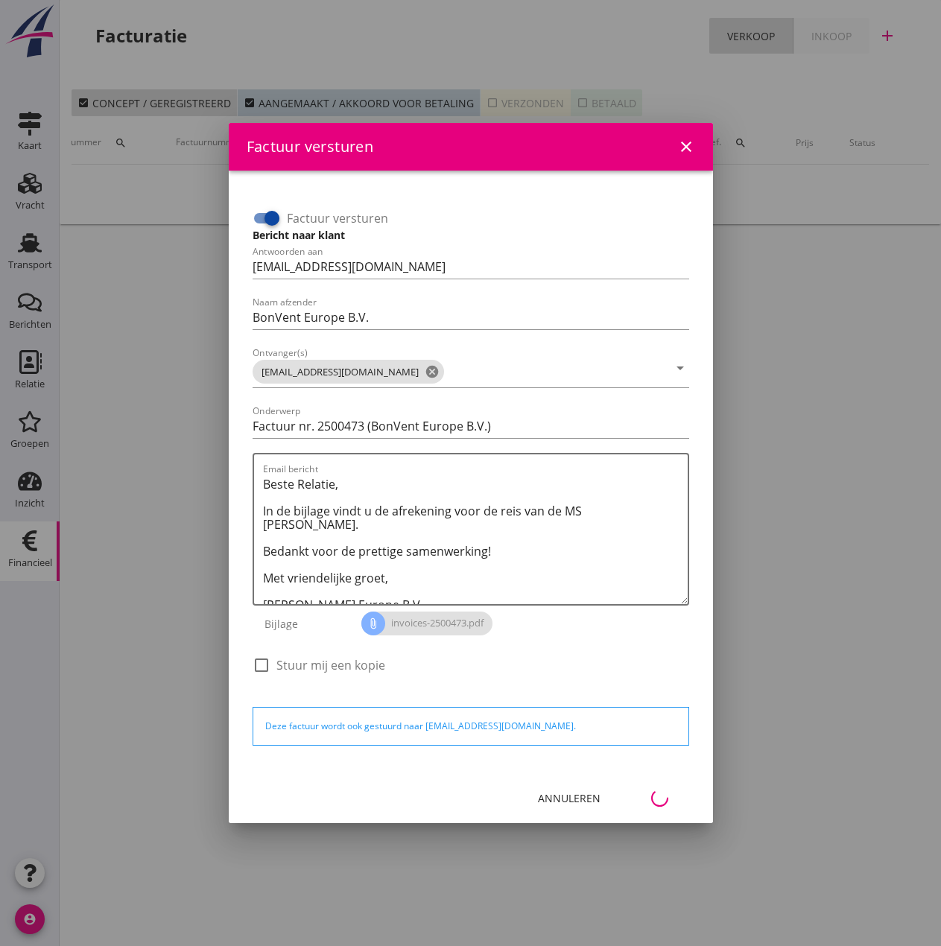
scroll to position [0, 66]
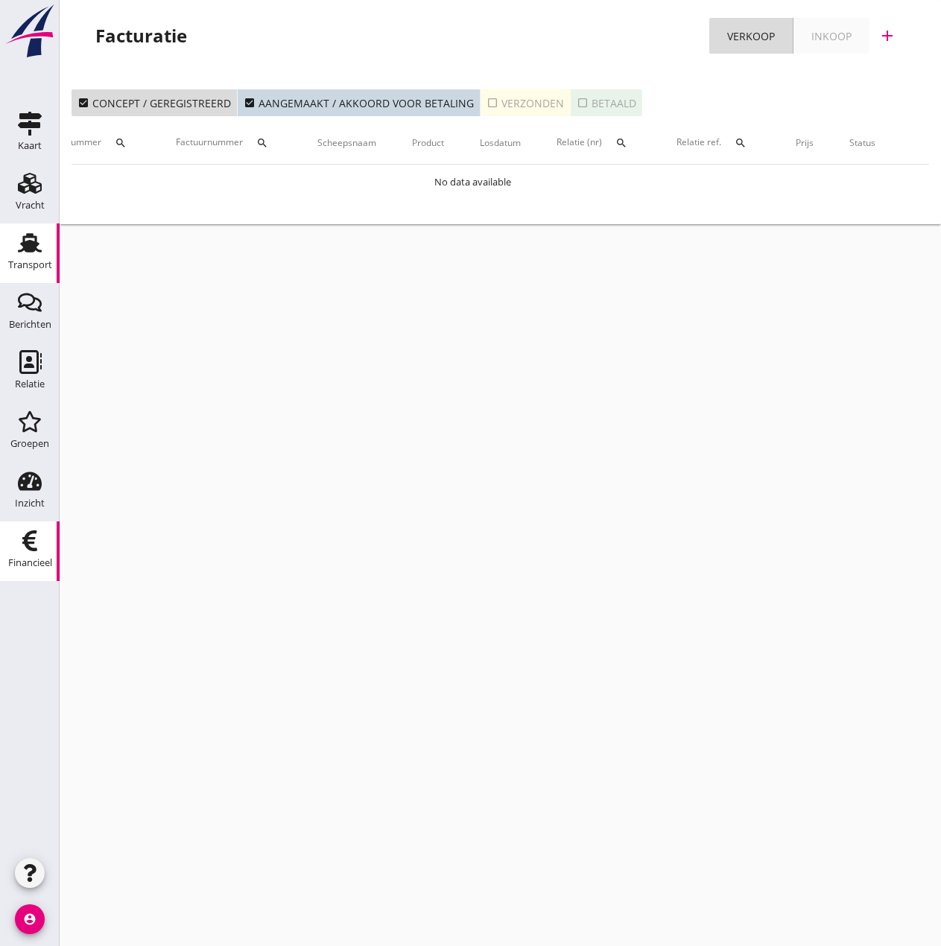
click at [34, 259] on div "Transport" at bounding box center [30, 265] width 44 height 21
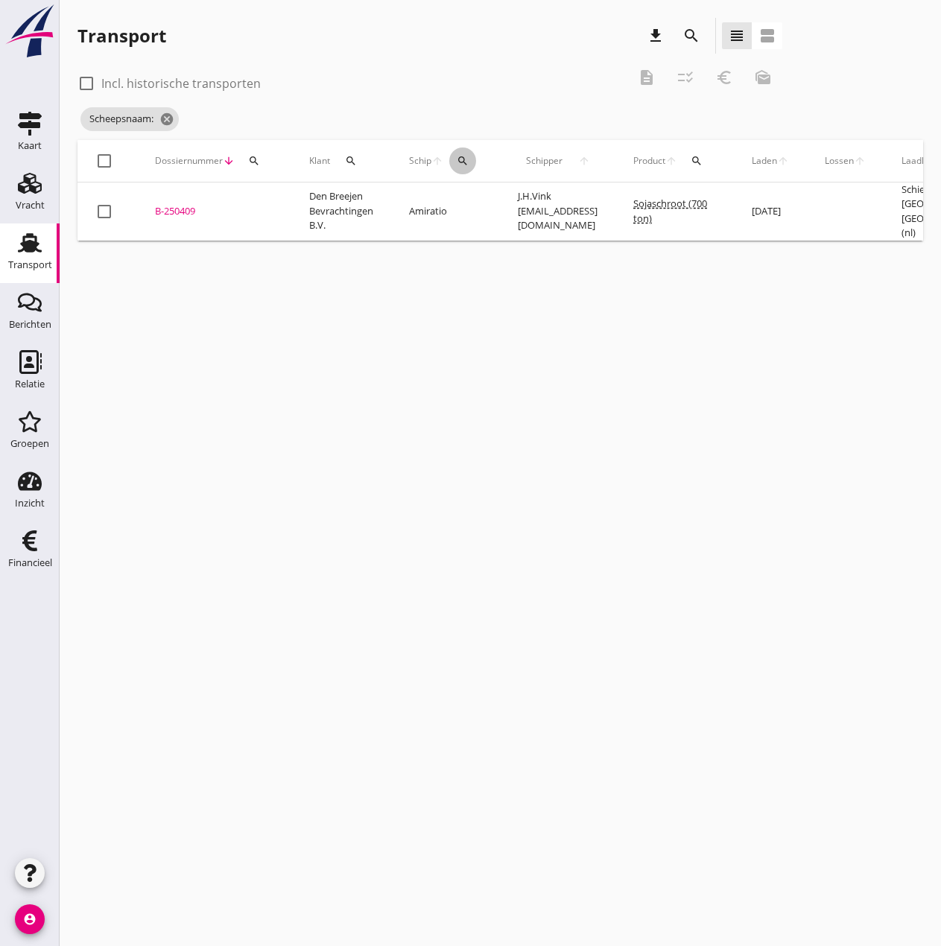
click at [471, 161] on div "search" at bounding box center [462, 161] width 27 height 12
click at [501, 208] on input "Zoek op (scheeps)naam" at bounding box center [533, 204] width 155 height 24
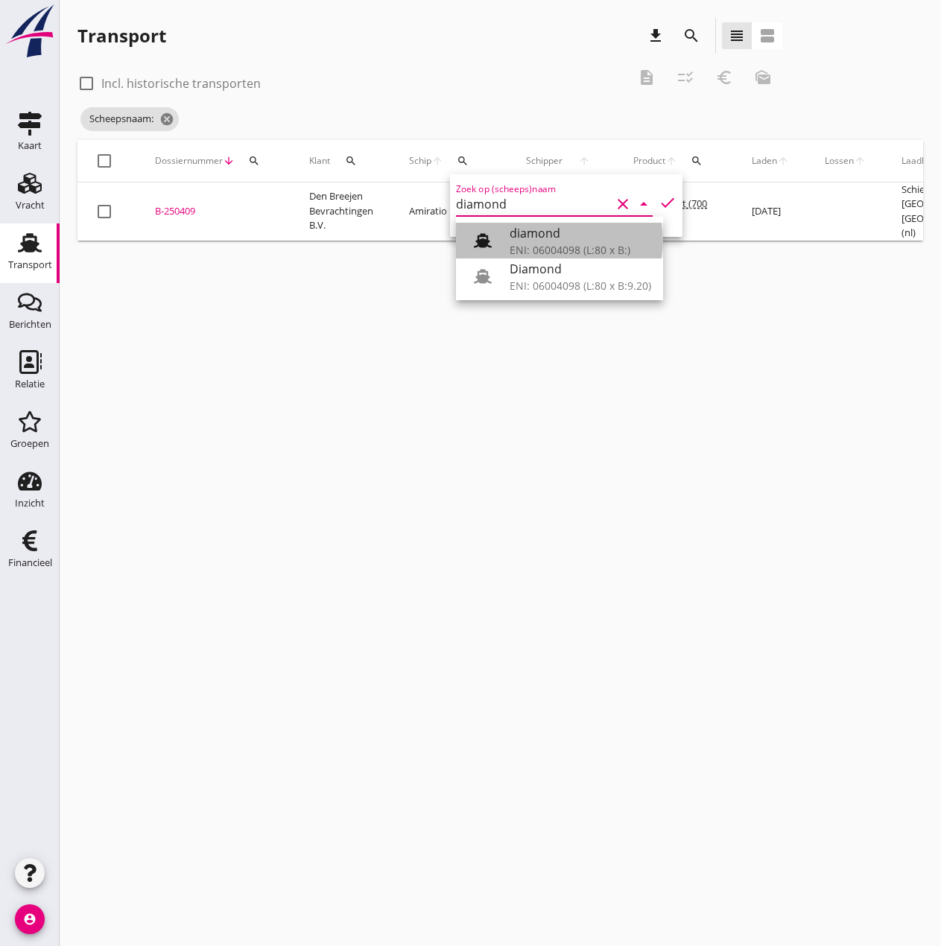
click at [560, 244] on div "ENI: 06004098 (L:80 x B:)" at bounding box center [581, 250] width 142 height 16
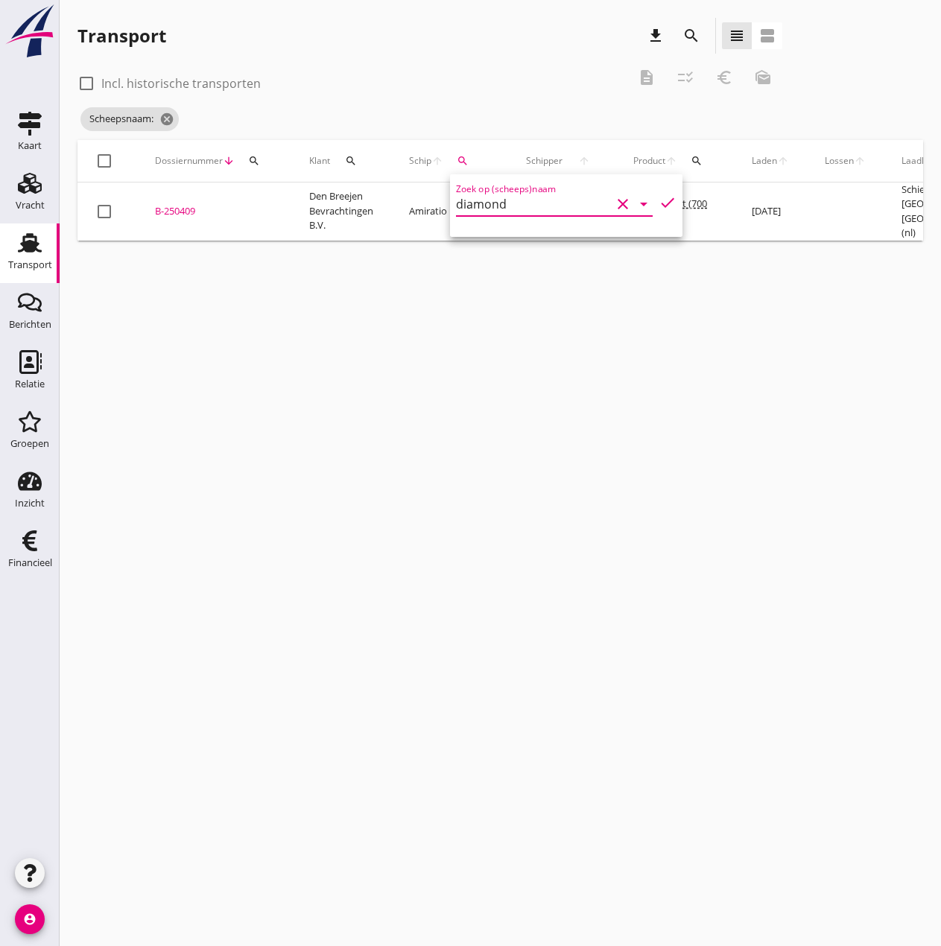
click at [659, 201] on icon "check" at bounding box center [668, 203] width 18 height 18
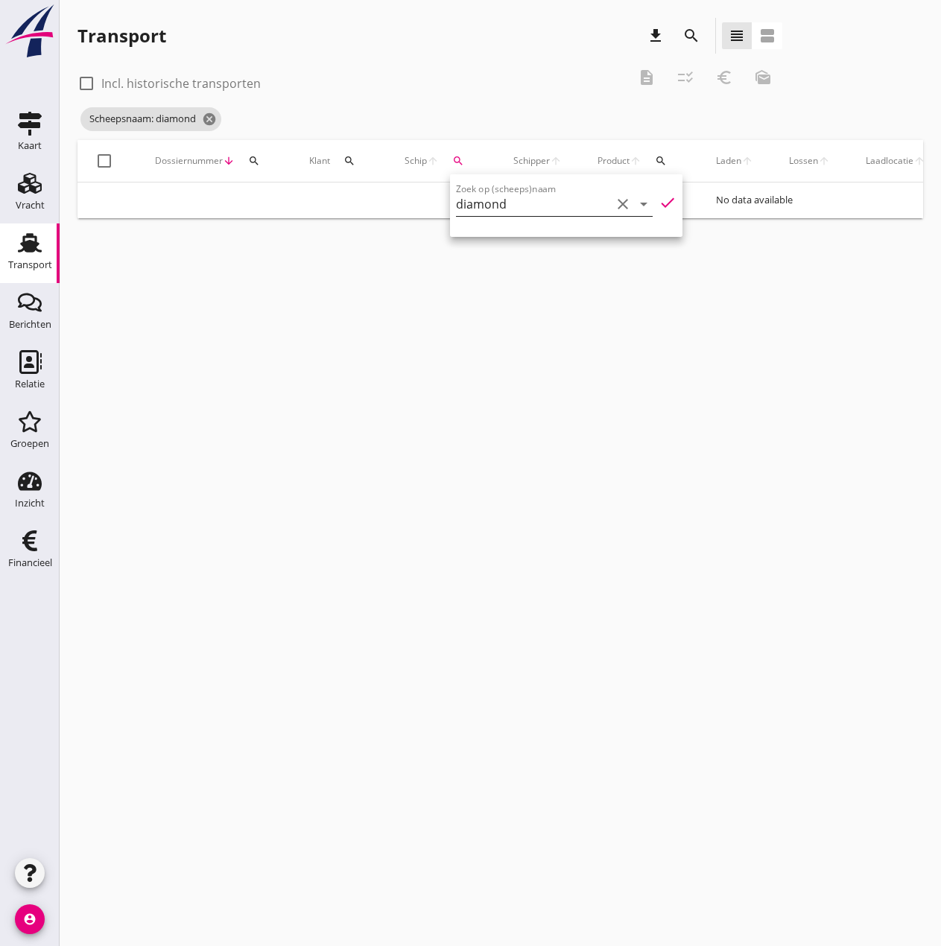
click at [569, 209] on input "diamond" at bounding box center [533, 204] width 155 height 24
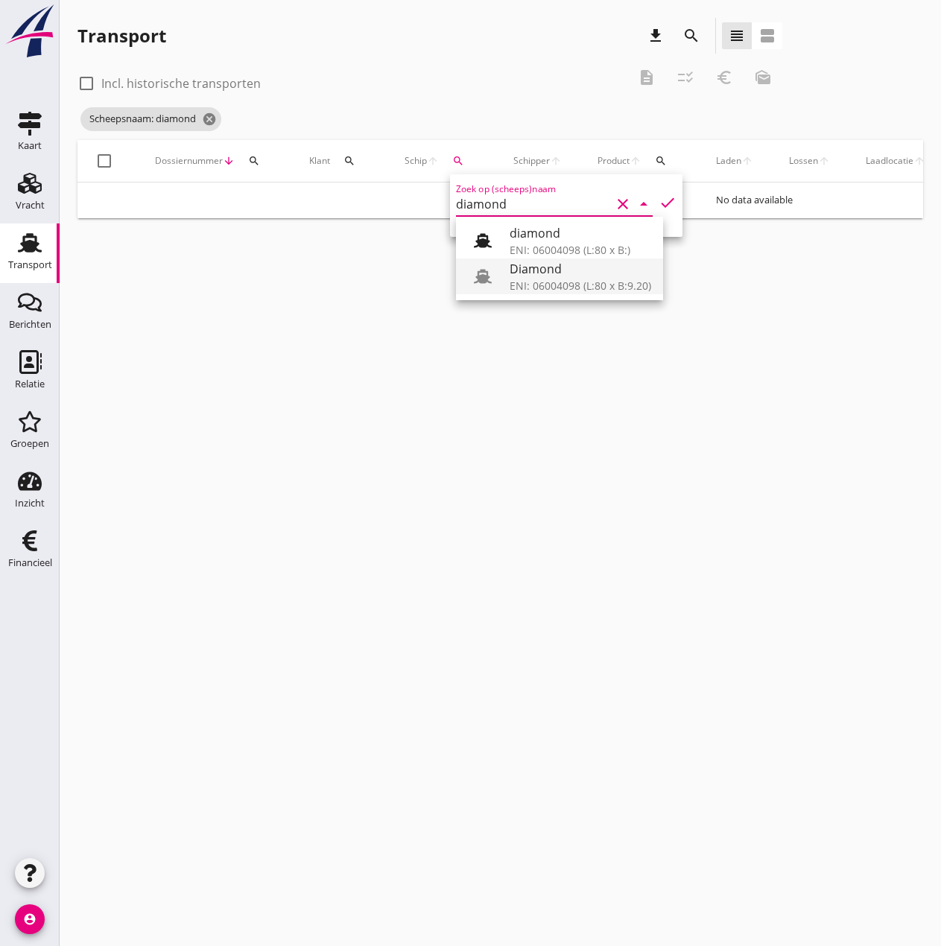
click at [546, 272] on div "Diamond" at bounding box center [581, 269] width 142 height 18
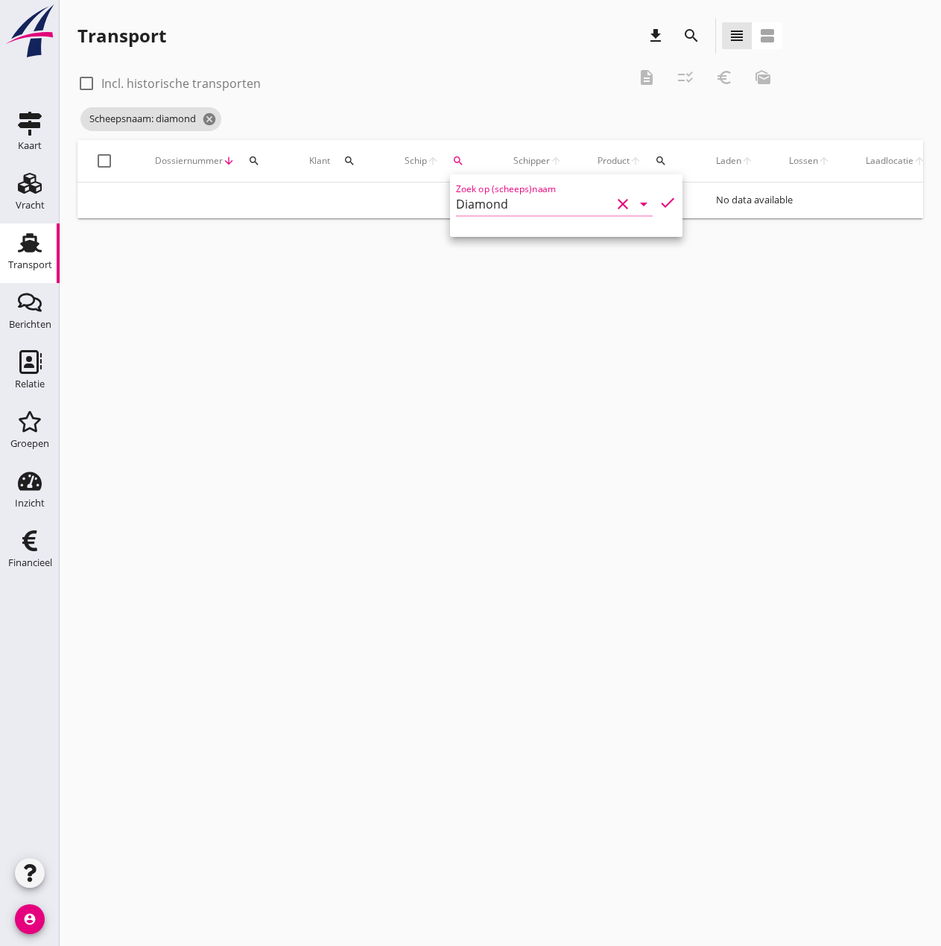
click at [659, 201] on icon "check" at bounding box center [668, 203] width 18 height 18
type input "Diamond"
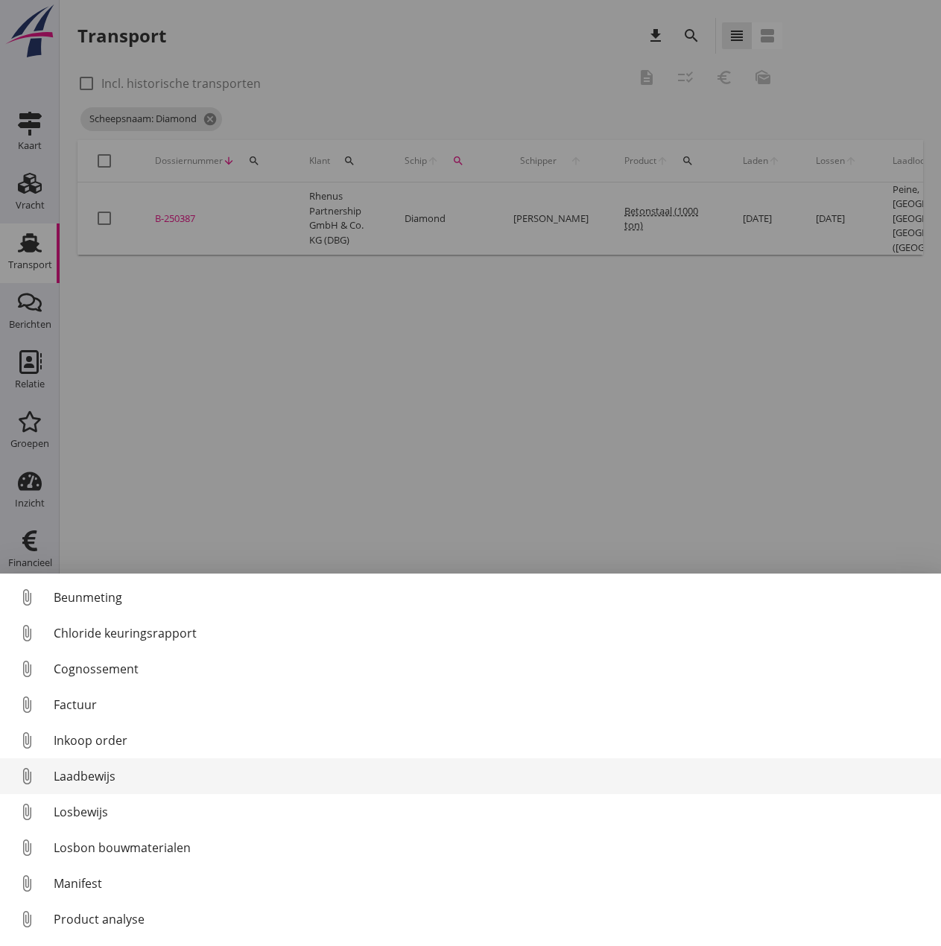
click at [75, 778] on div "Laadbewijs" at bounding box center [492, 777] width 876 height 18
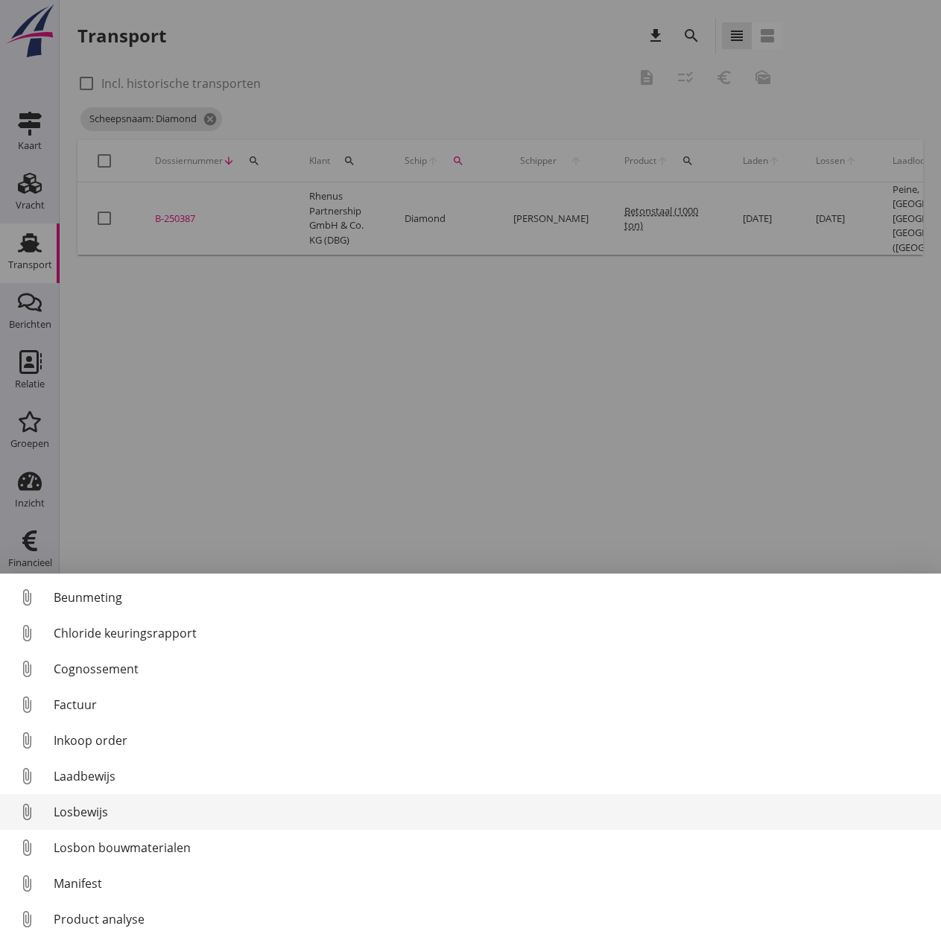
click at [87, 815] on div "Losbewijs" at bounding box center [492, 812] width 876 height 18
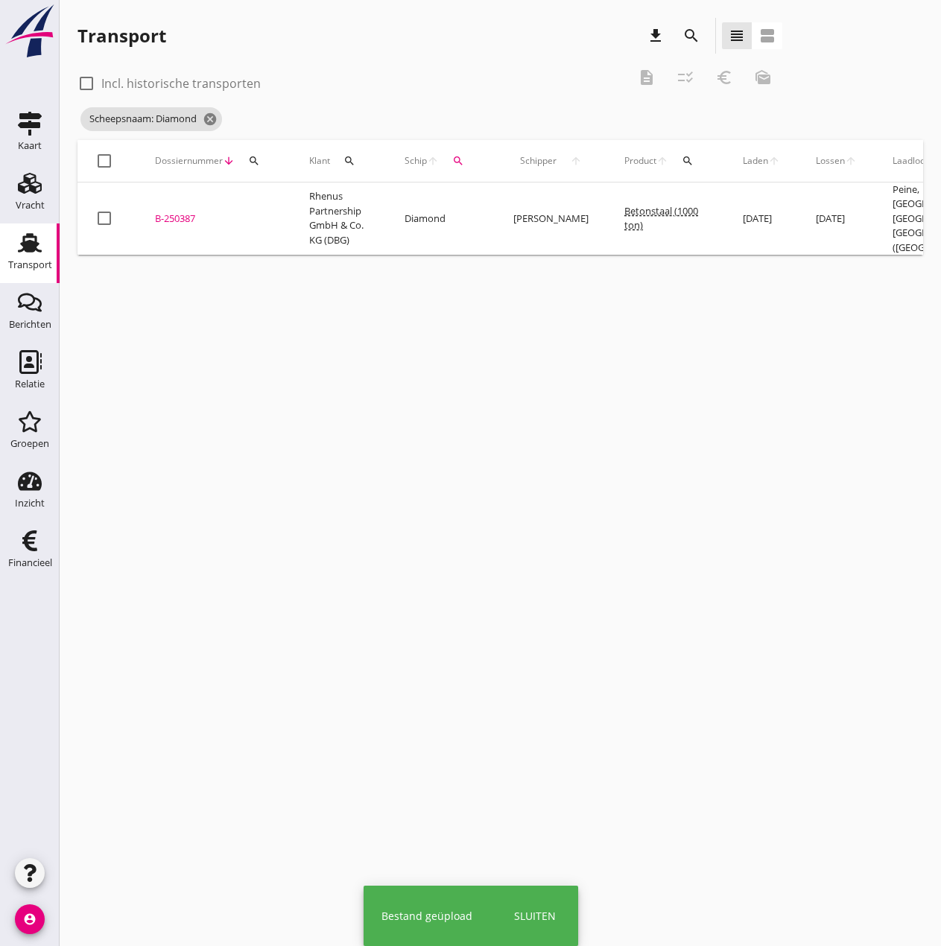
click at [193, 214] on div "B-250387" at bounding box center [214, 219] width 118 height 15
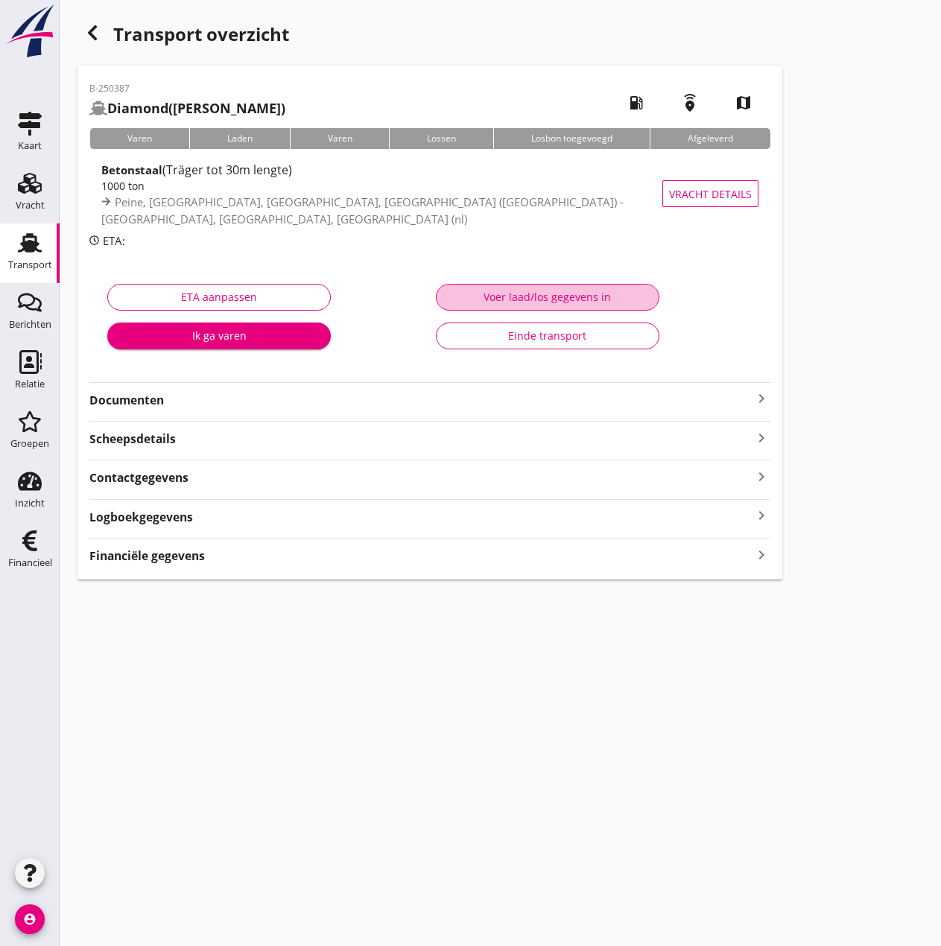
click at [547, 289] on div "Voer laad/los gegevens in" at bounding box center [548, 297] width 198 height 16
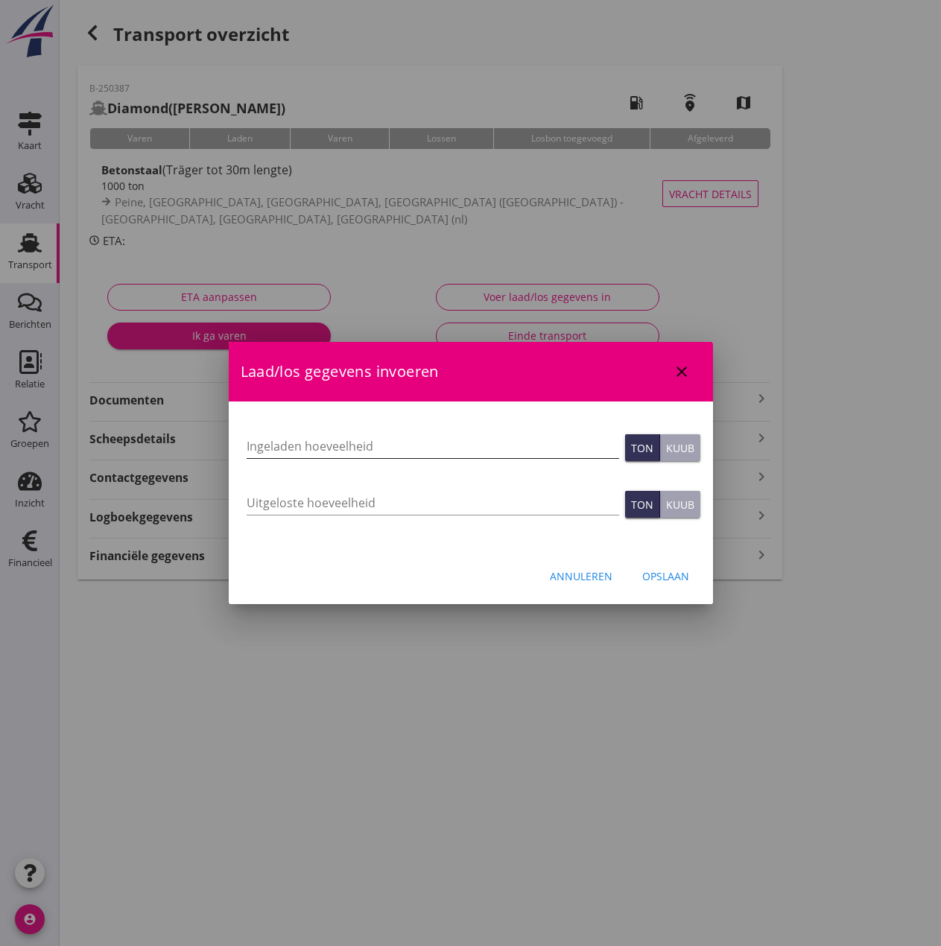
click at [350, 438] on input "Ingeladen hoeveelheid" at bounding box center [433, 446] width 373 height 24
type input "1023"
type input "1023.203"
click at [331, 498] on input "Uitgeloste hoeveelheid" at bounding box center [433, 503] width 373 height 24
click at [250, 505] on input "Uitgeloste hoeveelheid" at bounding box center [433, 503] width 373 height 24
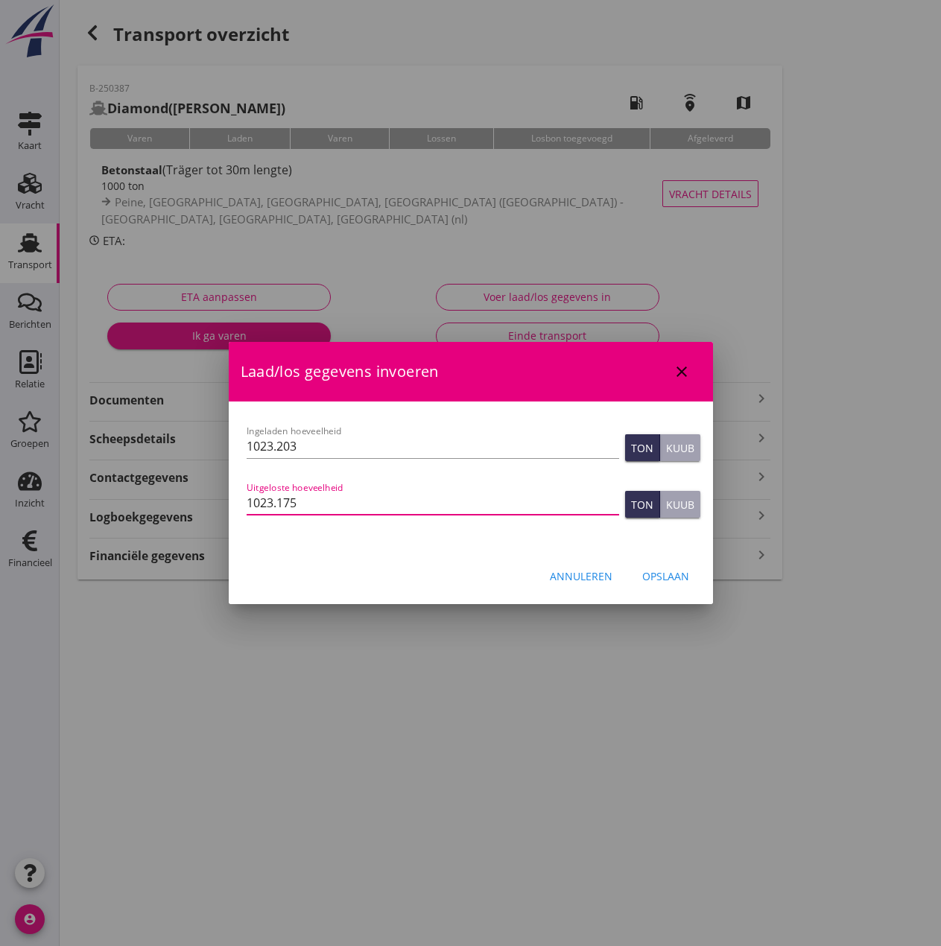
type input "1023.175"
click at [686, 572] on div "Opslaan" at bounding box center [665, 577] width 47 height 16
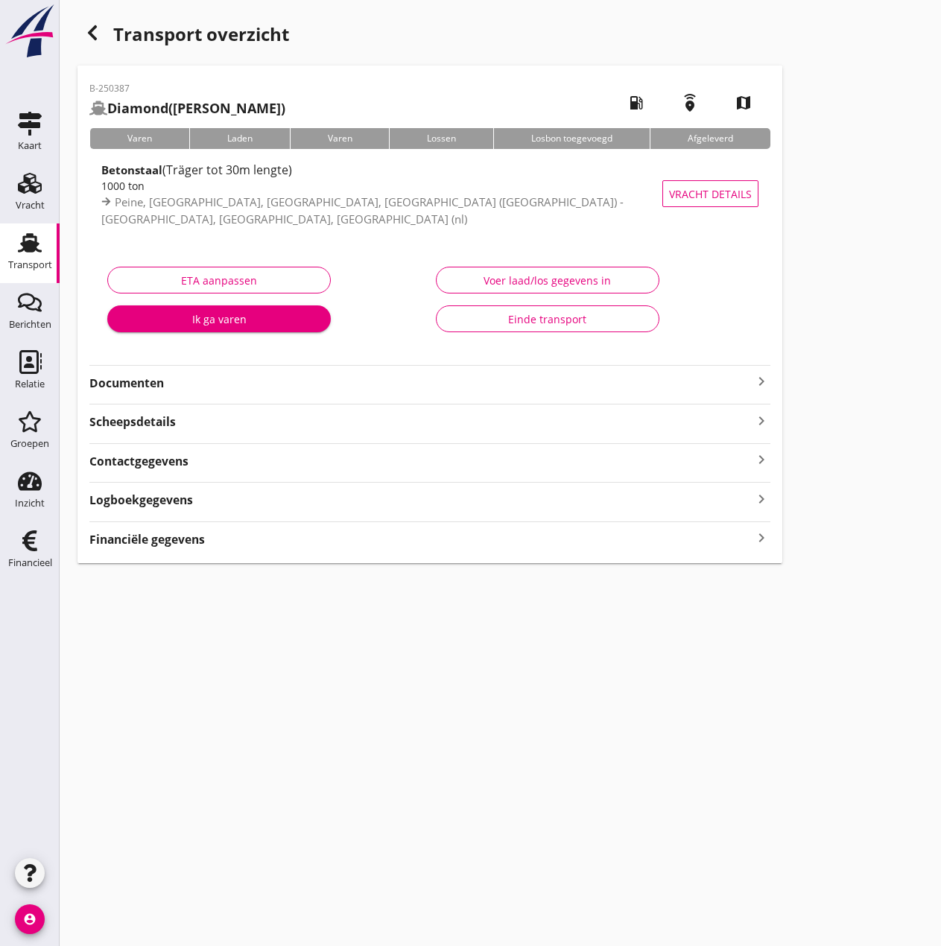
click at [166, 537] on strong "Financiële gegevens" at bounding box center [147, 539] width 116 height 17
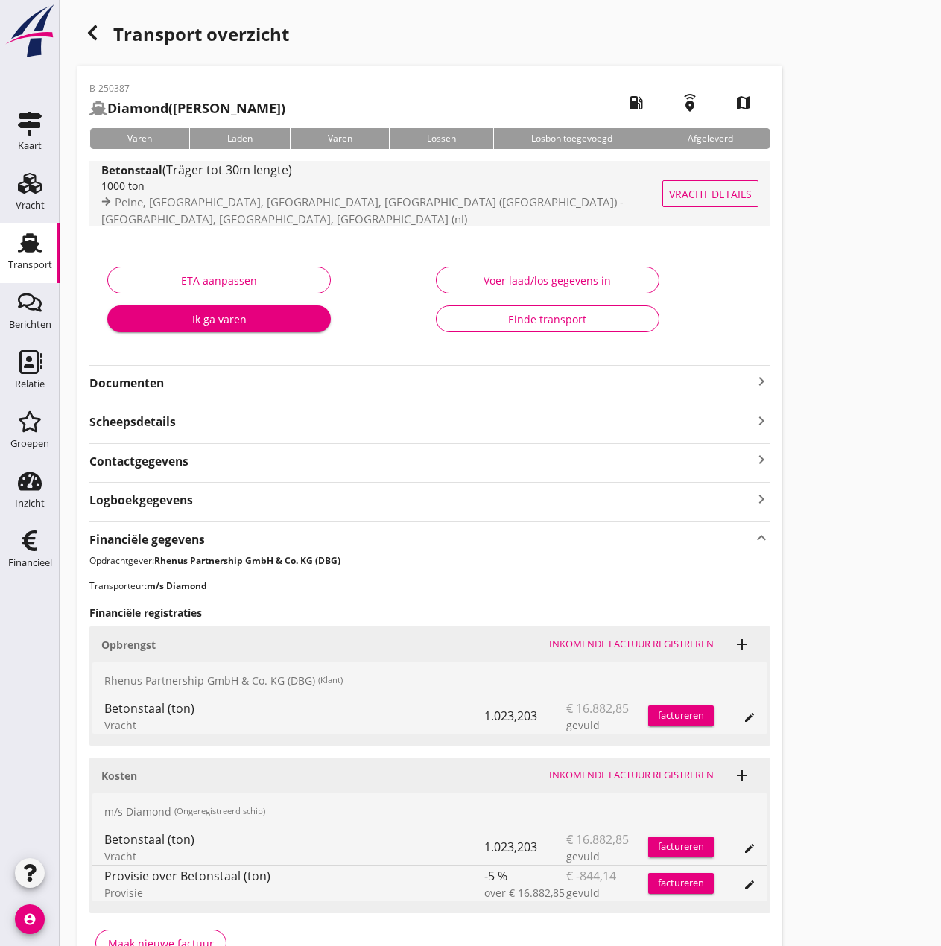
click at [737, 192] on span "Vracht details" at bounding box center [710, 194] width 83 height 16
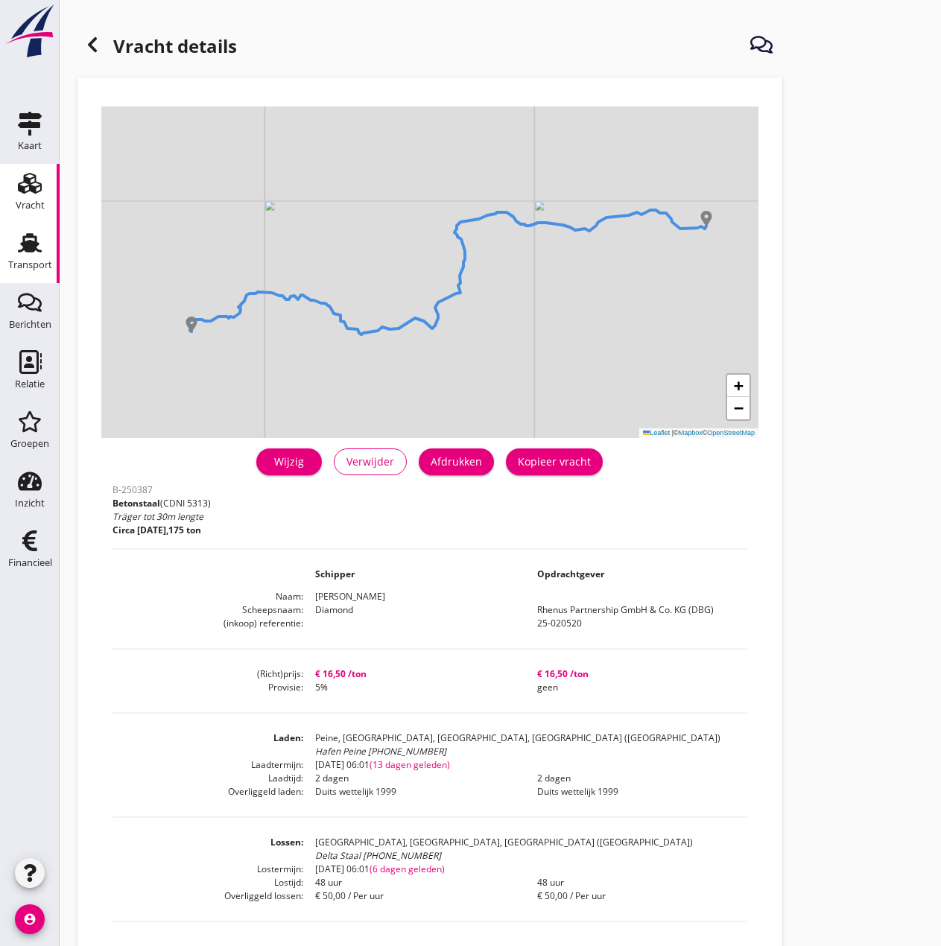
click at [22, 242] on icon "Transport" at bounding box center [30, 243] width 24 height 24
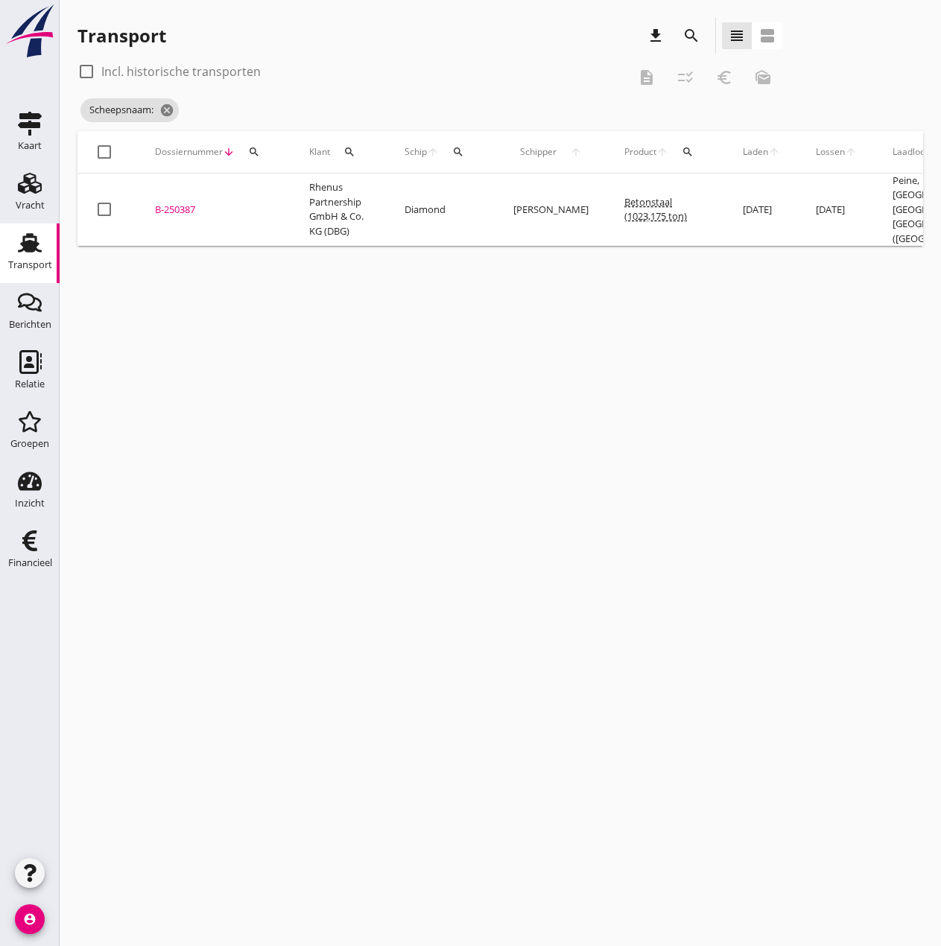
click at [180, 203] on div "B-250387" at bounding box center [214, 210] width 118 height 15
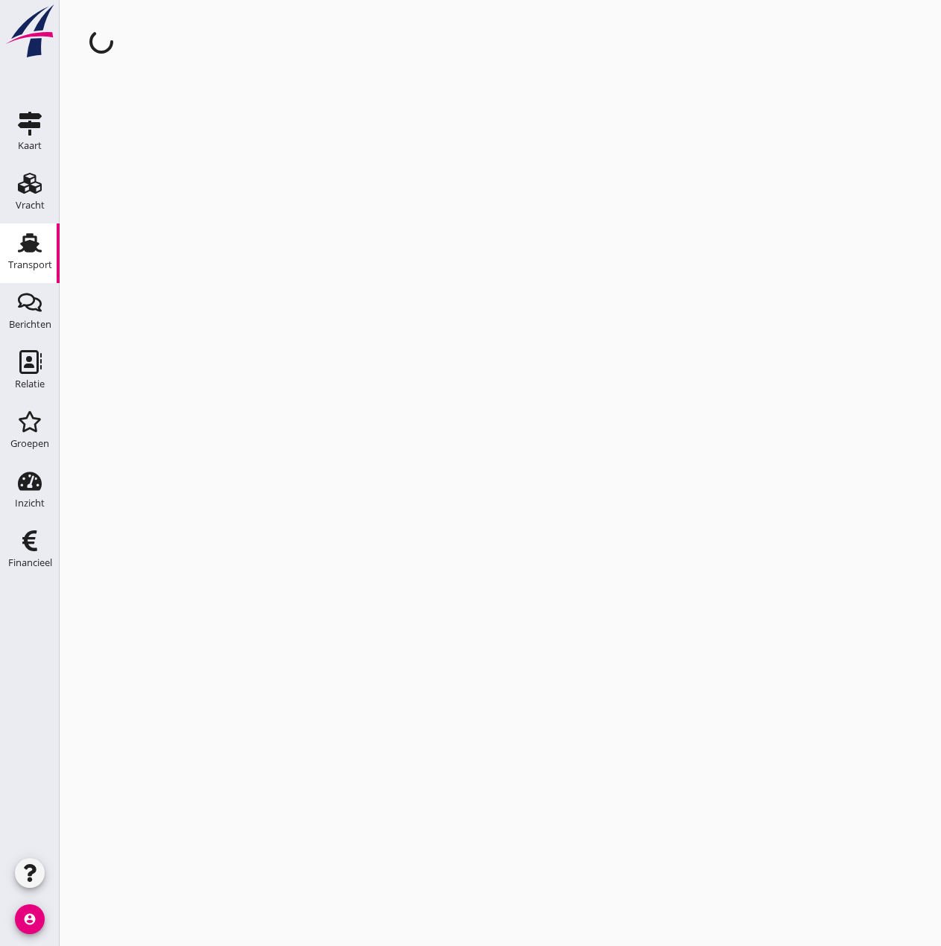
click at [180, 203] on div "cancel You are impersonating another user." at bounding box center [501, 473] width 882 height 946
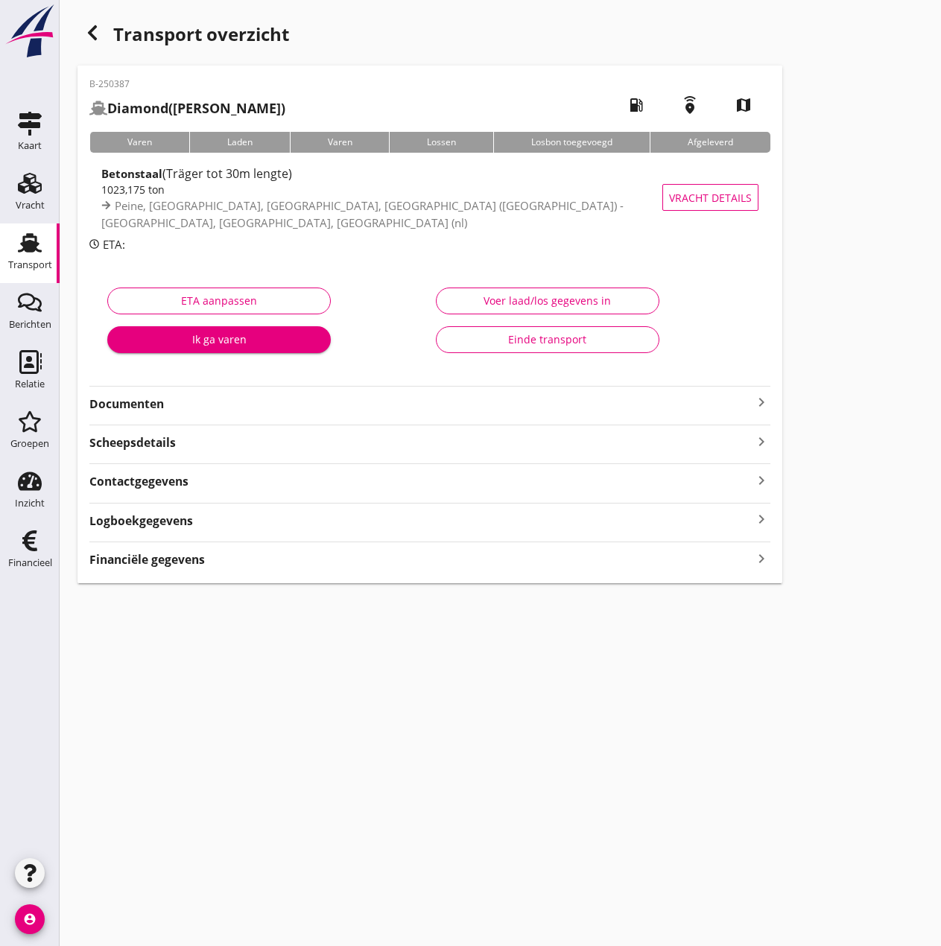
click at [130, 442] on strong "Scheepsdetails" at bounding box center [132, 442] width 86 height 17
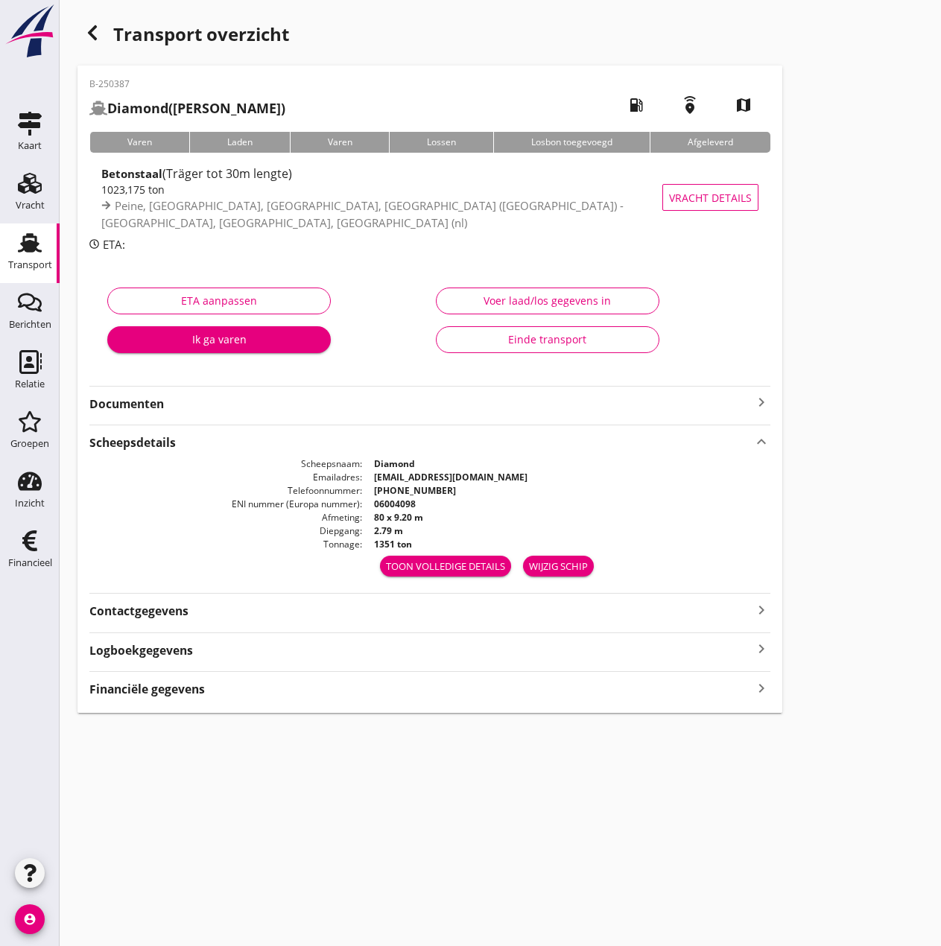
click at [26, 252] on use at bounding box center [30, 242] width 24 height 19
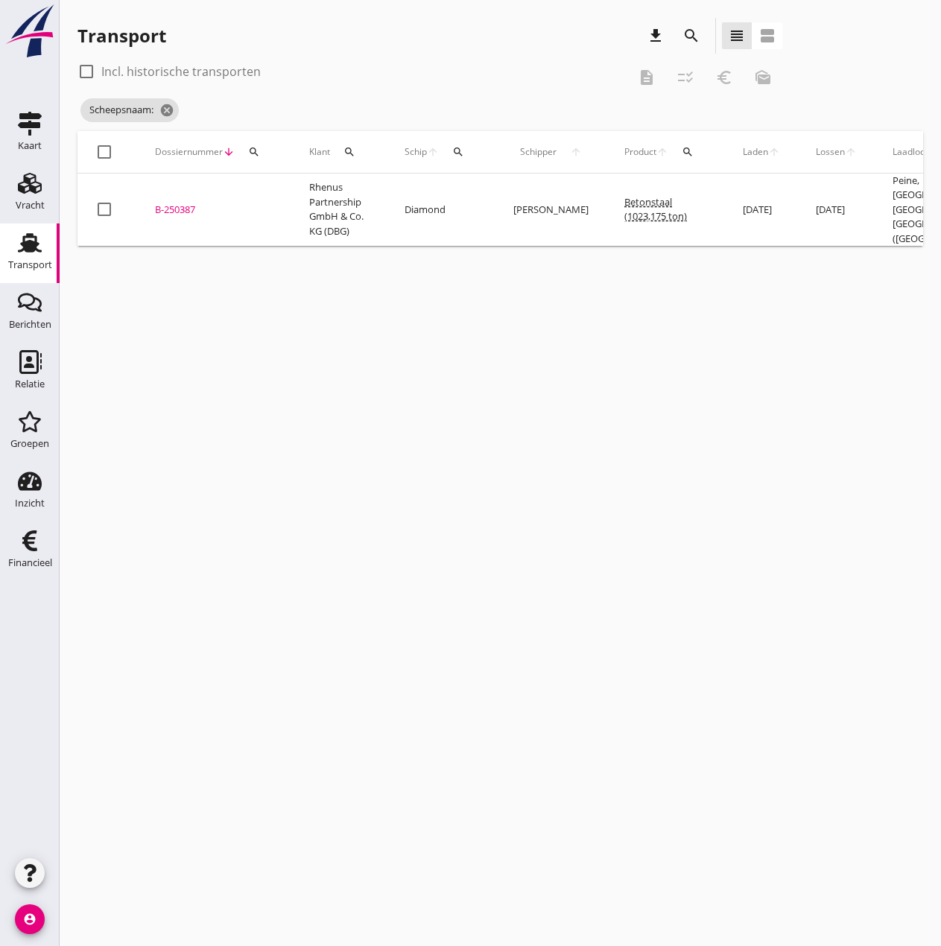
click at [181, 203] on div "B-250387" at bounding box center [214, 210] width 118 height 15
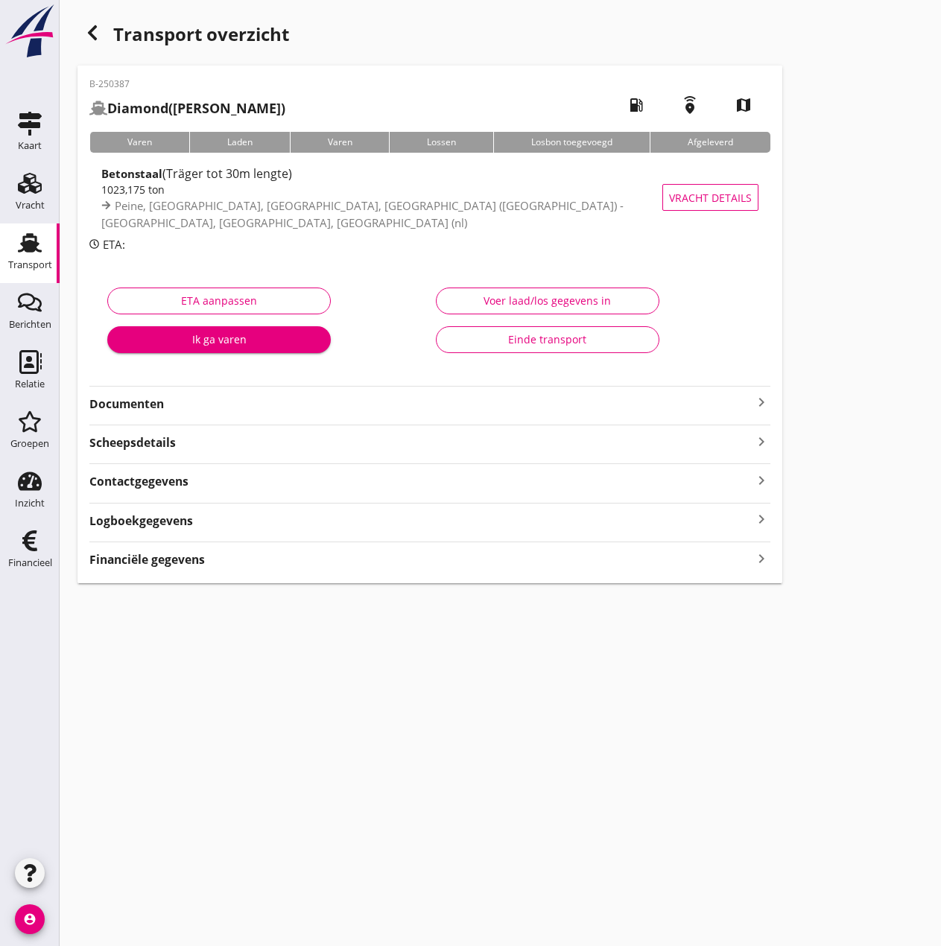
click at [171, 559] on strong "Financiële gegevens" at bounding box center [147, 559] width 116 height 17
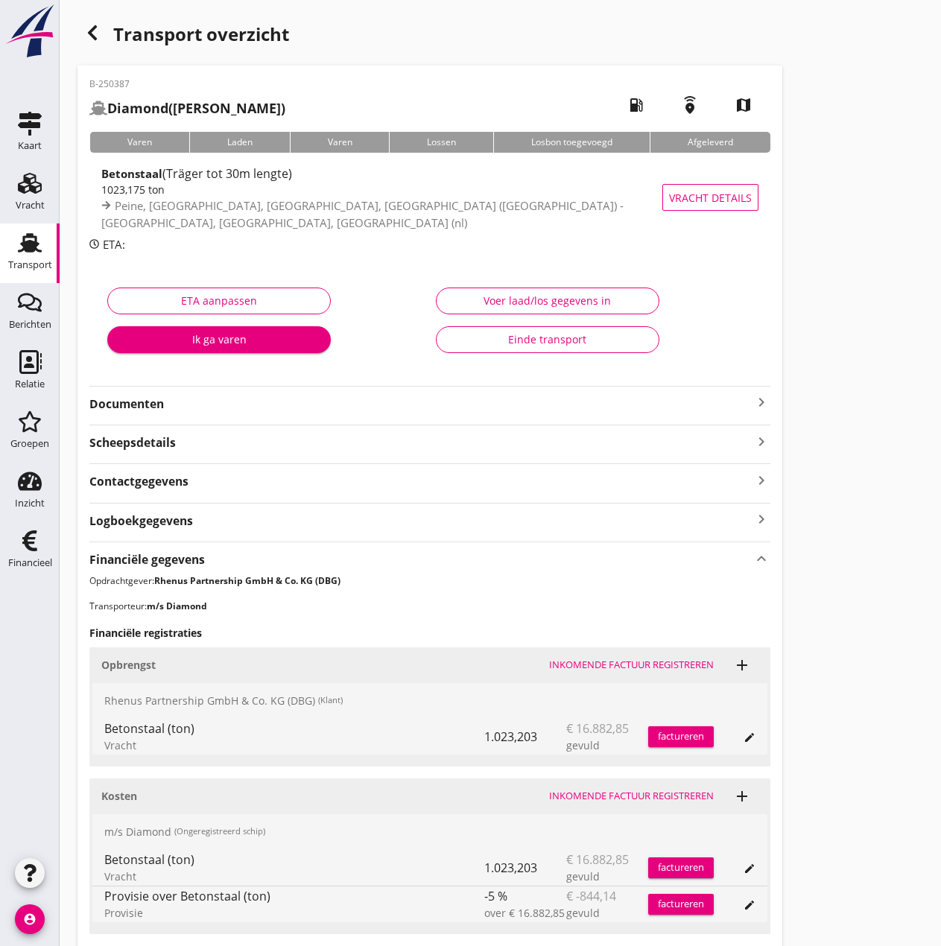
click at [651, 798] on div "Inkomende factuur registreren" at bounding box center [631, 796] width 165 height 15
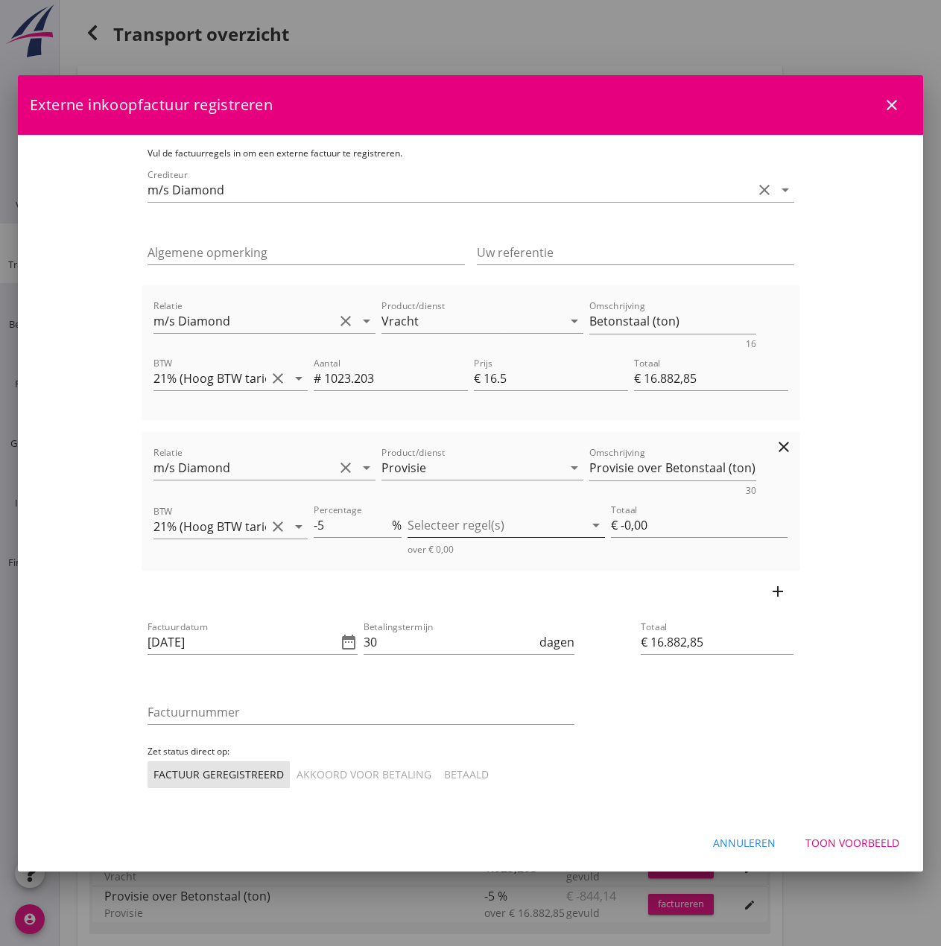
click at [516, 519] on div at bounding box center [496, 525] width 177 height 24
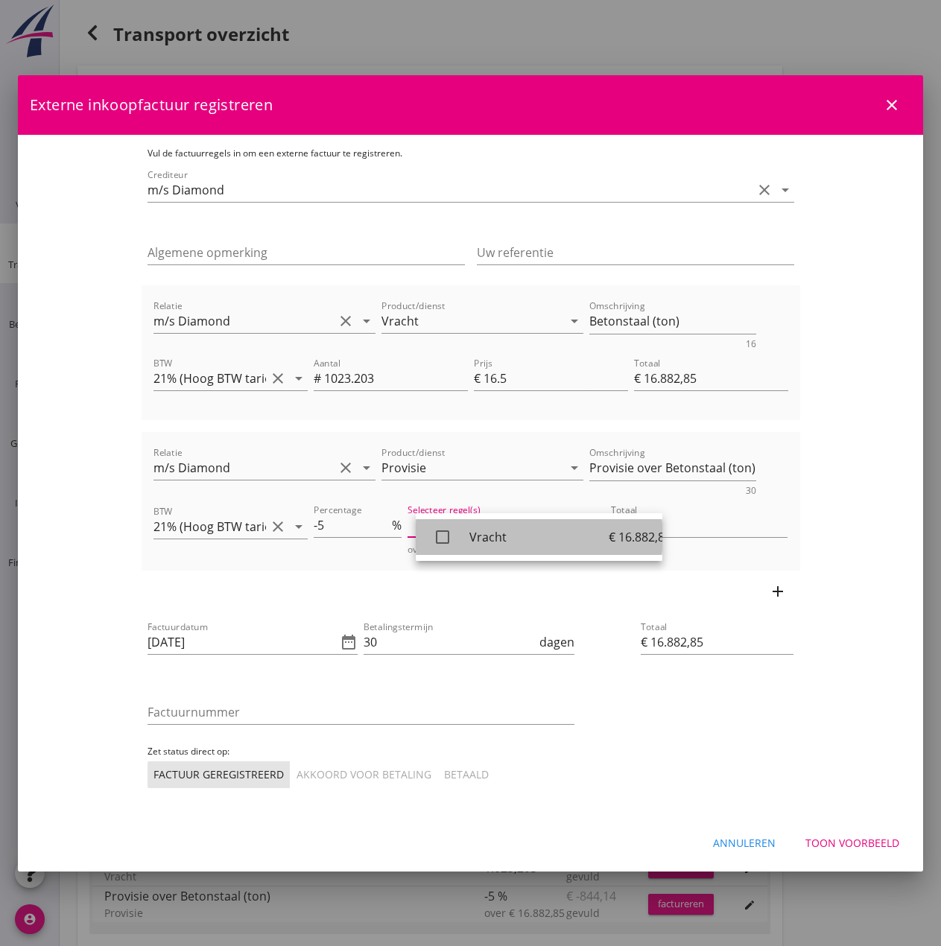
click at [452, 543] on icon "check_box_outline_blank" at bounding box center [443, 537] width 30 height 30
type input "€ -844,14"
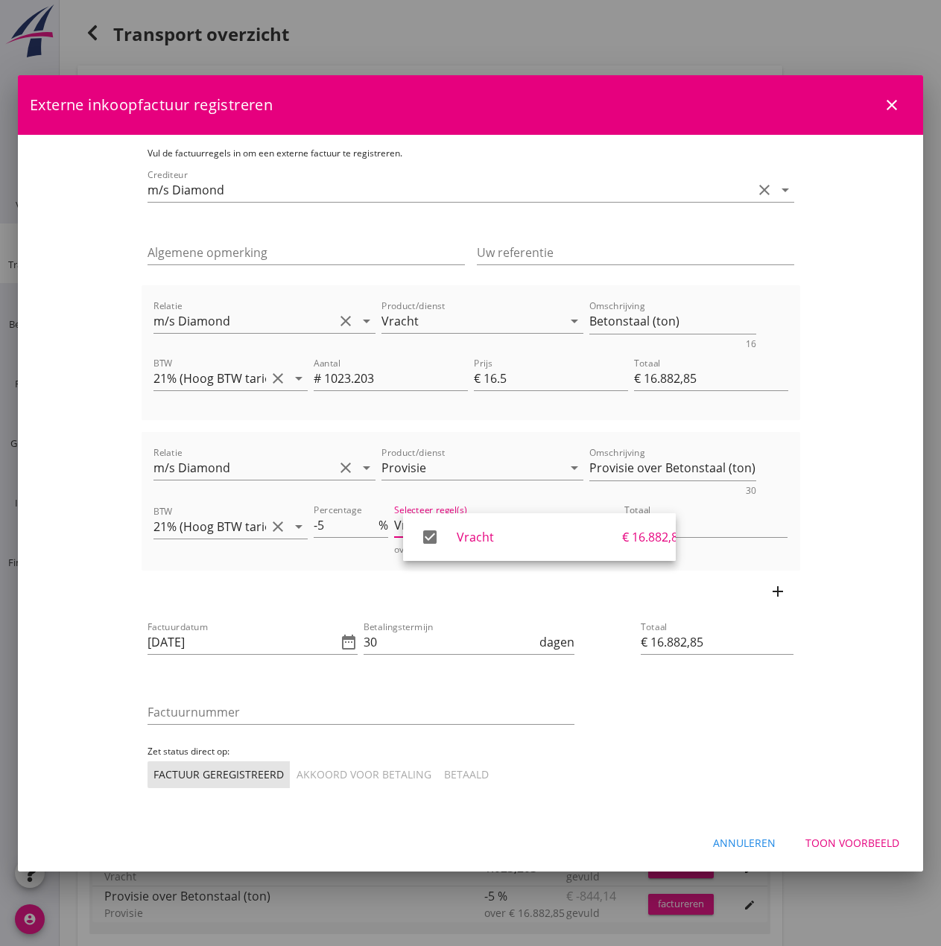
click at [156, 666] on div at bounding box center [253, 664] width 211 height 9
click at [340, 646] on icon "date_range" at bounding box center [349, 642] width 18 height 18
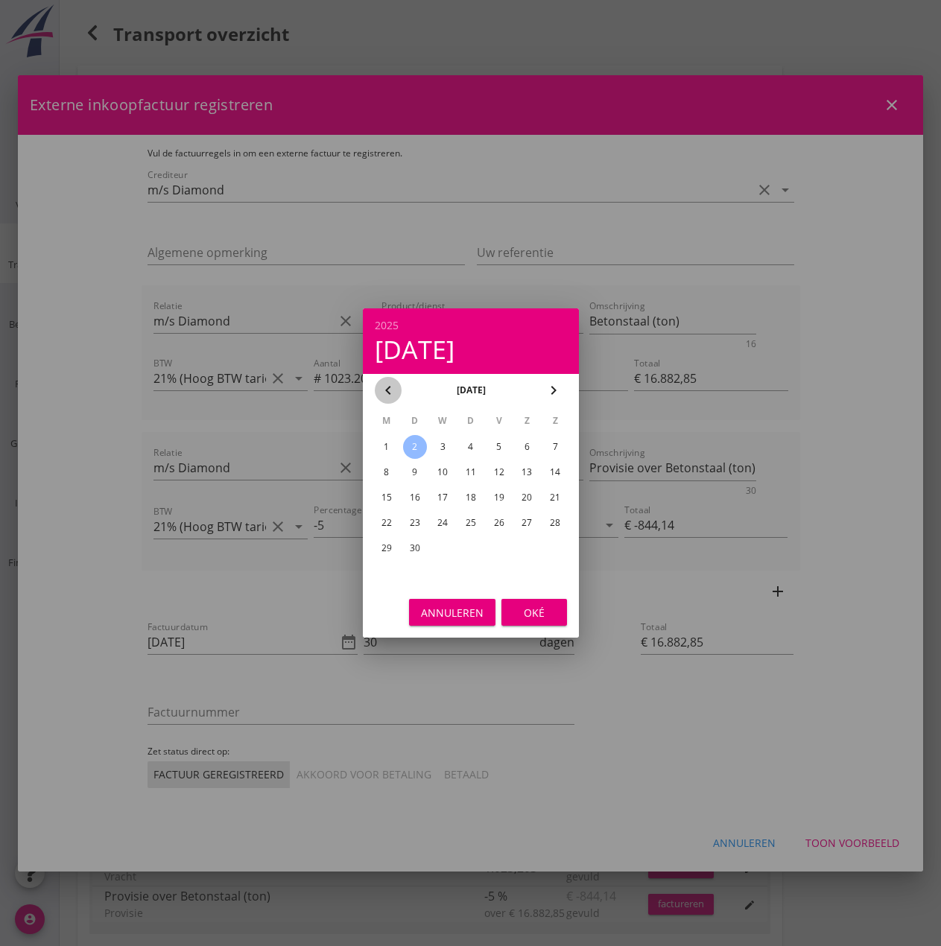
click at [387, 393] on icon "chevron_left" at bounding box center [388, 391] width 18 height 18
click at [496, 546] on div "29" at bounding box center [499, 549] width 24 height 24
type input "[DATE]"
click at [531, 615] on div "Oké" at bounding box center [534, 613] width 42 height 16
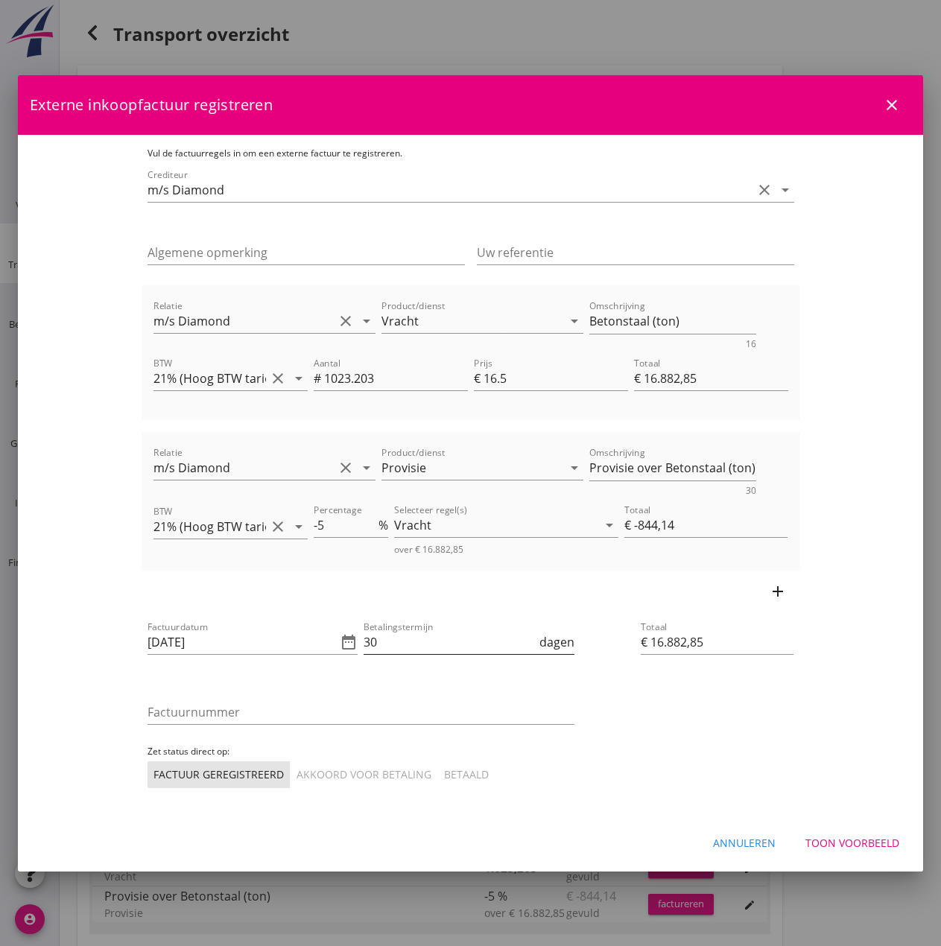
click at [364, 651] on input "30" at bounding box center [450, 642] width 173 height 24
type input "3"
type input "14"
click at [268, 712] on input "Factuurnummer" at bounding box center [361, 712] width 427 height 24
type input "20/2025"
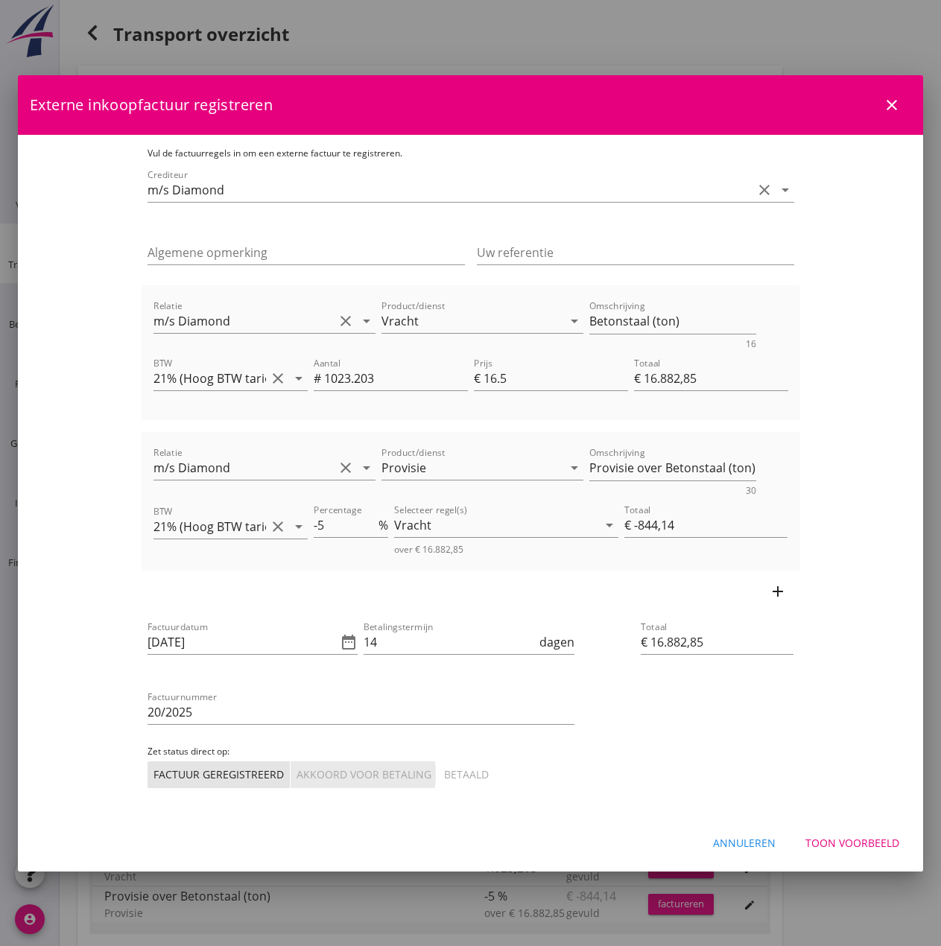
click at [297, 777] on div "Akkoord voor betaling" at bounding box center [364, 775] width 135 height 16
click at [832, 841] on div "Toon voorbeeld" at bounding box center [853, 843] width 94 height 16
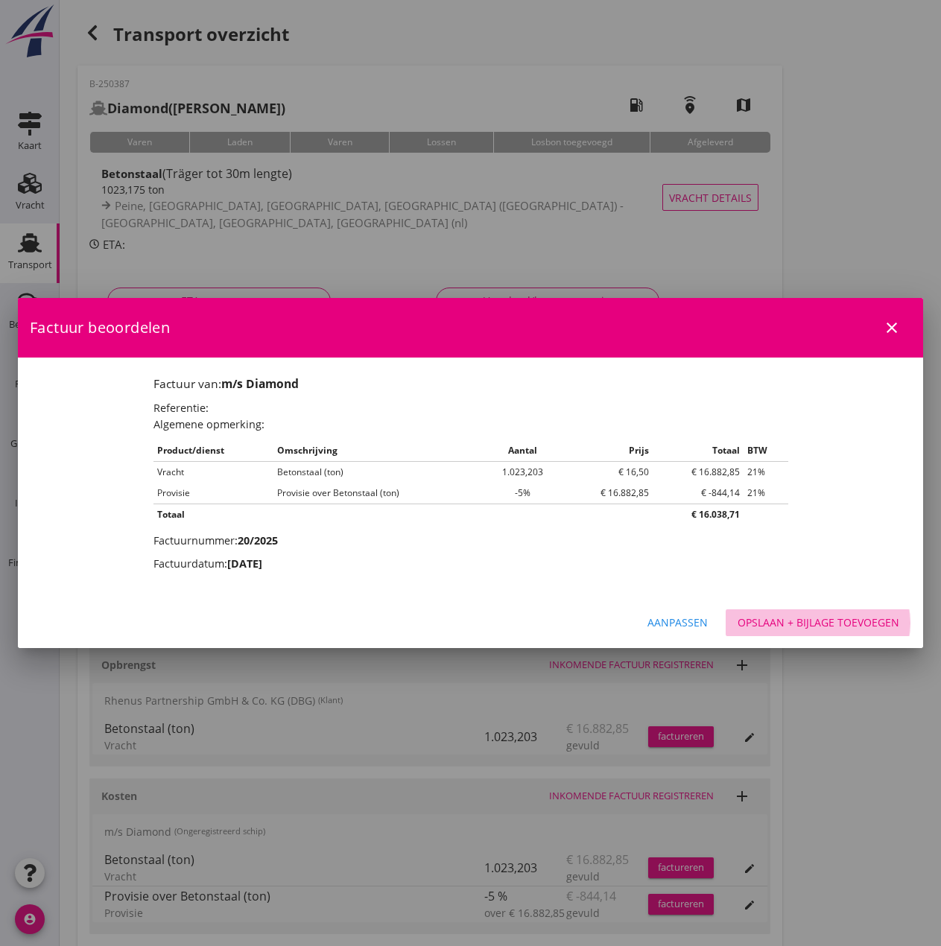
click at [824, 617] on div "Opslaan + bijlage toevoegen" at bounding box center [819, 623] width 162 height 16
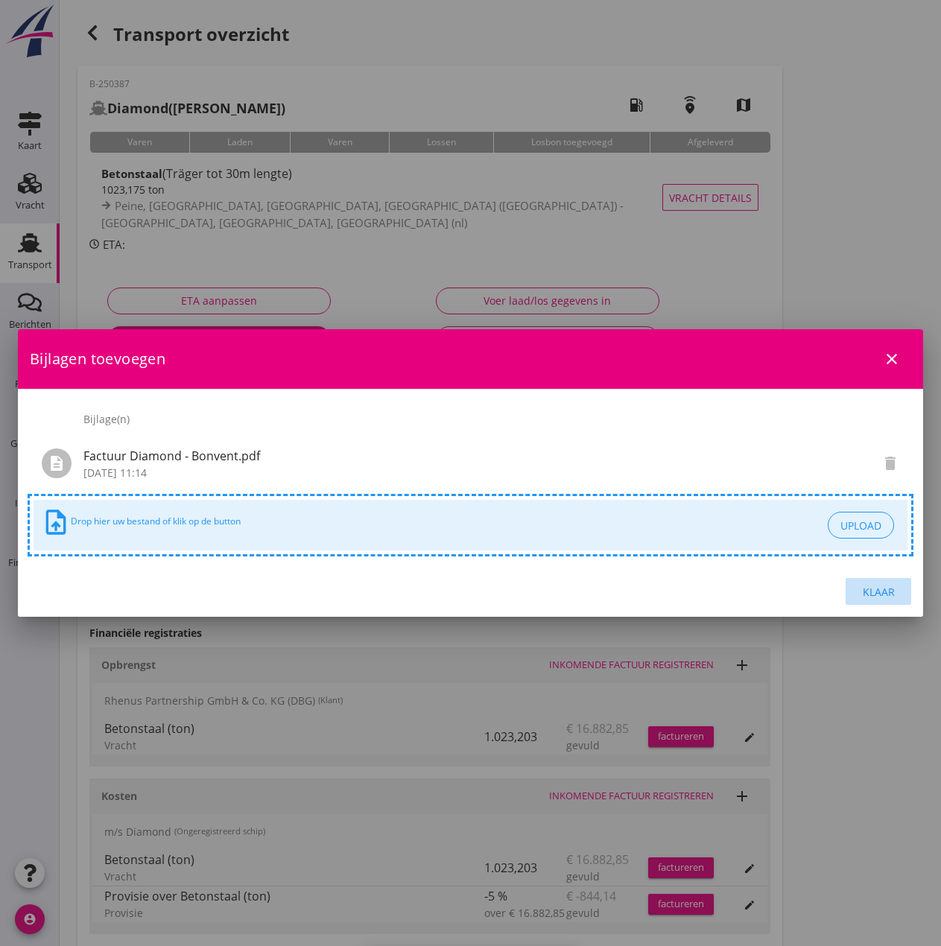
click at [879, 584] on div "Klaar" at bounding box center [879, 592] width 42 height 16
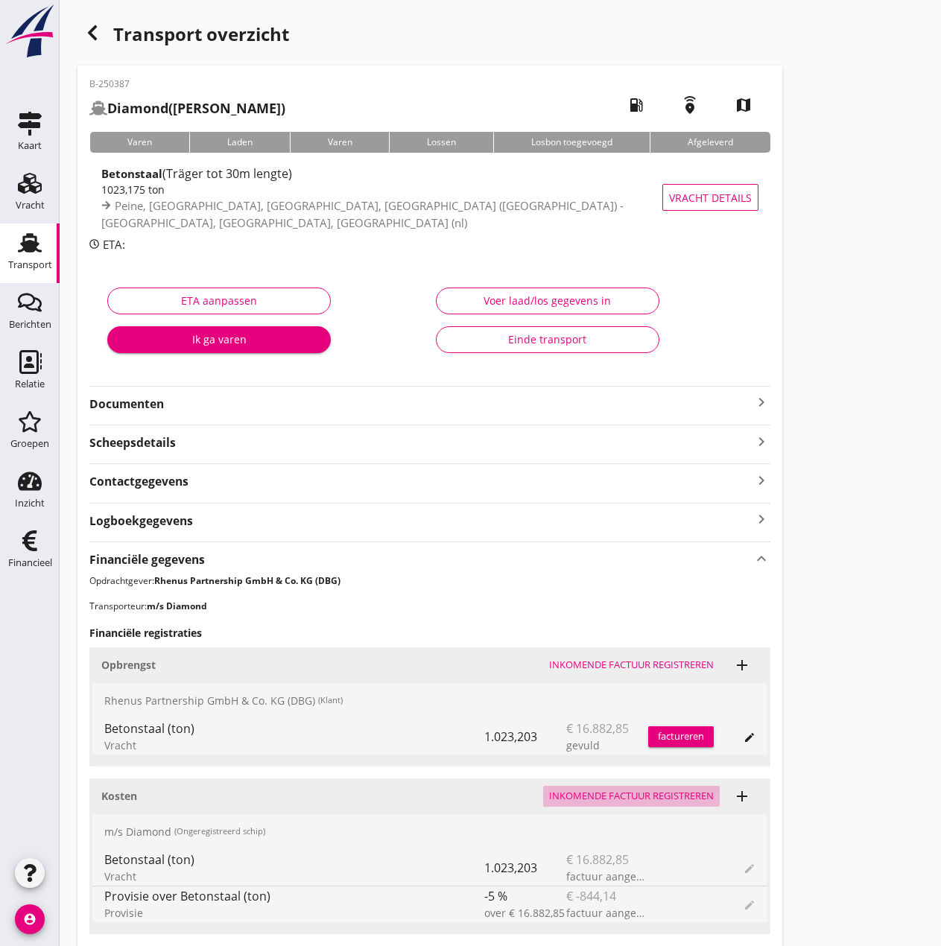
click at [613, 789] on div "Inkomende factuur registreren" at bounding box center [631, 796] width 165 height 15
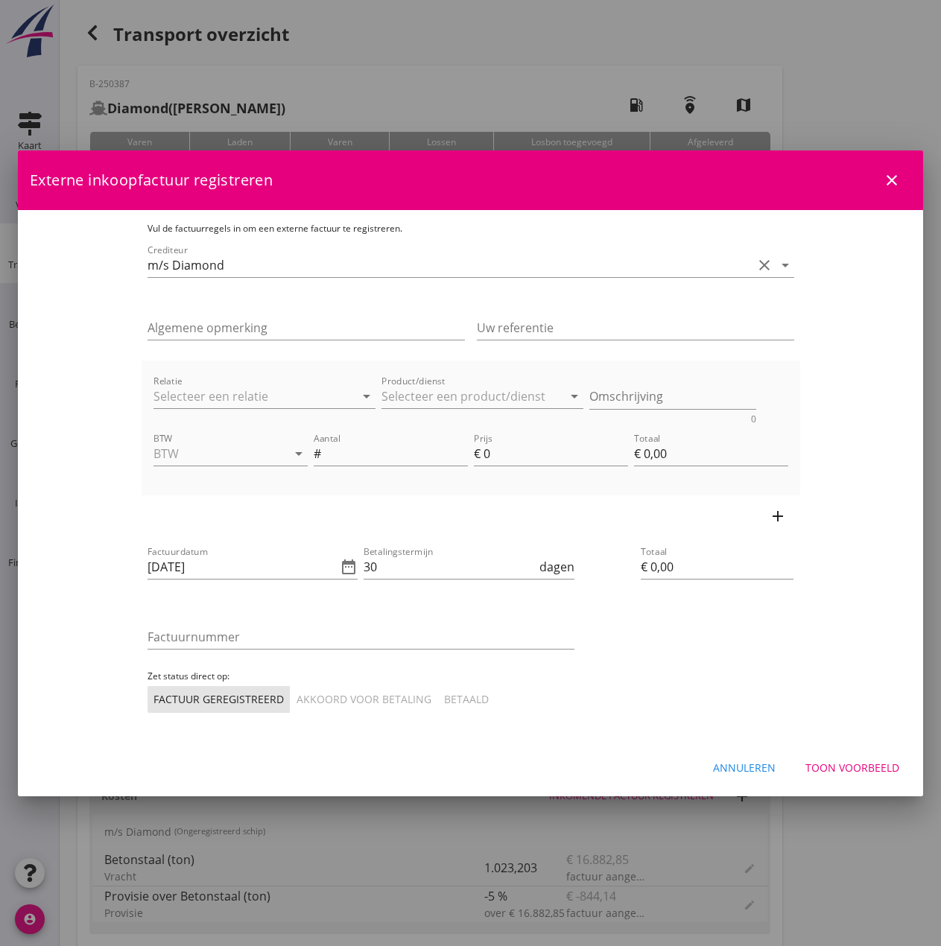
click at [893, 187] on icon "close" at bounding box center [892, 180] width 18 height 18
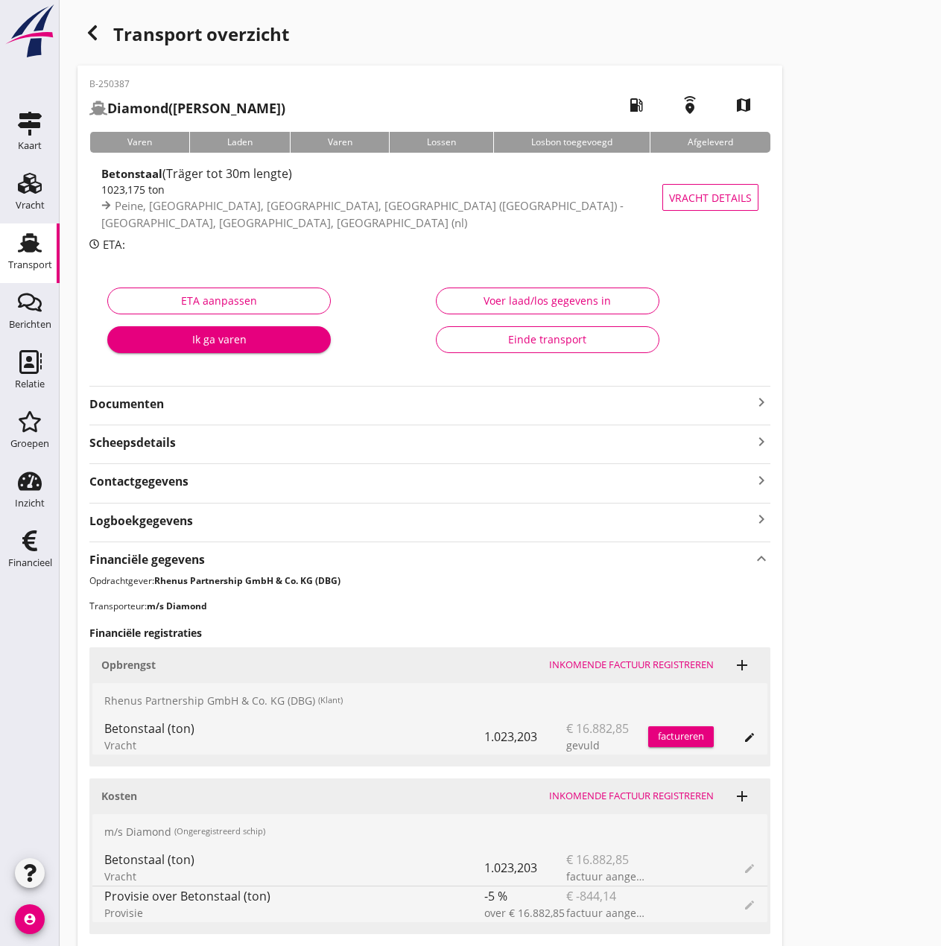
click at [635, 792] on div "Inkomende factuur registreren" at bounding box center [631, 796] width 165 height 15
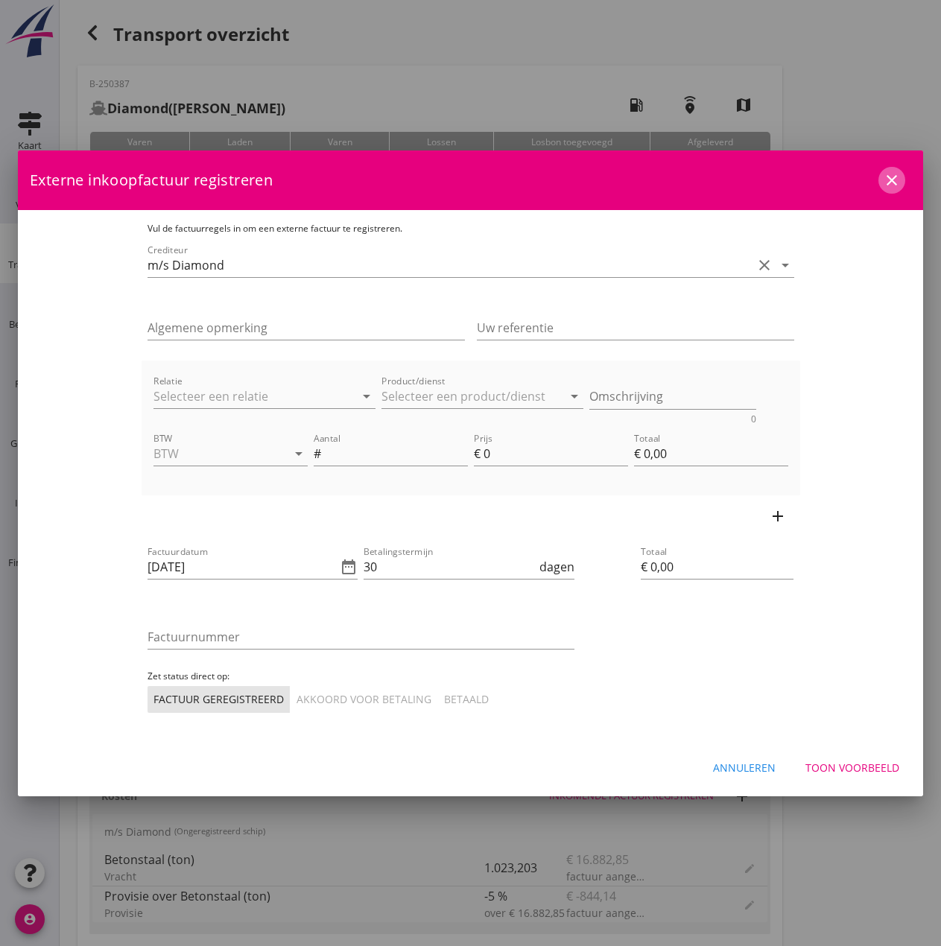
click at [905, 178] on div "close" at bounding box center [892, 180] width 27 height 18
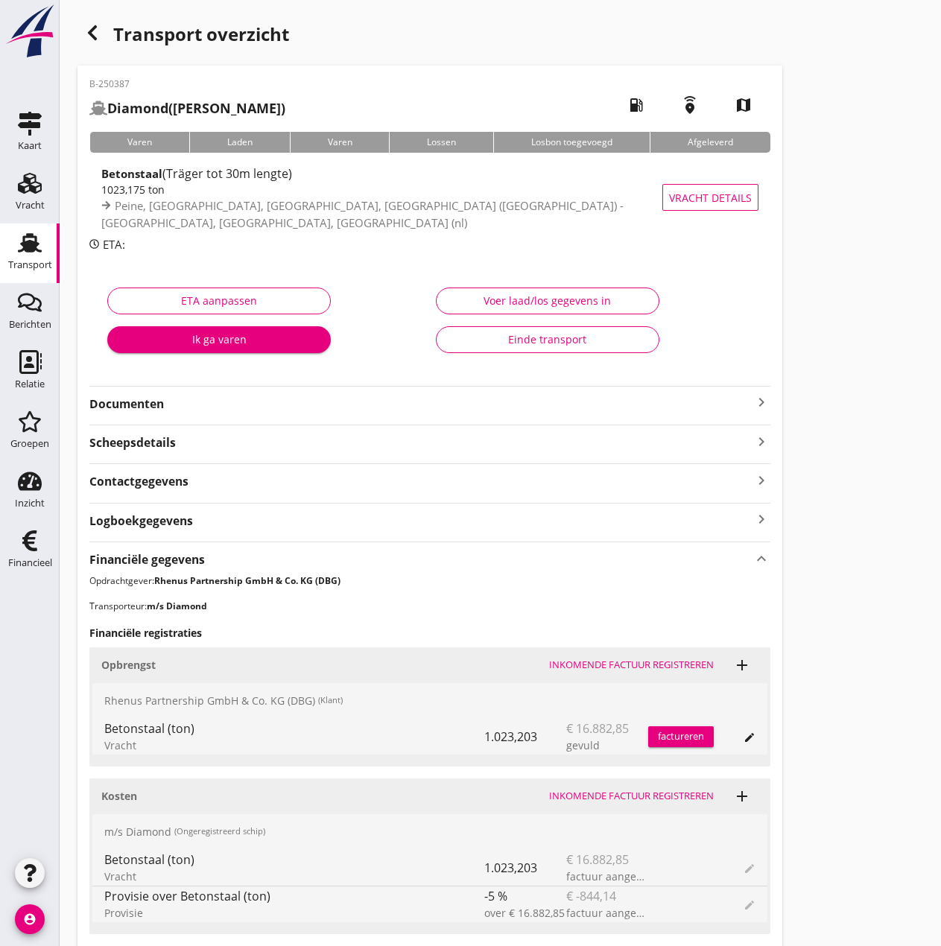
scroll to position [264, 0]
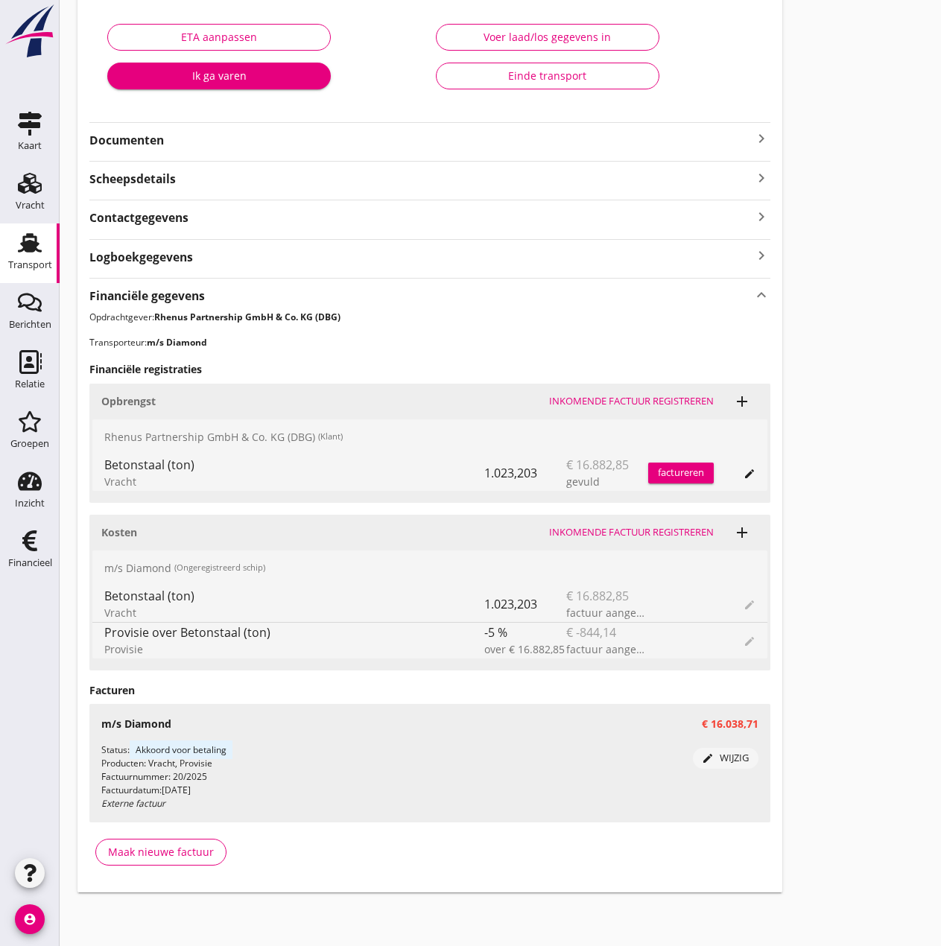
click at [718, 756] on div "edit wijzig" at bounding box center [726, 758] width 54 height 15
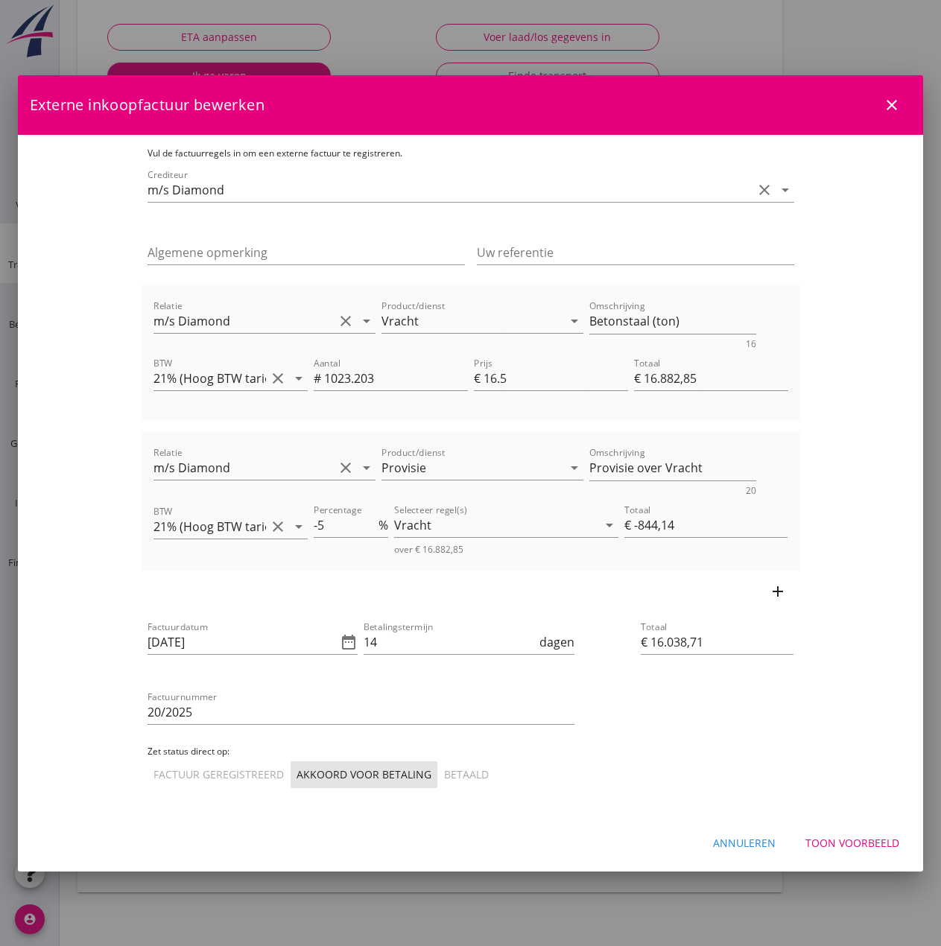
click at [907, 107] on div "Externe inkoopfactuur bewerken close" at bounding box center [470, 105] width 905 height 60
click at [889, 96] on icon "close" at bounding box center [892, 105] width 18 height 18
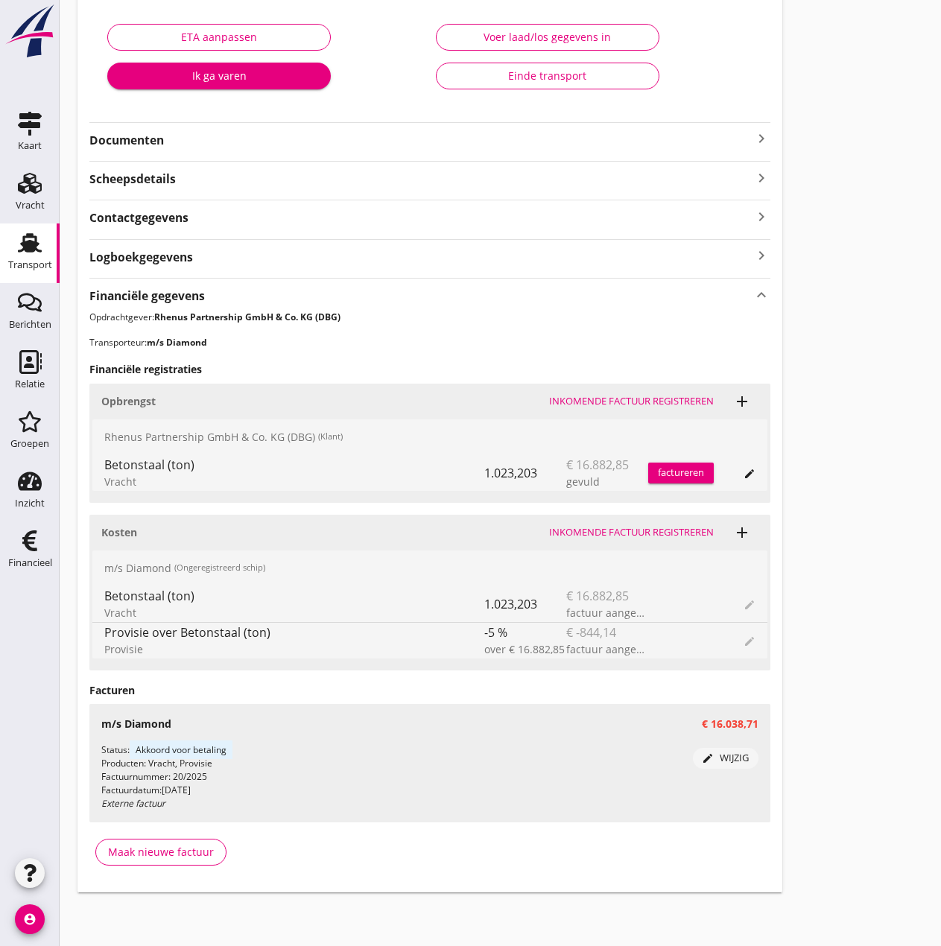
click at [652, 526] on div "Inkomende factuur registreren" at bounding box center [631, 532] width 165 height 15
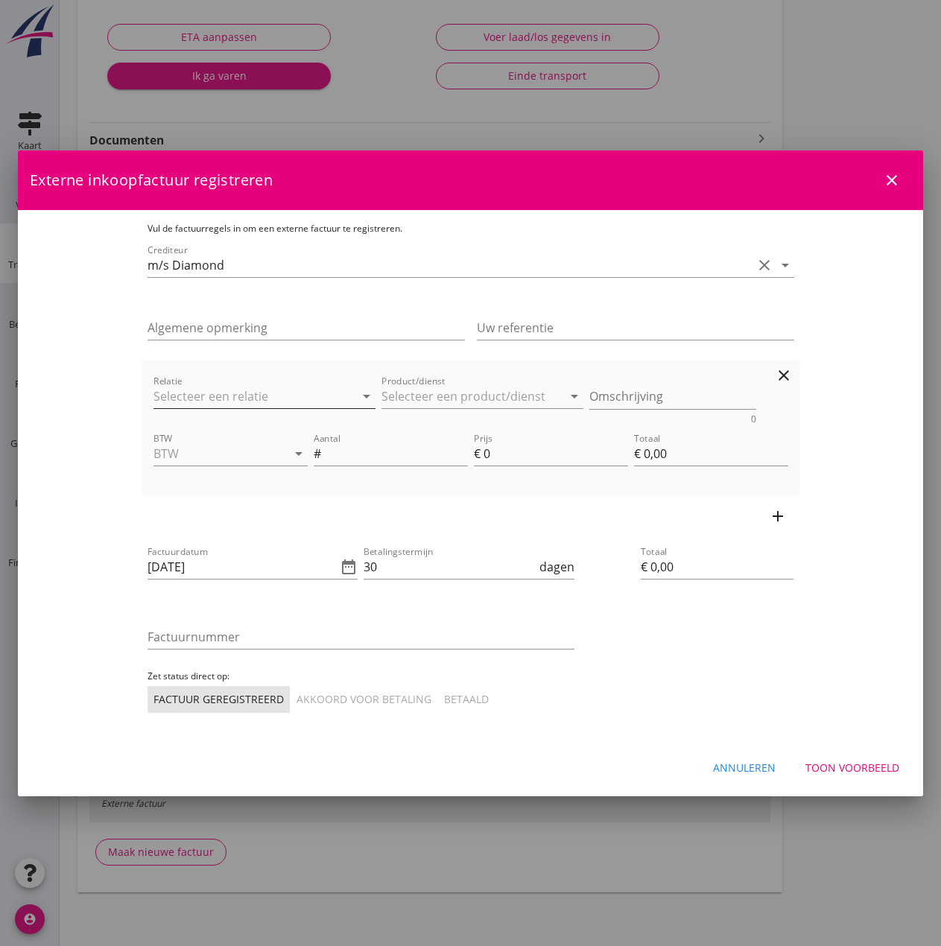
click at [154, 399] on input "Relatie" at bounding box center [244, 397] width 181 height 24
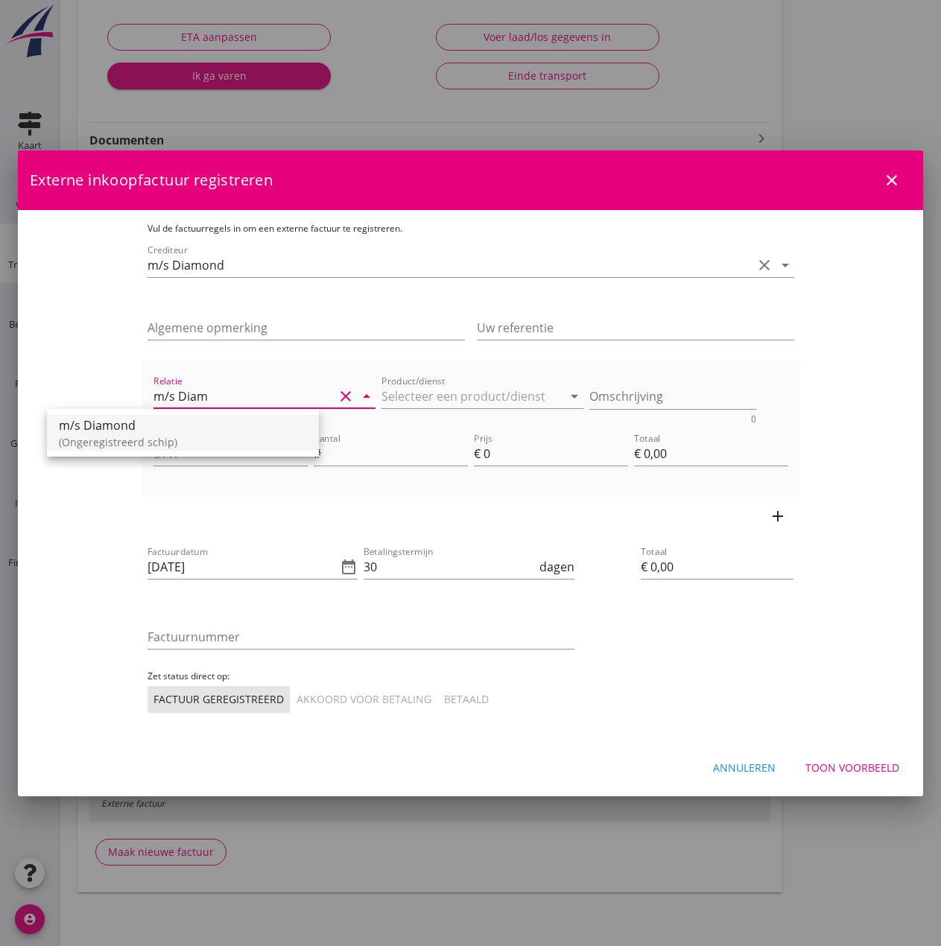
click at [137, 427] on div "m/s Diamond" at bounding box center [183, 426] width 248 height 18
type input "m/s Diamond"
click at [414, 393] on input "Product/dienst" at bounding box center [472, 397] width 181 height 24
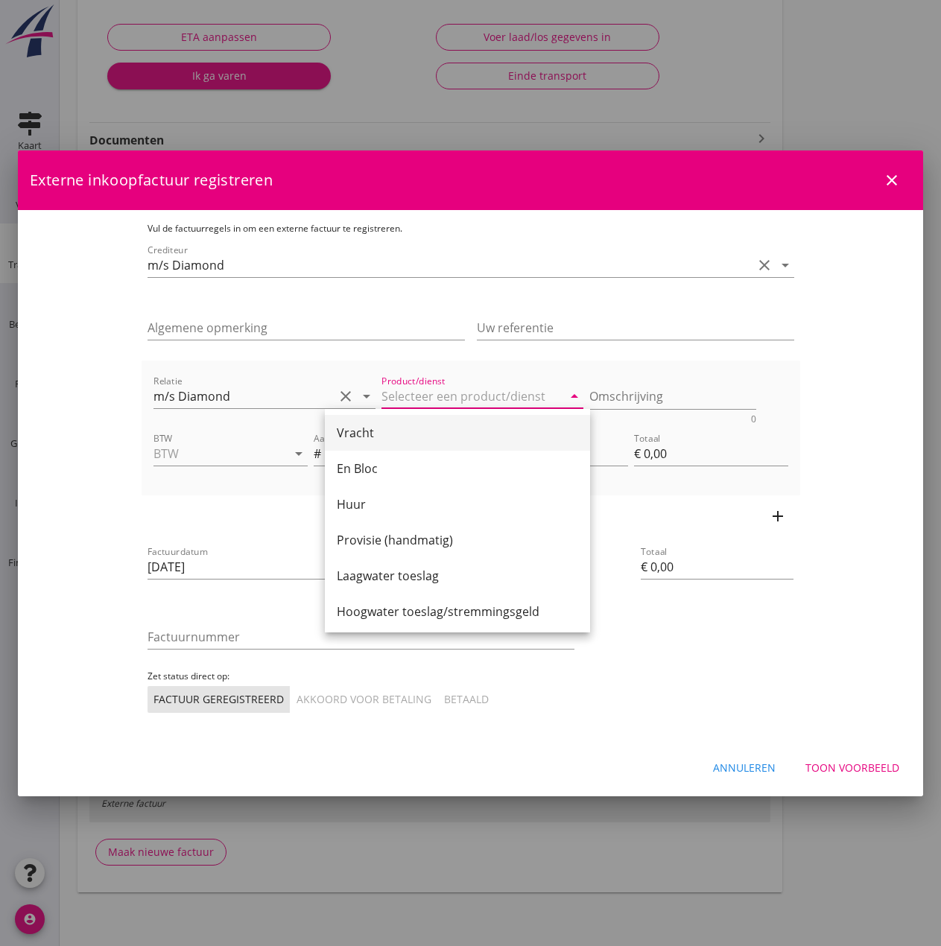
click at [389, 423] on div "Vracht" at bounding box center [457, 433] width 241 height 36
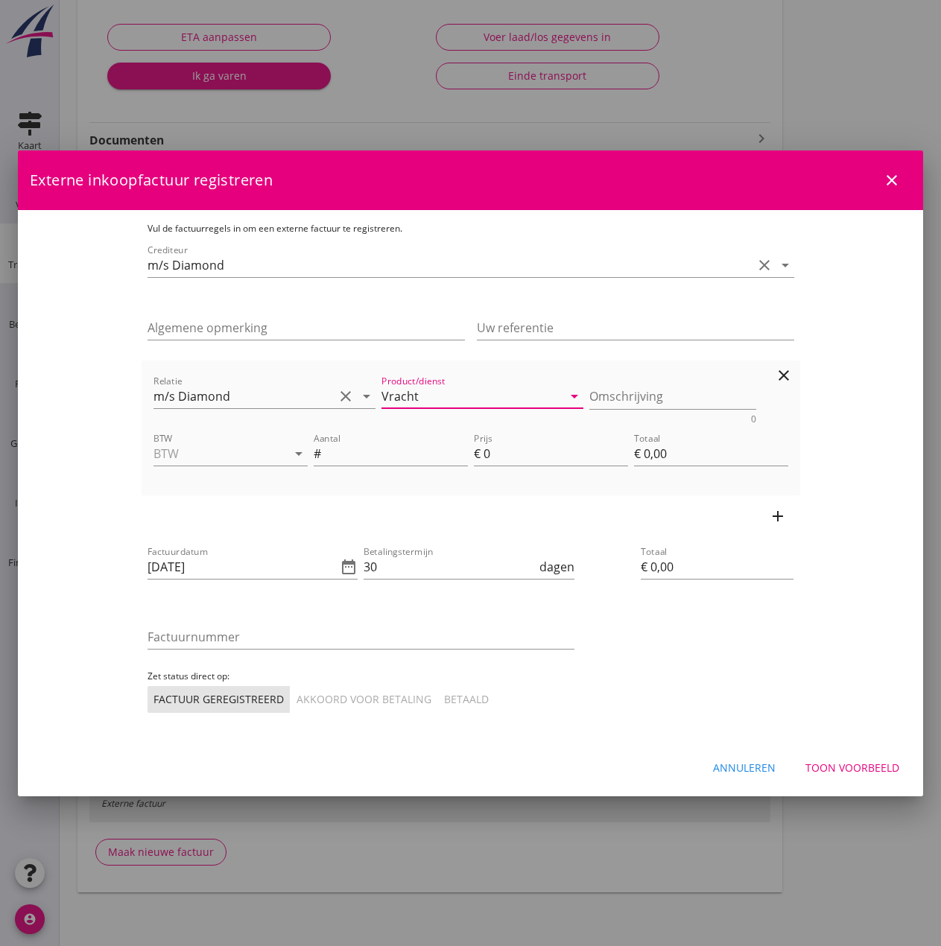
click at [570, 401] on icon "arrow_drop_down" at bounding box center [575, 396] width 18 height 18
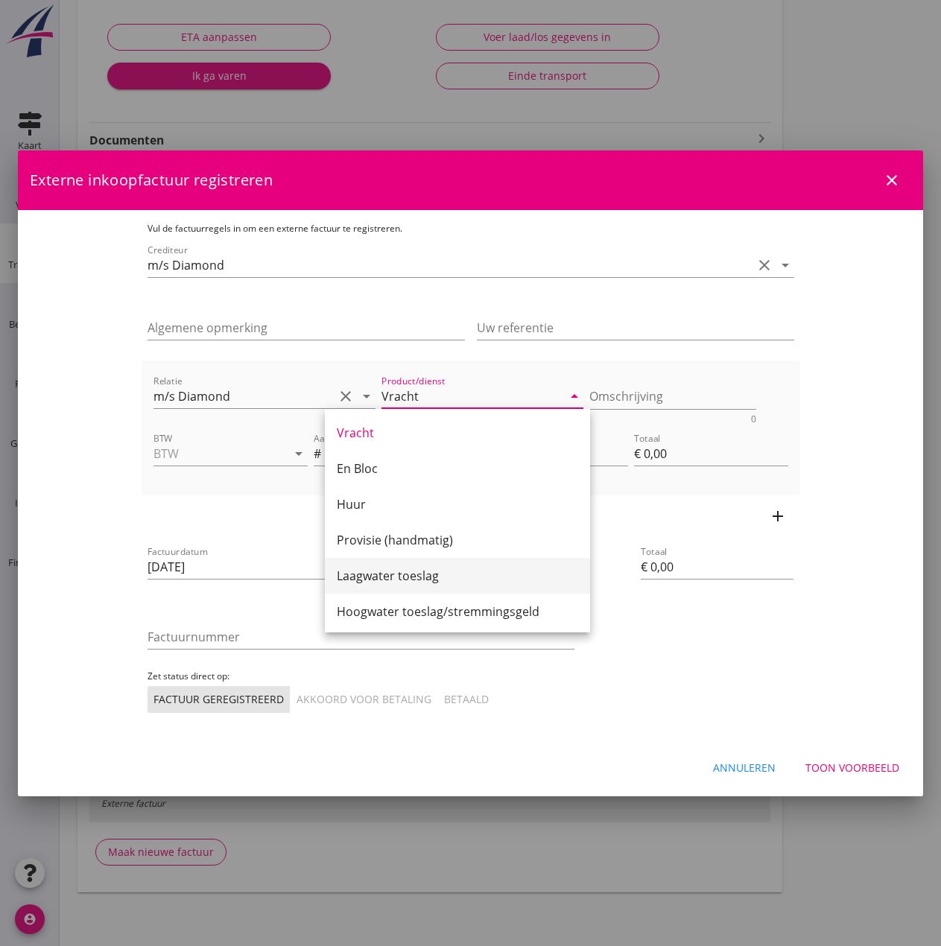
scroll to position [75, 0]
click at [479, 569] on div "Liggeld" at bounding box center [457, 573] width 241 height 18
type input "Liggeld"
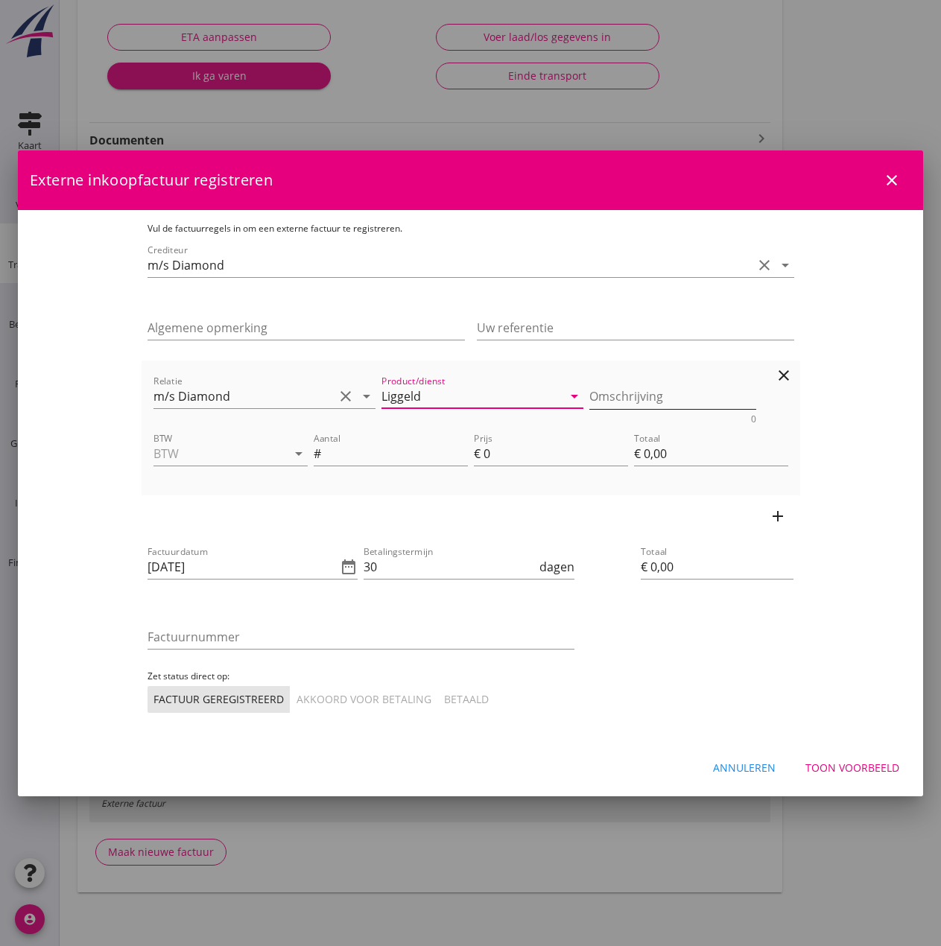
click at [637, 399] on textarea "Omschrijving" at bounding box center [672, 397] width 167 height 25
type textarea "L"
paste textarea "Liggeld ontstaan met lossen in [GEOGRAPHIC_DATA]. 3 halve dagen van 01-12 12 uu…"
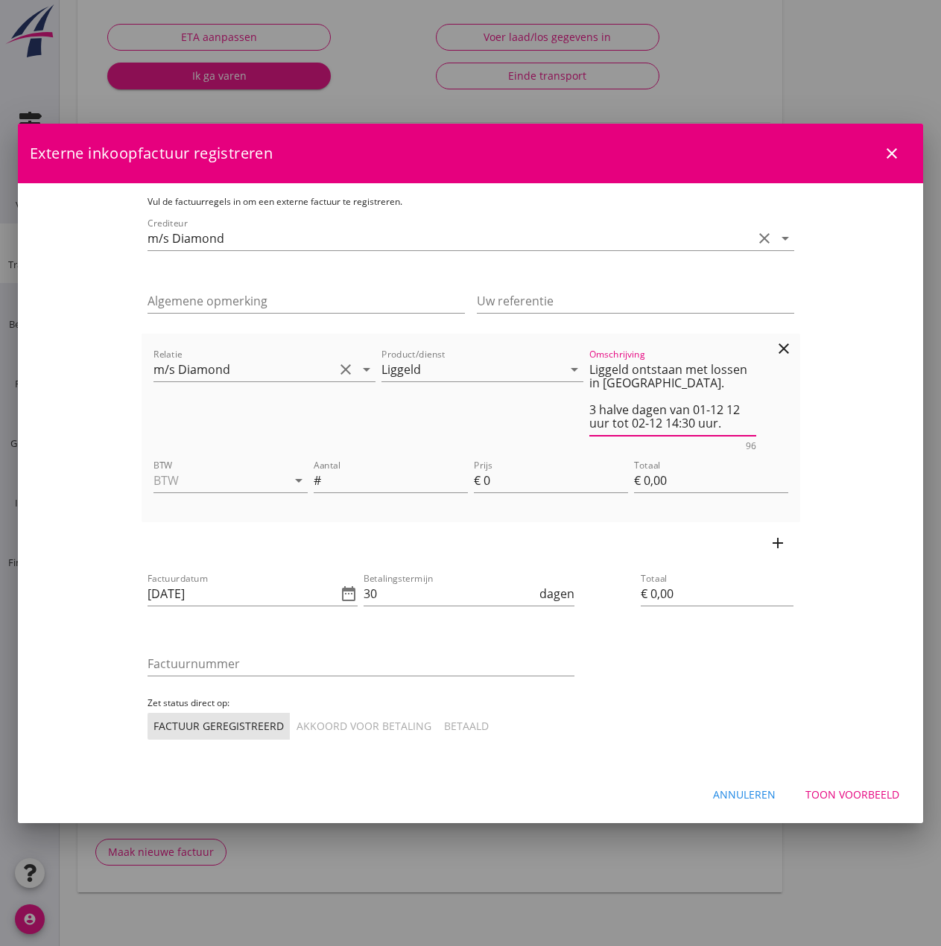
click at [645, 384] on textarea "Liggeld ontstaan met lossen in [GEOGRAPHIC_DATA]. 3 halve dagen van 01-12 12 uu…" at bounding box center [672, 397] width 167 height 78
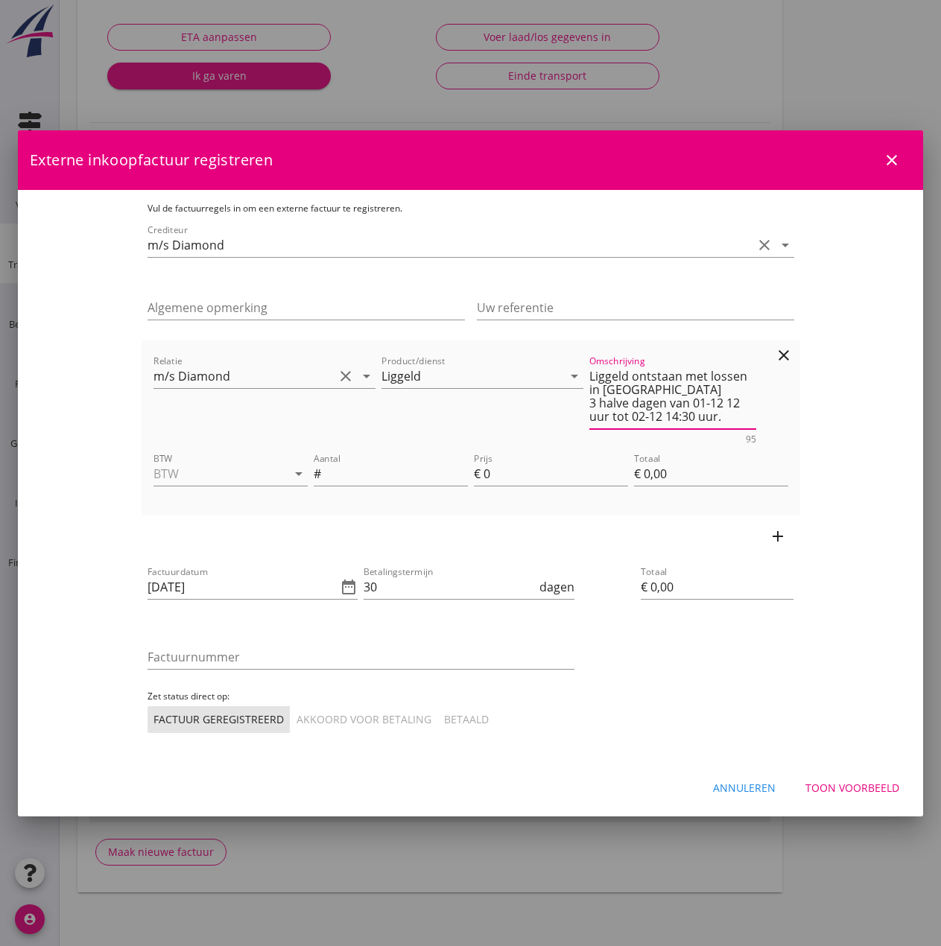
click at [589, 405] on textarea "Liggeld ontstaan met lossen in [GEOGRAPHIC_DATA] 3 halve dagen van 01-12 12 uur…" at bounding box center [672, 396] width 167 height 65
type textarea "Liggeld ontstaan met lossen in [GEOGRAPHIC_DATA] 13 uur 01-12 12 uur tot 02-12 …"
click at [269, 469] on div at bounding box center [278, 474] width 18 height 18
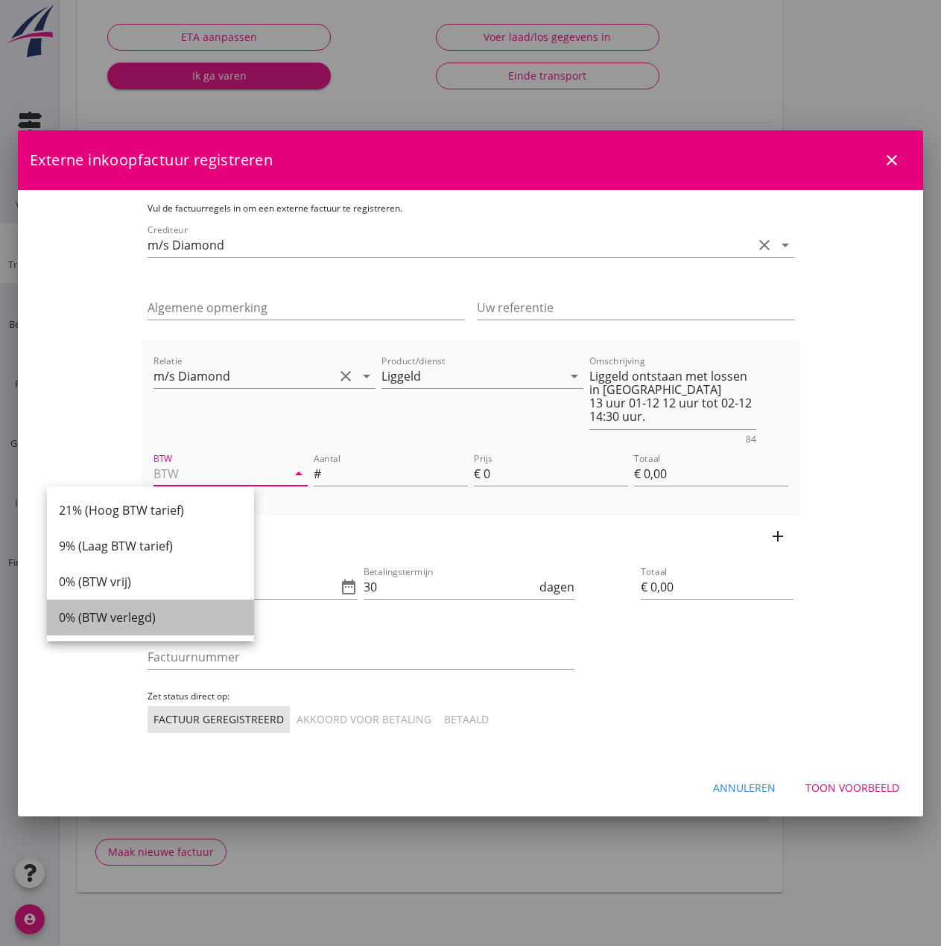
click at [156, 627] on div "0% (BTW verlegd)" at bounding box center [150, 618] width 183 height 36
type input "0% (BTW verlegd)"
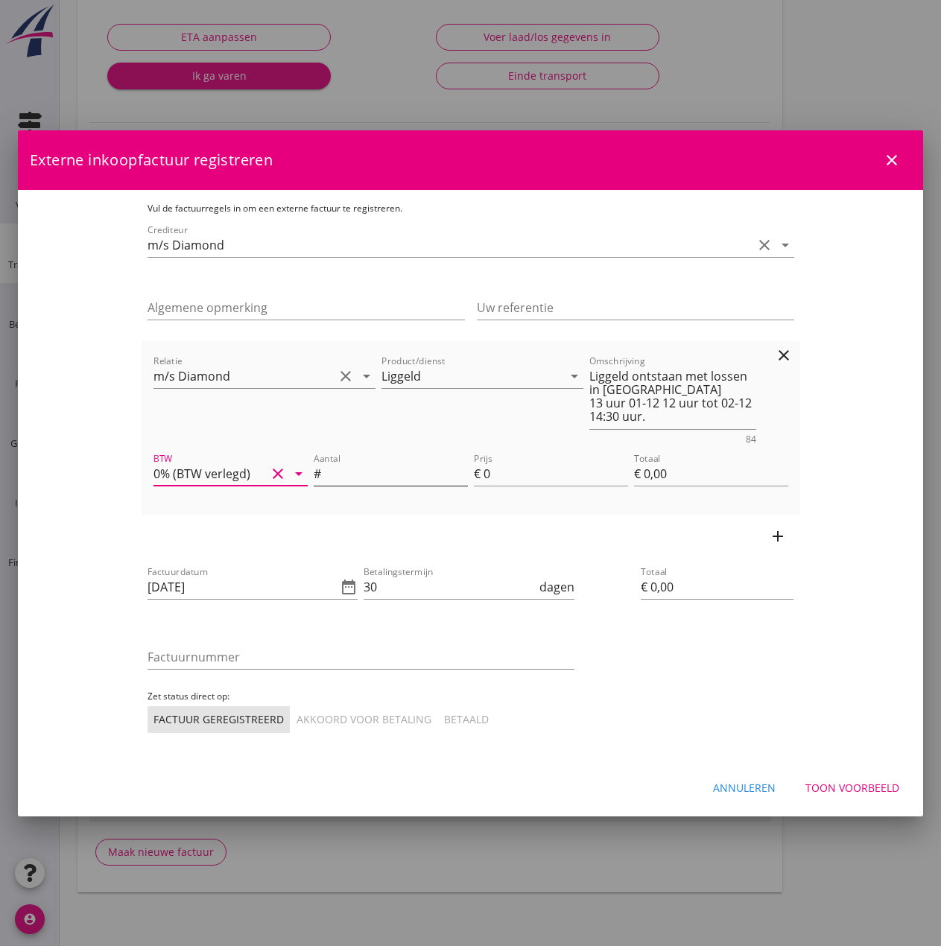
click at [352, 480] on input "Aantal" at bounding box center [396, 474] width 144 height 24
type input "13"
type input "5"
type input "€ 65,00"
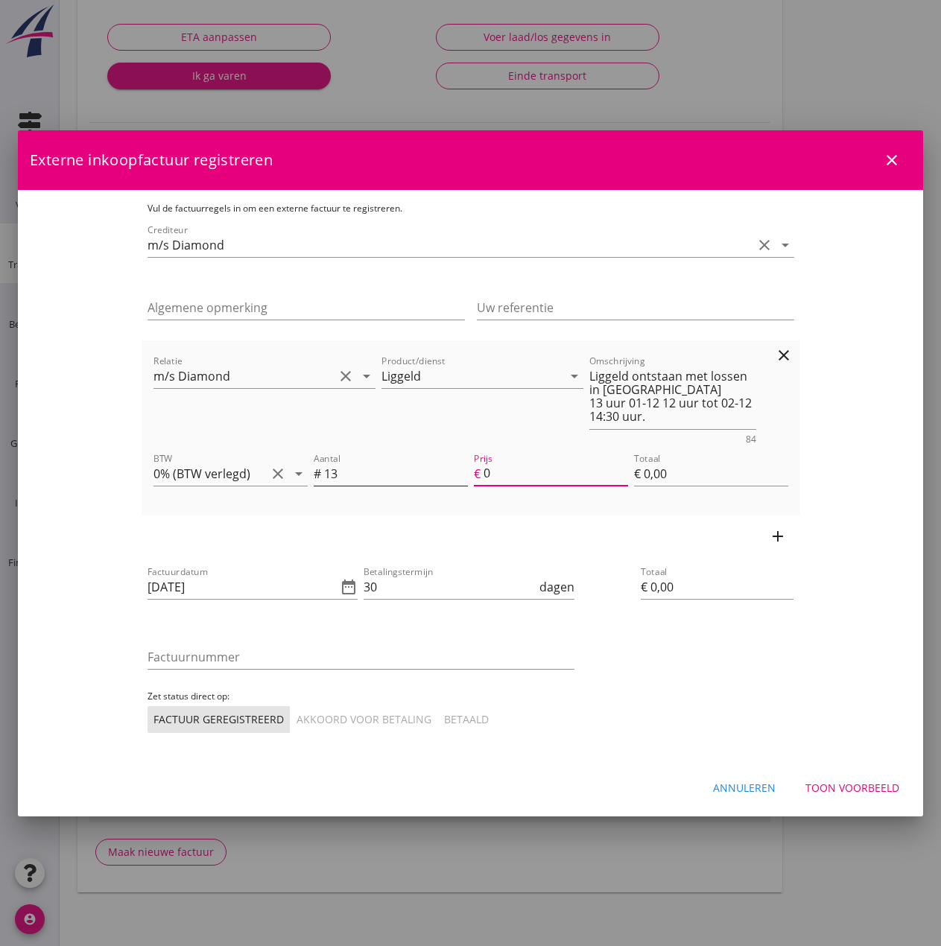
type input "€ 65,00"
type input "50"
type input "€ 650,00"
type input "50"
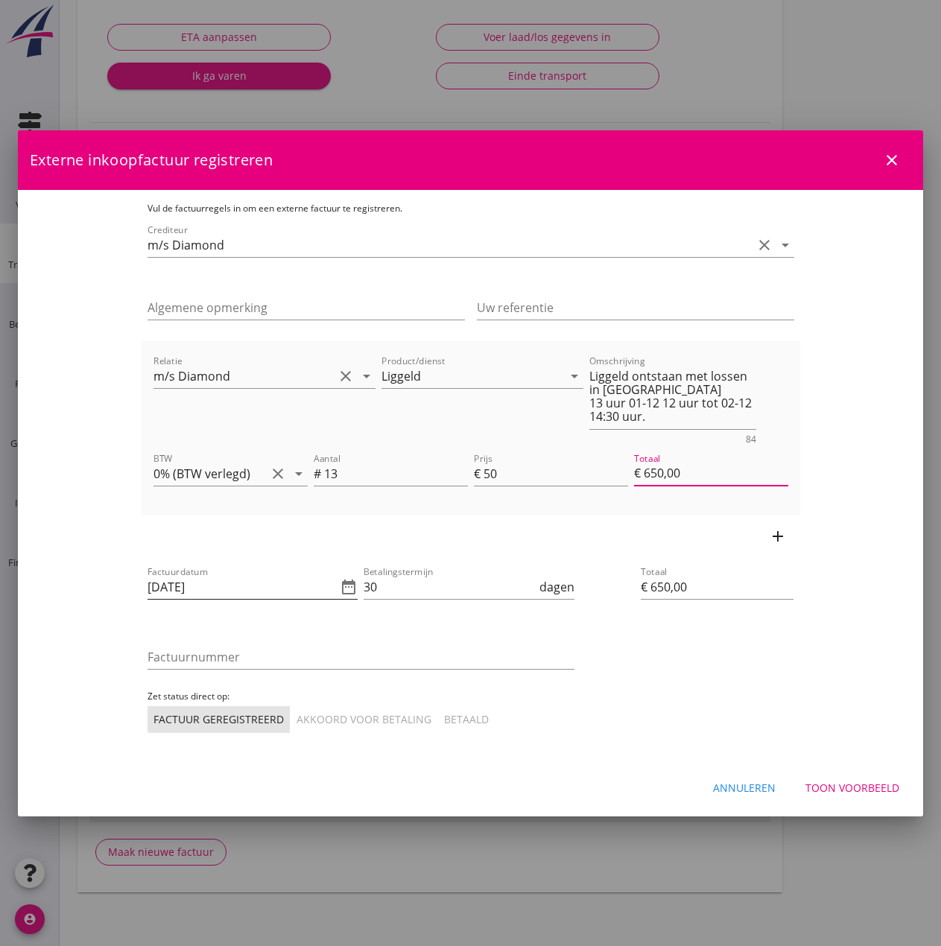
click at [340, 586] on icon "date_range" at bounding box center [349, 587] width 18 height 18
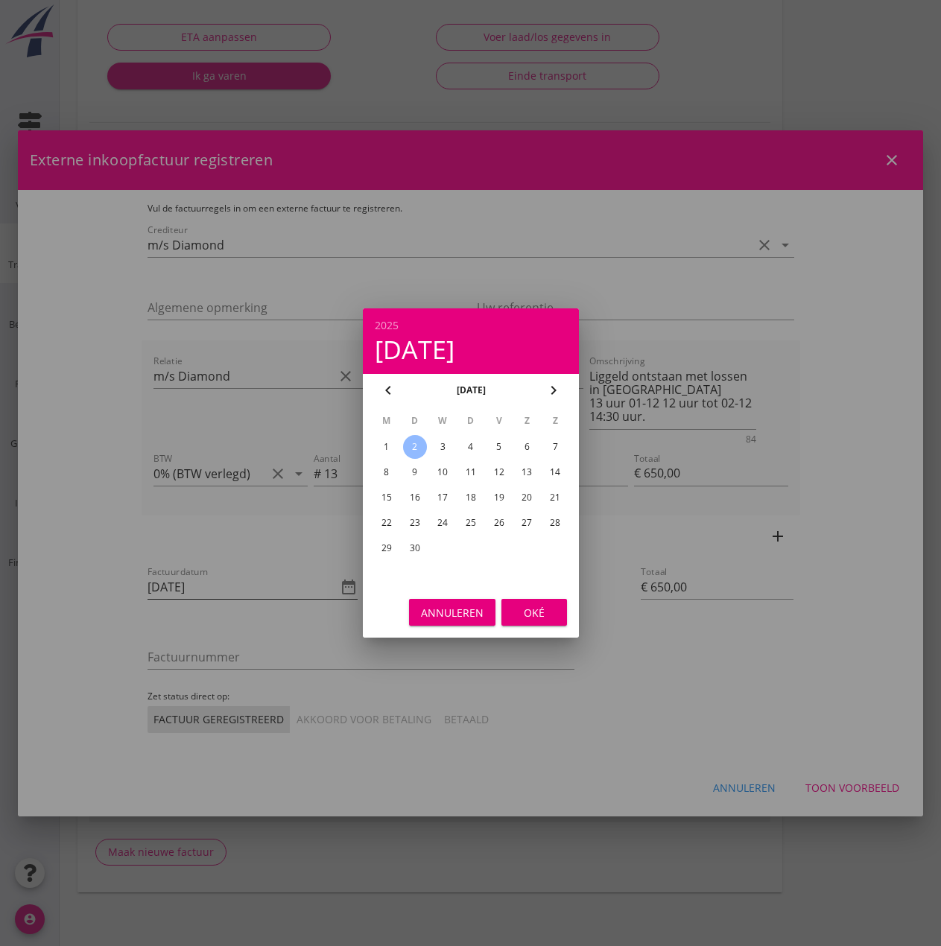
scroll to position [0, 0]
click at [393, 393] on icon "chevron_left" at bounding box center [388, 391] width 18 height 18
click at [502, 551] on div "29" at bounding box center [499, 549] width 24 height 24
type input "[DATE]"
click at [538, 613] on div "Oké" at bounding box center [534, 613] width 42 height 16
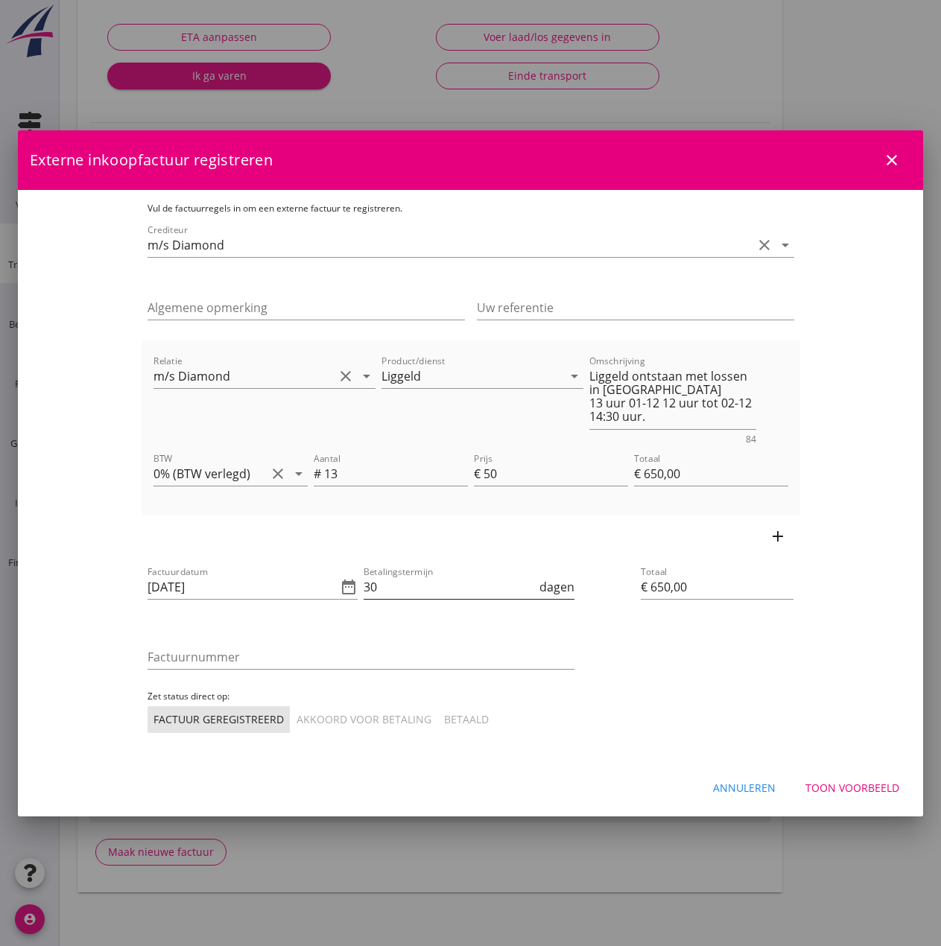
click at [468, 596] on input "30" at bounding box center [450, 587] width 173 height 24
type input "3"
type input "14"
click at [181, 665] on input "Factuurnummer" at bounding box center [361, 657] width 427 height 24
type input "120/2025"
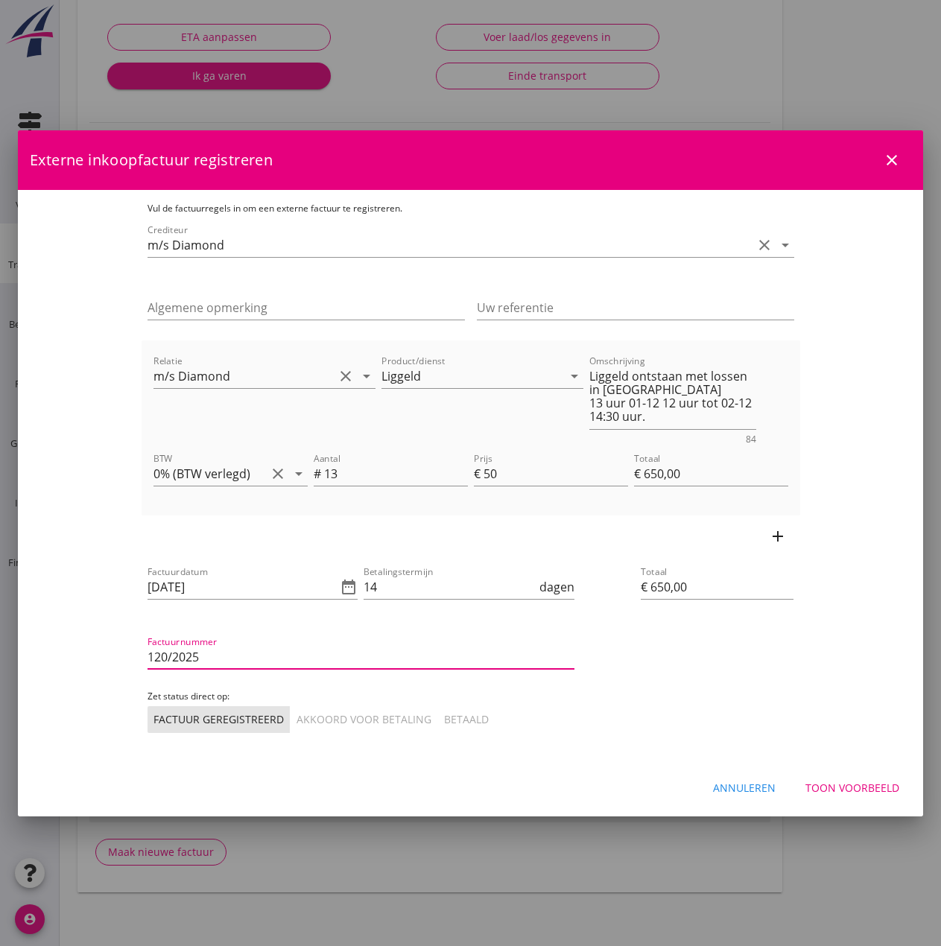
click at [297, 723] on div "Akkoord voor betaling" at bounding box center [364, 720] width 135 height 16
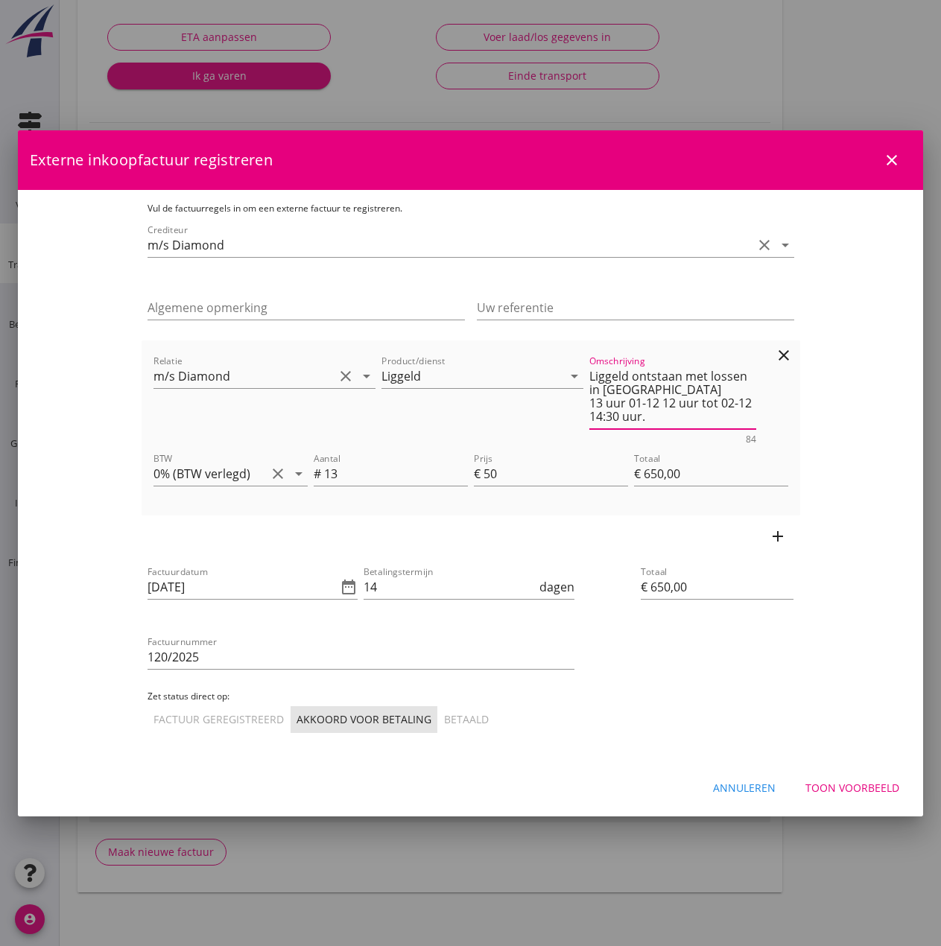
drag, startPoint x: 625, startPoint y: 403, endPoint x: 637, endPoint y: 404, distance: 11.9
click at [625, 403] on textarea "Liggeld ontstaan met lossen in [GEOGRAPHIC_DATA] 13 uur 01-12 12 uur tot 02-12 …" at bounding box center [672, 396] width 167 height 65
type textarea "Liggeld ontstaan met lossen in [GEOGRAPHIC_DATA] 13 uur 29-08 06:01 tot 29-08 1…"
click at [861, 787] on div "Toon voorbeeld" at bounding box center [853, 788] width 94 height 16
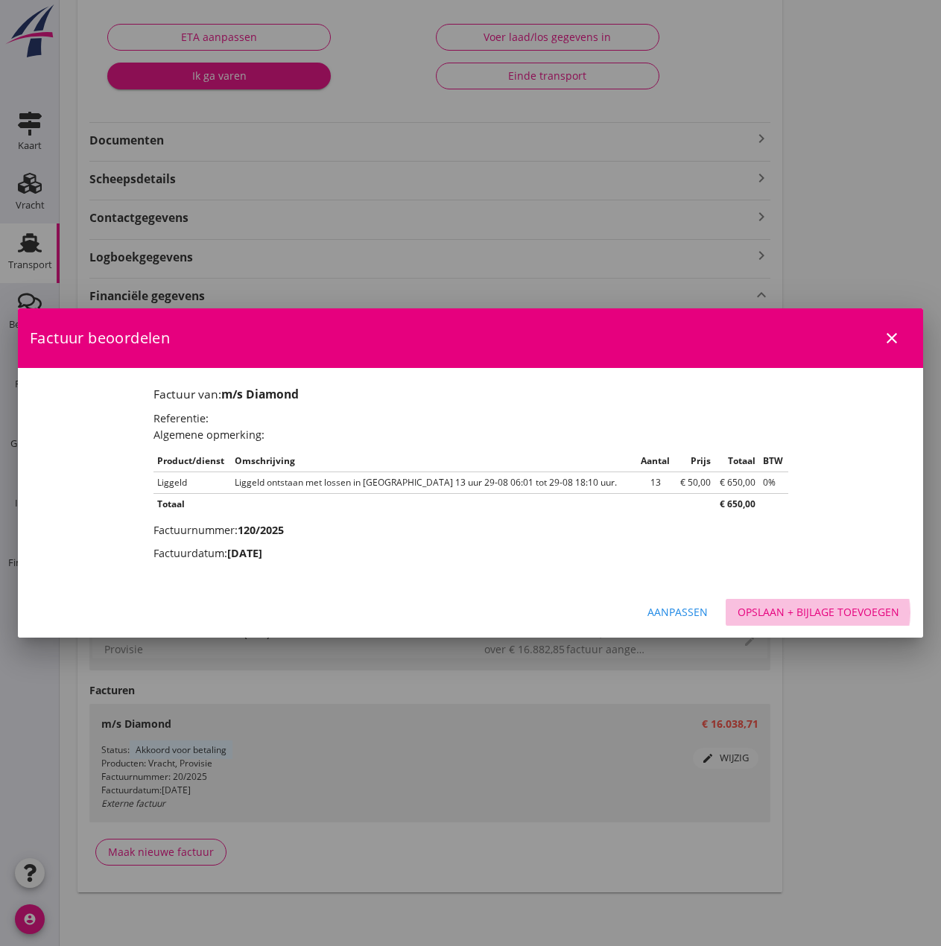
click at [809, 611] on div "Opslaan + bijlage toevoegen" at bounding box center [819, 612] width 162 height 16
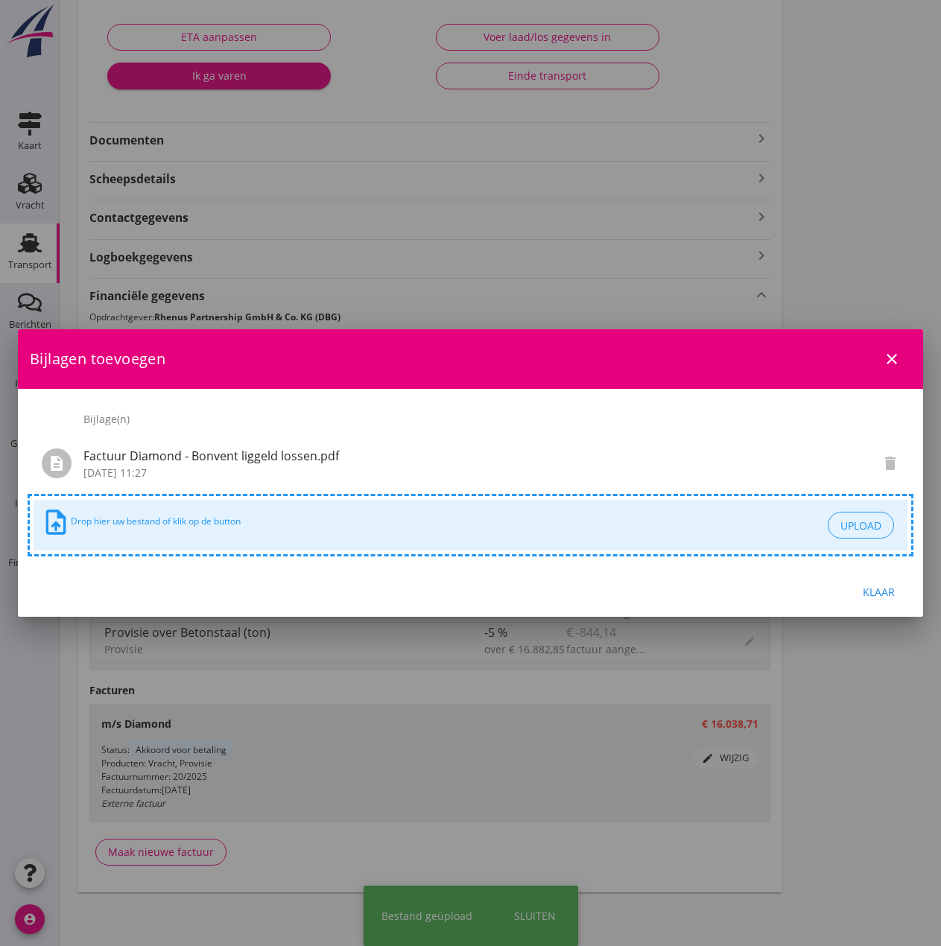
click at [878, 589] on div "Klaar" at bounding box center [879, 592] width 42 height 16
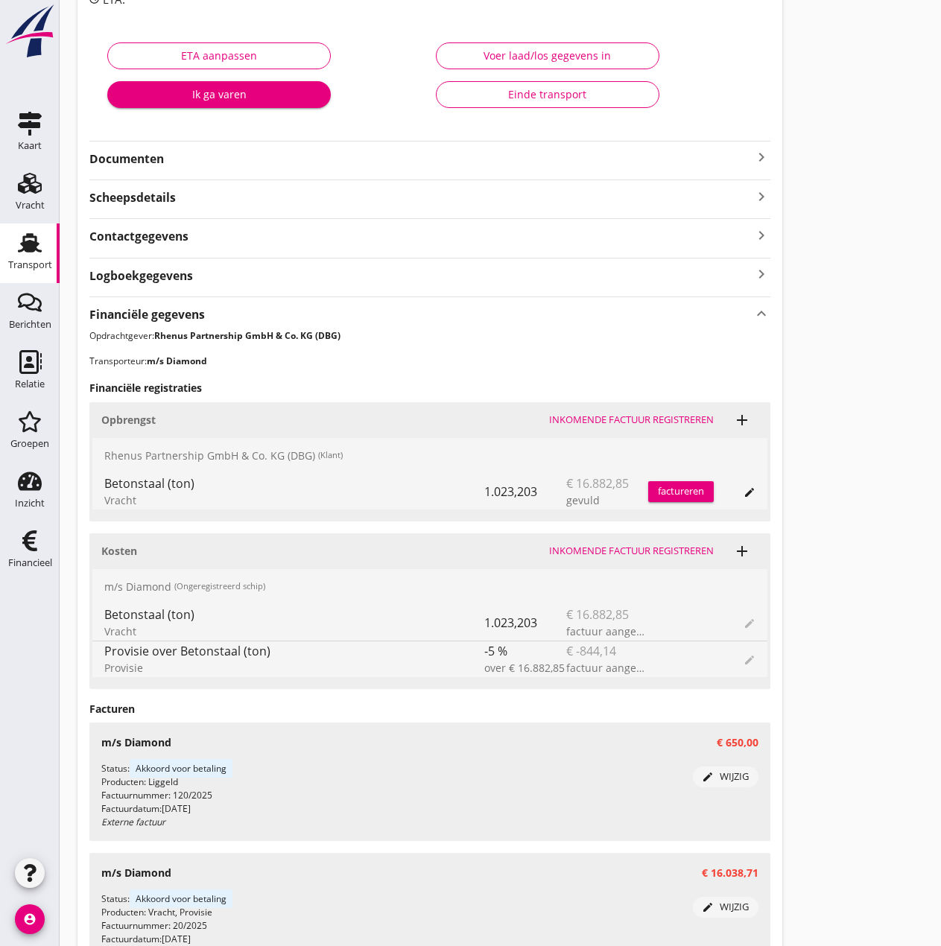
scroll to position [96, 0]
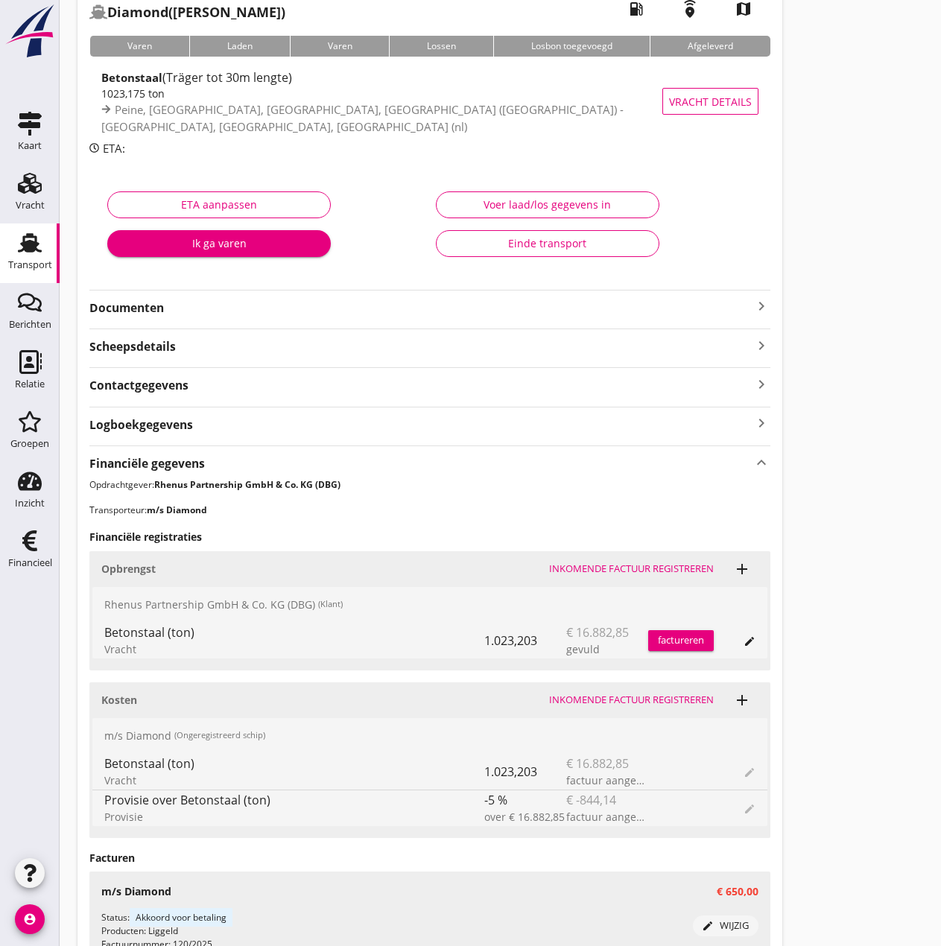
click at [675, 638] on div "factureren" at bounding box center [681, 640] width 66 height 15
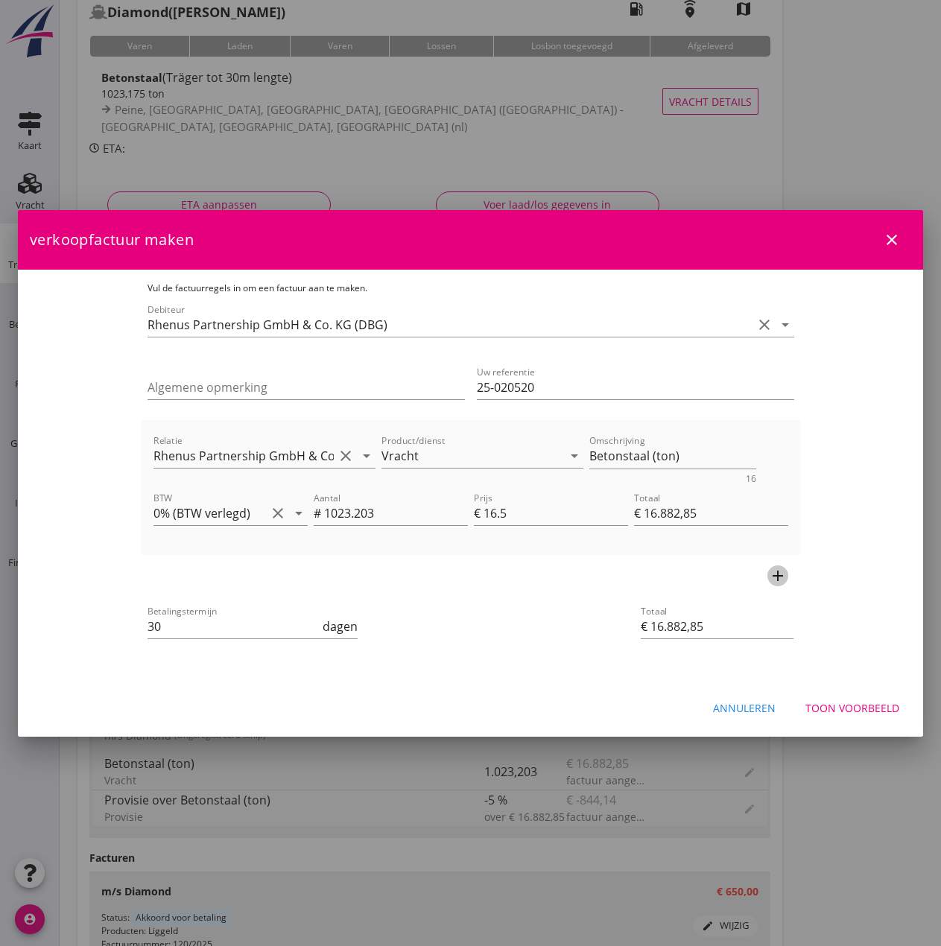
click at [787, 578] on icon "add" at bounding box center [778, 576] width 18 height 18
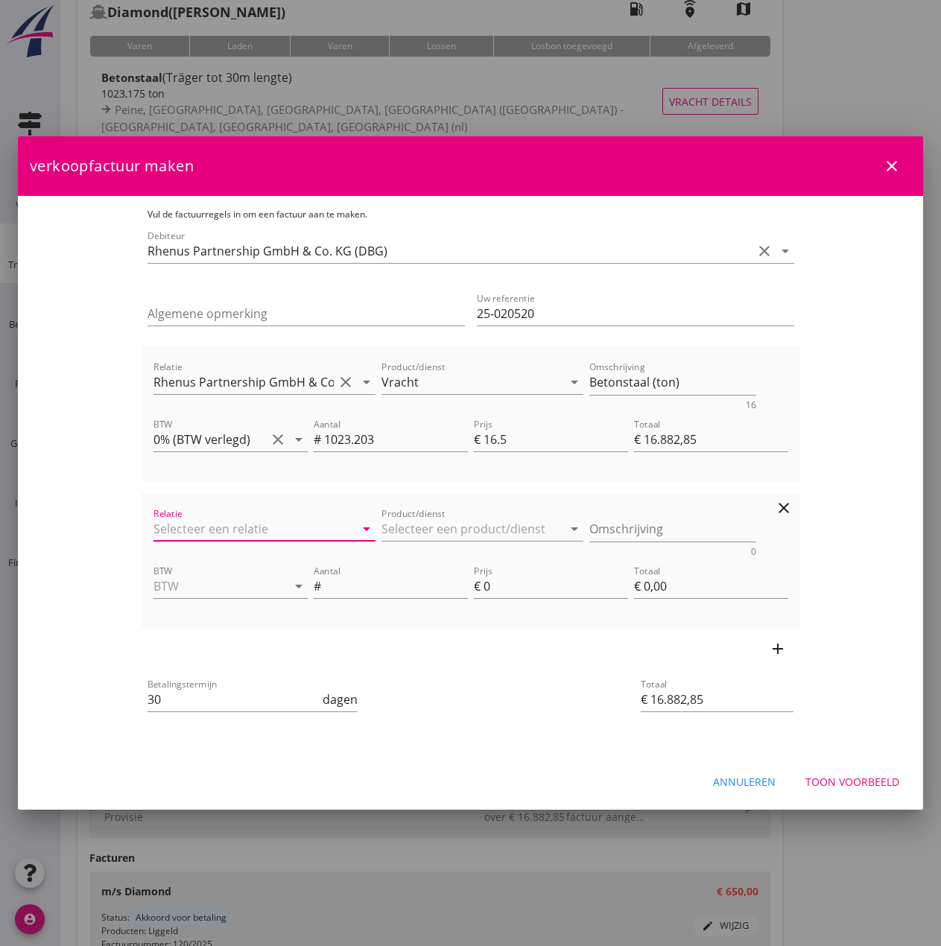
click at [154, 533] on input "Relatie" at bounding box center [244, 529] width 181 height 24
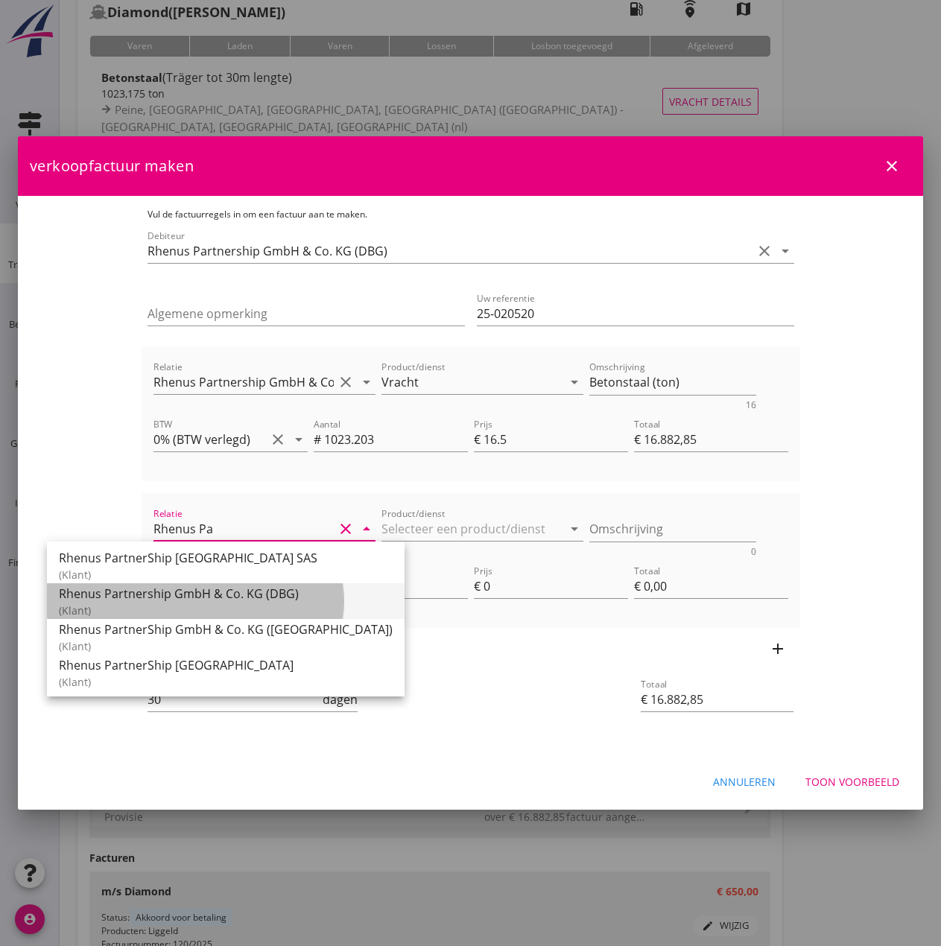
click at [178, 595] on div "Rhenus Partnership GmbH & Co. KG (DBG)" at bounding box center [226, 594] width 334 height 18
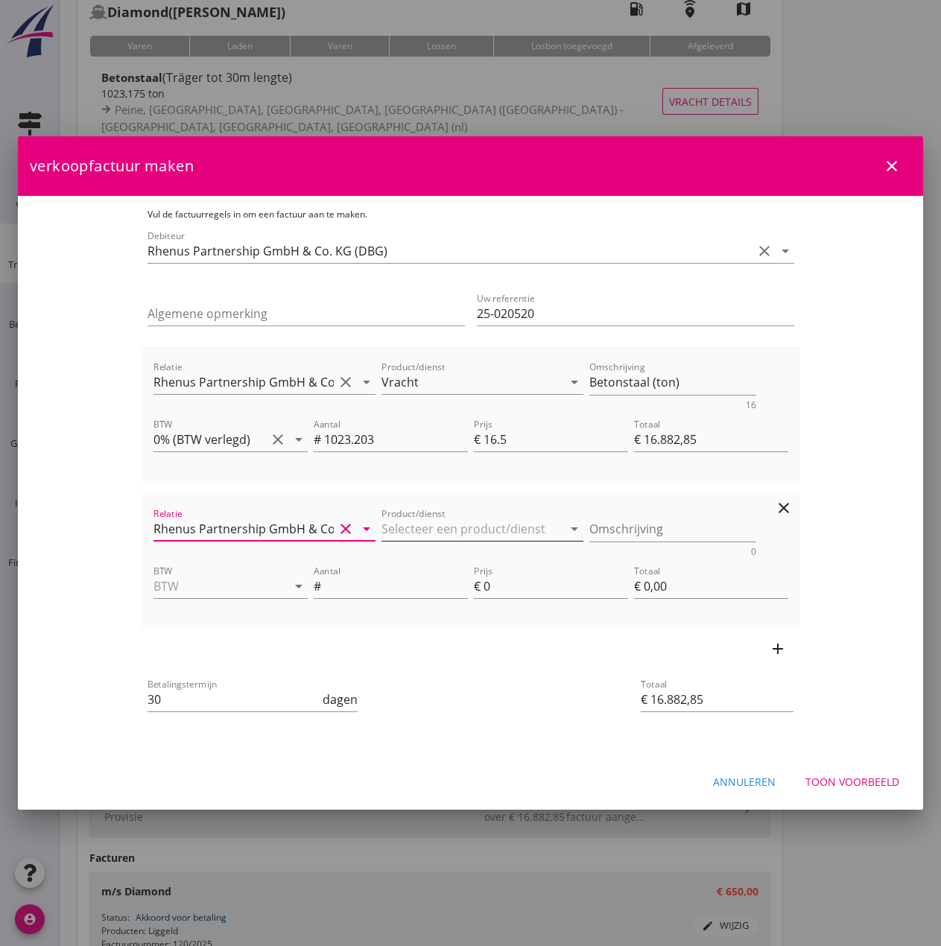
type input "Rhenus Partnership GmbH & Co. KG (DBG)"
click at [382, 536] on input "Product/dienst" at bounding box center [472, 529] width 181 height 24
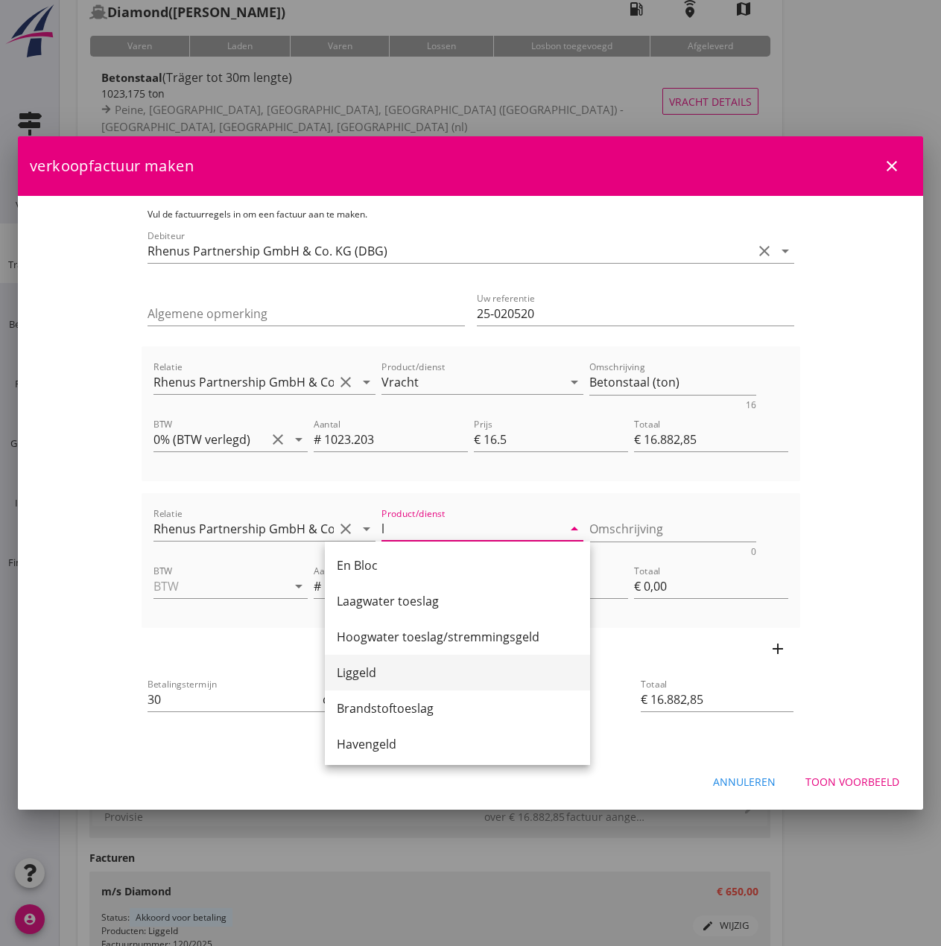
click at [438, 677] on div "Liggeld" at bounding box center [457, 673] width 241 height 18
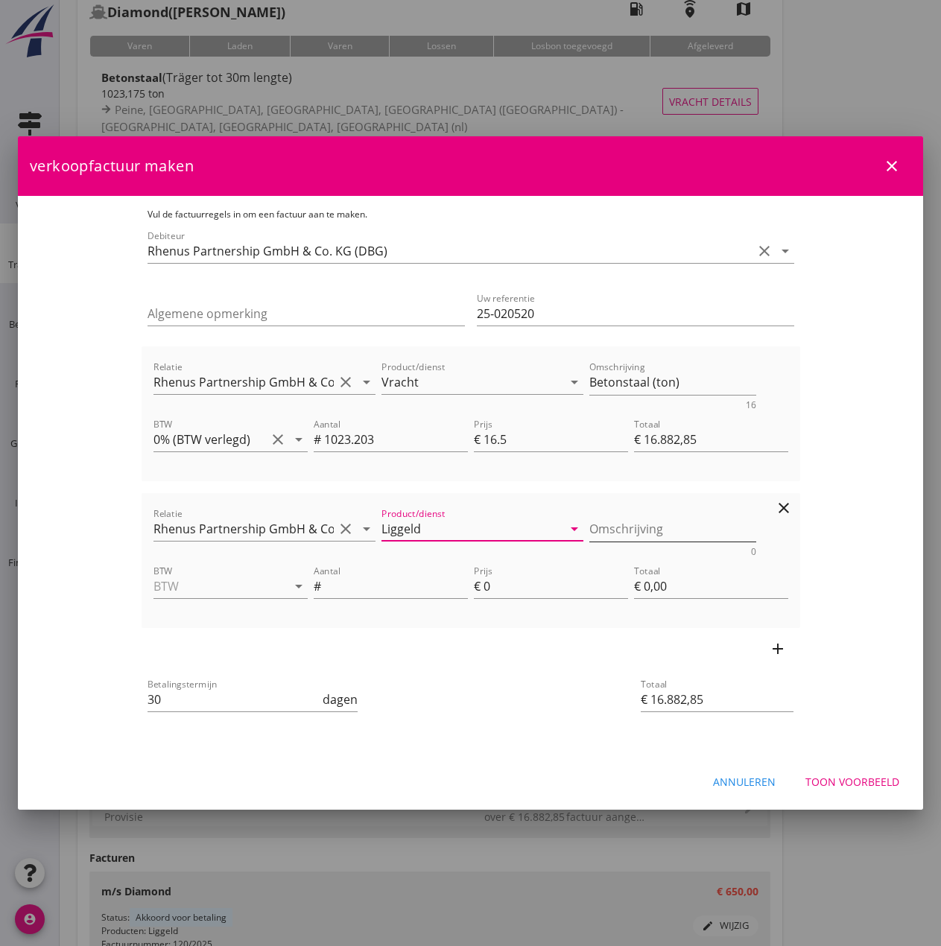
type input "Liggeld"
click at [592, 529] on textarea "Omschrijving" at bounding box center [672, 529] width 167 height 25
click at [592, 517] on textarea "Omschrijving" at bounding box center [672, 529] width 167 height 25
paste textarea "Liegegeld entstanden mit löschen im Salzgitter. 30 stunden von 01-12 12 Uhr bis…"
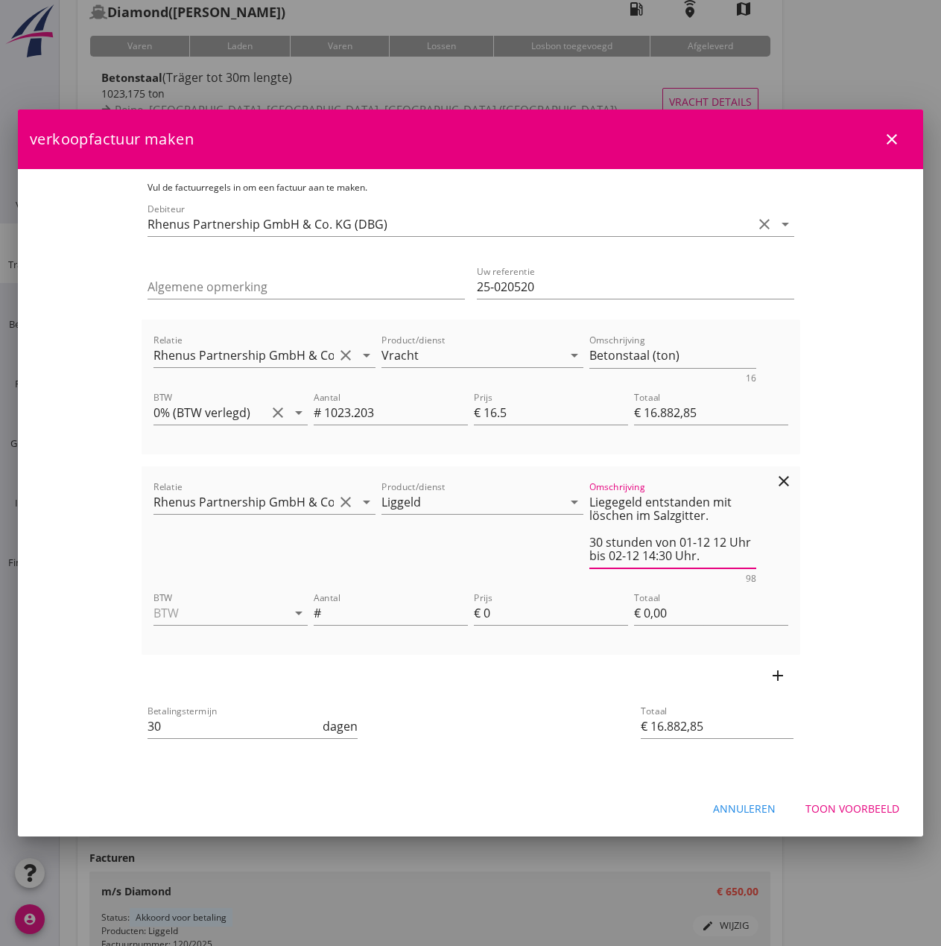
click at [633, 517] on textarea "Liegegeld entstanden mit löschen im Salzgitter. 30 stunden von 01-12 12 Uhr bis…" at bounding box center [672, 529] width 167 height 78
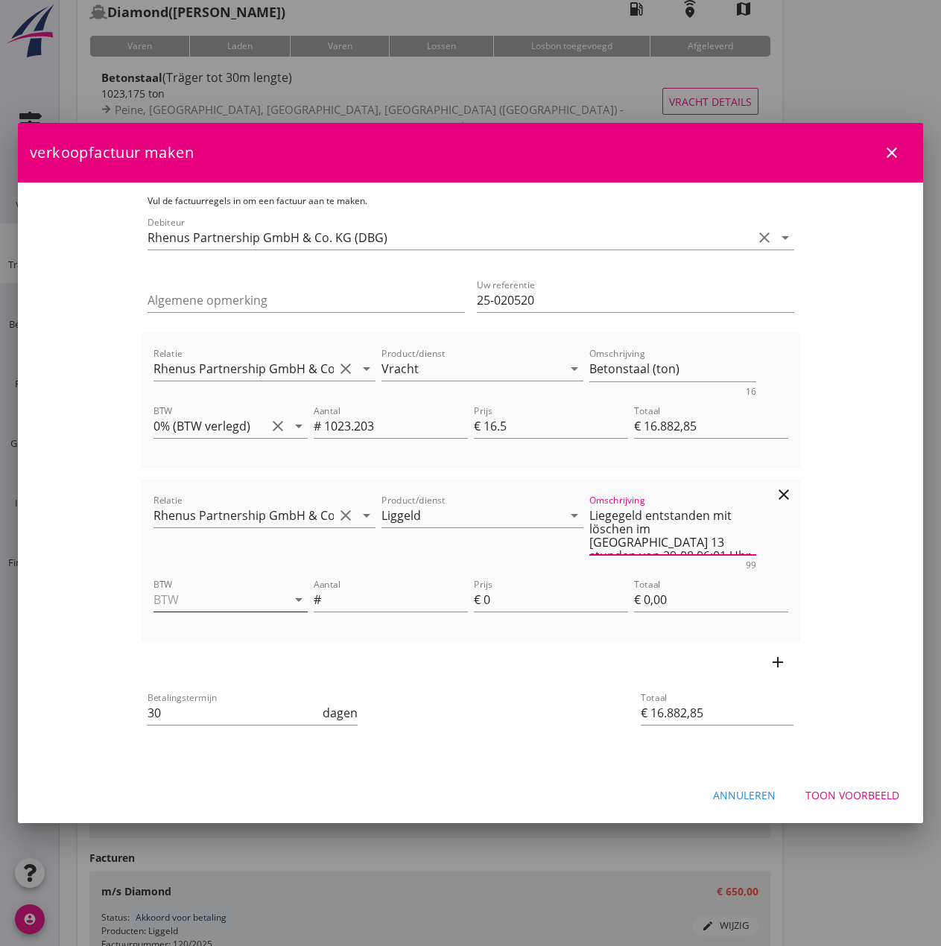
type textarea "Liegegeld entstanden mit löschen im [GEOGRAPHIC_DATA] 13 stunden von 29-08 06:0…"
click at [193, 604] on input "BTW" at bounding box center [210, 600] width 113 height 24
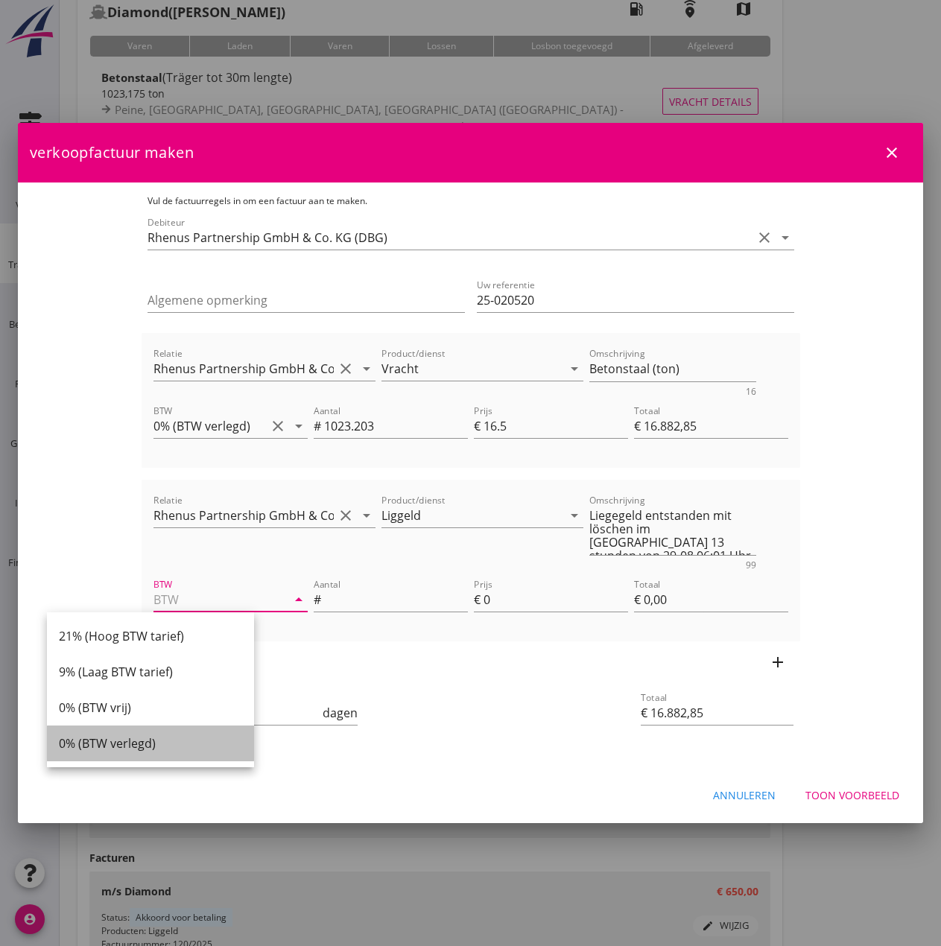
click at [121, 749] on div "0% (BTW verlegd)" at bounding box center [150, 744] width 183 height 18
type input "0% (BTW verlegd)"
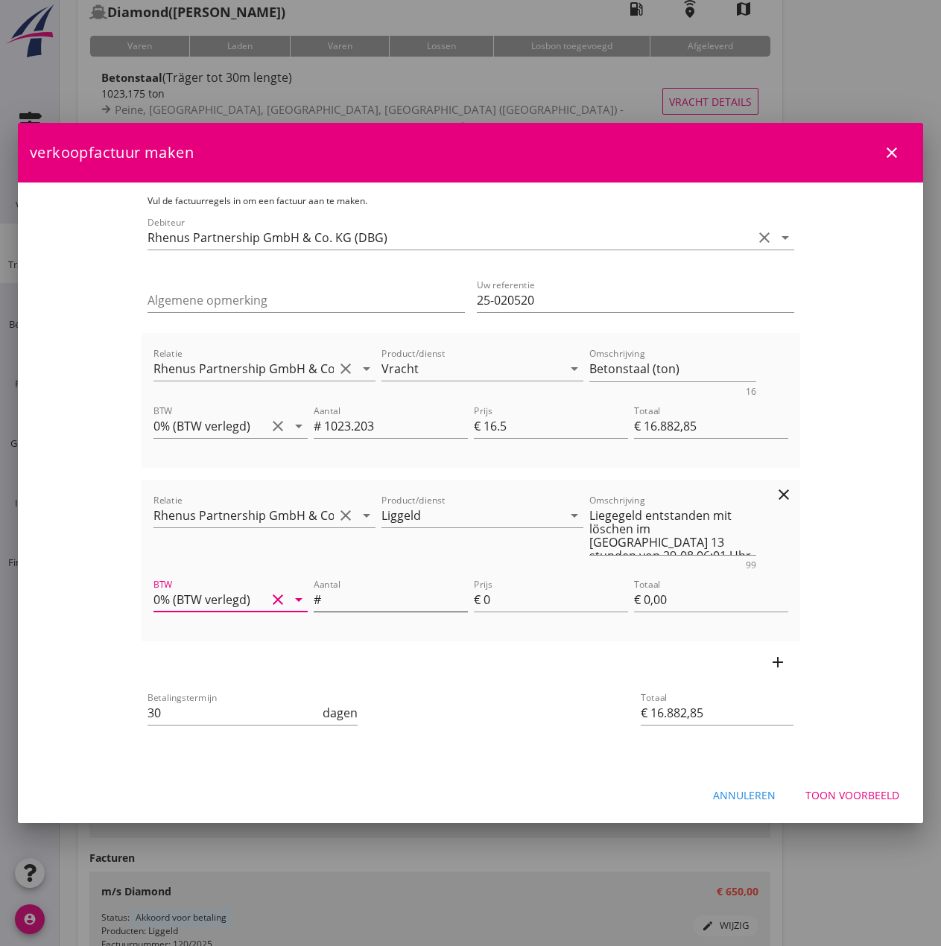
click at [324, 604] on input "Aantal" at bounding box center [396, 600] width 144 height 24
type input "13"
click at [558, 601] on input "0" at bounding box center [556, 600] width 145 height 24
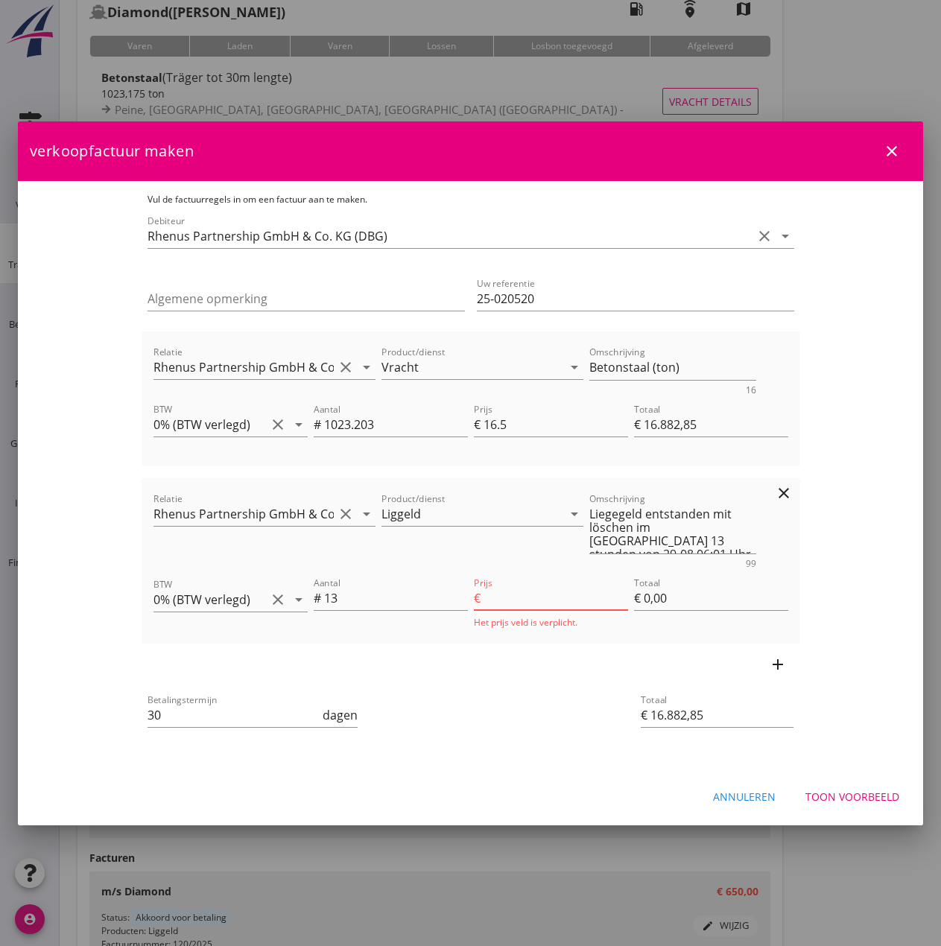
type input "€ 16.947,85"
type input "5"
type input "€ 65,00"
type input "510"
type input "€ 23.512,85"
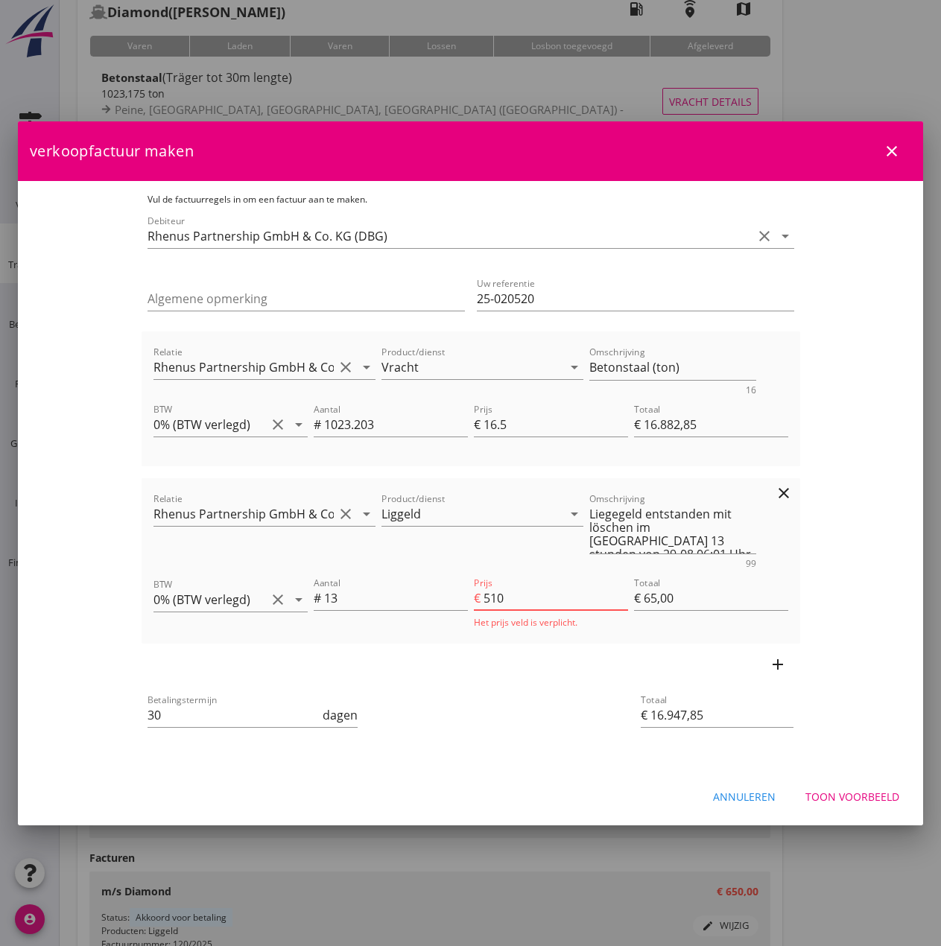
type input "€ 6.630,00"
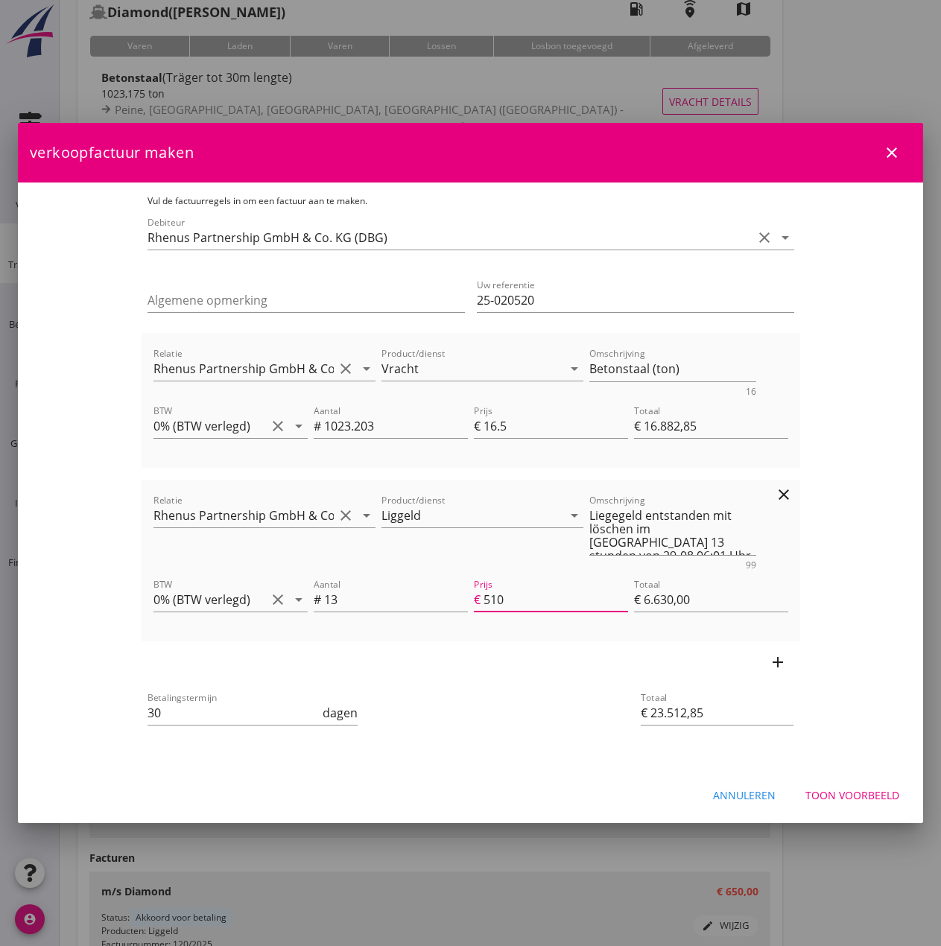
type input "51"
type input "€ 17.545,85"
type input "€ 663,00"
type input "€ 16.947,85"
type input "5"
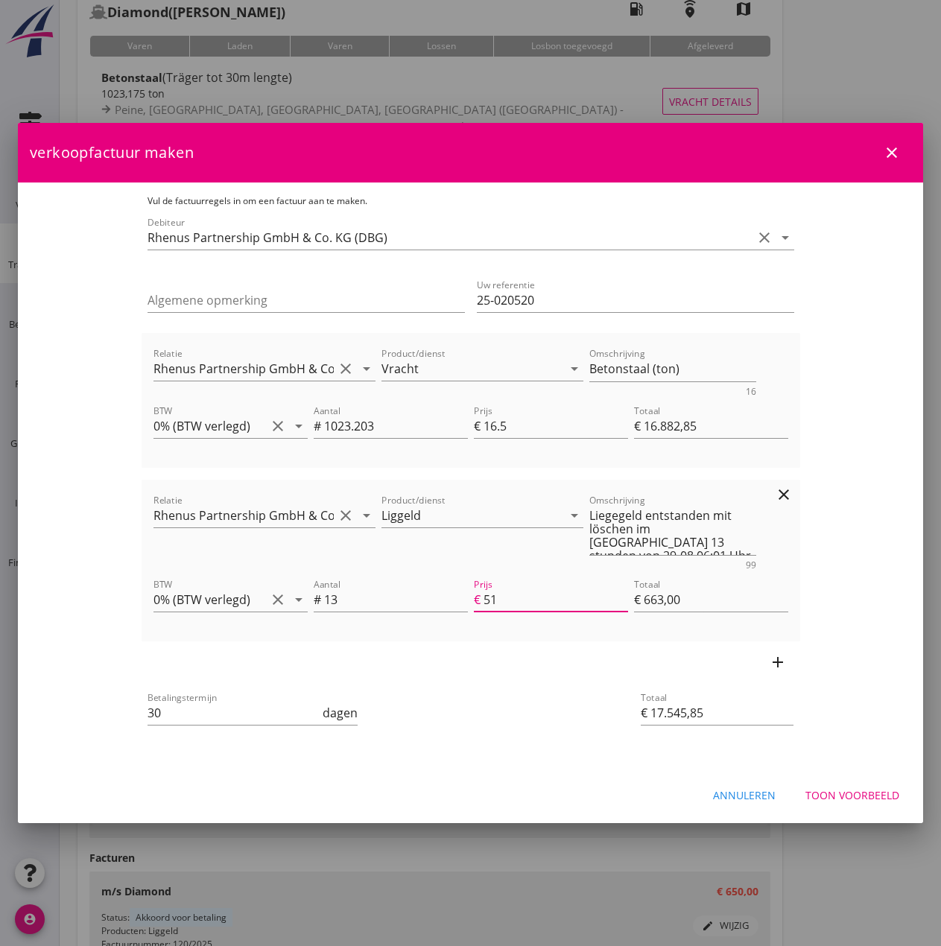
type input "€ 65,00"
type input "€ 17.532,85"
type input "50"
type input "€ 650,00"
type input "50"
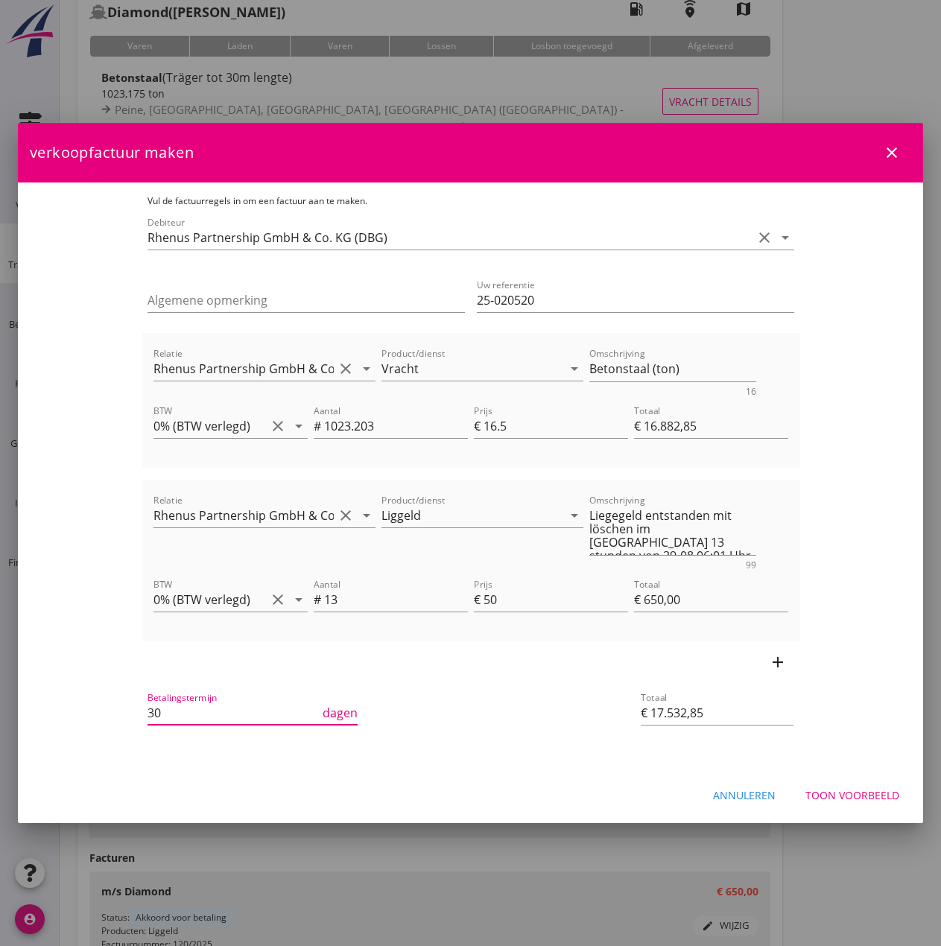
click at [244, 716] on input "30" at bounding box center [234, 713] width 173 height 24
type input "3"
type input "14"
click at [793, 343] on icon "clear" at bounding box center [784, 348] width 18 height 18
type input "€ 650,00"
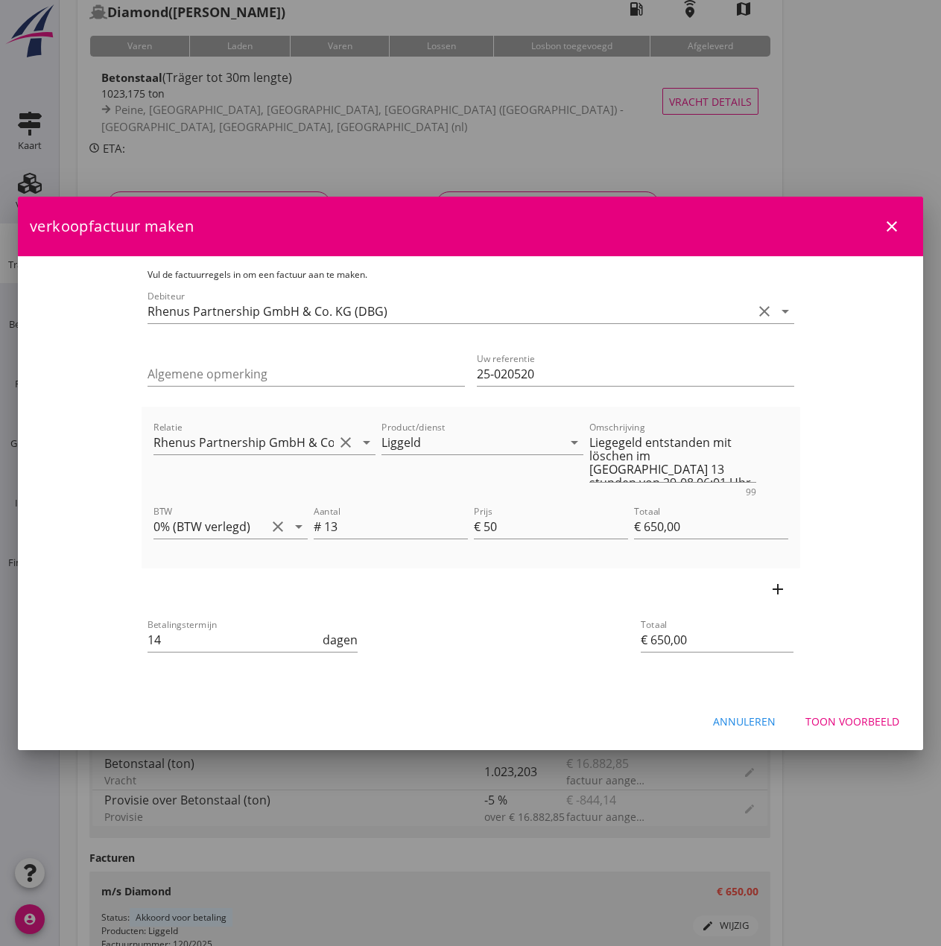
click at [837, 718] on div "Toon voorbeeld" at bounding box center [853, 722] width 94 height 16
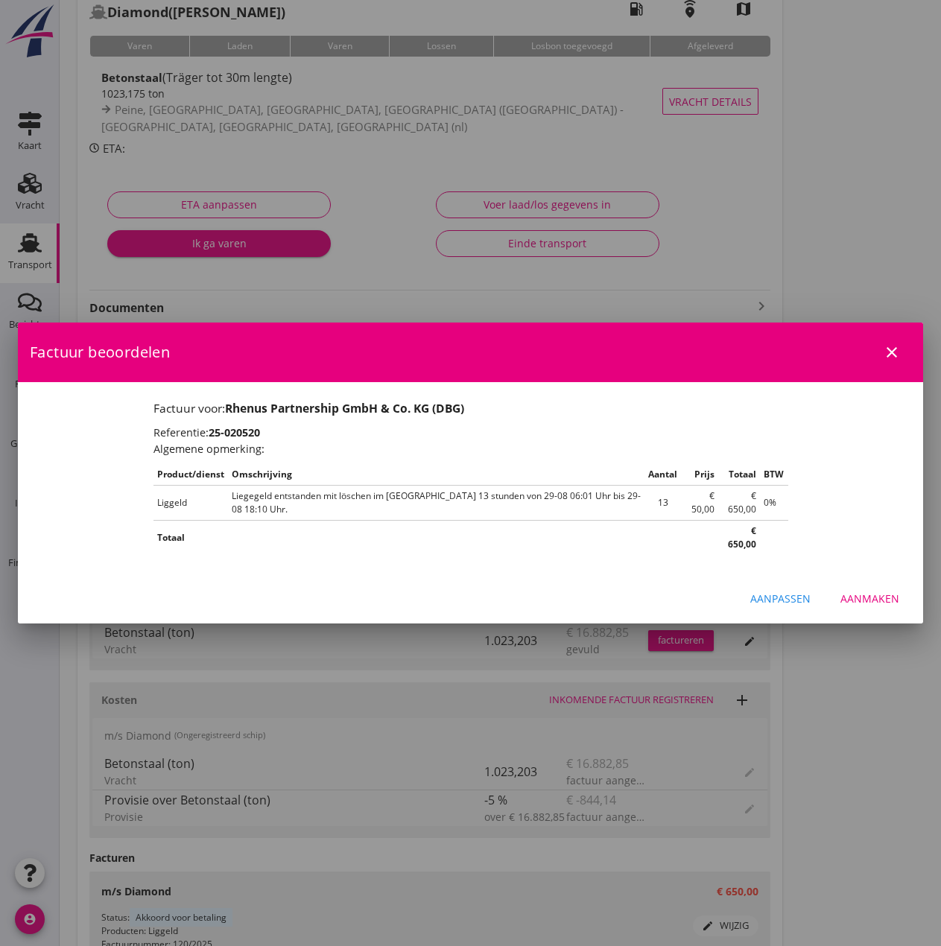
click at [877, 591] on div "Aanmaken" at bounding box center [870, 599] width 59 height 16
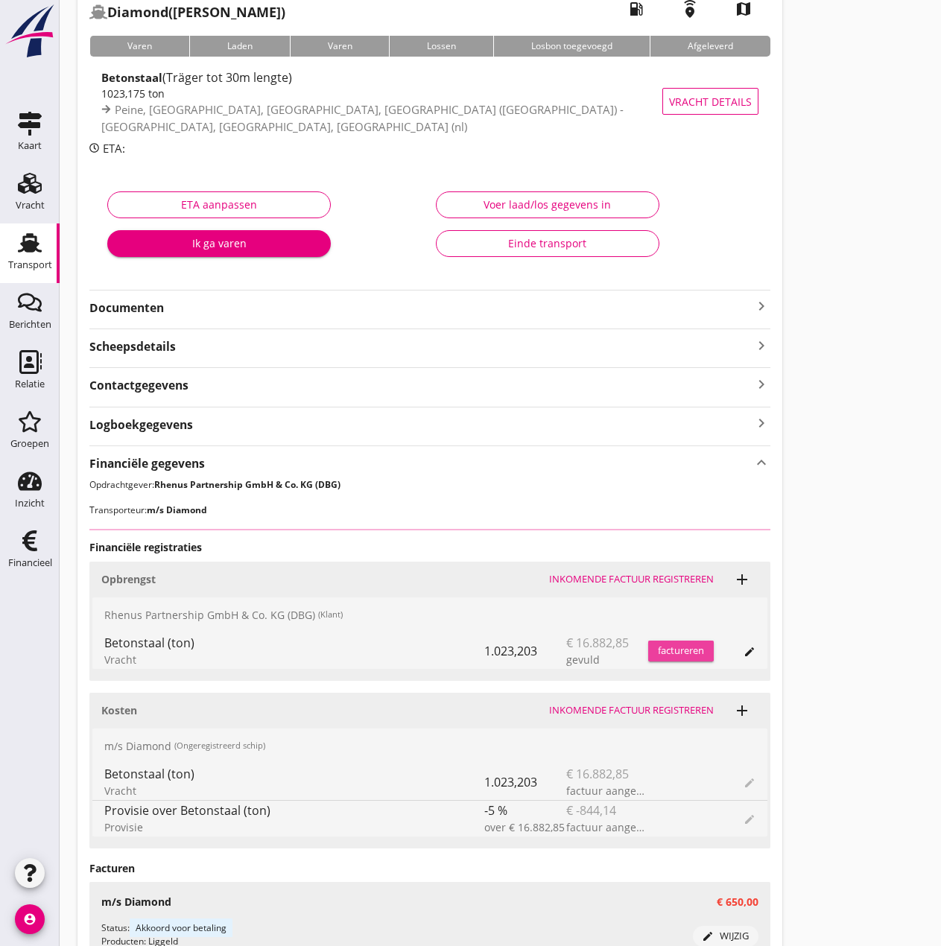
click at [680, 651] on div "factureren" at bounding box center [681, 651] width 66 height 15
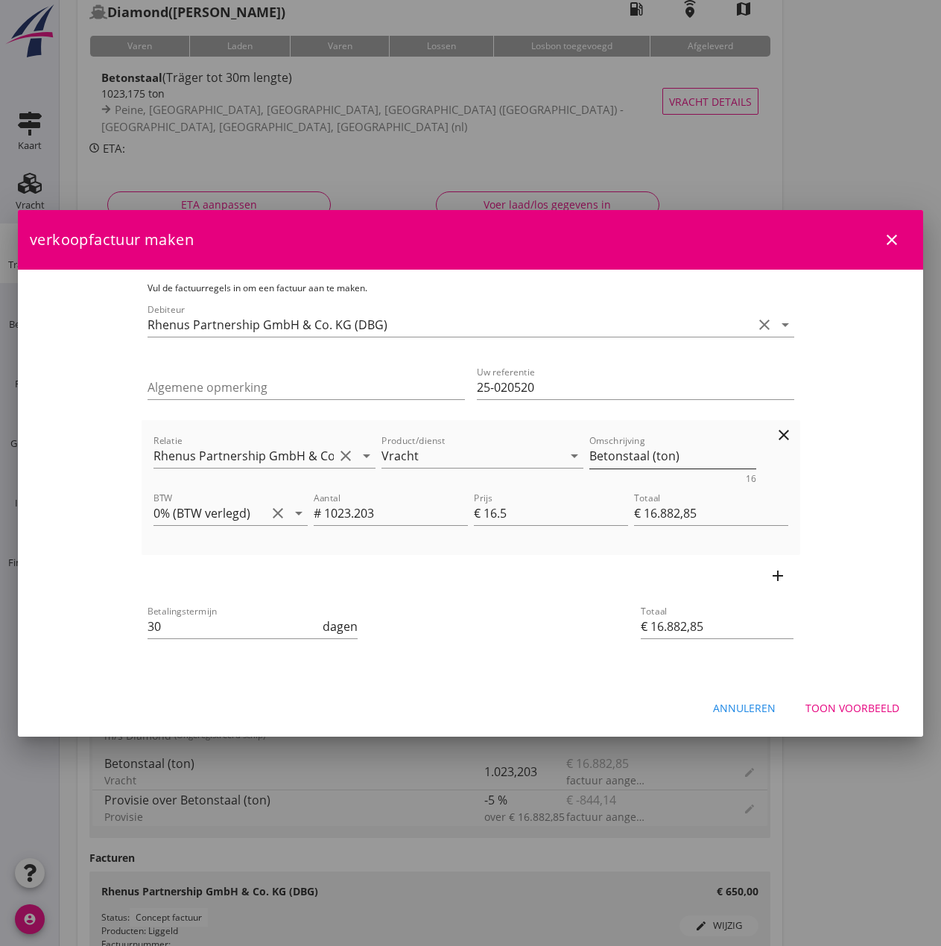
click at [653, 461] on textarea "Betonstaal (ton)" at bounding box center [672, 456] width 167 height 25
type textarea "Betonstaal (1023,203 ton)"
click at [158, 626] on input "30" at bounding box center [234, 627] width 173 height 24
type input "3"
type input "14"
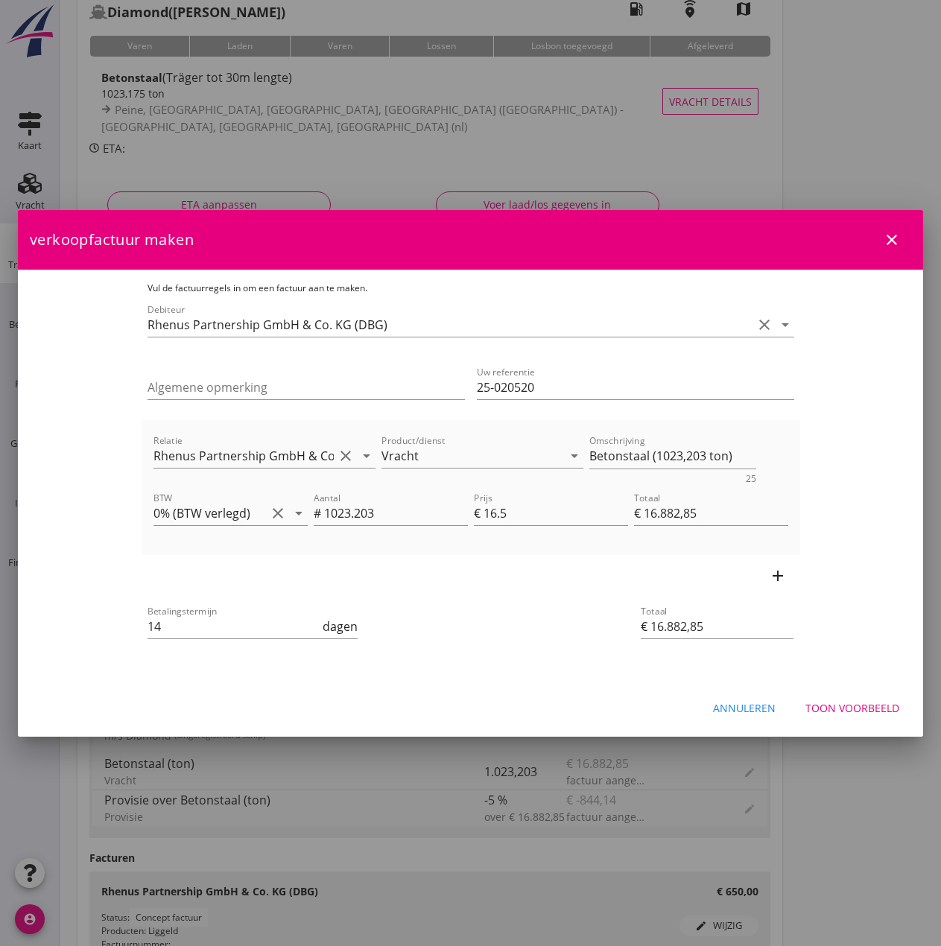
click at [411, 654] on div "Betalingstermijn 14 dagen" at bounding box center [361, 628] width 433 height 57
click at [838, 711] on div "Toon voorbeeld" at bounding box center [853, 708] width 94 height 16
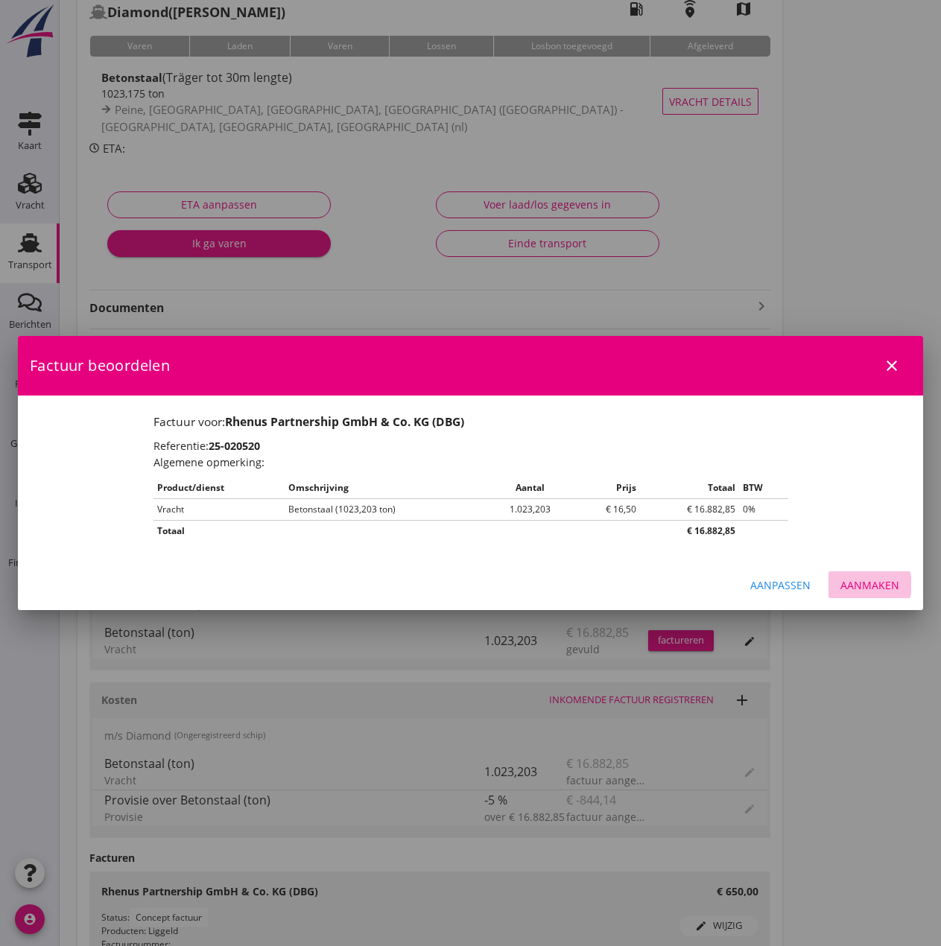
click at [867, 593] on button "Aanmaken" at bounding box center [870, 585] width 83 height 27
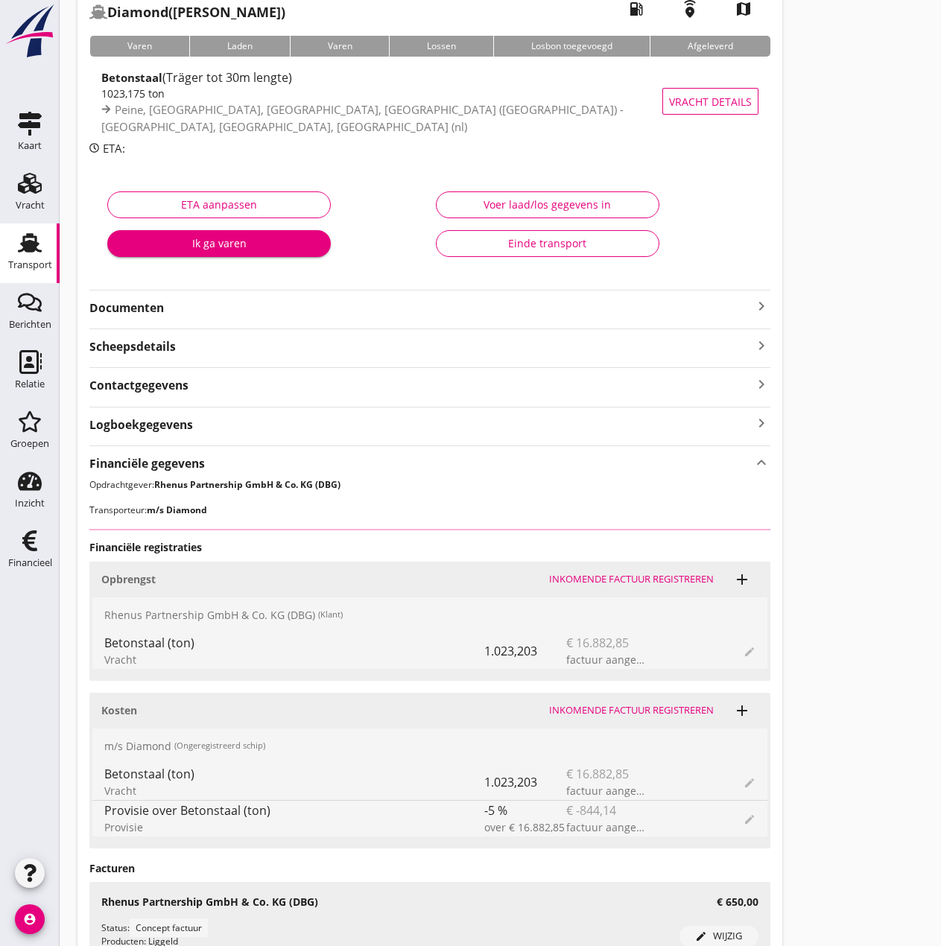
click at [545, 249] on div "Einde transport" at bounding box center [548, 243] width 198 height 16
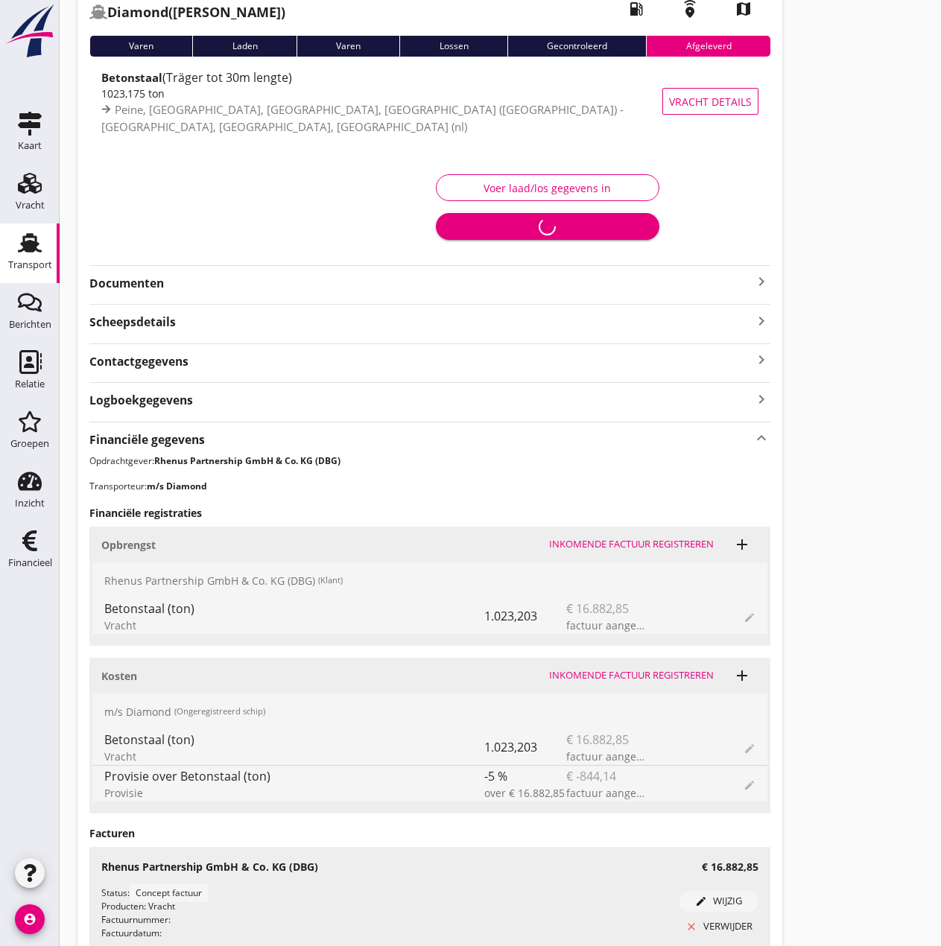
drag, startPoint x: 20, startPoint y: 545, endPoint x: 128, endPoint y: 450, distance: 143.6
click at [20, 545] on icon "Financieel" at bounding box center [30, 541] width 24 height 24
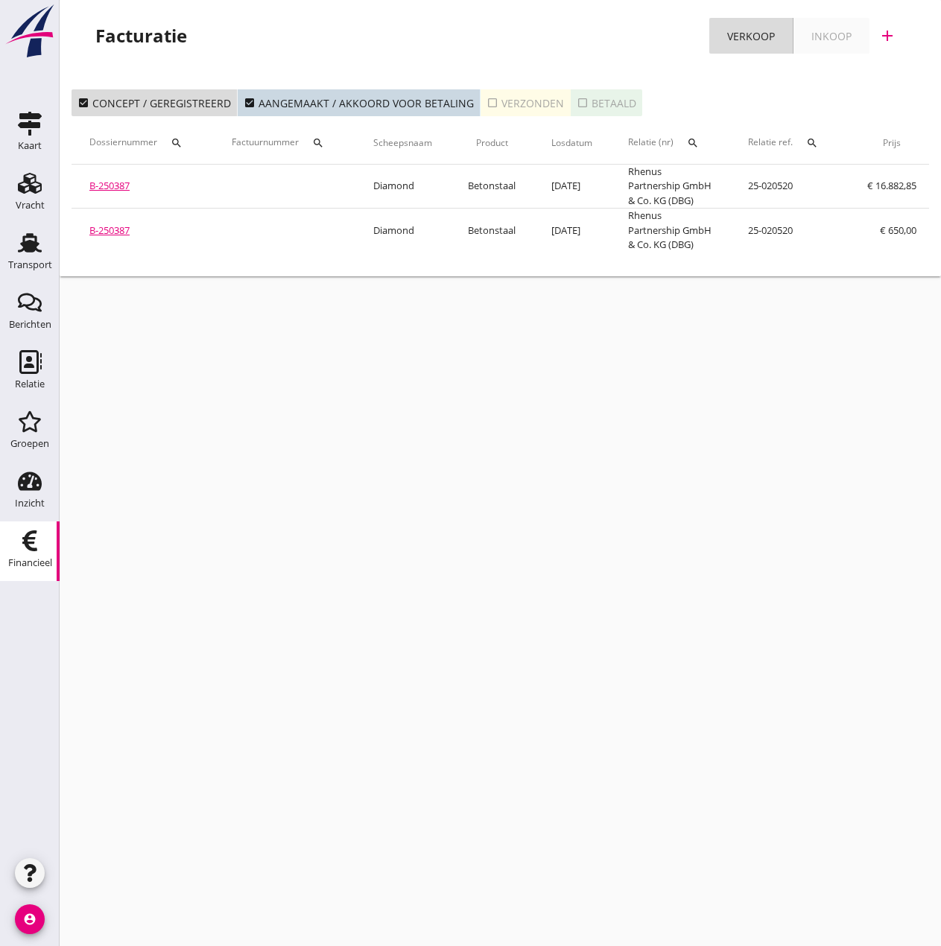
scroll to position [0, 260]
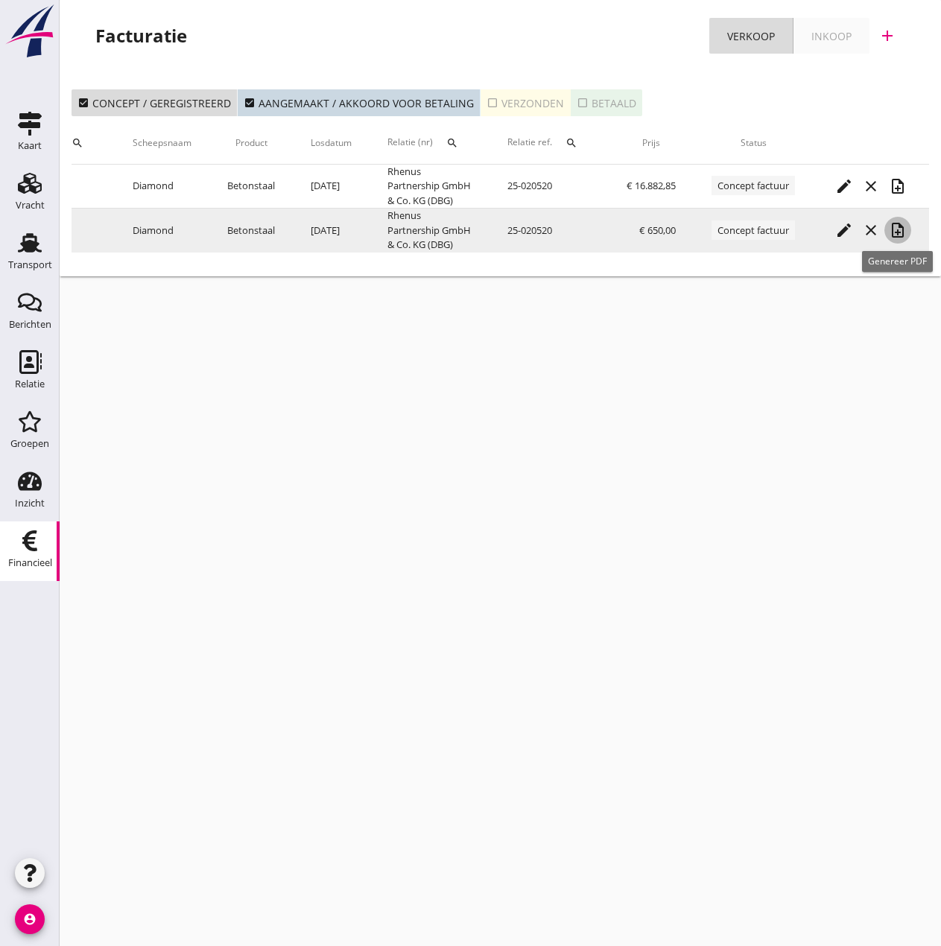
click at [897, 230] on icon "note_add" at bounding box center [898, 230] width 18 height 18
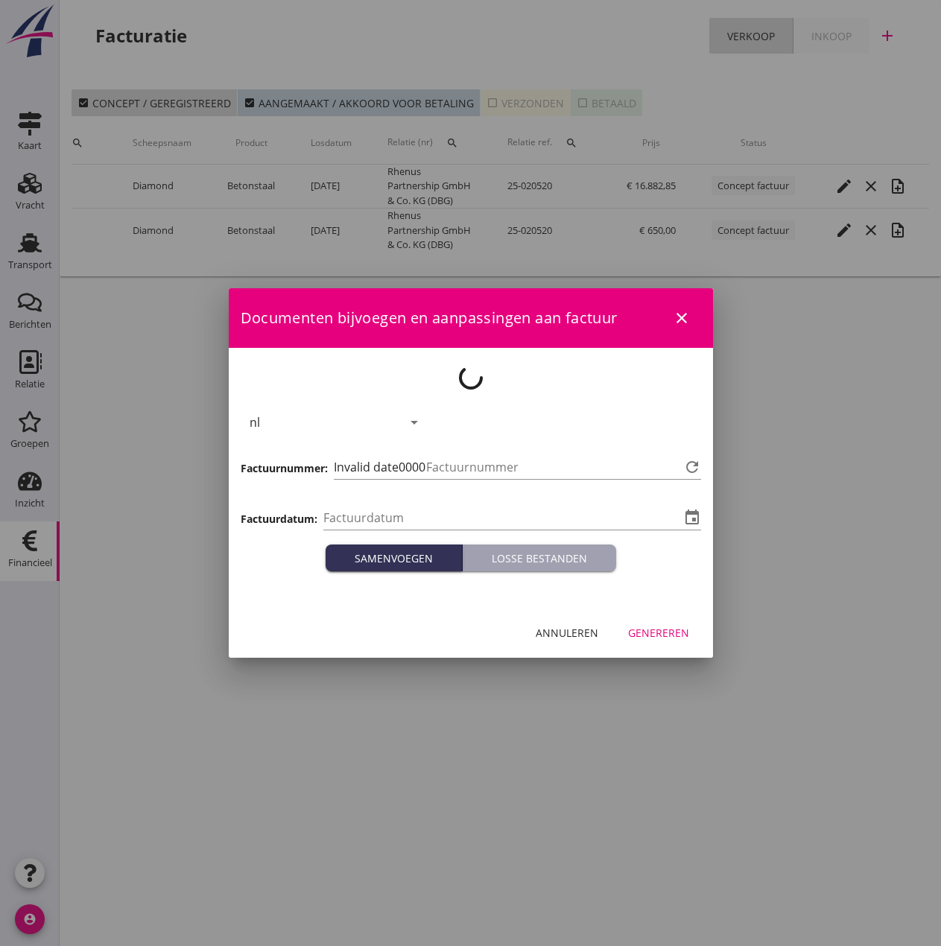
type input "[DATE]"
type input "474"
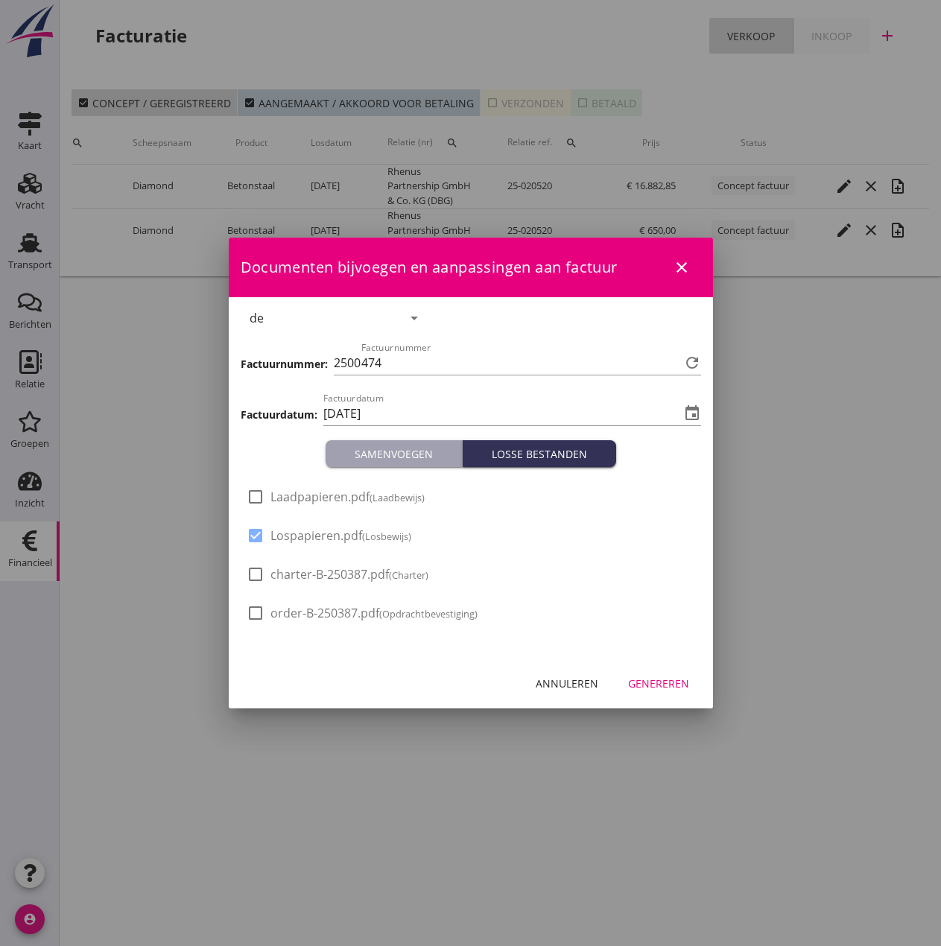
drag, startPoint x: 280, startPoint y: 493, endPoint x: 313, endPoint y: 497, distance: 33.1
click at [289, 496] on span "Laadpapieren.pdf (Laadbewijs)" at bounding box center [348, 498] width 154 height 16
checkbox input "true"
click at [674, 688] on div "Genereren" at bounding box center [658, 684] width 61 height 16
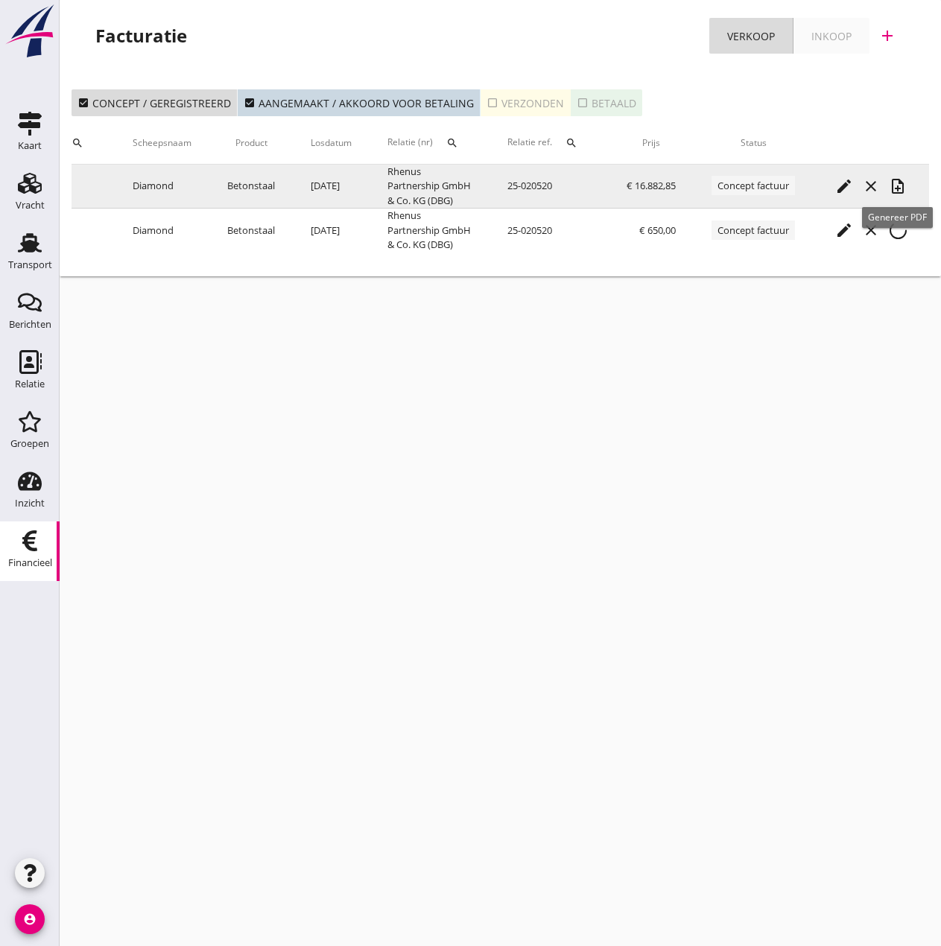
click at [903, 186] on icon "note_add" at bounding box center [898, 186] width 18 height 18
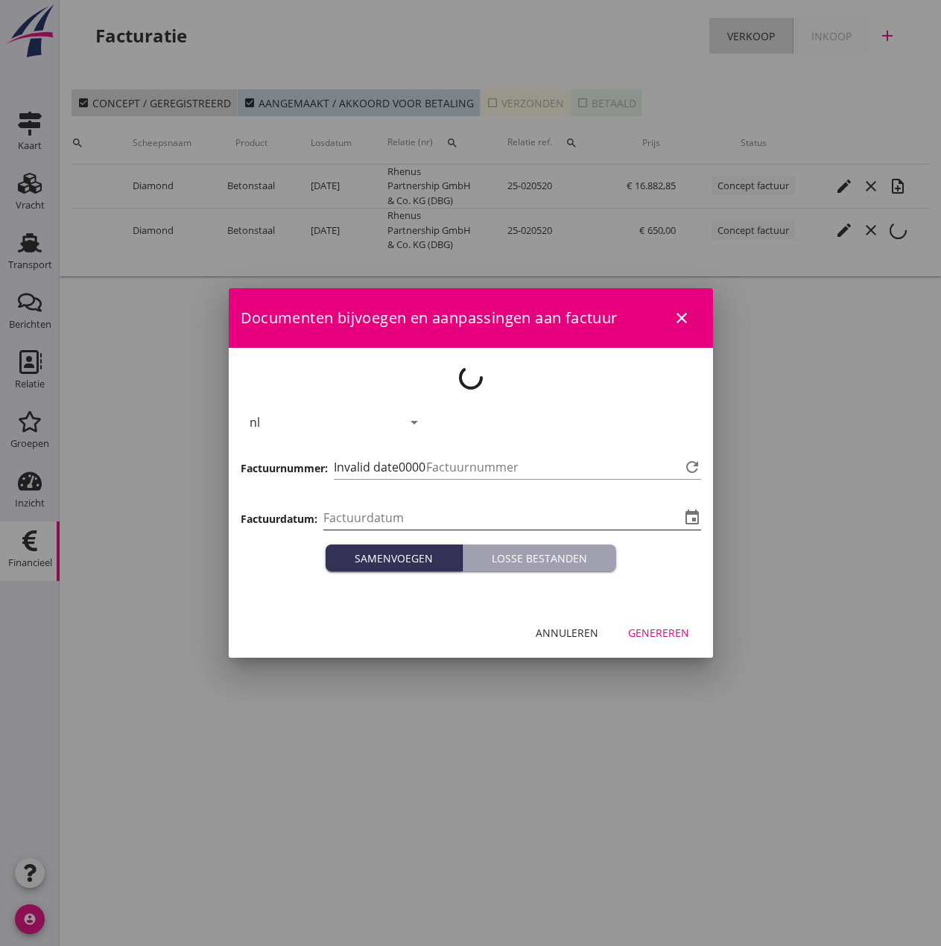
type input "[DATE]"
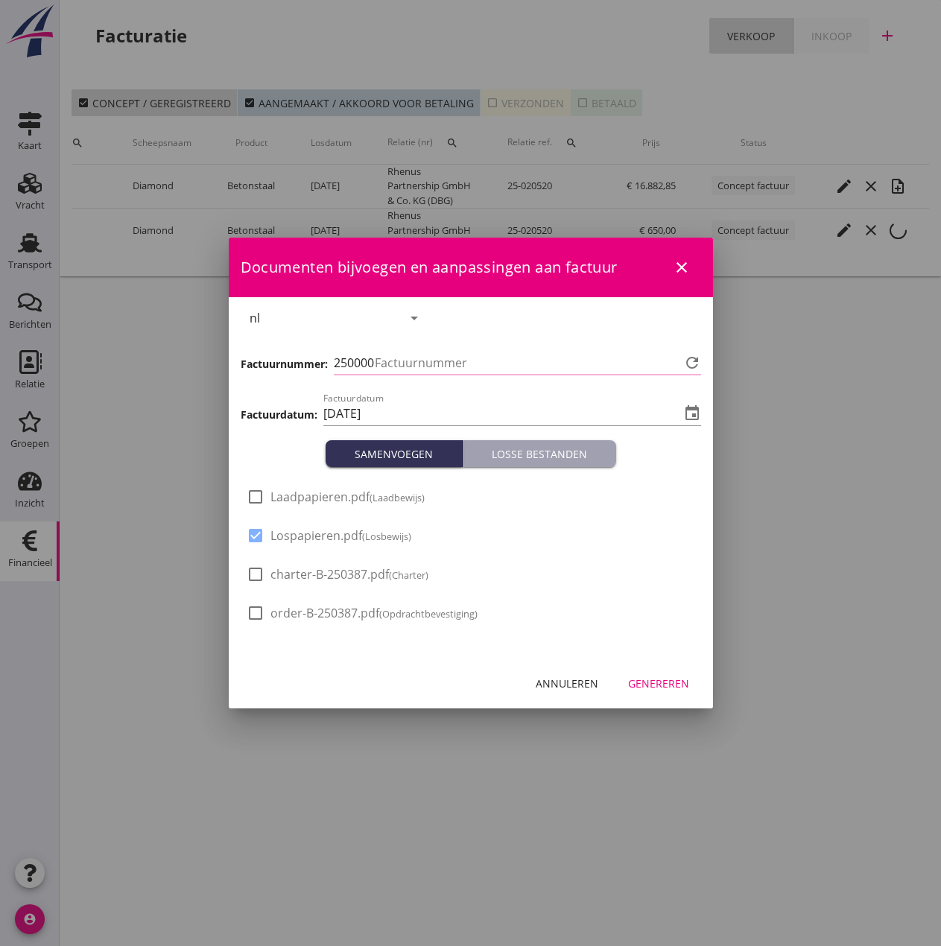
type input "475"
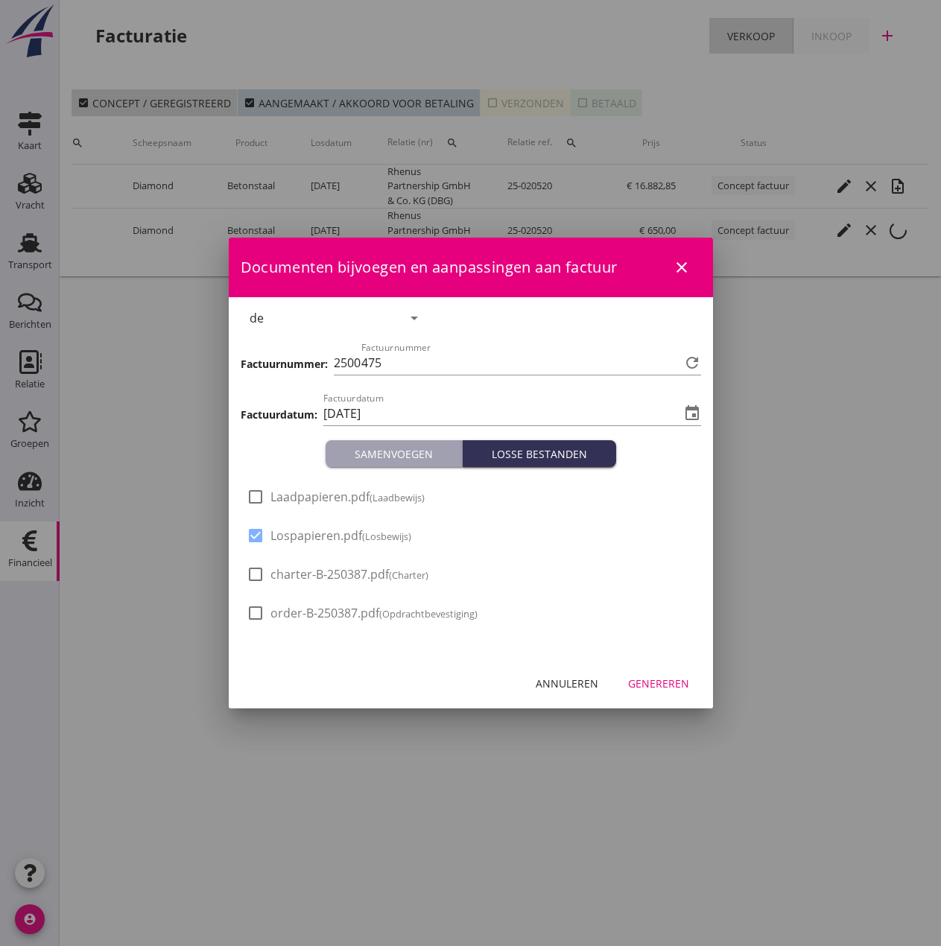
click at [291, 497] on span "Laadpapieren.pdf (Laadbewijs)" at bounding box center [348, 498] width 154 height 16
checkbox input "true"
click at [644, 679] on div "Genereren" at bounding box center [658, 684] width 61 height 16
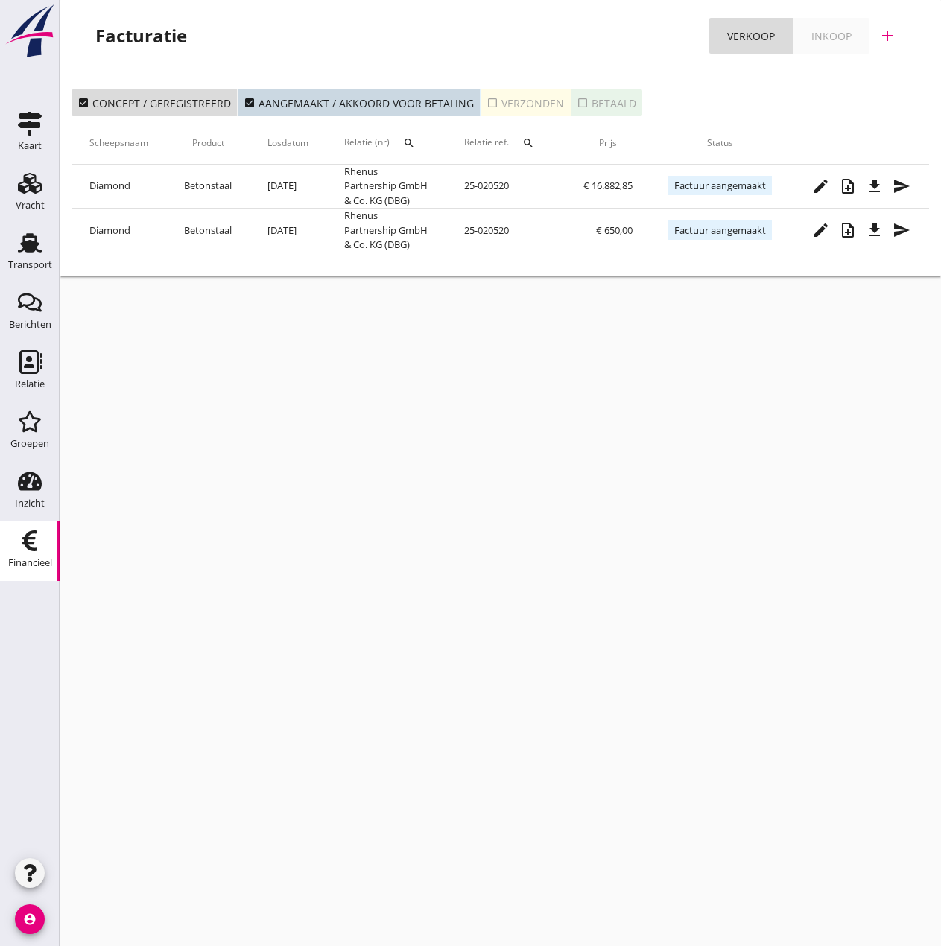
scroll to position [0, 307]
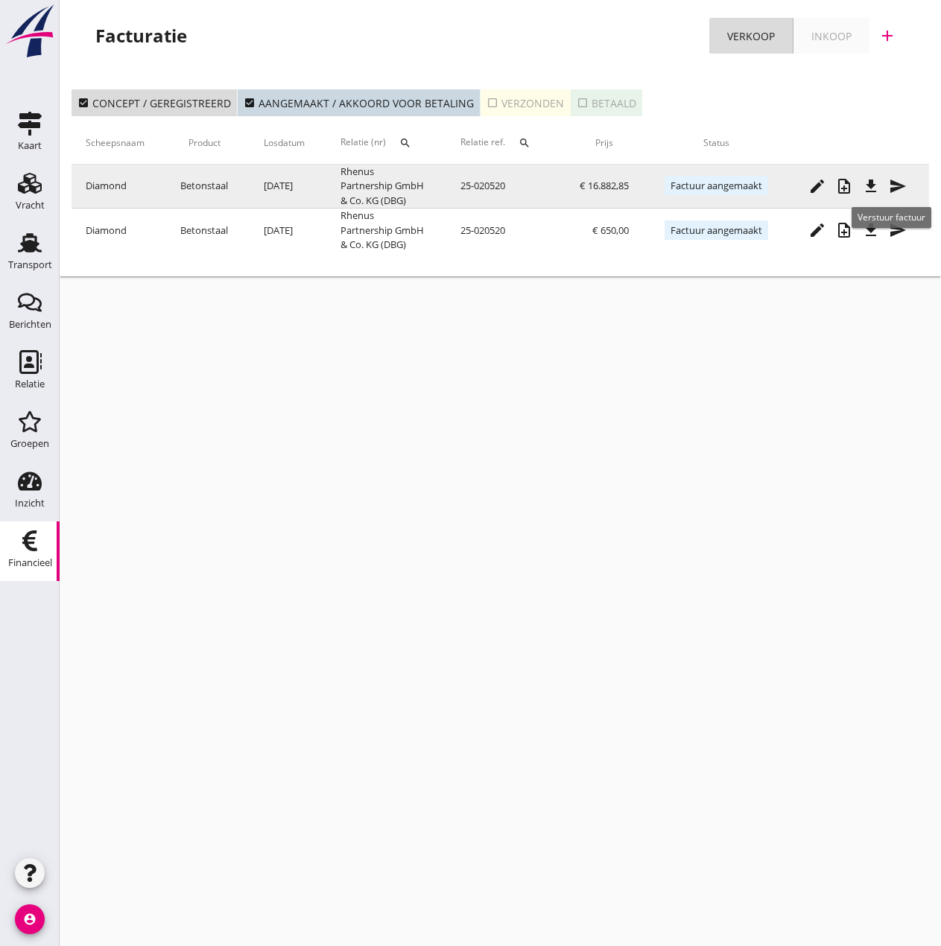
click at [894, 177] on icon "send" at bounding box center [898, 186] width 18 height 18
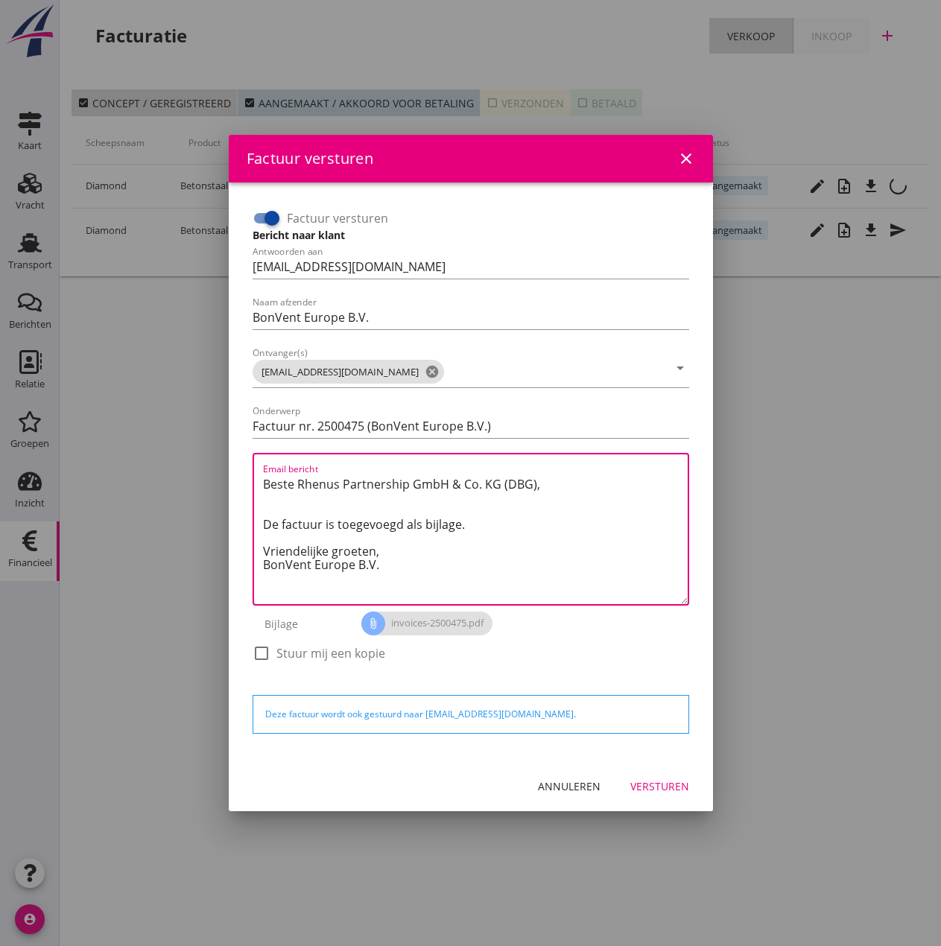
drag, startPoint x: 402, startPoint y: 551, endPoint x: 257, endPoint y: 464, distance: 169.2
click at [257, 464] on div "Email bericht Beste Rhenus Partnership GmbH & Co. KG (DBG), De factuur is toege…" at bounding box center [471, 529] width 437 height 153
paste textarea "Guten Tag, Im Anhang finden Sie die Abrechnung für die Reise der MS [PERSON_NAM…"
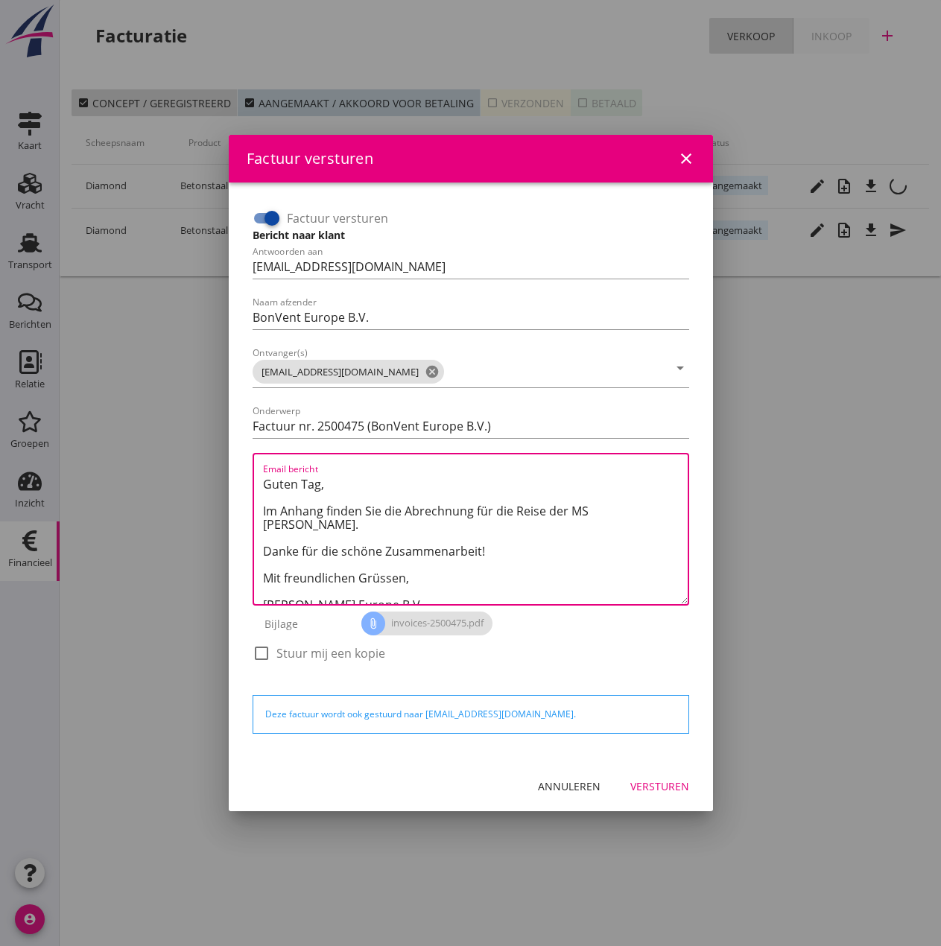
type textarea "Guten Tag, Im Anhang finden Sie die Abrechnung für die Reise der MS [PERSON_NAM…"
click at [656, 786] on div "Versturen" at bounding box center [659, 787] width 59 height 16
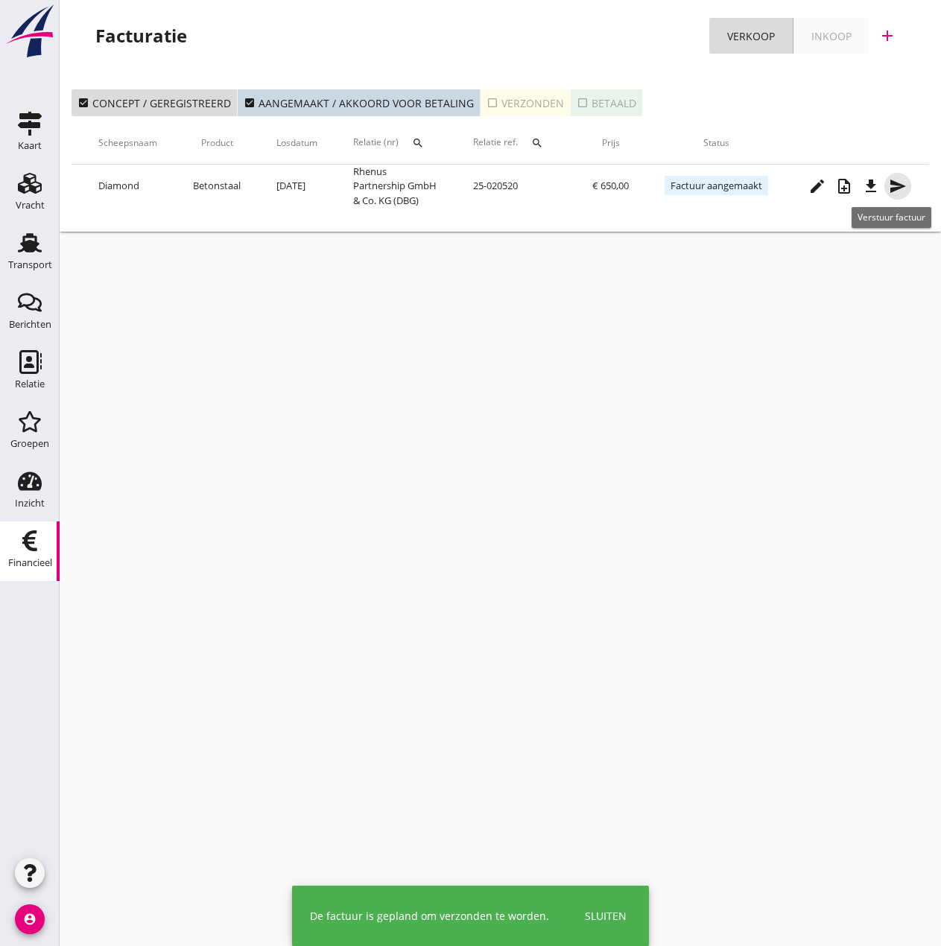
click at [896, 183] on icon "send" at bounding box center [898, 186] width 18 height 18
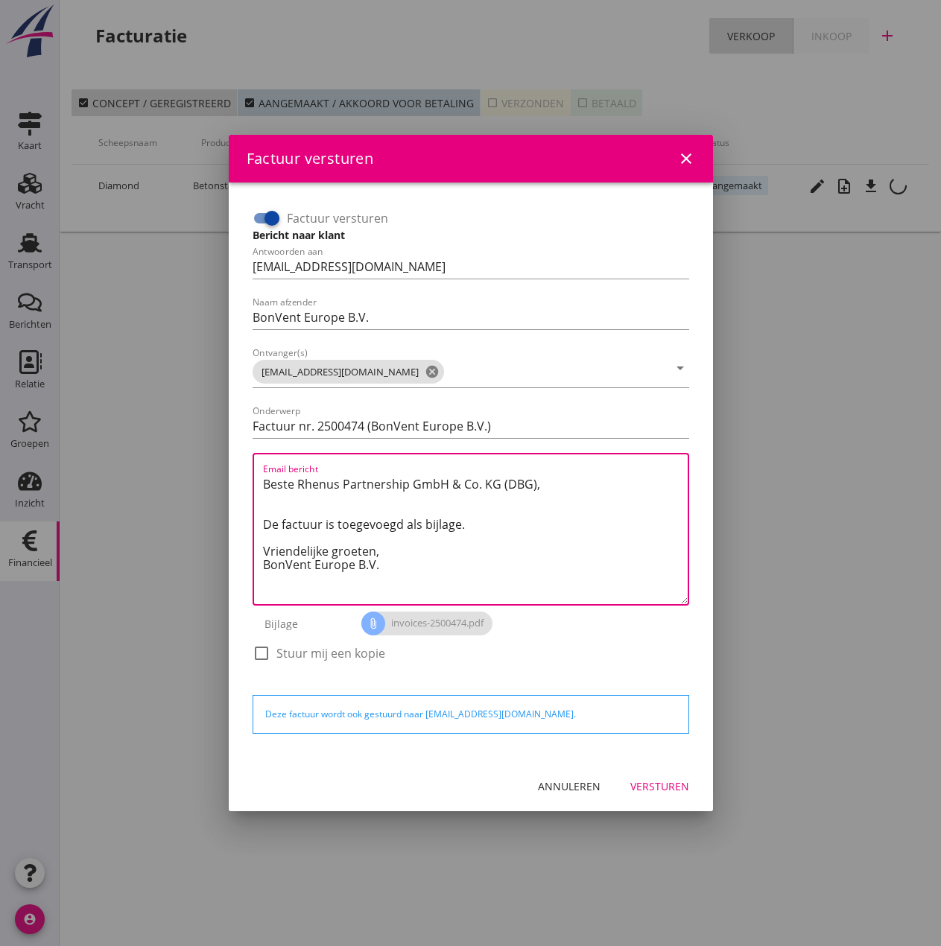
drag, startPoint x: 386, startPoint y: 551, endPoint x: 101, endPoint y: 443, distance: 305.2
click at [101, 443] on div "Factuur versturen close Factuur versturen Bericht naar klant Antwoorden aan [EM…" at bounding box center [470, 473] width 941 height 946
paste textarea "Guten Tag, Im Anhang finden Sie die Abrechnung für die Liegegeld der MS [PERSON…"
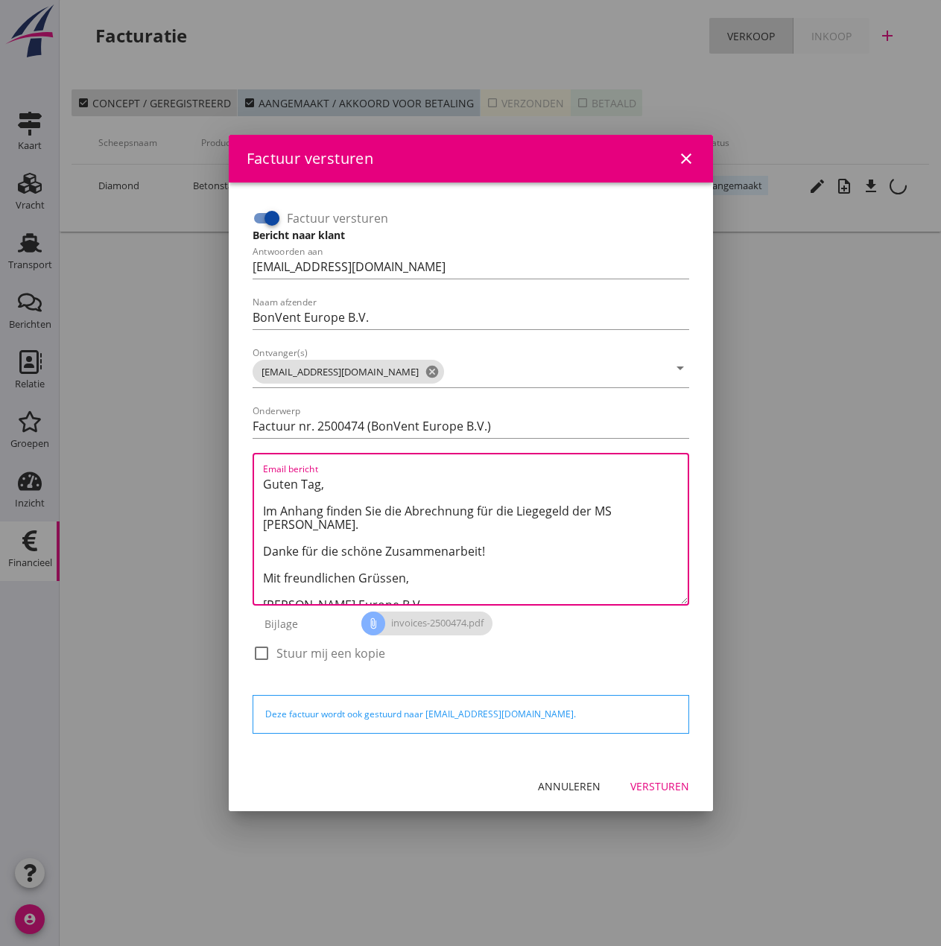
scroll to position [23, 0]
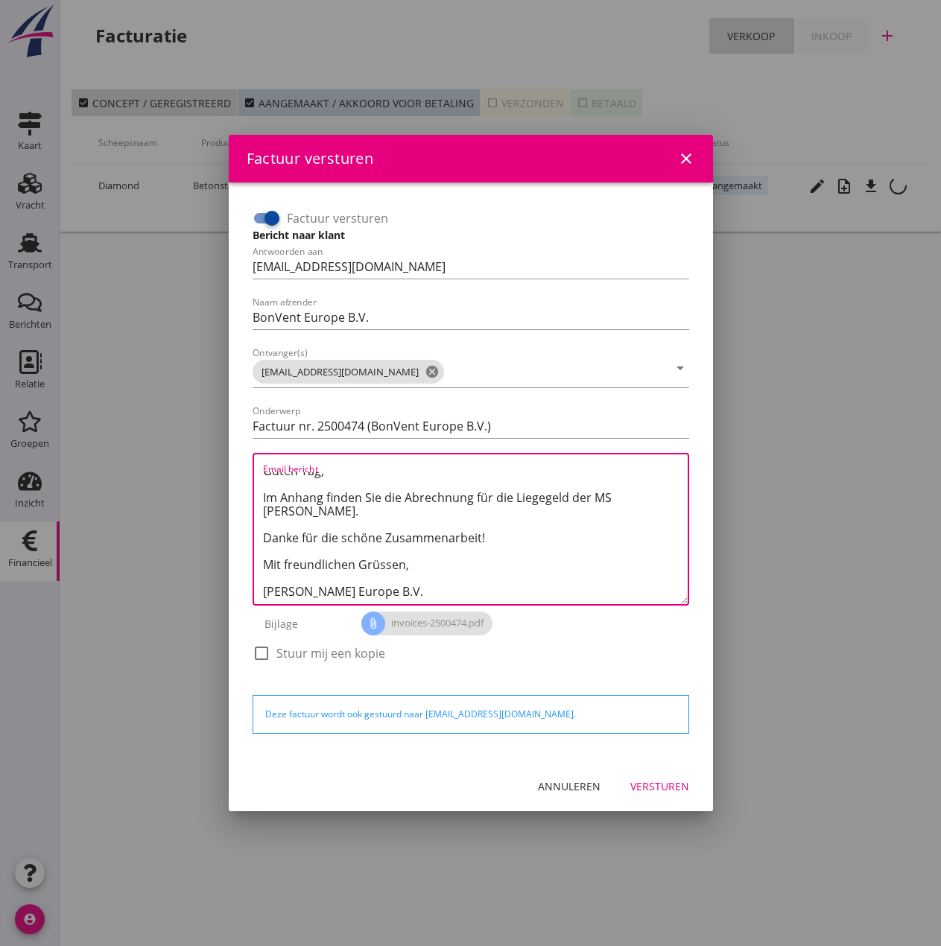
type textarea "Guten Tag, Im Anhang finden Sie die Abrechnung für die Liegegeld der MS [PERSON…"
click at [671, 788] on div "Versturen" at bounding box center [659, 787] width 59 height 16
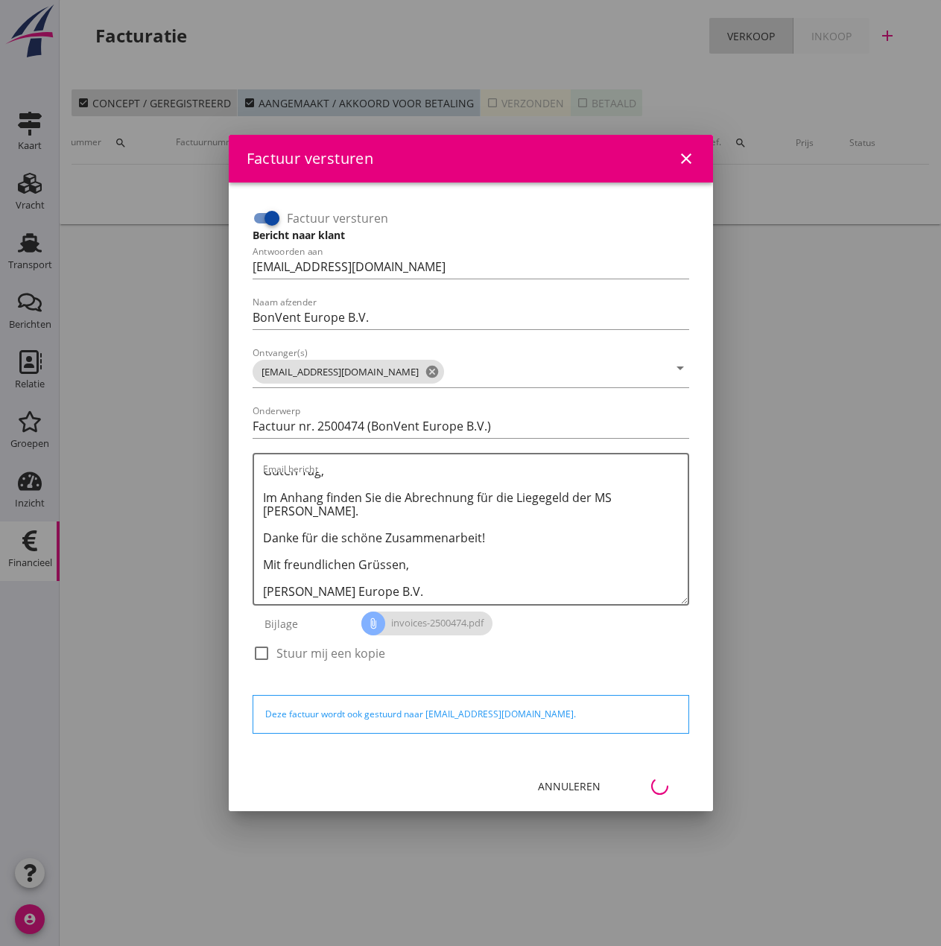
scroll to position [0, 66]
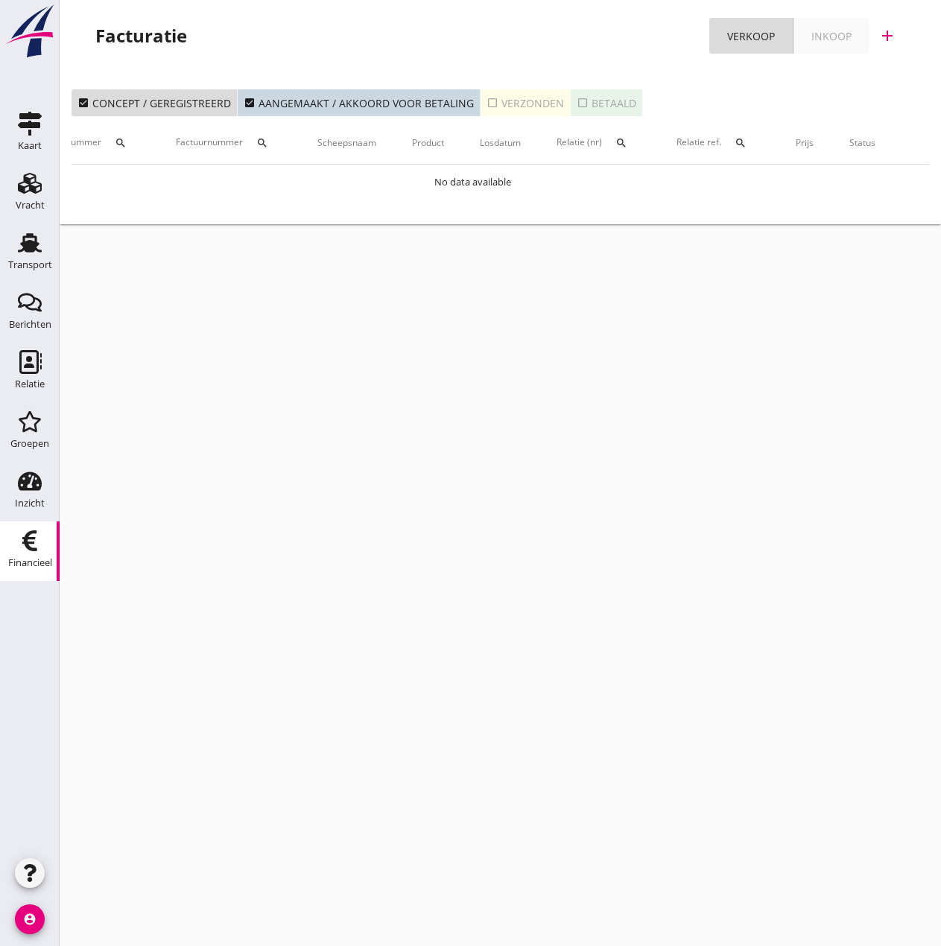
drag, startPoint x: 25, startPoint y: 253, endPoint x: 90, endPoint y: 253, distance: 64.8
click at [25, 253] on icon "Transport" at bounding box center [30, 243] width 24 height 24
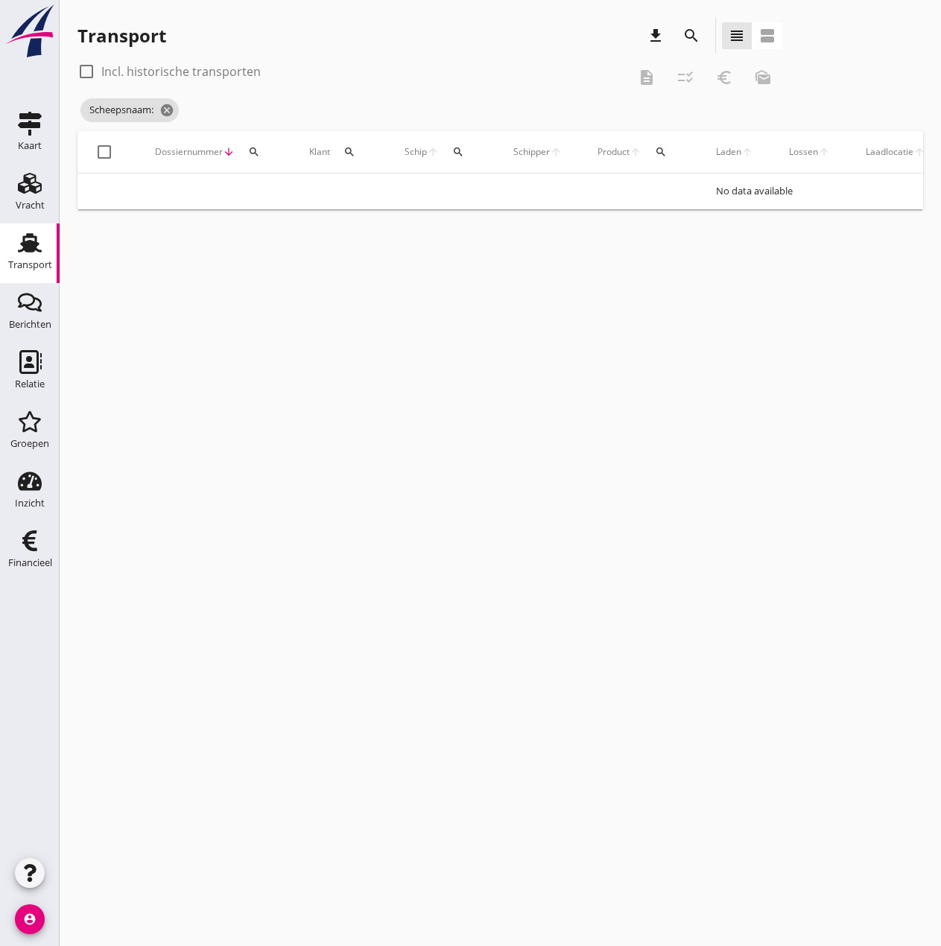
click at [465, 158] on button "search" at bounding box center [458, 152] width 27 height 27
click at [461, 194] on input "Zoek op (scheeps)naam" at bounding box center [529, 195] width 155 height 24
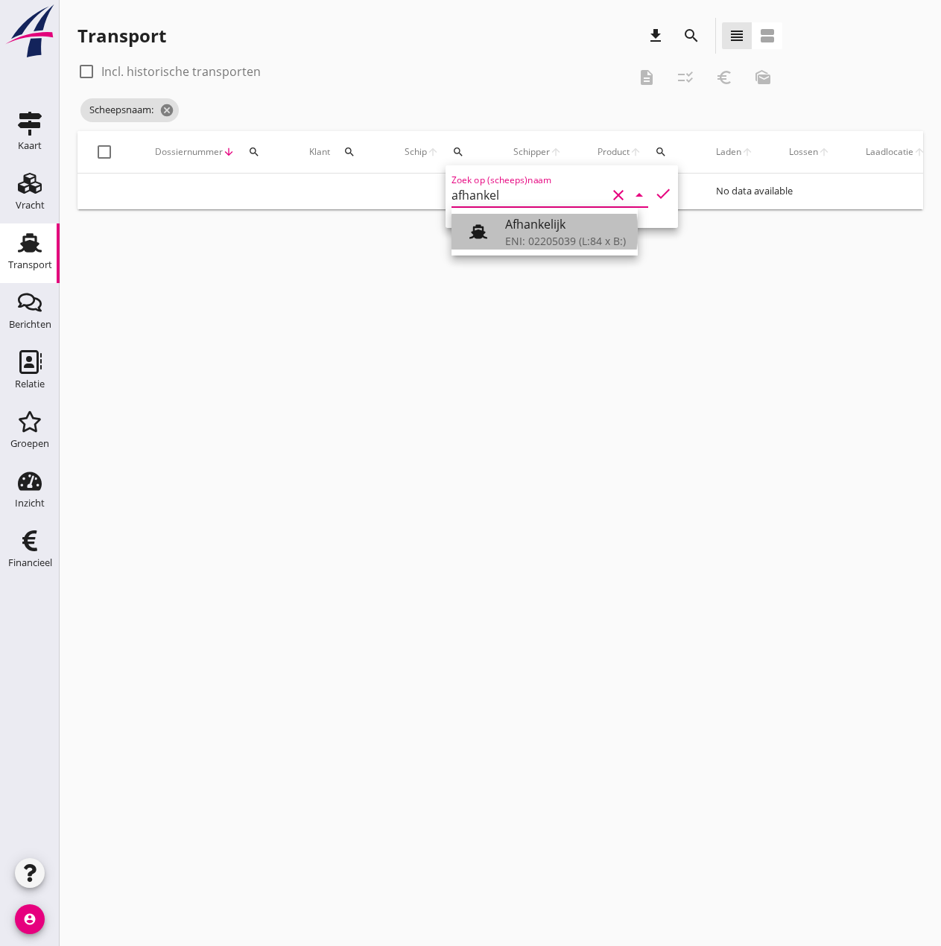
click at [590, 228] on div "Afhankelijk" at bounding box center [565, 224] width 121 height 18
click at [654, 197] on icon "check" at bounding box center [663, 194] width 18 height 18
type input "Afhankelijk"
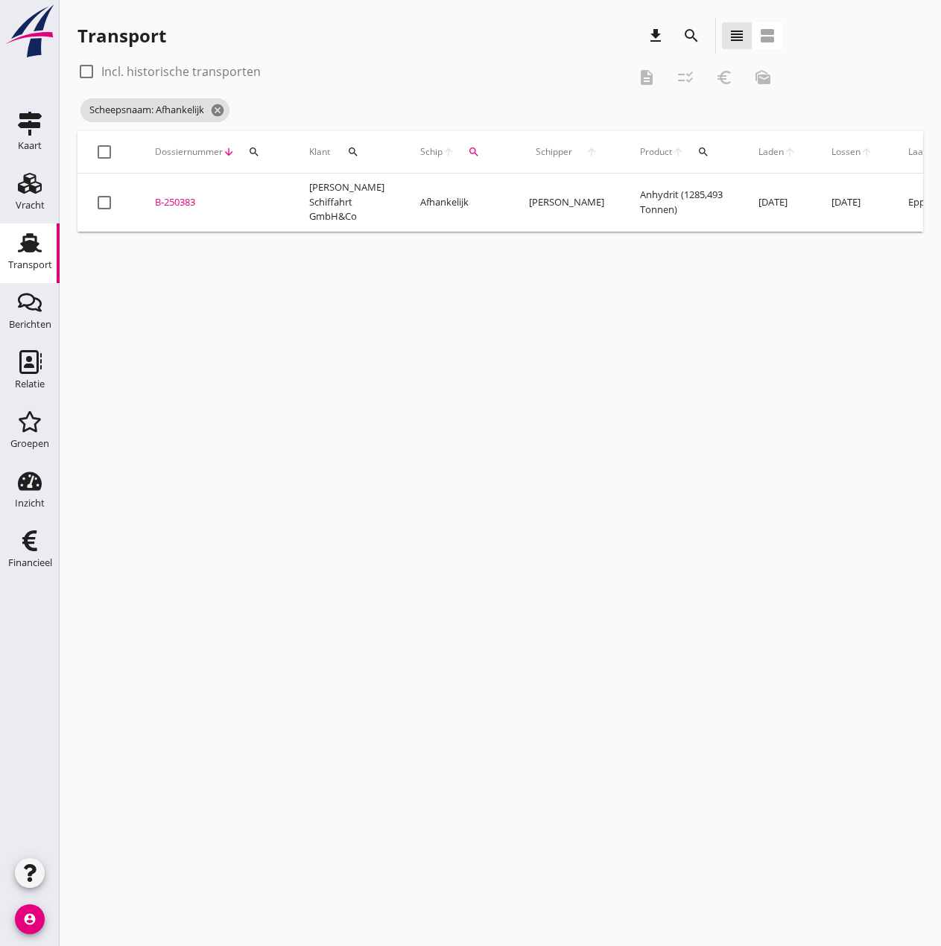
click at [183, 195] on div "B-250383" at bounding box center [214, 202] width 118 height 15
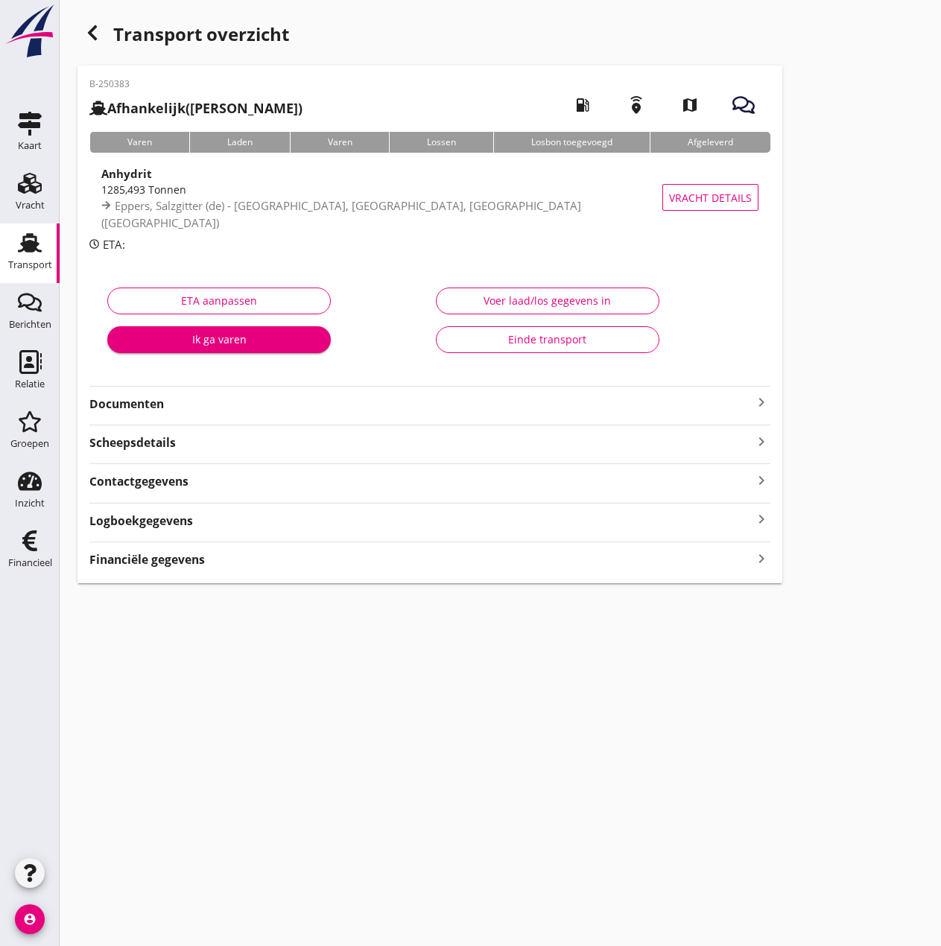
click at [143, 554] on strong "Financiële gegevens" at bounding box center [147, 559] width 116 height 17
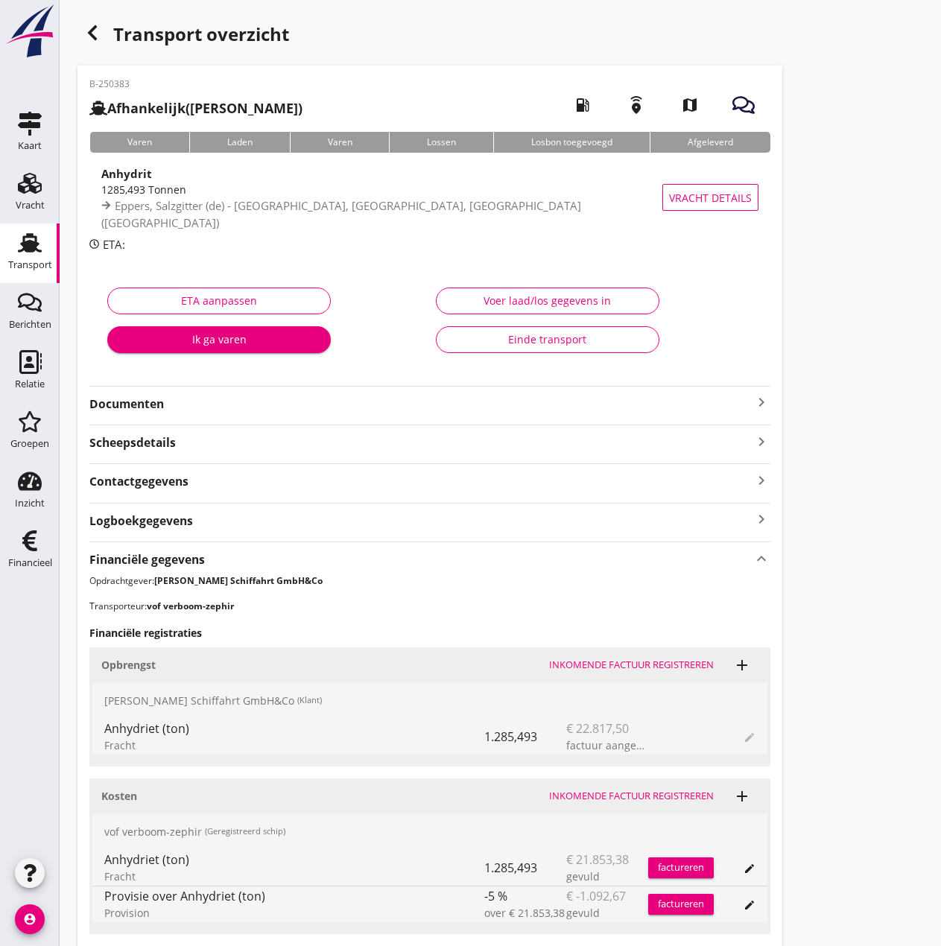
scroll to position [250, 0]
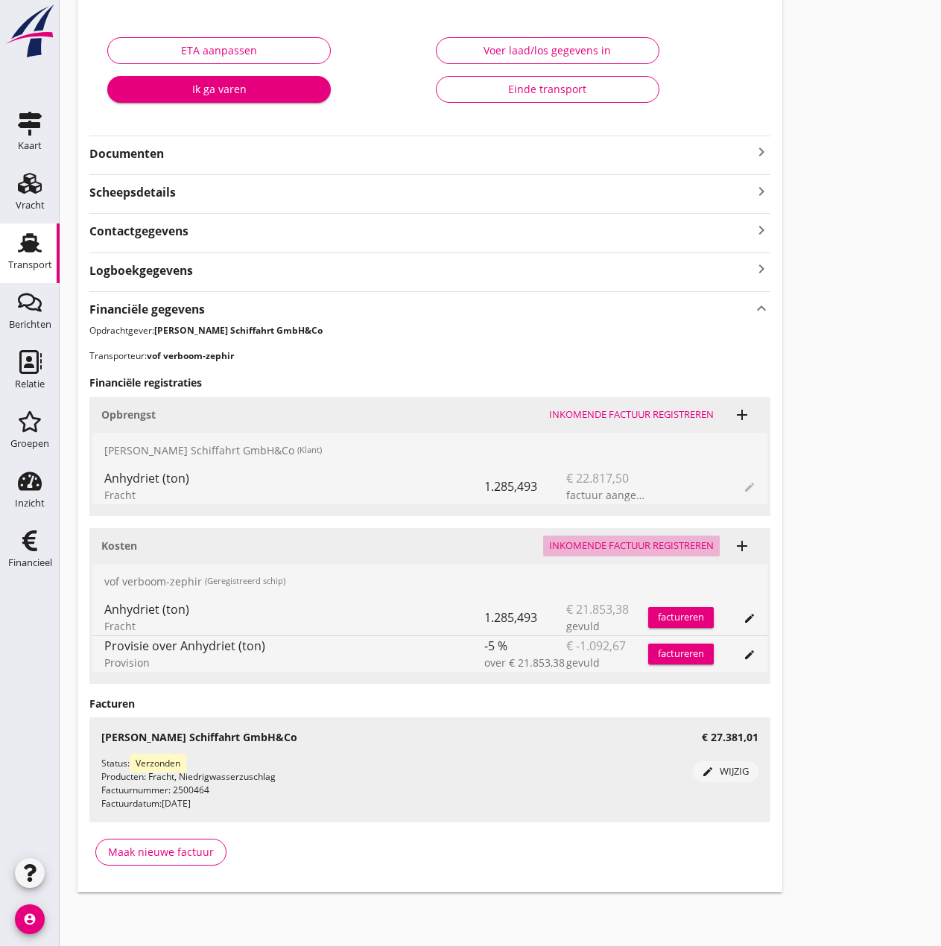
click at [648, 544] on div "Inkomende factuur registreren" at bounding box center [631, 546] width 165 height 15
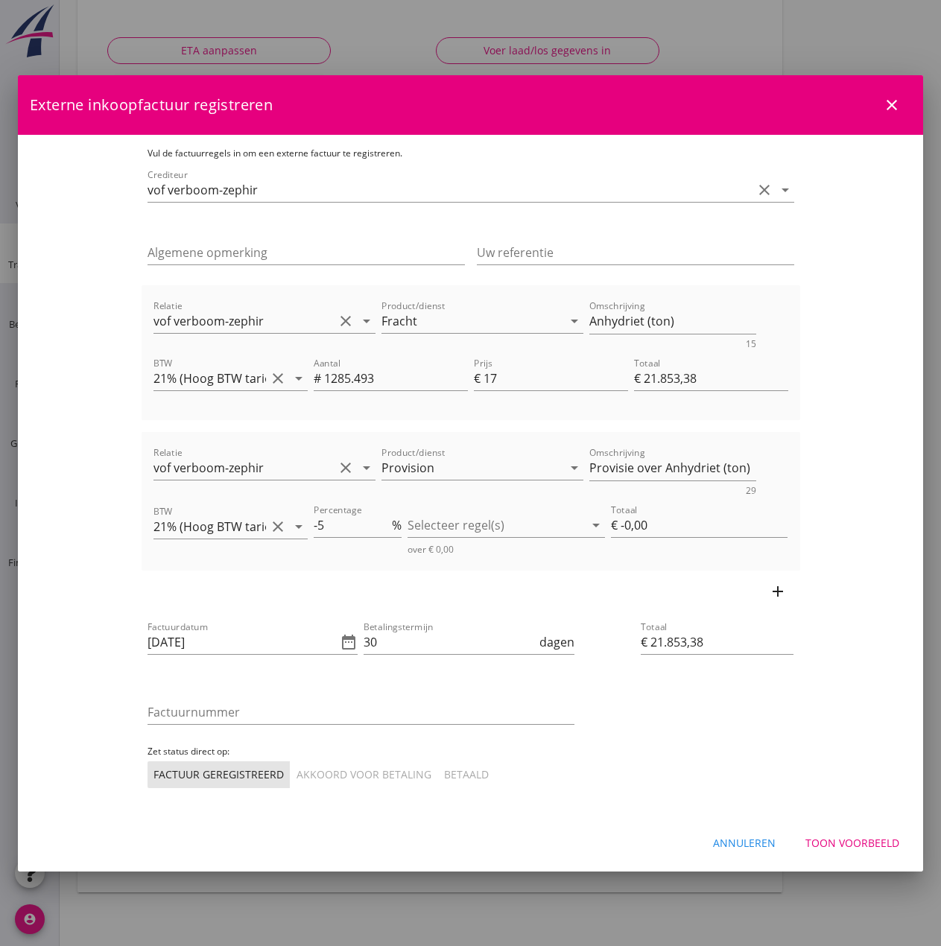
click at [732, 841] on div "Annuleren" at bounding box center [744, 843] width 63 height 16
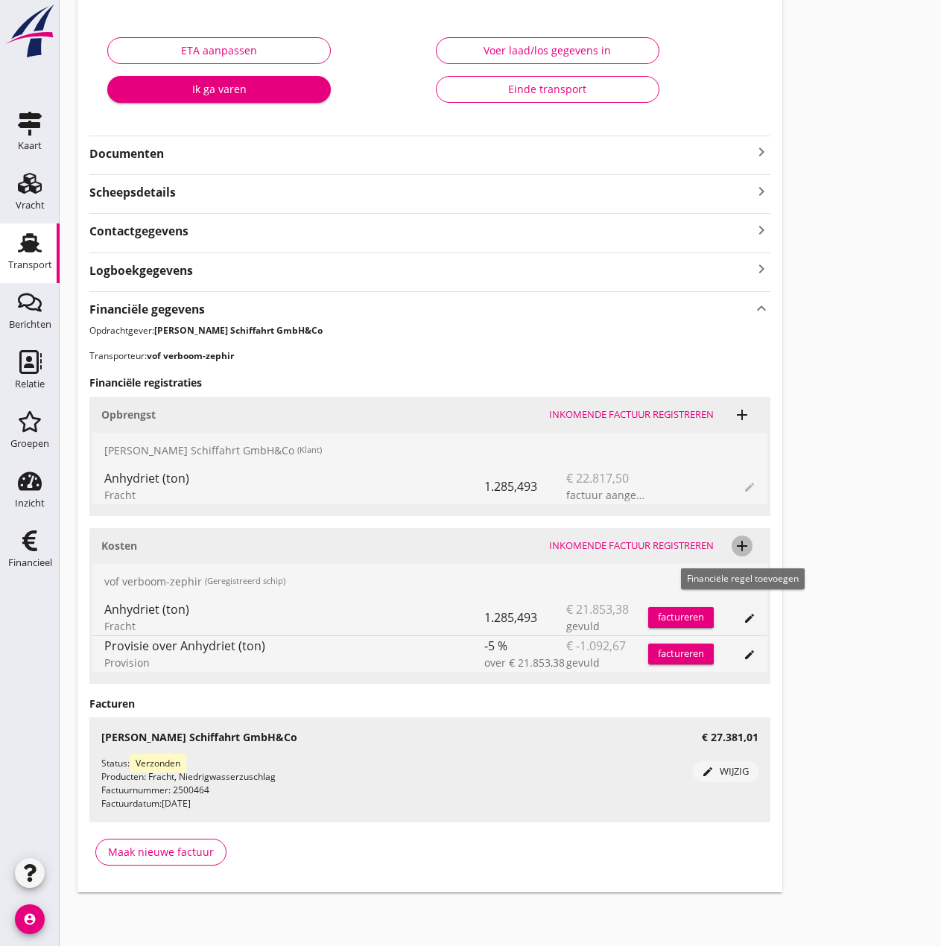
click at [744, 545] on icon "add" at bounding box center [742, 546] width 18 height 18
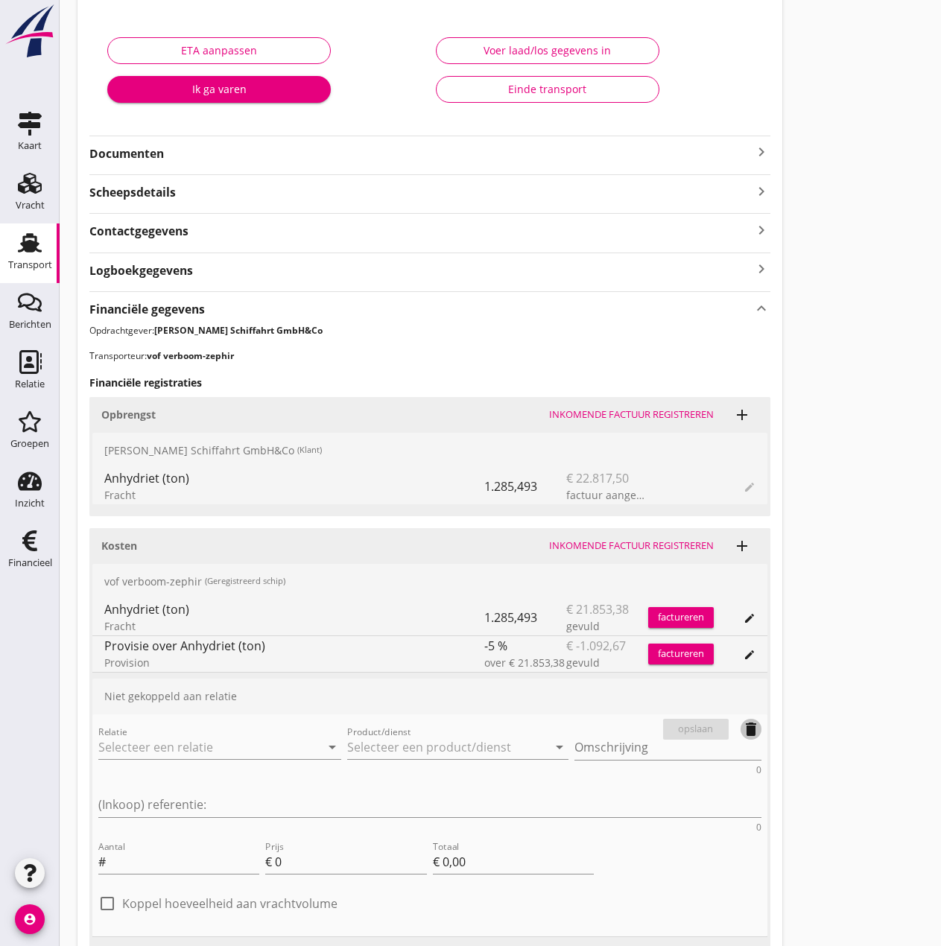
click at [753, 723] on icon "delete" at bounding box center [751, 730] width 18 height 18
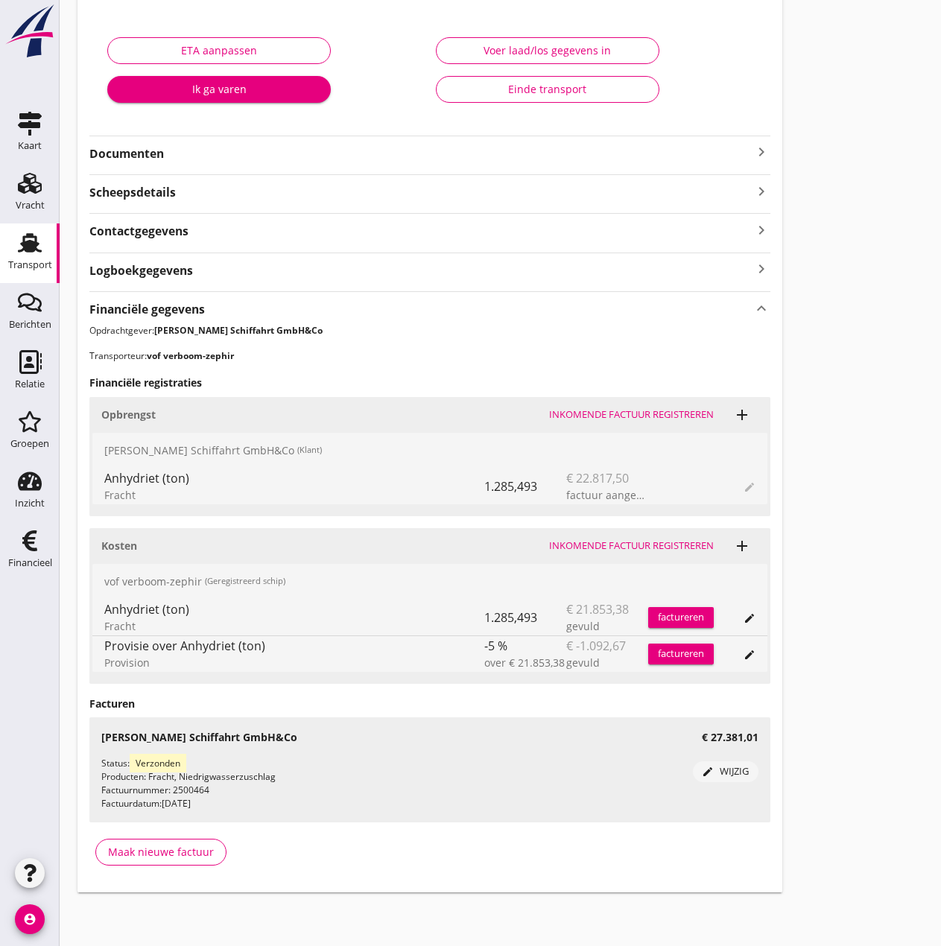
click at [653, 545] on div "Inkomende factuur registreren" at bounding box center [631, 546] width 165 height 15
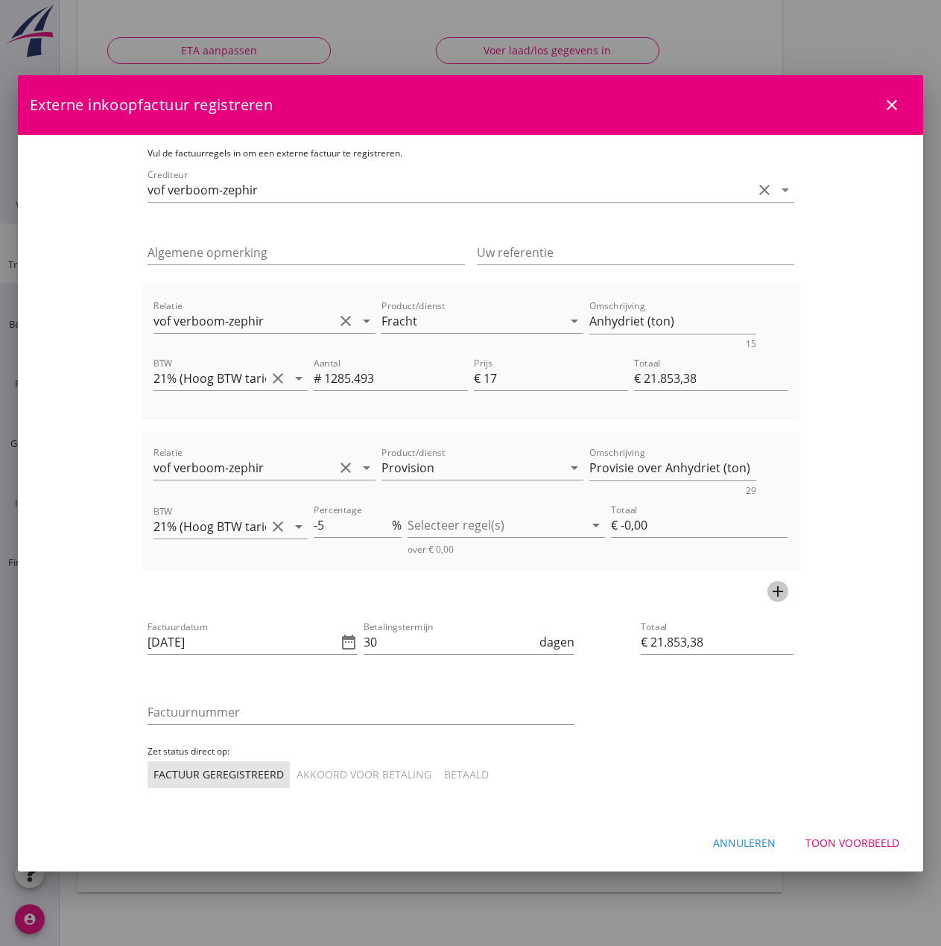
click at [787, 591] on icon "add" at bounding box center [778, 592] width 18 height 18
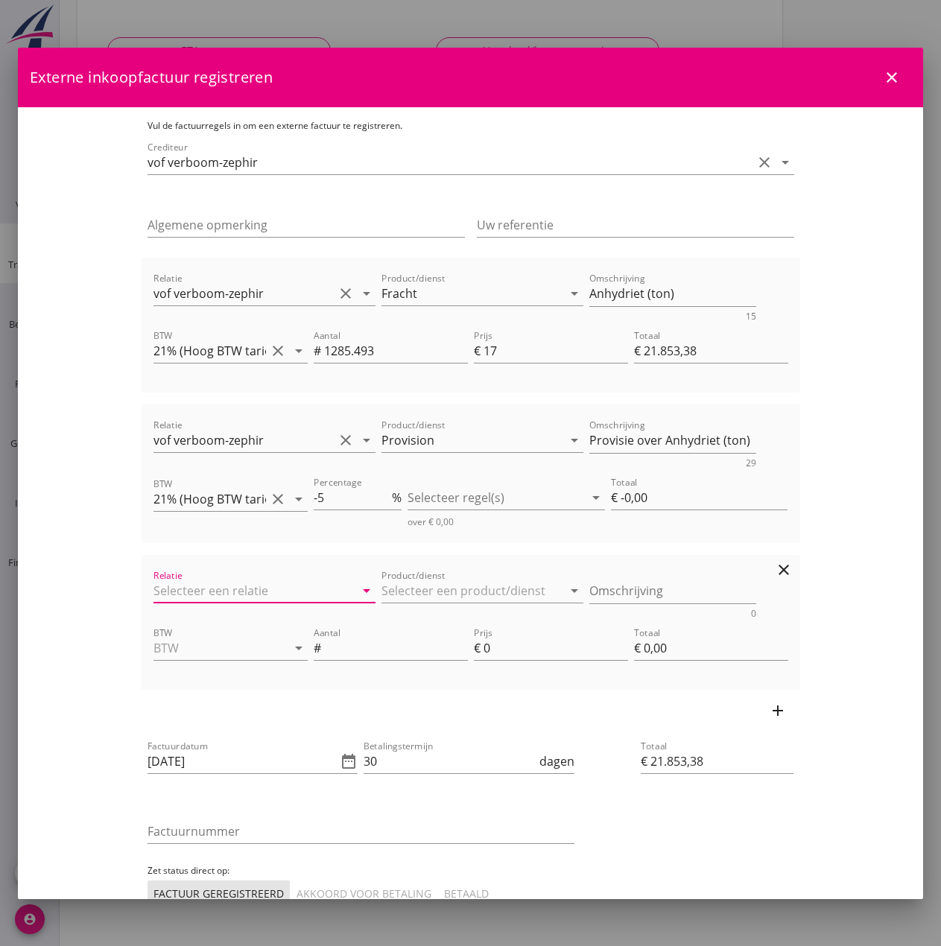
click at [154, 589] on input "Relatie" at bounding box center [244, 591] width 181 height 24
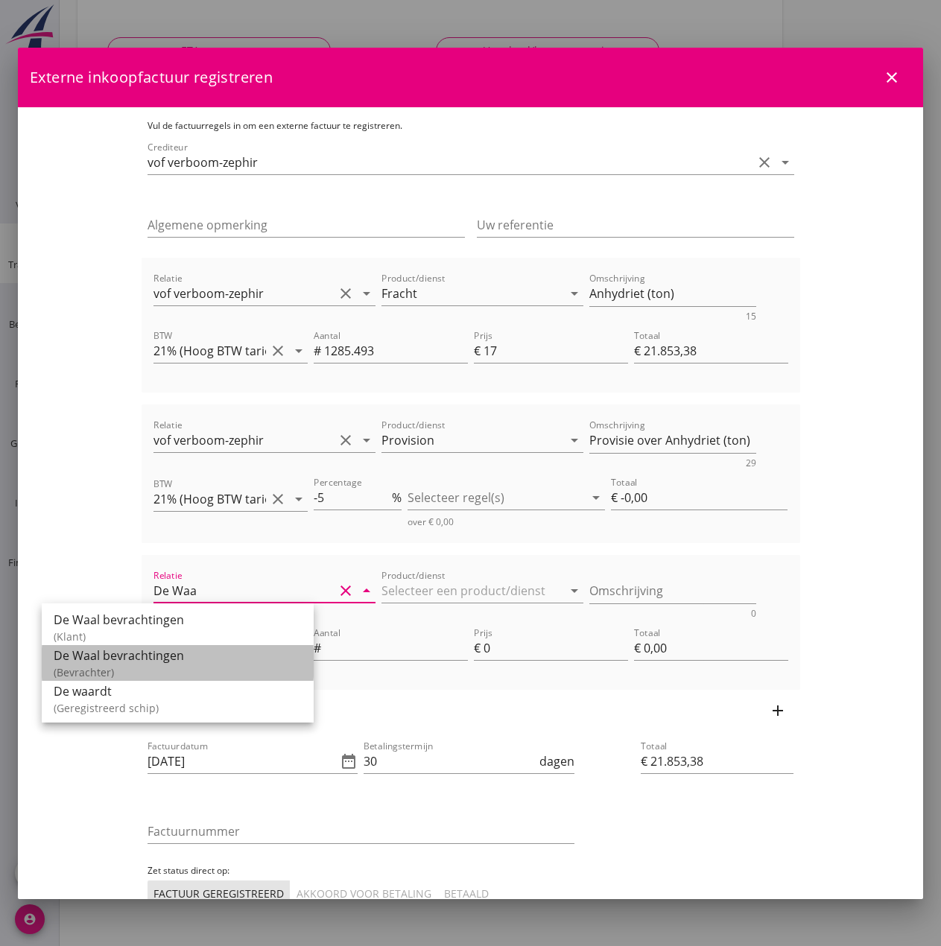
click at [124, 659] on div "De Waal bevrachtingen" at bounding box center [178, 656] width 248 height 18
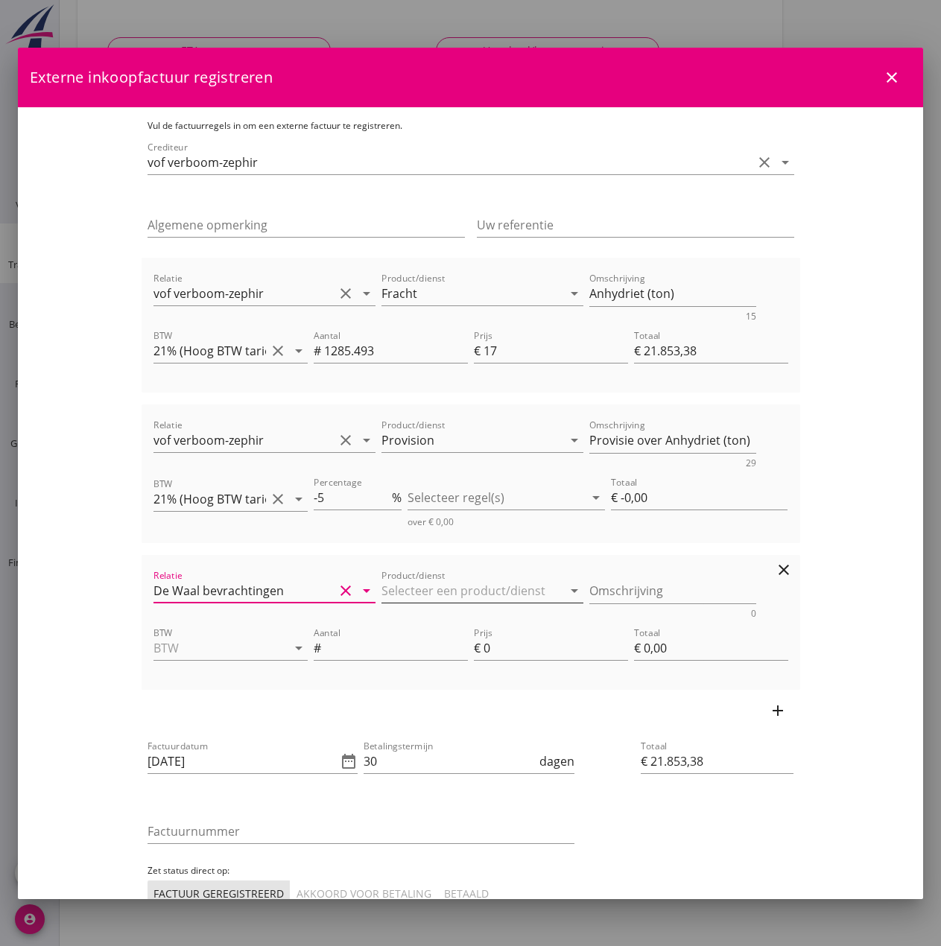
type input "De Waal bevrachtingen"
click at [382, 587] on input "Product/dienst" at bounding box center [472, 591] width 181 height 24
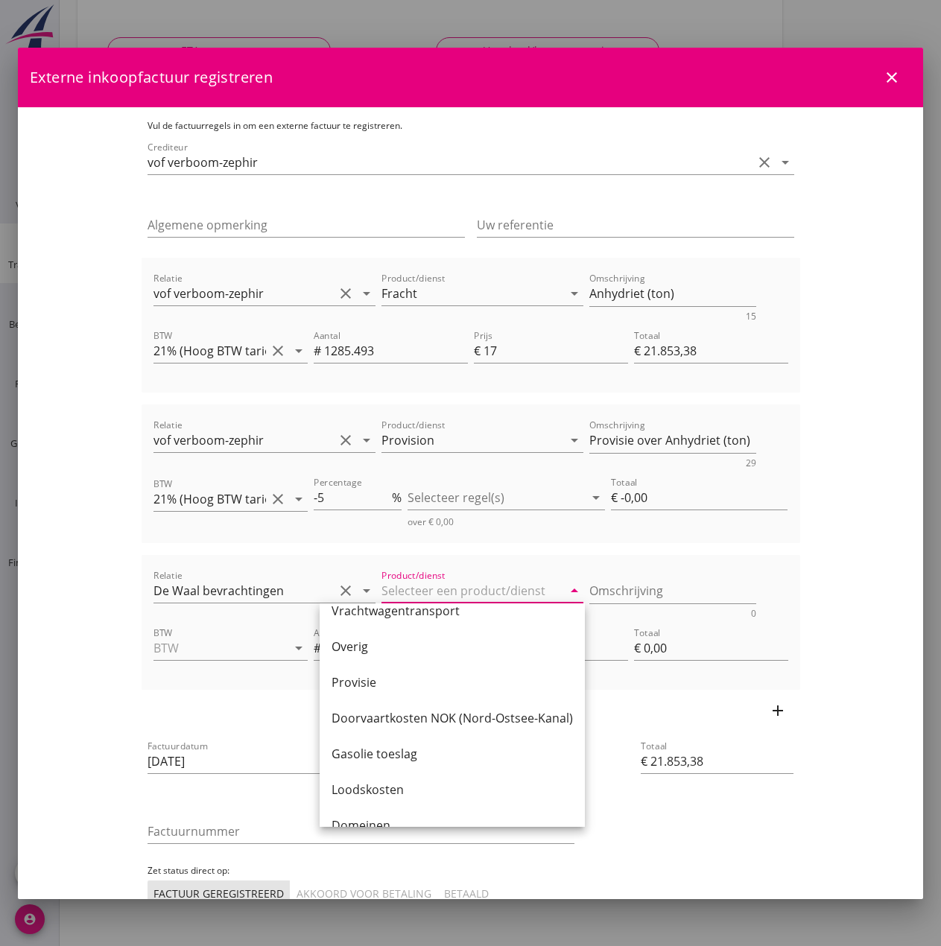
scroll to position [456, 0]
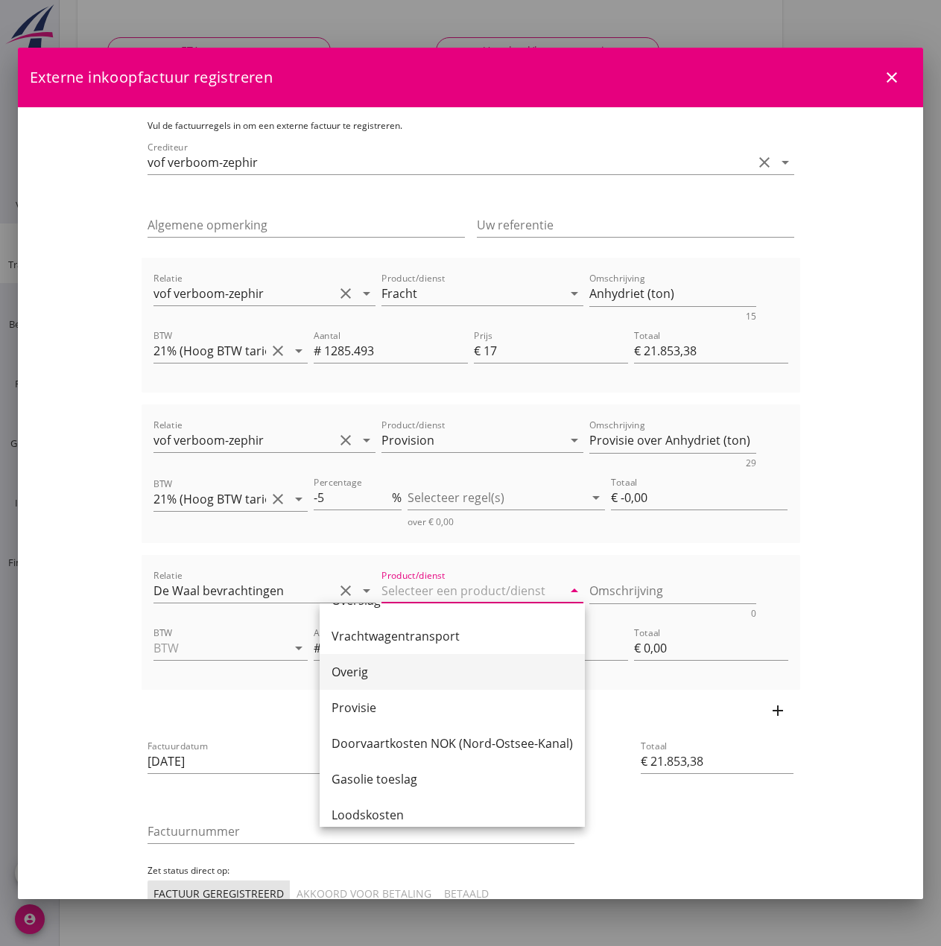
click at [390, 671] on div "Overig" at bounding box center [452, 672] width 241 height 18
type input "Overig"
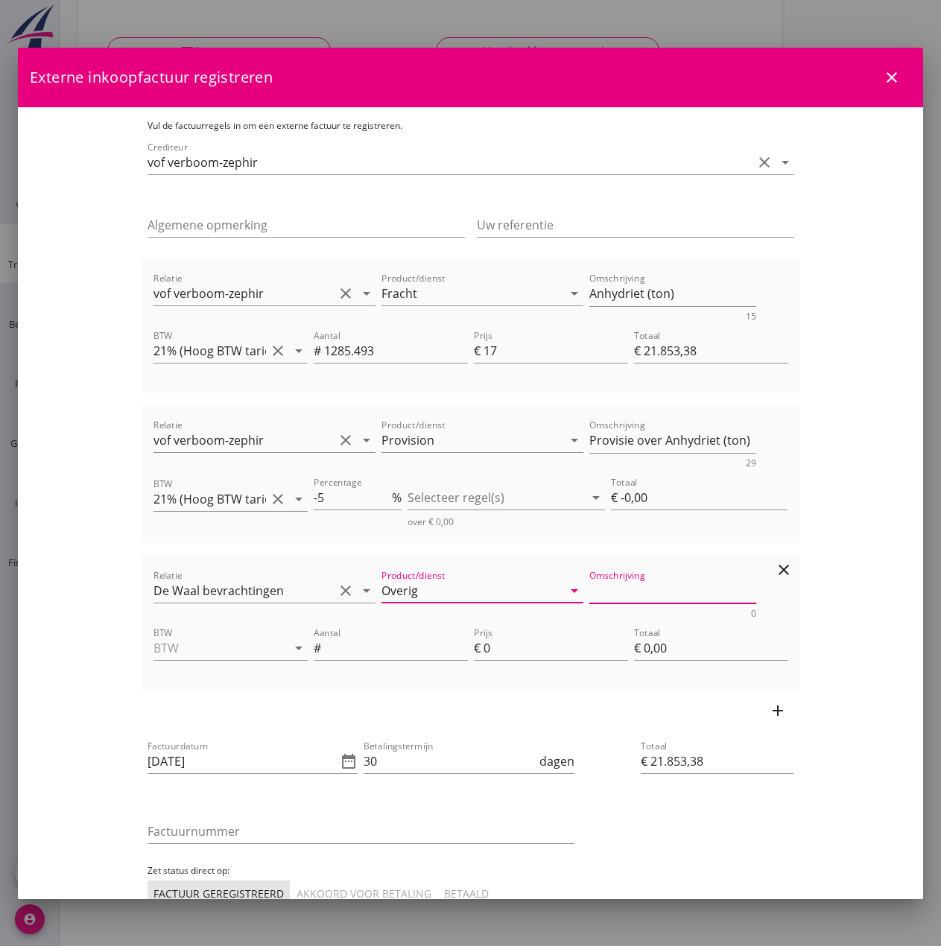
click at [589, 595] on textarea "Omschrijving" at bounding box center [672, 591] width 167 height 25
type textarea "Bemiddeling"
click at [169, 652] on input "BTW" at bounding box center [210, 648] width 113 height 24
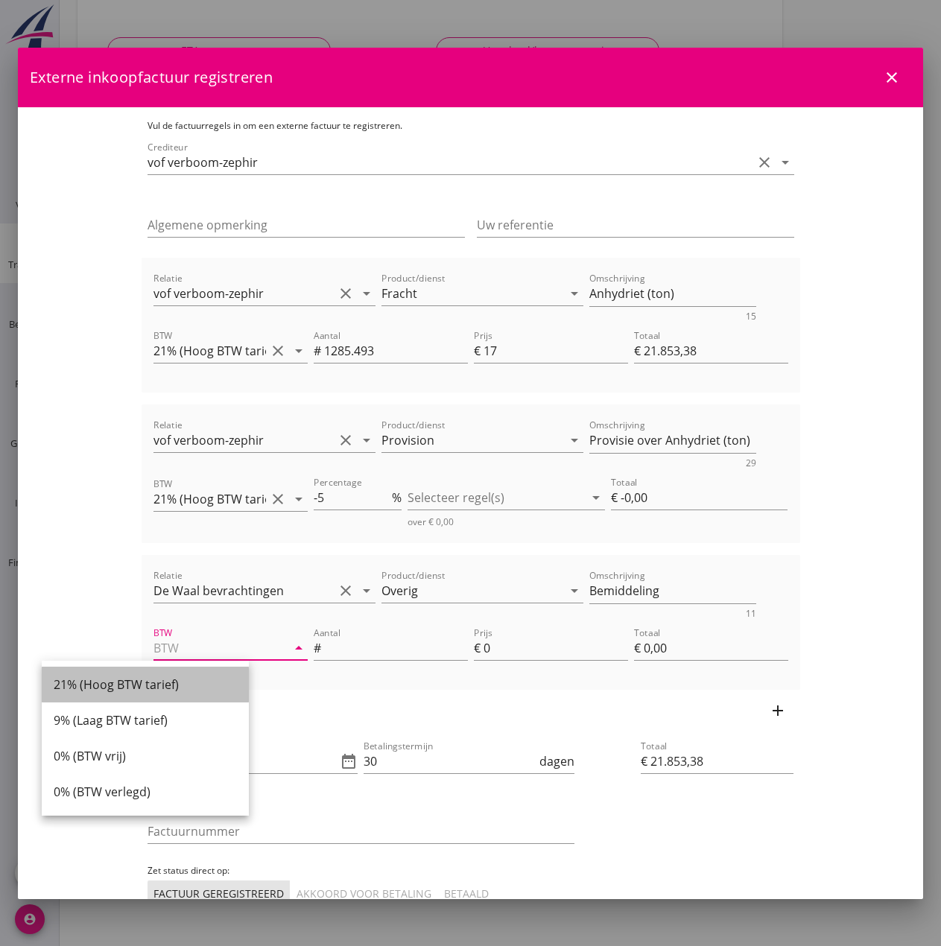
click at [143, 688] on div "21% (Hoog BTW tarief)" at bounding box center [145, 685] width 183 height 18
type input "21% (Hoog BTW tarief)"
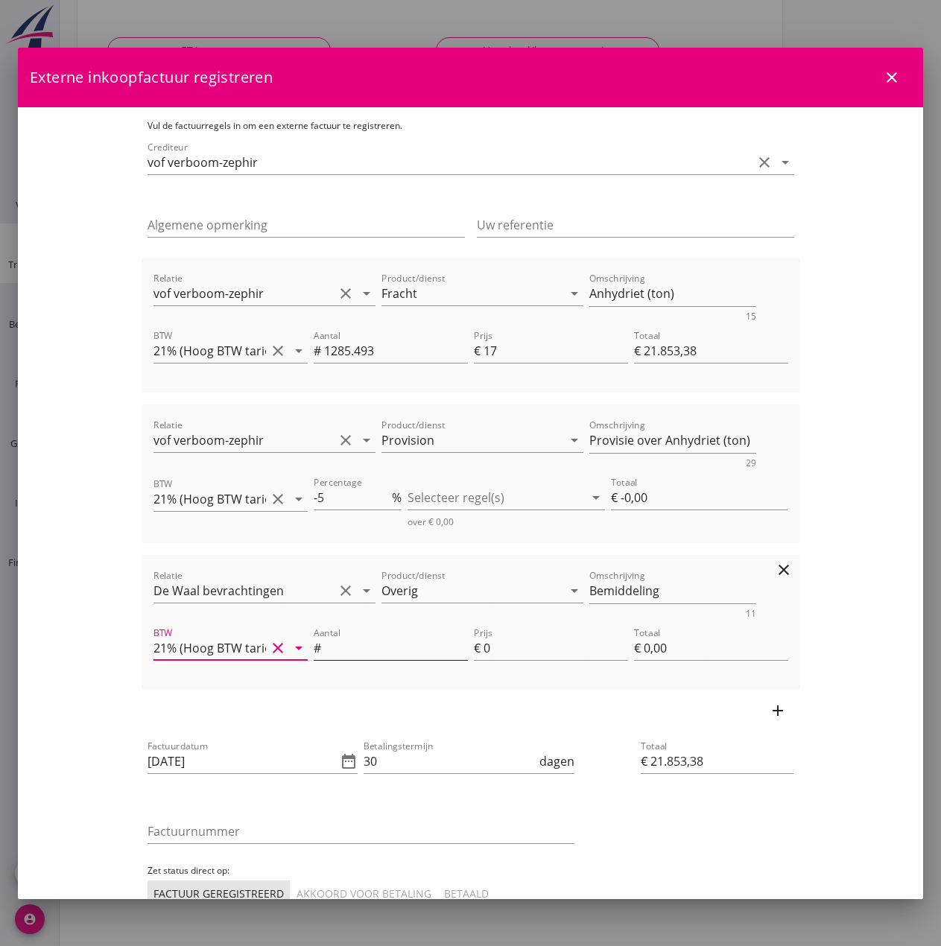
click at [324, 651] on input "Aantal" at bounding box center [396, 648] width 144 height 24
type input "1"
type input "€ 21.854,38"
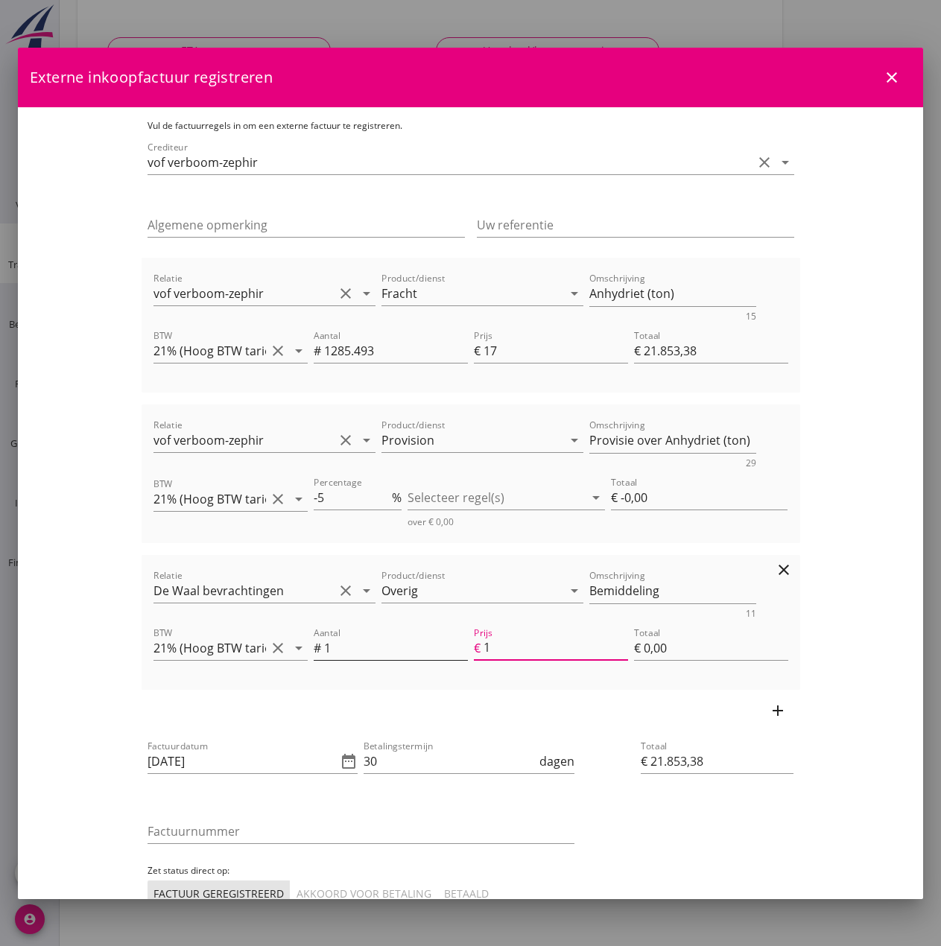
type input "€ 1,00"
type input "€ 21.865,38"
type input "12"
type input "€ 12,00"
type input "€ 21.973,38"
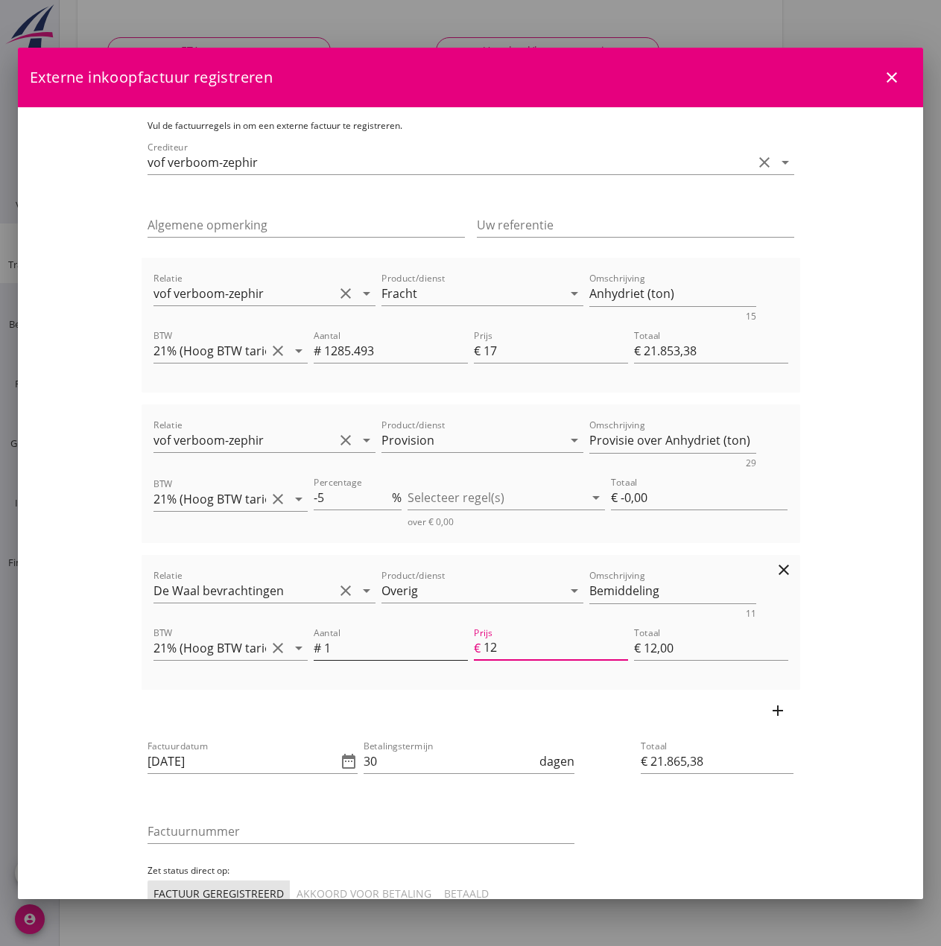
type input "120"
type input "€ 120,00"
type input "€ 23.054,38"
type input "1201"
type input "€ 1.201,00"
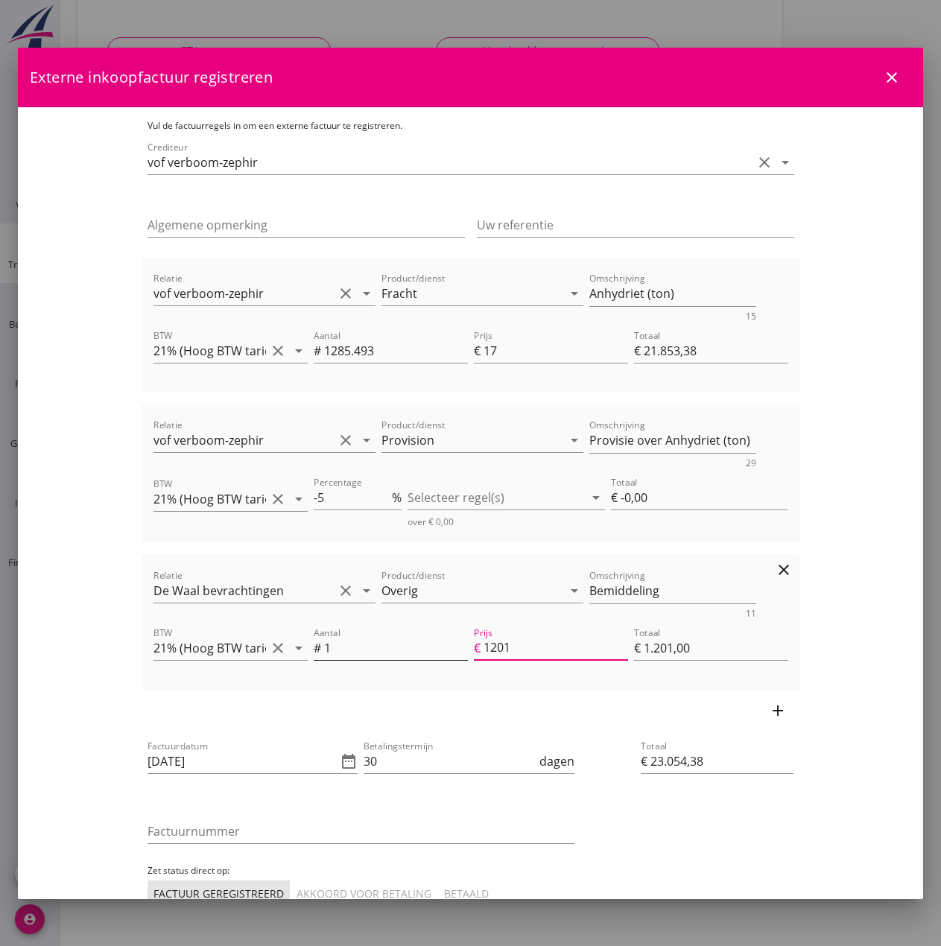
type input "€ 21.853,38"
type input "€ 0,00"
type input "€ 23.055,28"
type input "1201.9"
type input "€ 1.201,90"
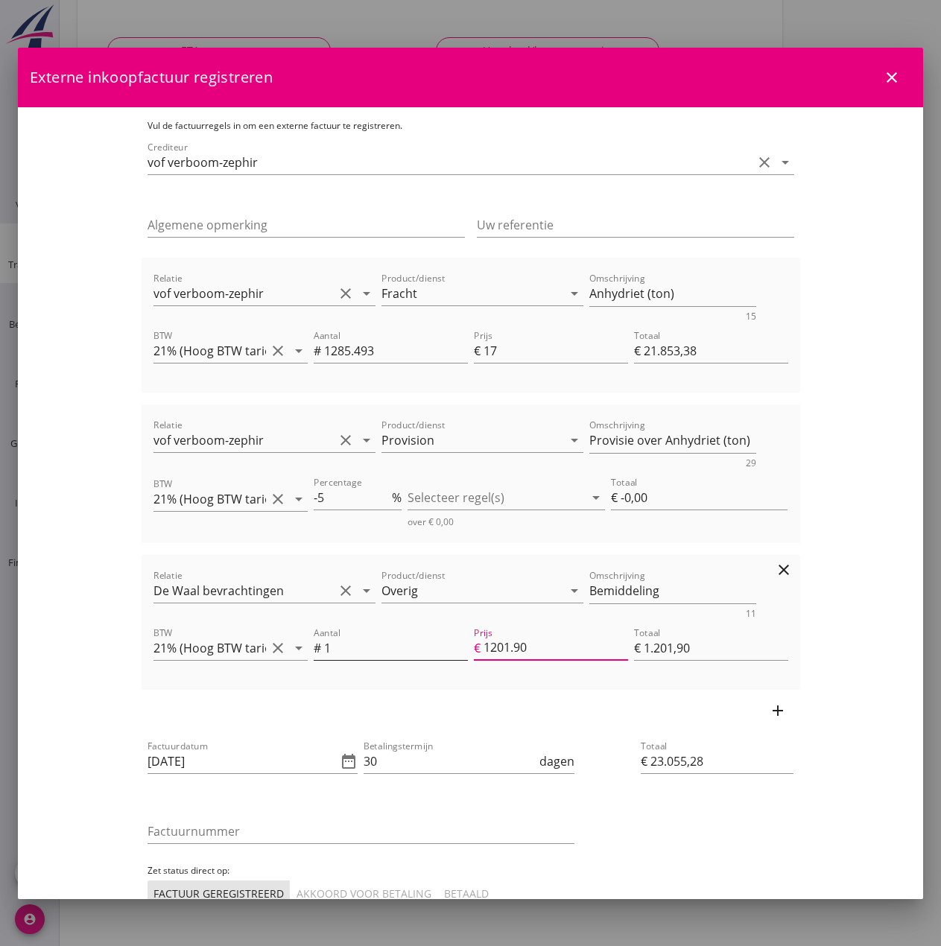
type input "1201.9"
type input "€ 21.853,38"
type input "€ 0,00"
type input "1201"
type input "€ 23.054,38"
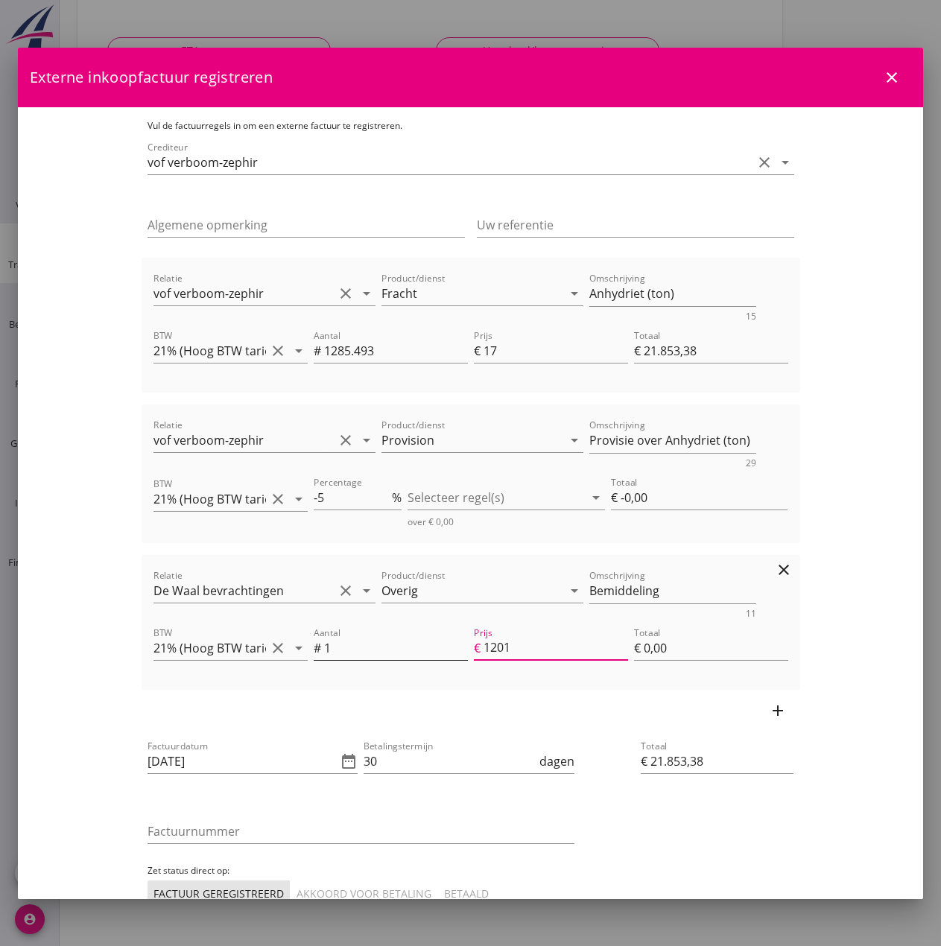
type input "€ 1.201,00"
type input "120"
type input "€ 21.973,38"
type input "€ 120,00"
type input "€ 23.054,38"
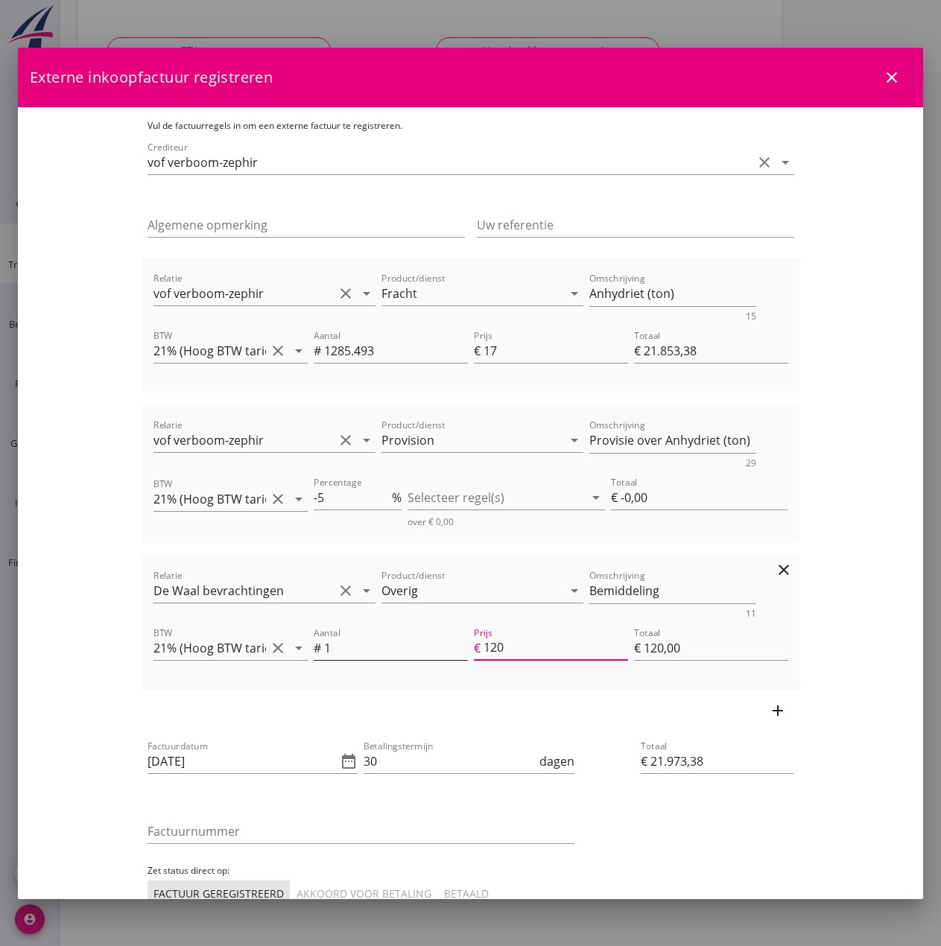
type input "1201"
type input "€ 1.201,00"
type input "€ 23.055,28"
type input "1201.9"
type input "€ 1.201,90"
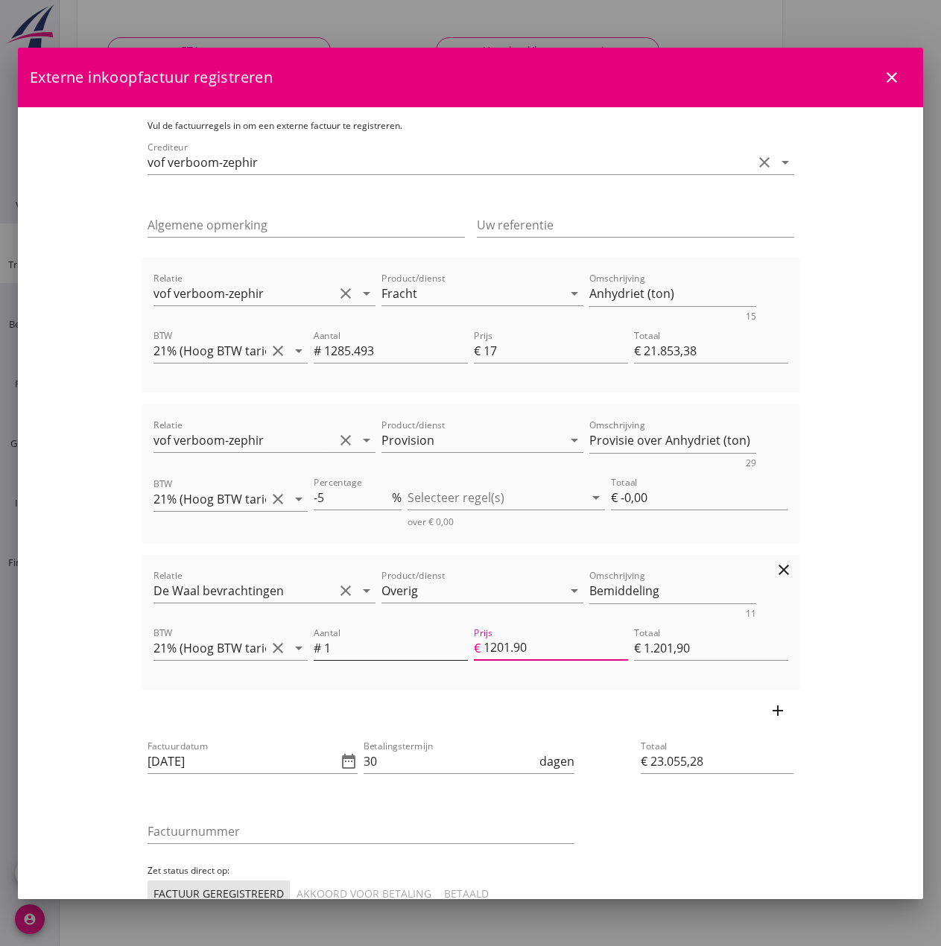
type input "1201.90"
click at [340, 763] on icon "date_range" at bounding box center [349, 762] width 18 height 18
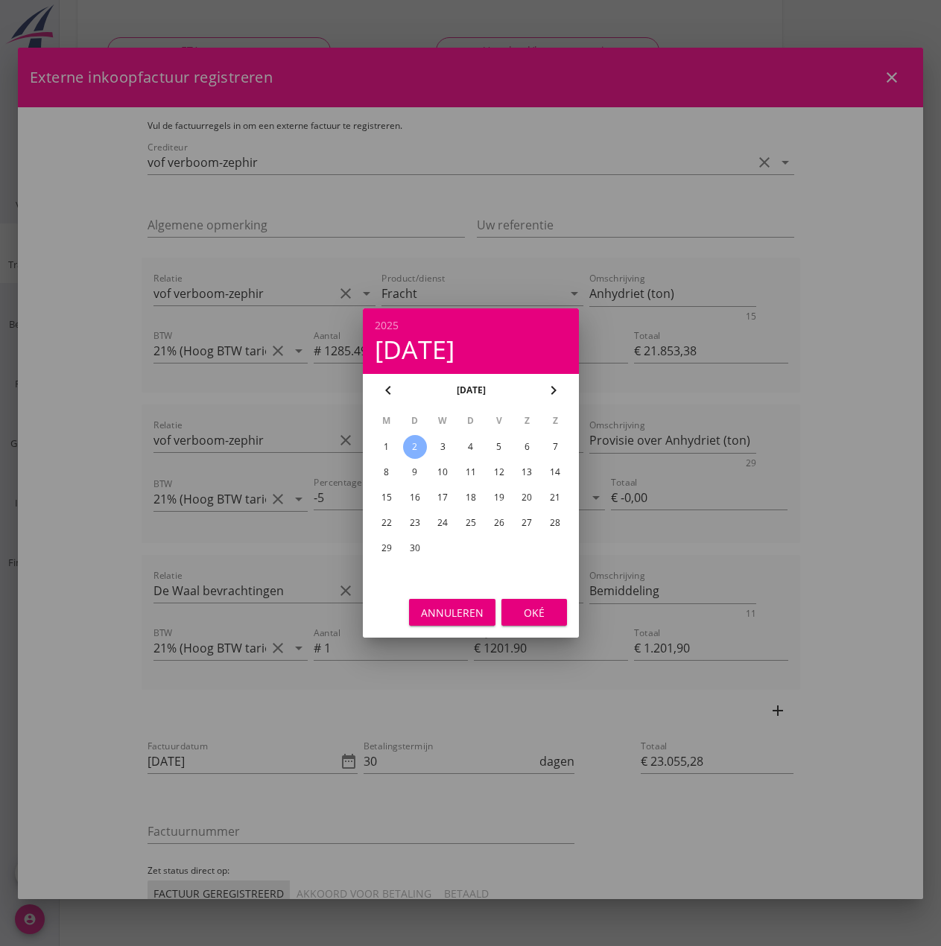
click at [411, 447] on div "2" at bounding box center [414, 447] width 24 height 24
click at [534, 615] on div "Oké" at bounding box center [534, 613] width 42 height 16
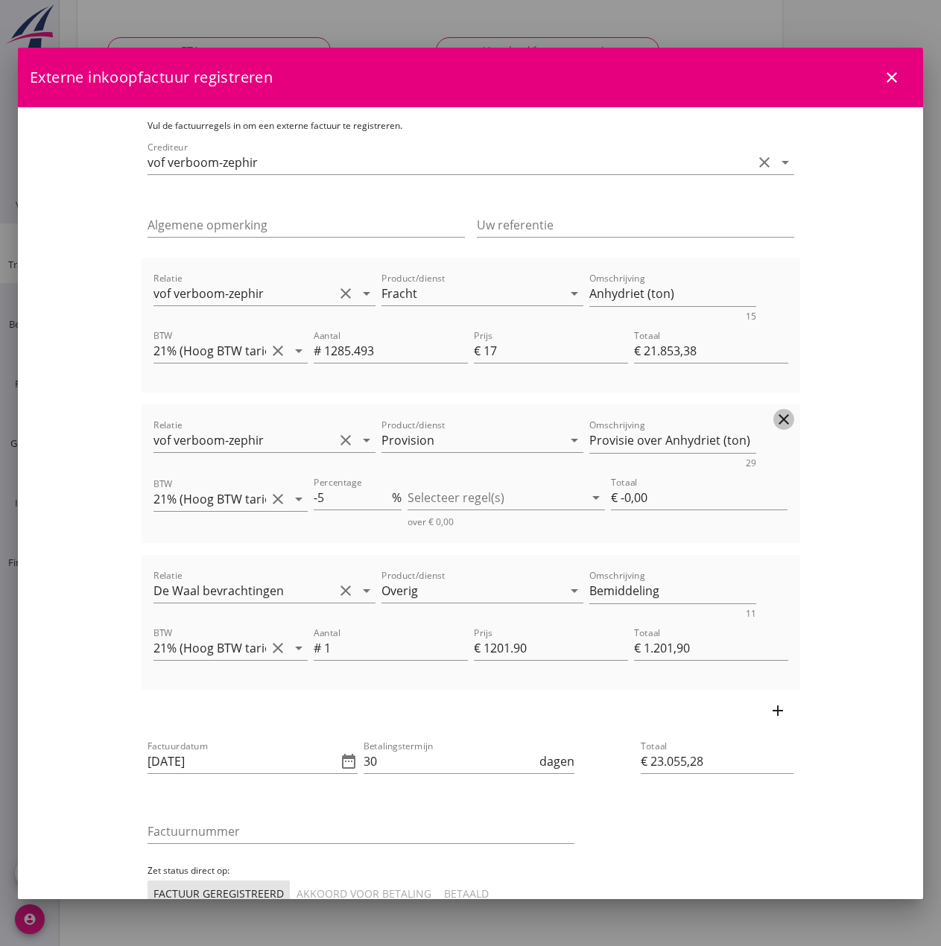
click at [793, 417] on icon "clear" at bounding box center [784, 420] width 18 height 18
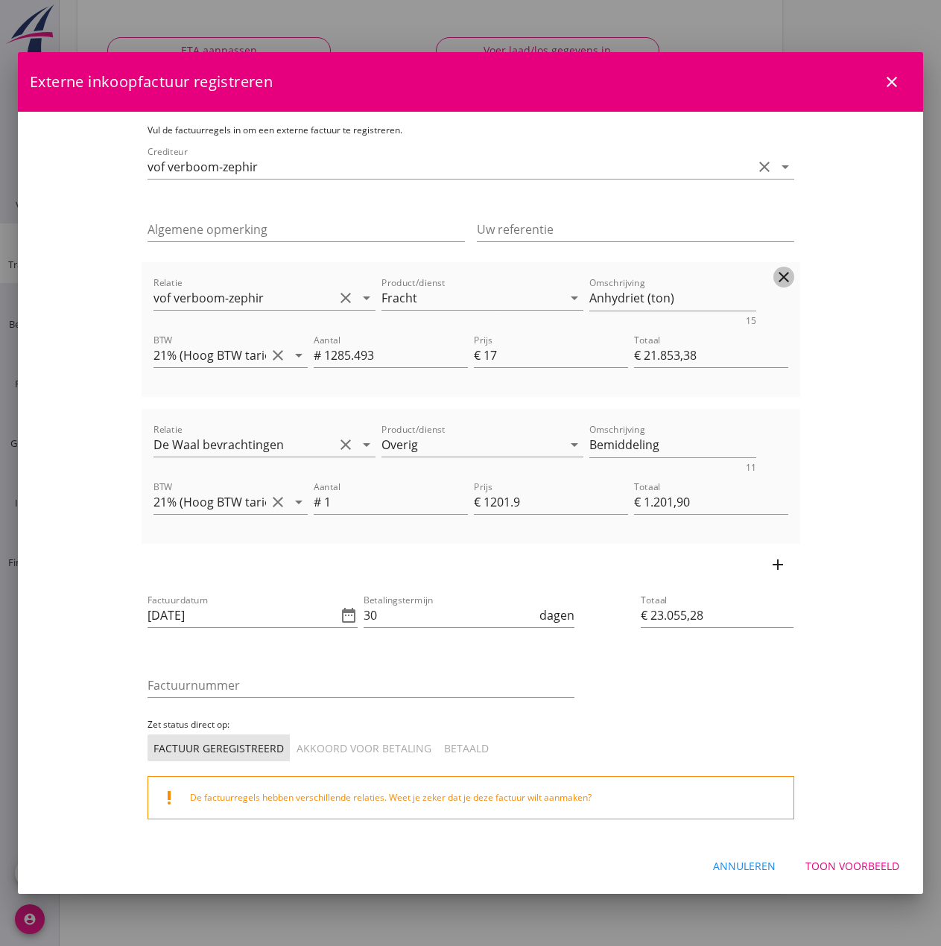
click at [793, 269] on icon "clear" at bounding box center [784, 277] width 18 height 18
type input "€ 1.201,90"
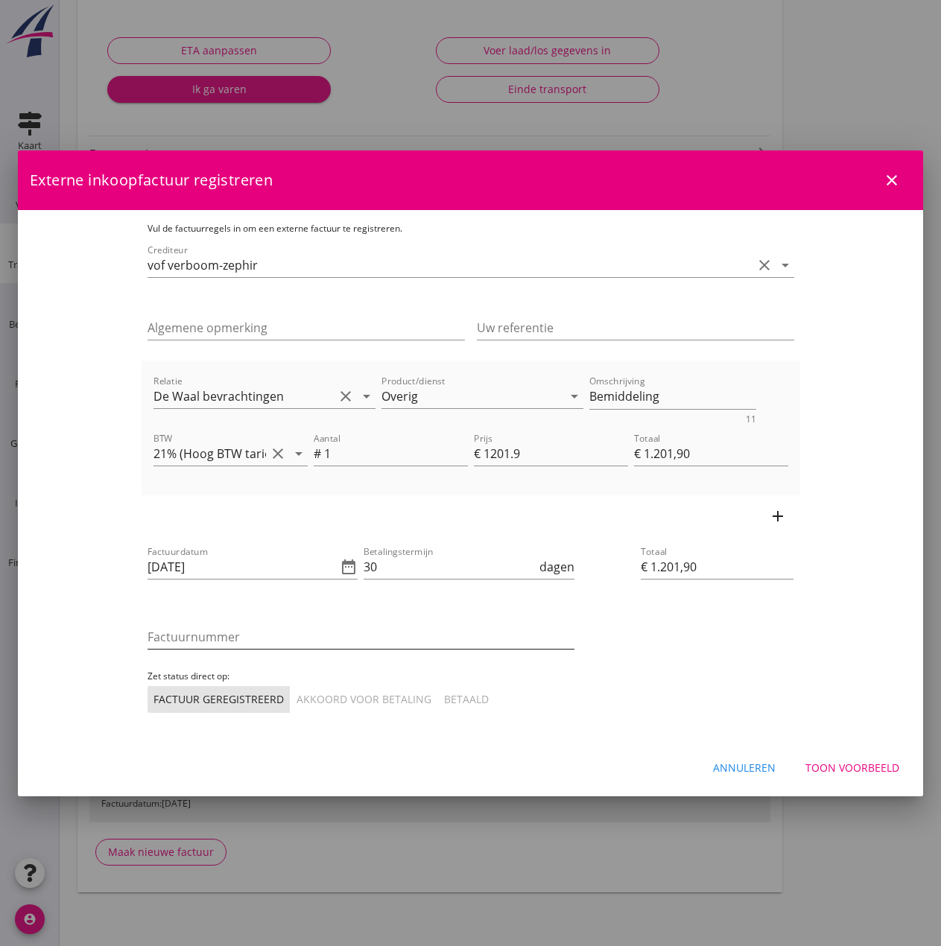
click at [215, 638] on input "Factuurnummer" at bounding box center [361, 637] width 427 height 24
type input "2025-173"
click at [297, 703] on div "Akkoord voor betaling" at bounding box center [364, 700] width 135 height 16
click at [864, 765] on div "Toon voorbeeld" at bounding box center [853, 768] width 94 height 16
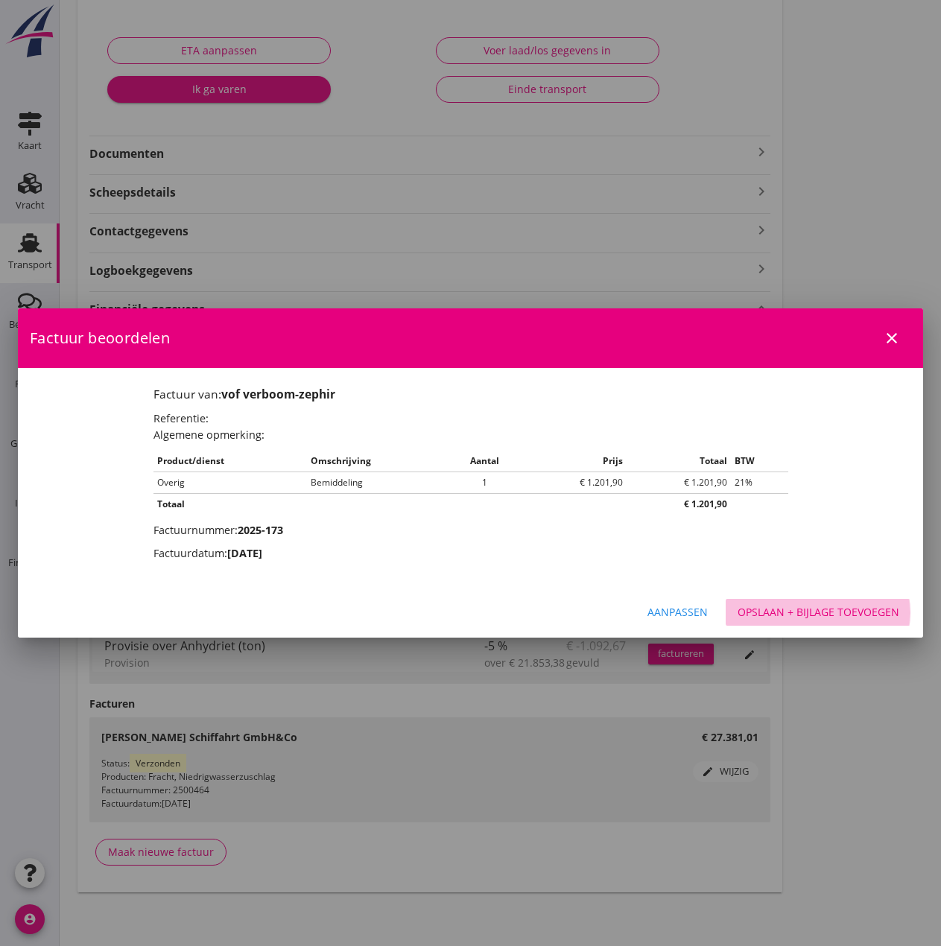
click at [797, 606] on div "Opslaan + bijlage toevoegen" at bounding box center [819, 612] width 162 height 16
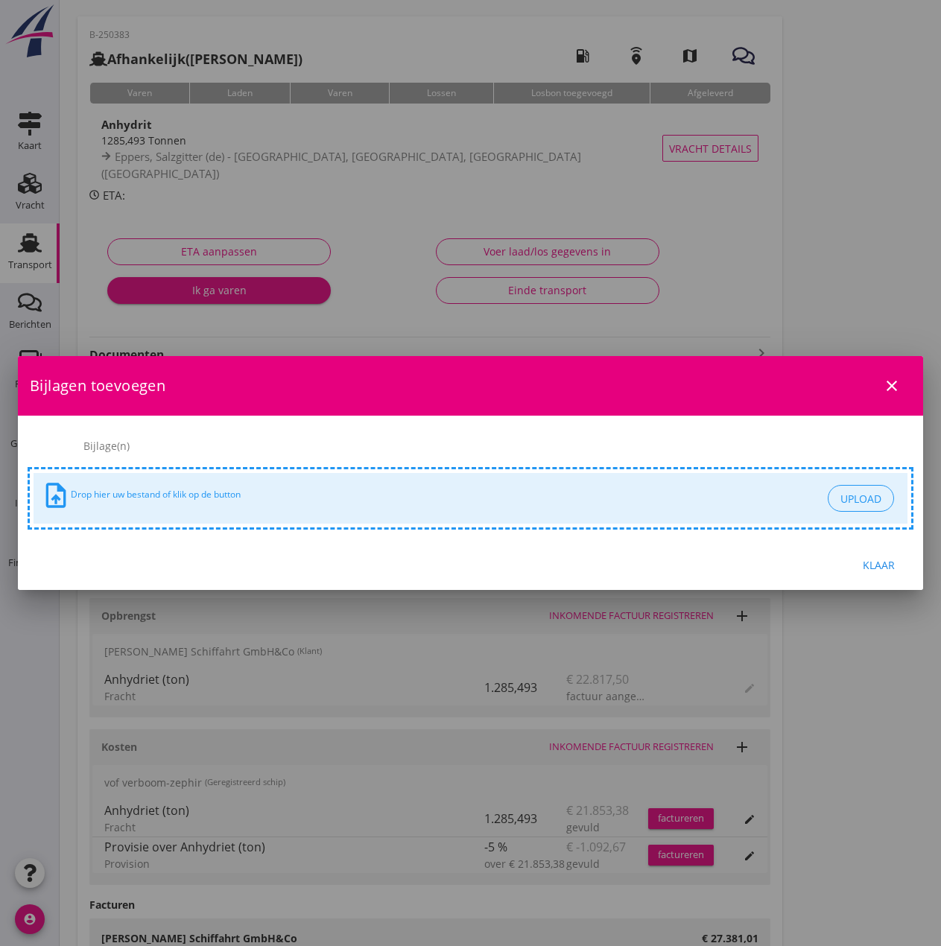
scroll to position [48, 0]
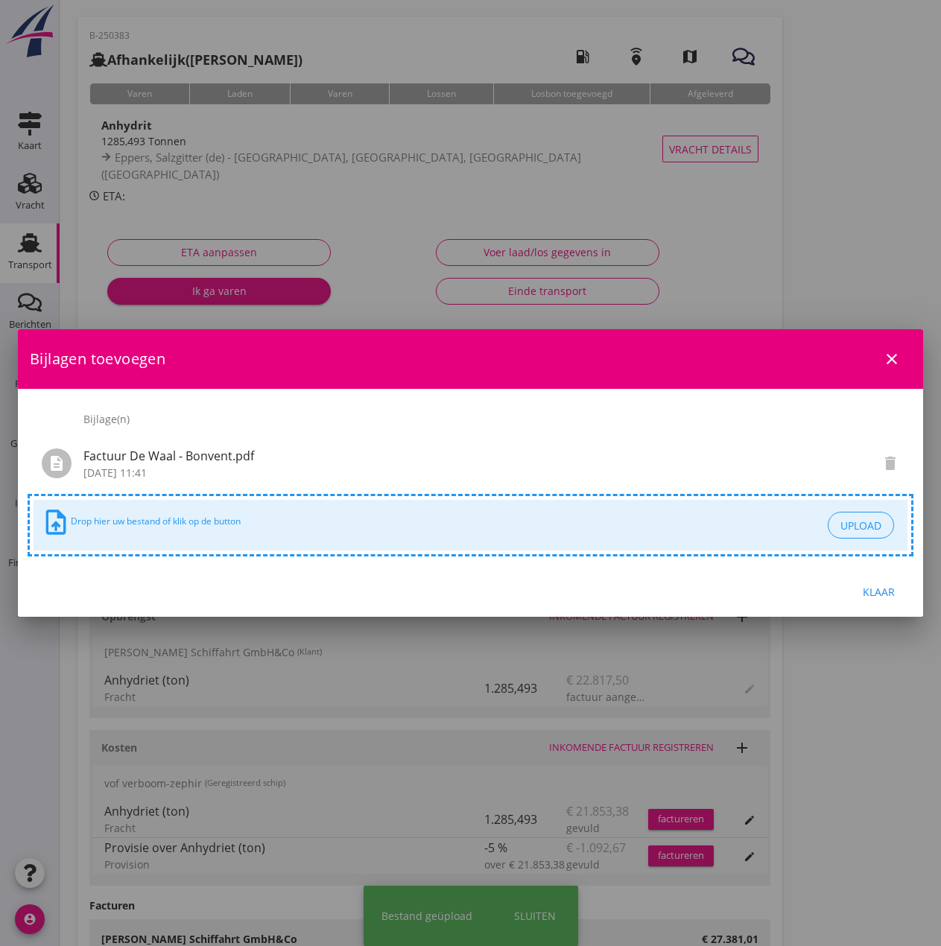
click at [885, 585] on div "Klaar" at bounding box center [879, 592] width 42 height 16
